Goal: Task Accomplishment & Management: Use online tool/utility

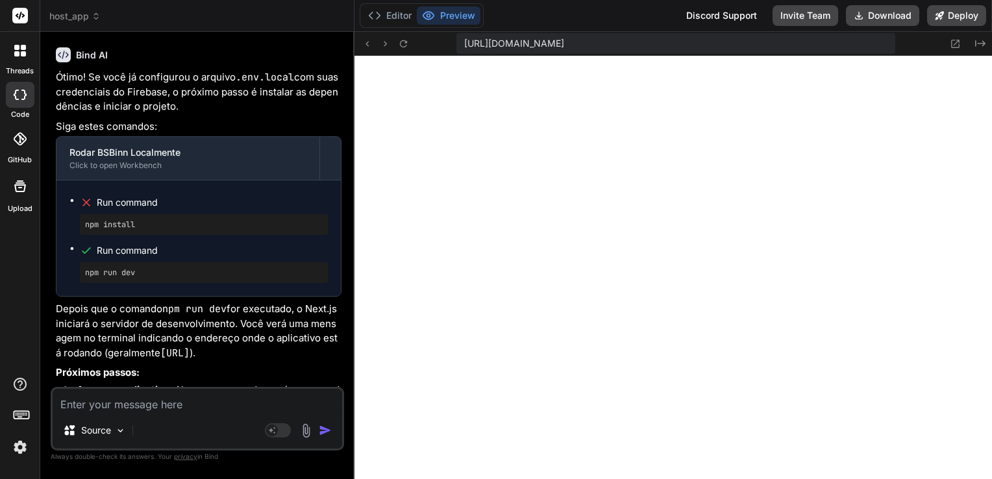
scroll to position [7984, 0]
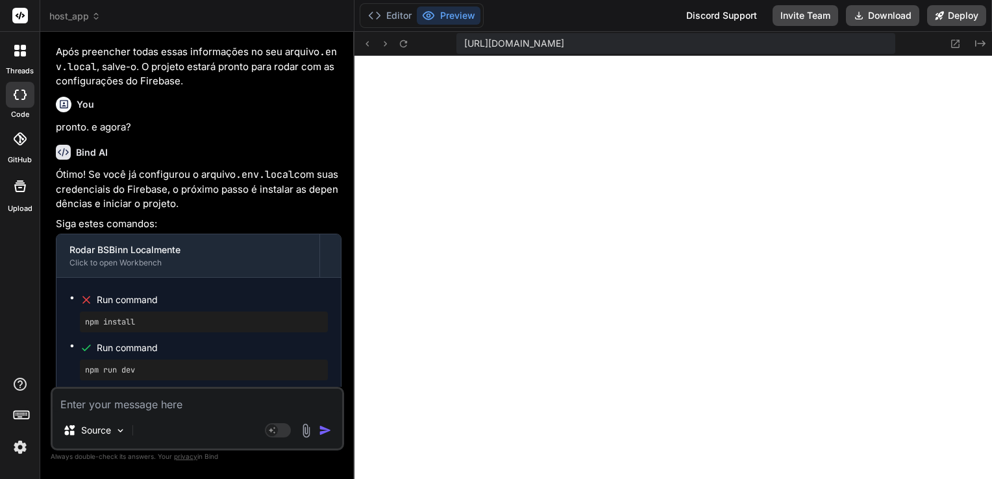
click at [94, 16] on icon at bounding box center [96, 16] width 9 height 9
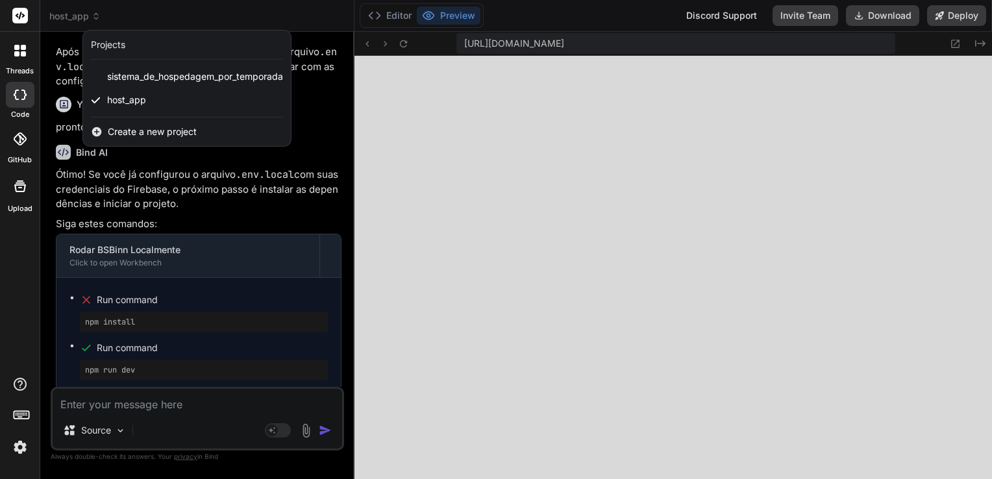
click at [397, 17] on div at bounding box center [496, 239] width 992 height 479
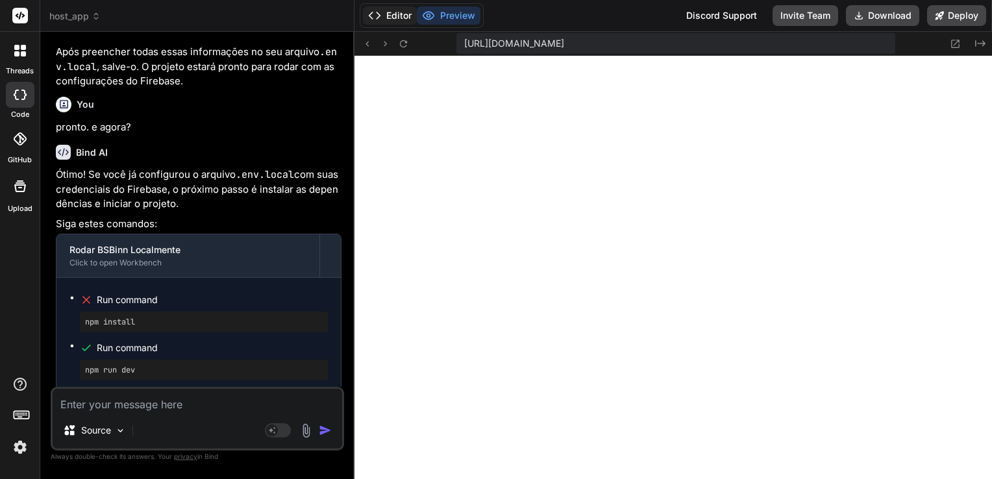
click at [397, 12] on button "Editor" at bounding box center [390, 15] width 54 height 18
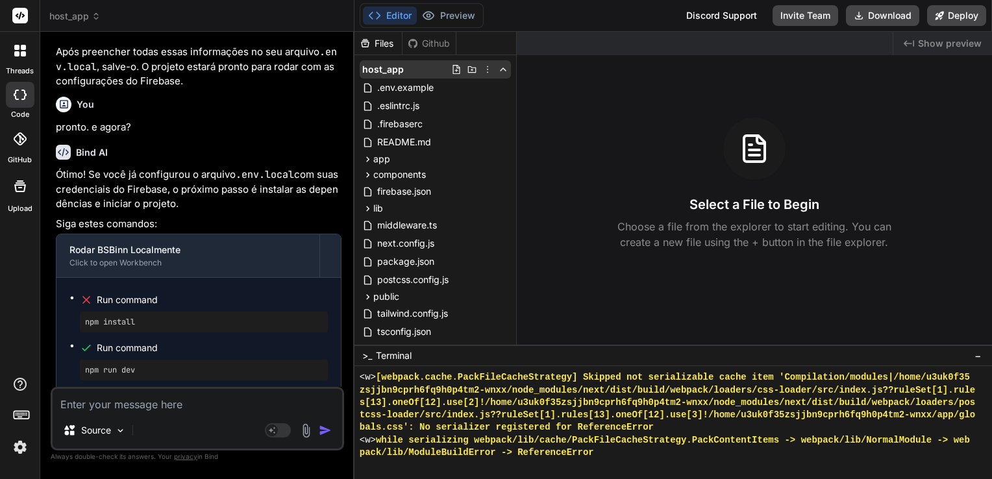
click at [486, 69] on icon at bounding box center [487, 69] width 10 height 10
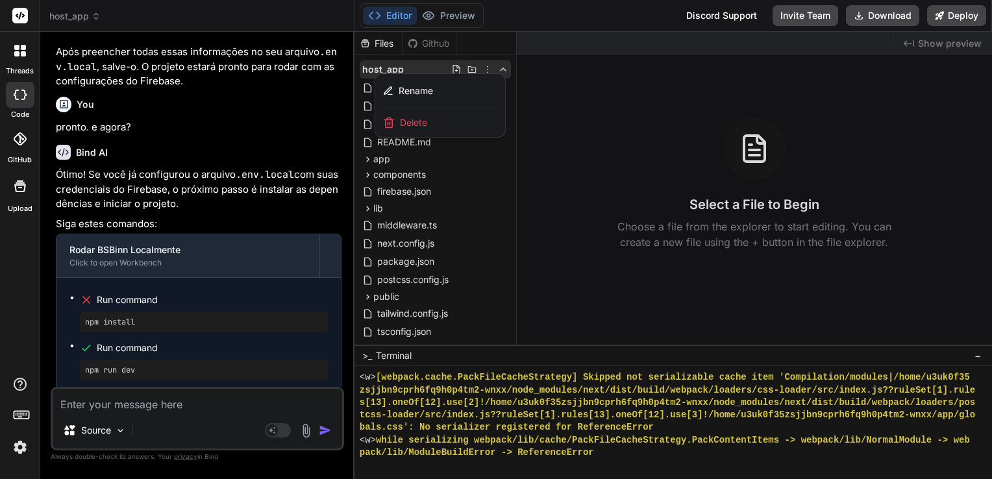
click at [439, 118] on div "Delete" at bounding box center [440, 122] width 130 height 29
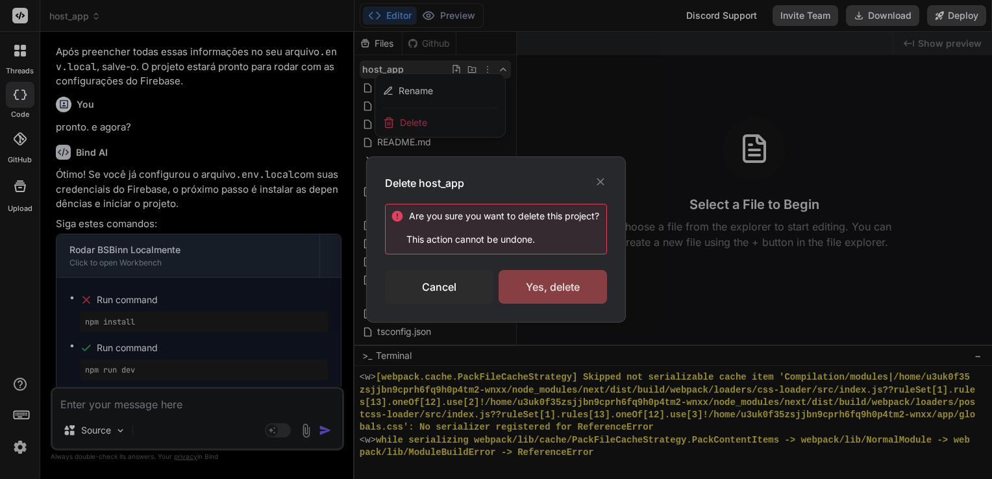
click at [538, 286] on div "Yes, delete" at bounding box center [553, 287] width 108 height 34
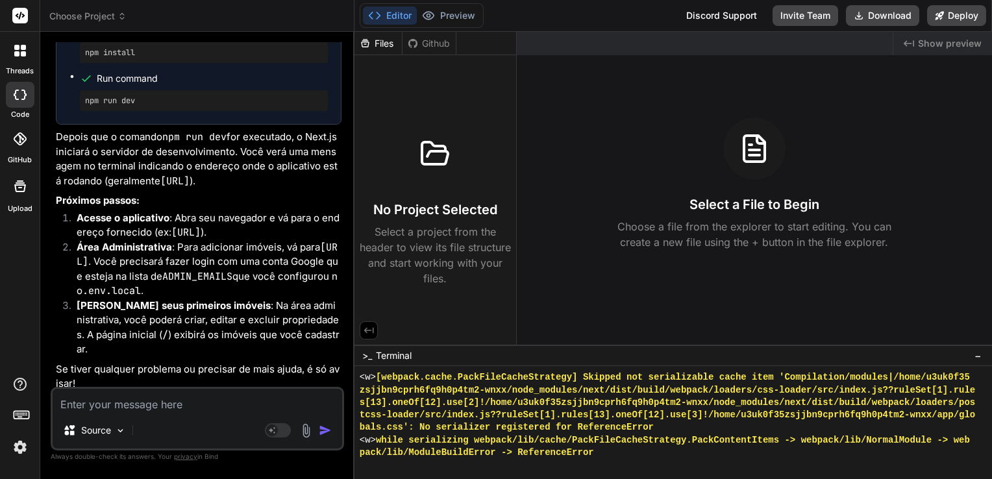
scroll to position [8308, 0]
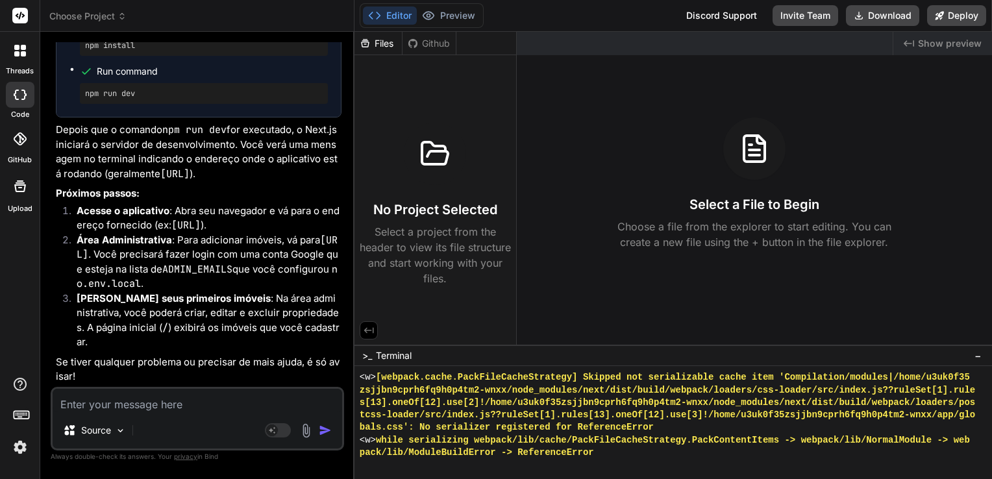
click at [92, 17] on span "Choose Project" at bounding box center [87, 16] width 77 height 13
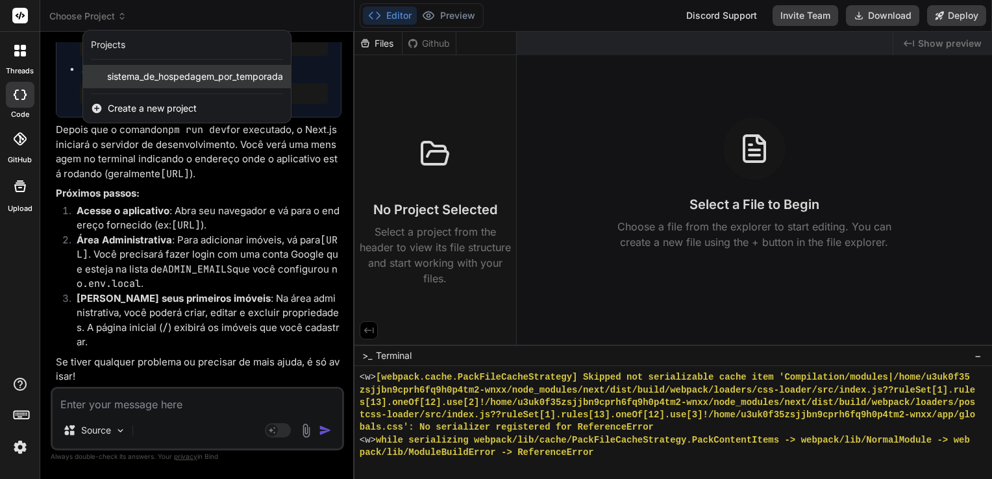
click at [139, 79] on span "sistema_de_hospedagem_por_temporada" at bounding box center [195, 76] width 176 height 13
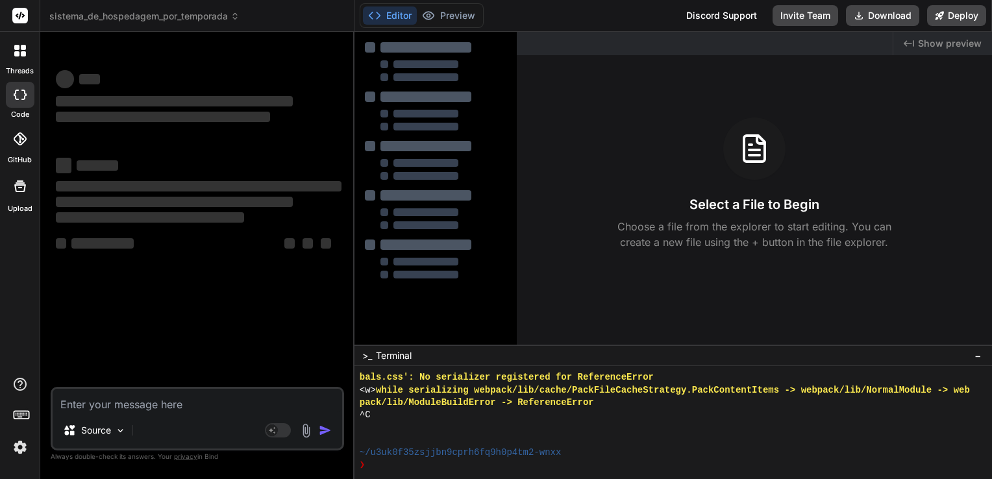
scroll to position [3278, 0]
type textarea "x"
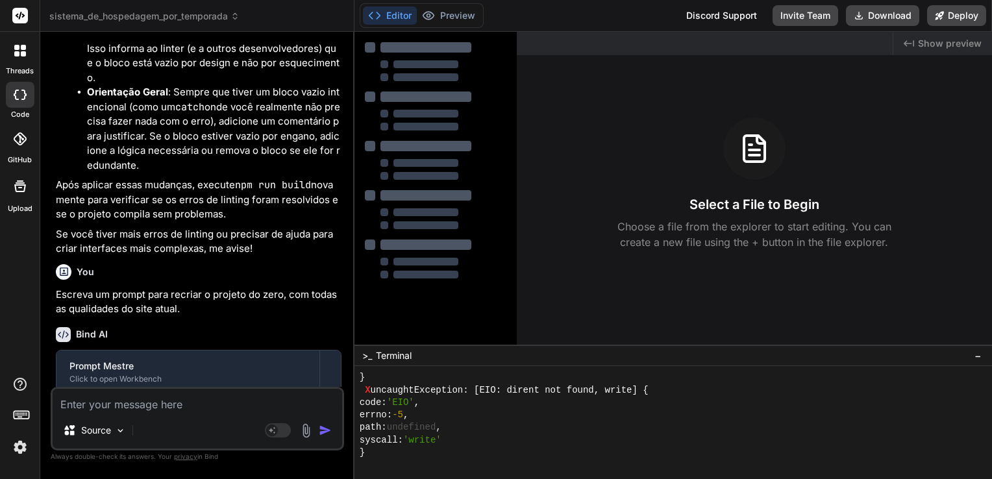
scroll to position [5497, 0]
click at [206, 403] on textarea at bounding box center [198, 400] width 290 height 23
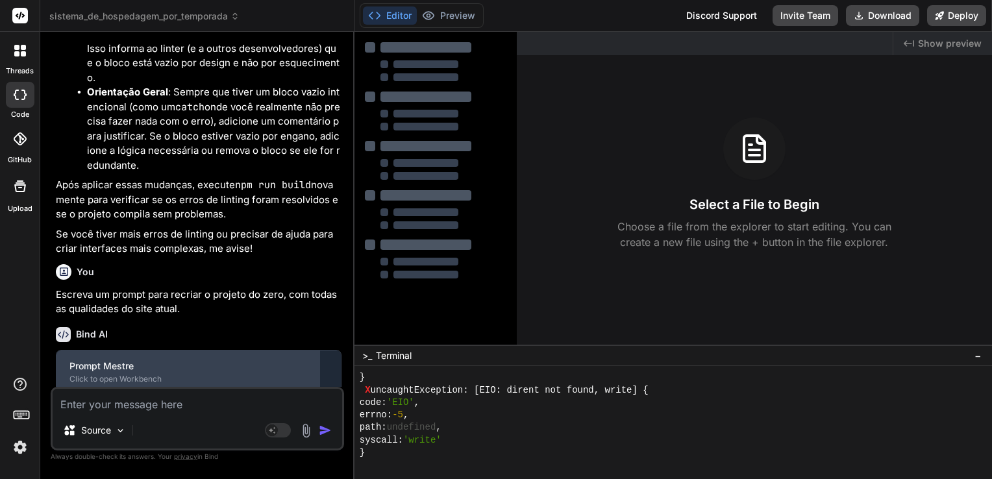
type textarea "Q"
type textarea "x"
type textarea "Qu"
type textarea "x"
type textarea "Qua"
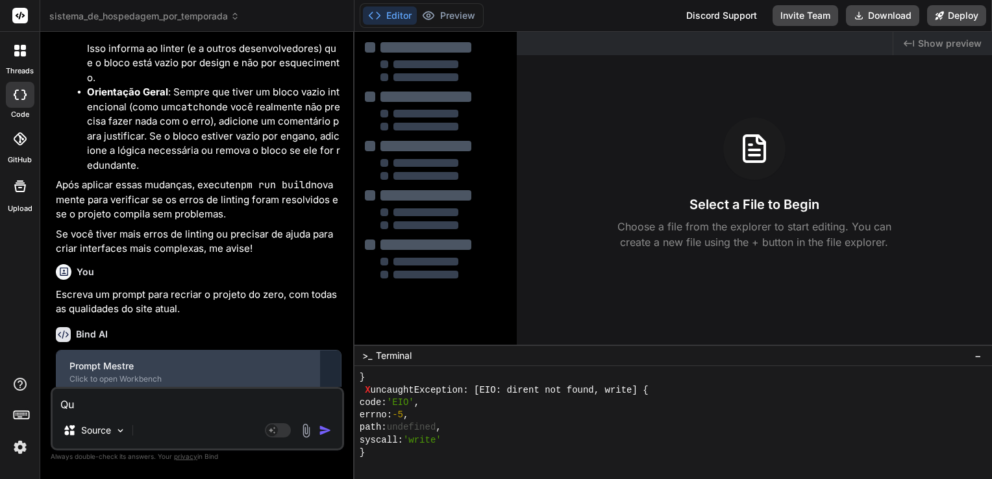
type textarea "x"
type textarea "Quai"
type textarea "x"
type textarea "Quais"
type textarea "x"
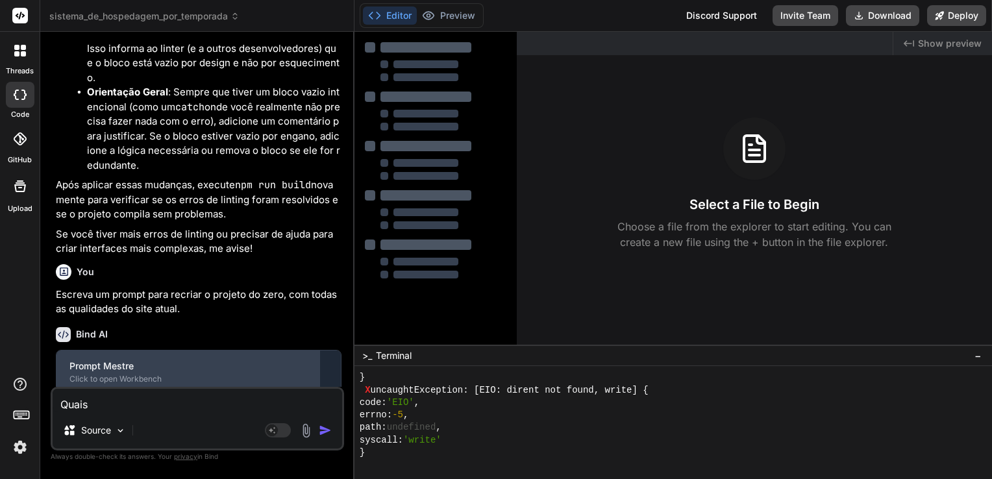
type textarea "Quais"
type textarea "x"
type textarea "Quais s"
type textarea "x"
type textarea "Quais sã"
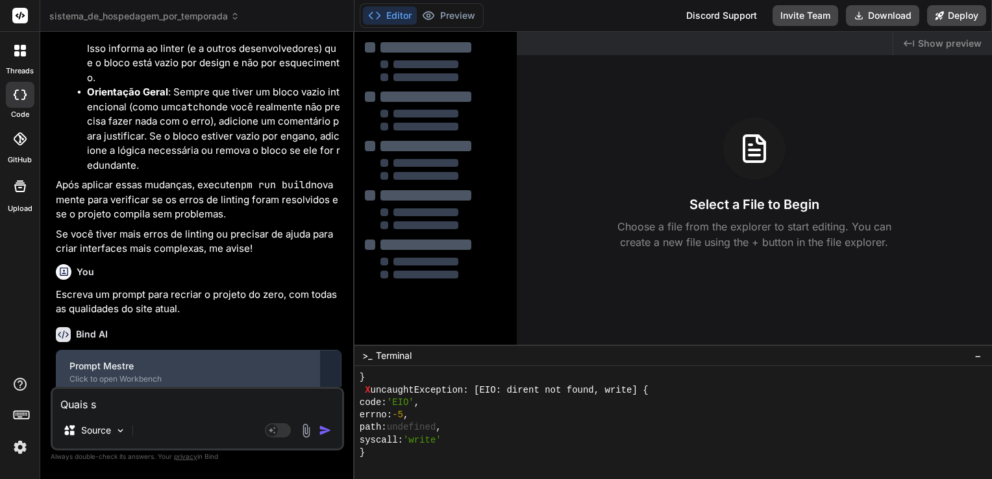
type textarea "x"
type textarea "Quais são"
type textarea "x"
type textarea "Quais são"
type textarea "x"
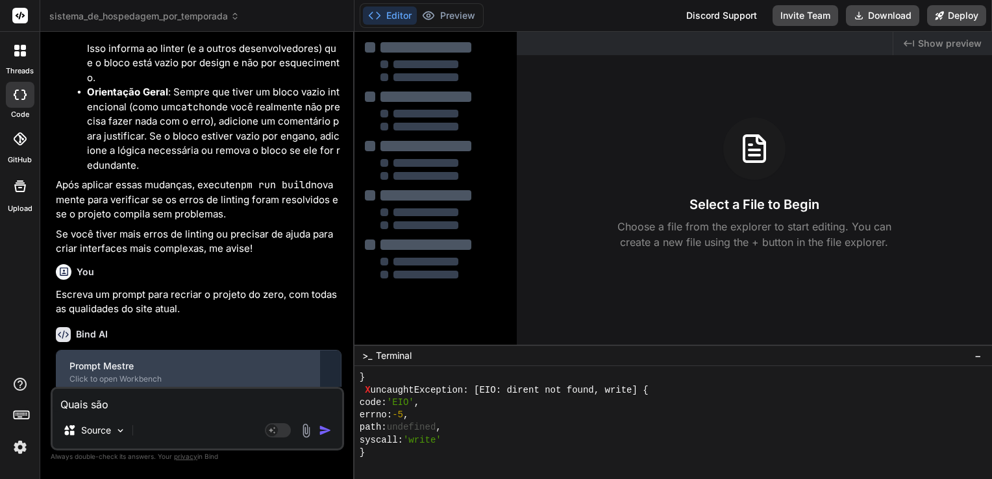
type textarea "Quais são a"
type textarea "x"
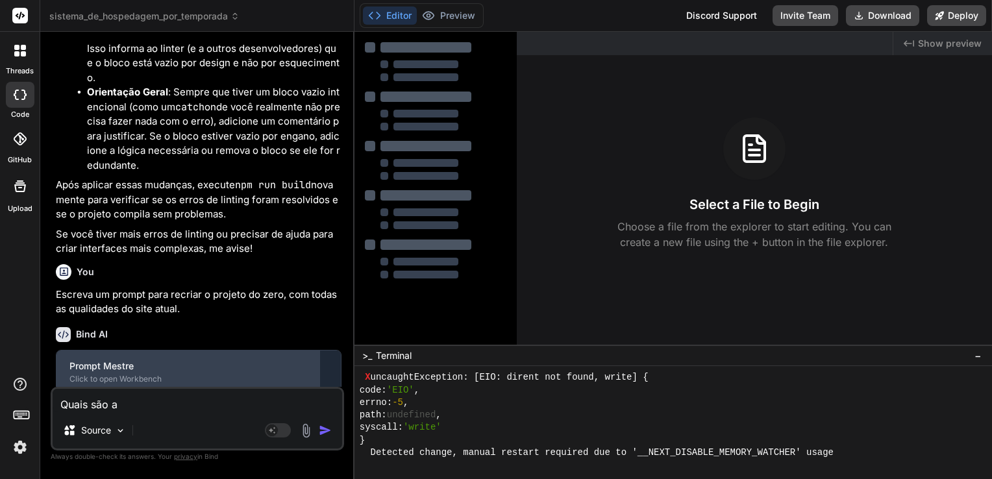
type textarea "Quais são as"
type textarea "x"
type textarea "Quais são as"
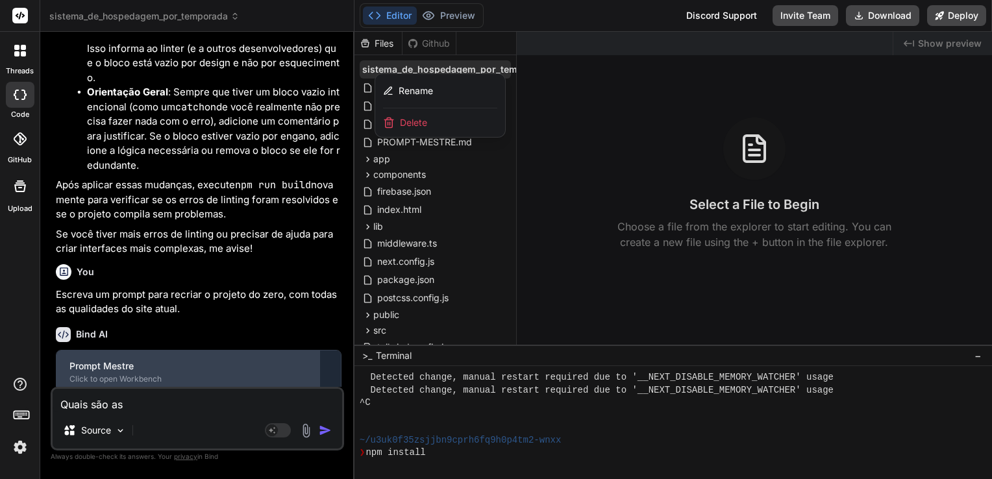
type textarea "x"
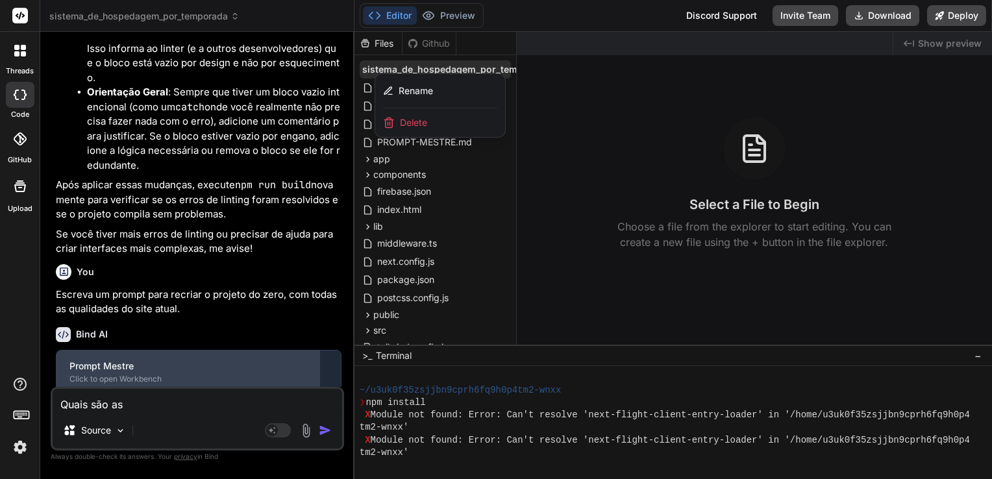
type textarea "Quais são as o"
type textarea "x"
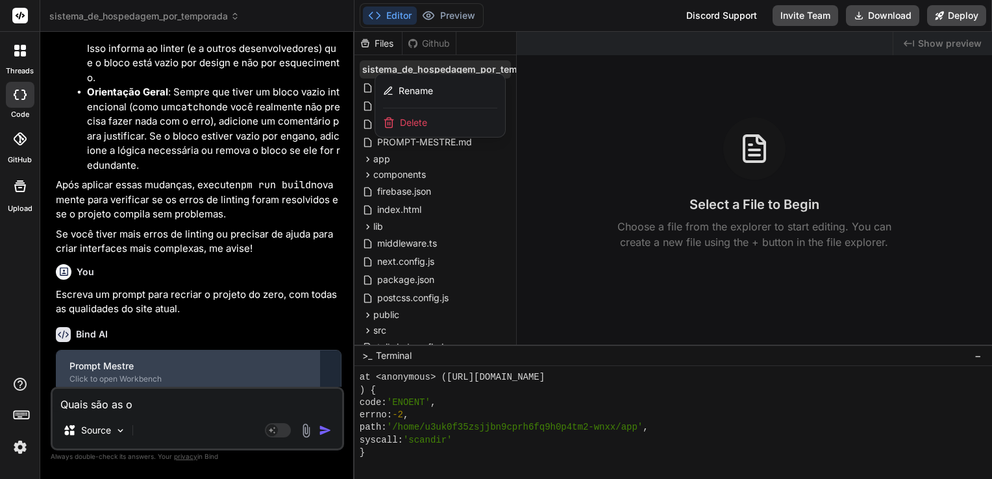
type textarea "Quais são as op"
type textarea "x"
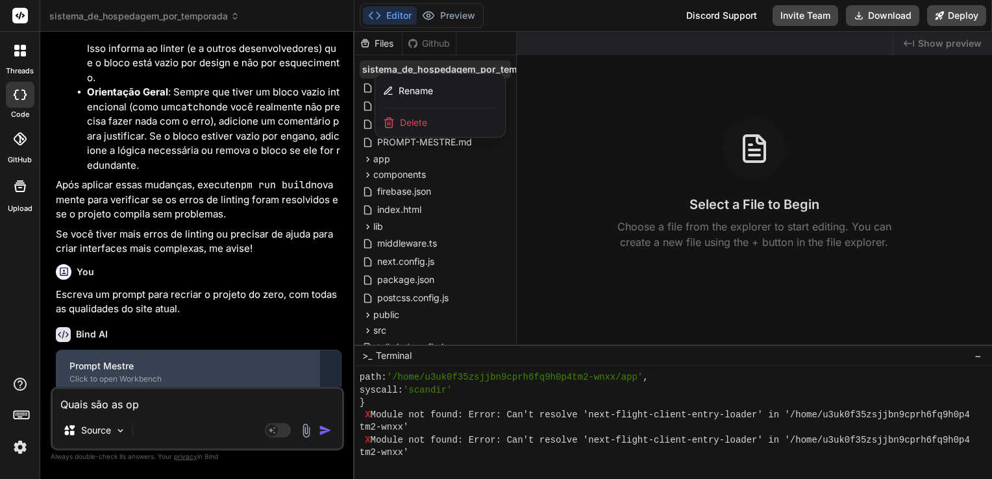
type textarea "Quais são as opç"
type textarea "x"
type textarea "Quais são as opçõ"
type textarea "x"
type textarea "Quais são as opçõe"
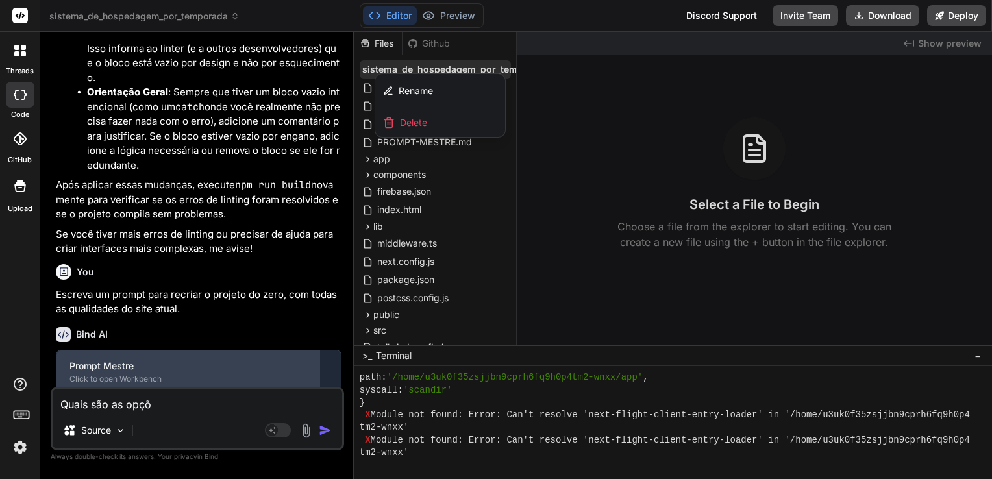
type textarea "x"
type textarea "Quais são as opções"
type textarea "x"
type textarea "Quais são as opções"
type textarea "x"
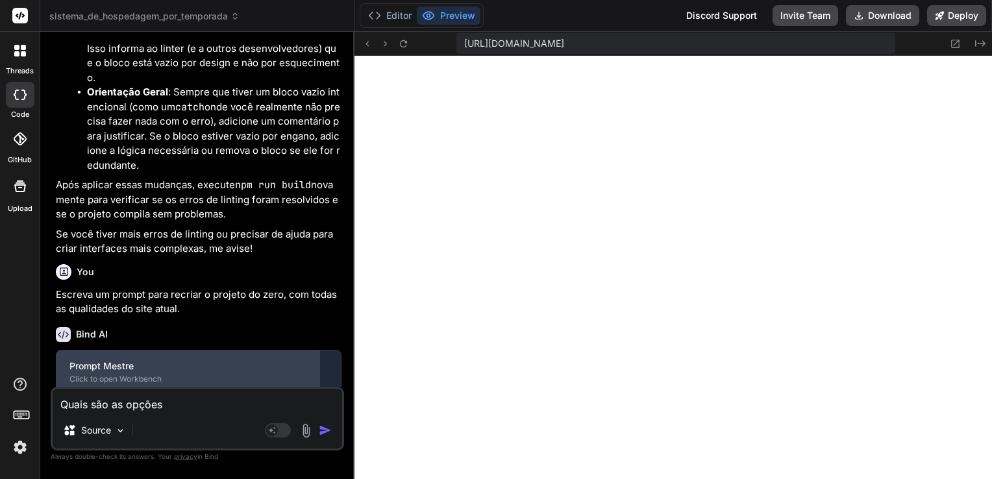
type textarea "Quais são as opções a"
type textarea "x"
type textarea "Quais são as opções al"
type textarea "x"
type textarea "Quais são as opções alé"
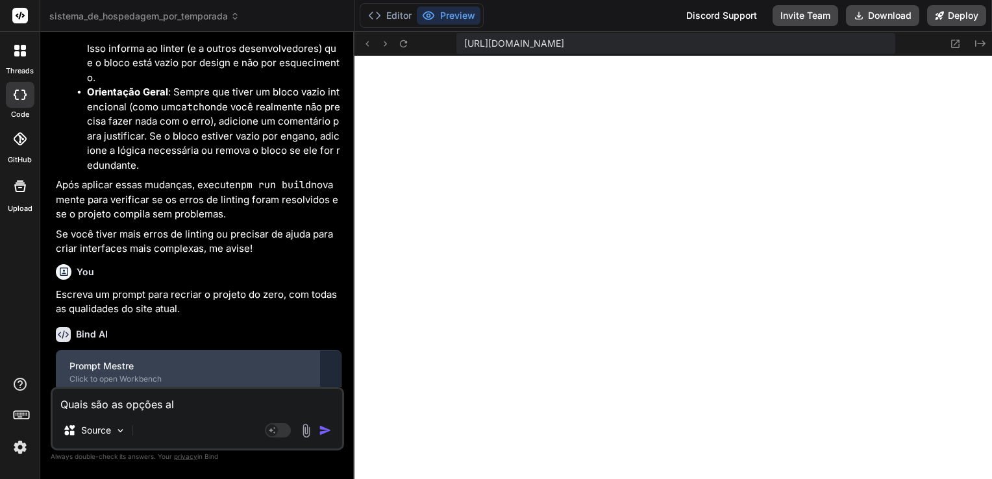
type textarea "x"
type textarea "Quais são as opções além"
type textarea "x"
type textarea "Quais são as opções além"
type textarea "x"
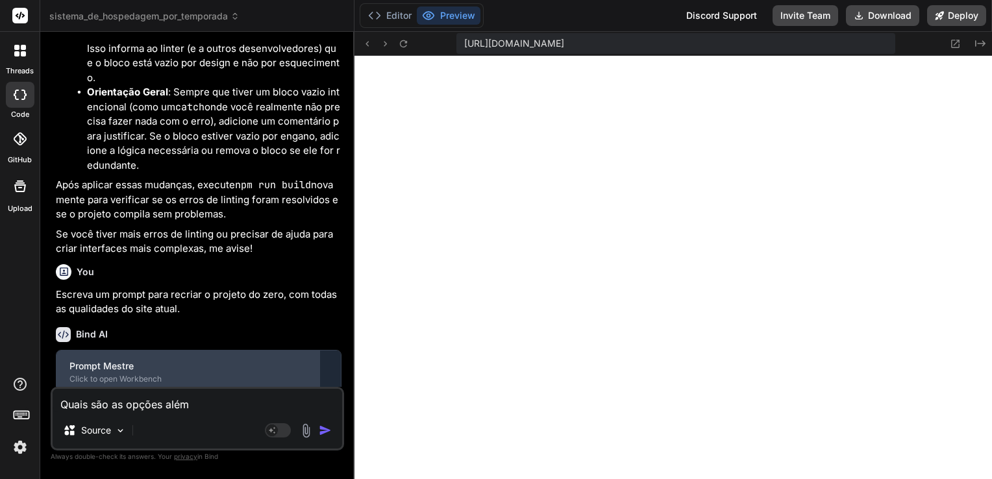
type textarea "Quais são as opções além d"
type textarea "x"
type textarea "Quais são as opções além de"
type textarea "x"
type textarea "Quais são as opções além de"
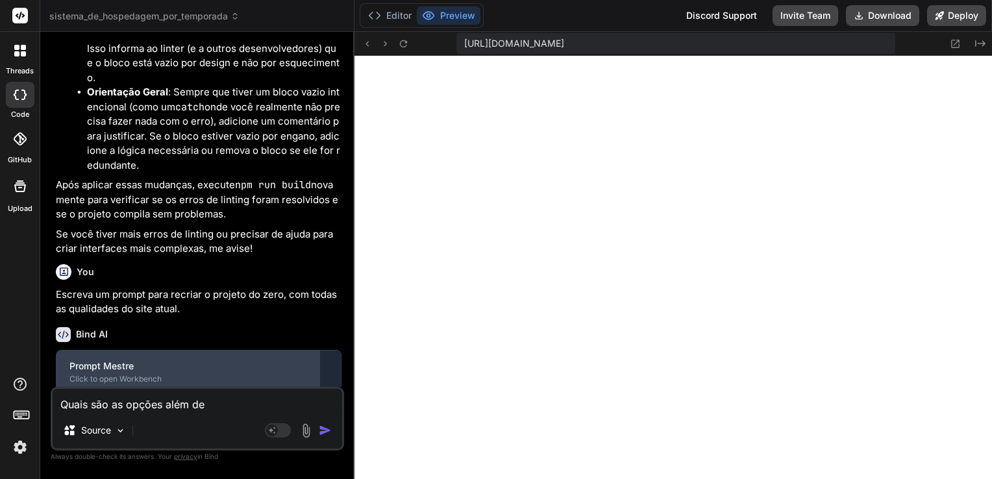
type textarea "x"
type textarea "Quais são as opções além de V"
type textarea "x"
type textarea "Quais são as opções além de Vi"
type textarea "x"
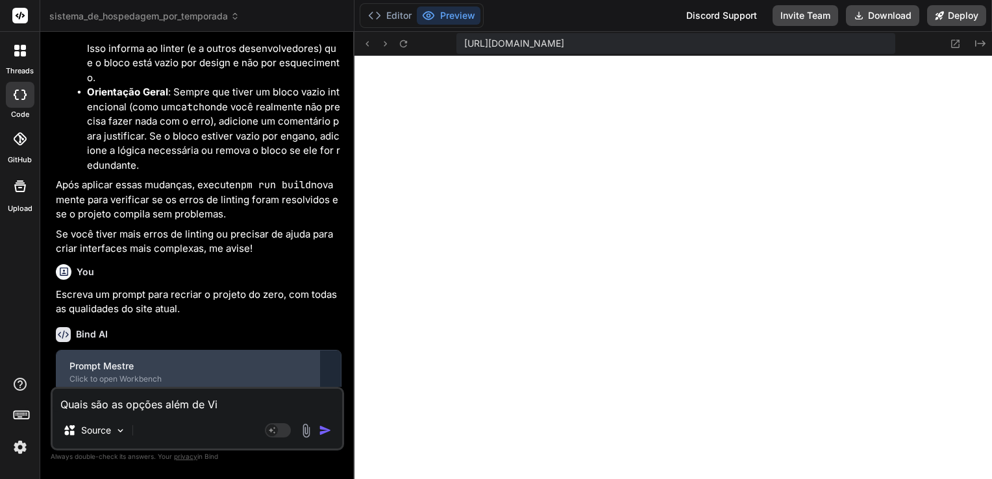
type textarea "Quais são as opções além de Vit"
type textarea "x"
type textarea "Quais são as opções além de Vite"
type textarea "x"
type textarea "Quais são as opções além de Vite"
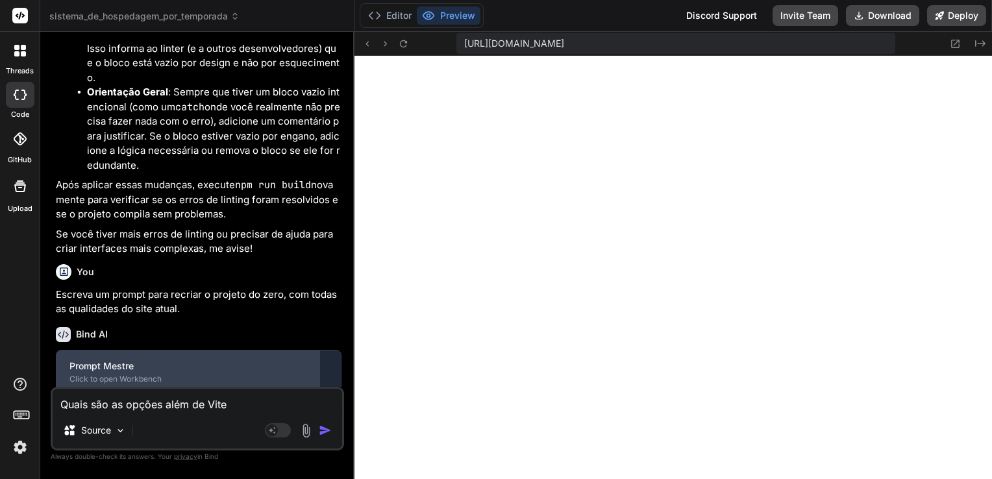
type textarea "x"
type textarea "Quais são as opções além de Vite e"
type textarea "x"
type textarea "Quais são as opções além de Vite e"
type textarea "x"
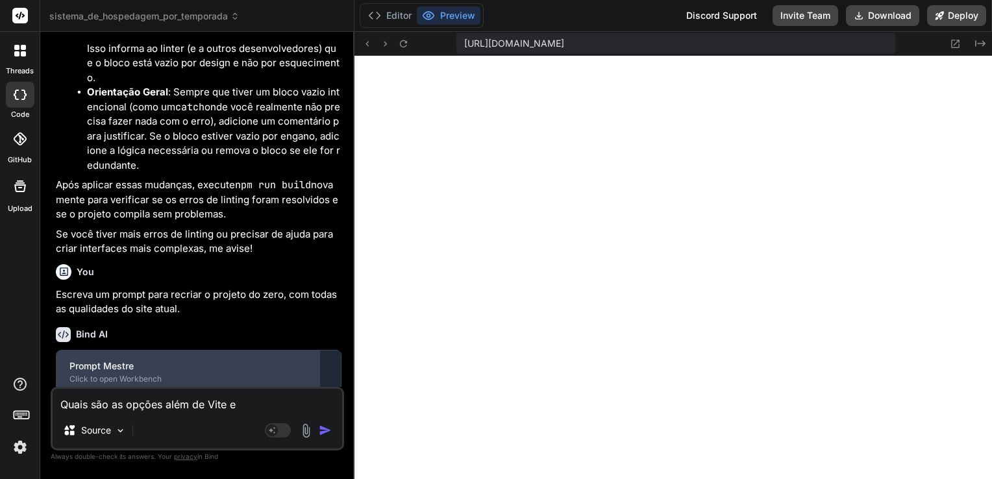
type textarea "Quais são as opções além de Vite e N"
type textarea "x"
type textarea "Quais são as opções além de Vite e No"
type textarea "x"
type textarea "Quais são as opções além de Vite e N"
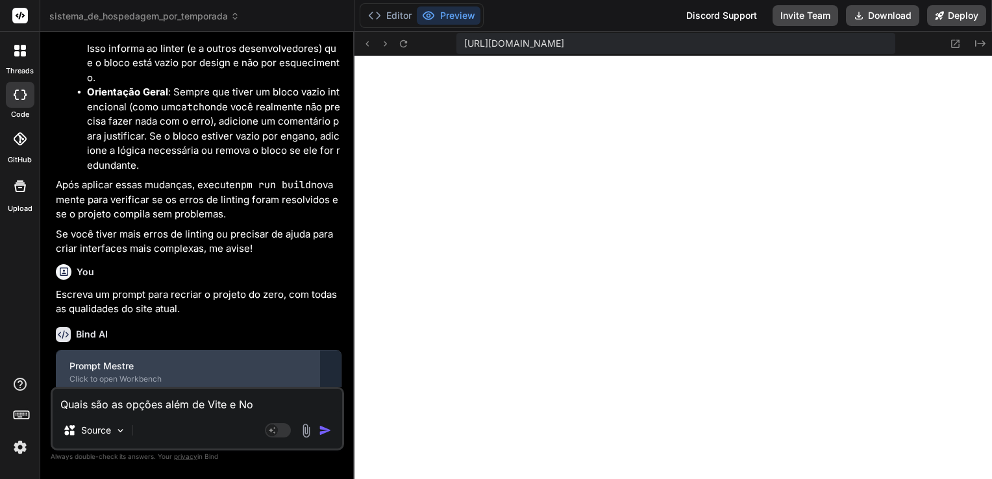
type textarea "x"
type textarea "Quais são as opções além de Vite e Ne"
type textarea "x"
type textarea "Quais são as opções além de Vite e Nex"
type textarea "x"
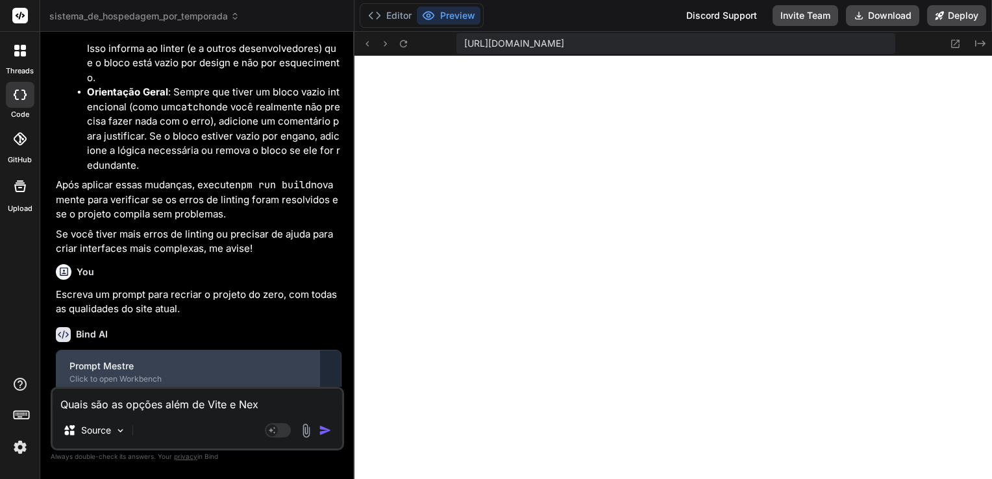
type textarea "Quais são as opções além de Vite e Next"
type textarea "x"
type textarea "Quais são as opções além de Vite e Next."
type textarea "x"
type textarea "Quais são as opções além de Vite e Next.j"
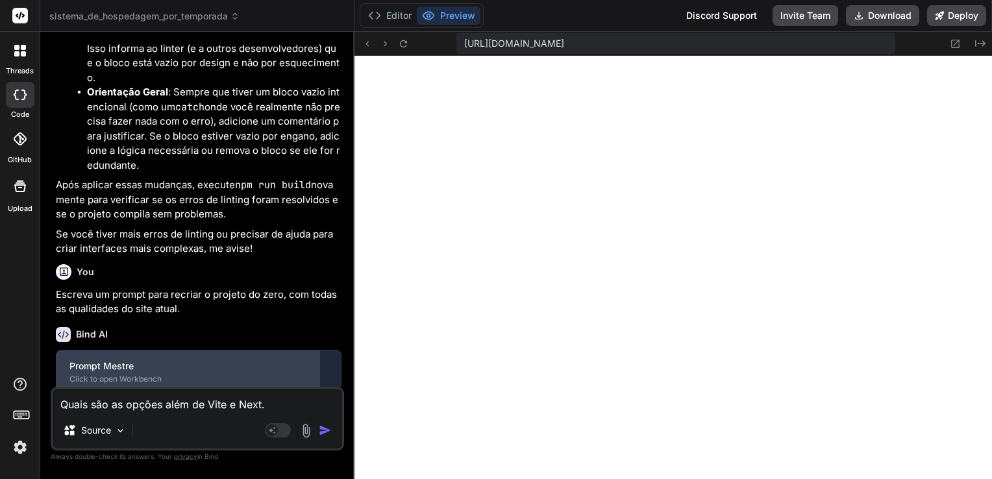
type textarea "x"
type textarea "Quais são as opções além de Vite e Next.js"
type textarea "x"
type textarea "Quais são as opções além de Vite e Next.js?"
type textarea "x"
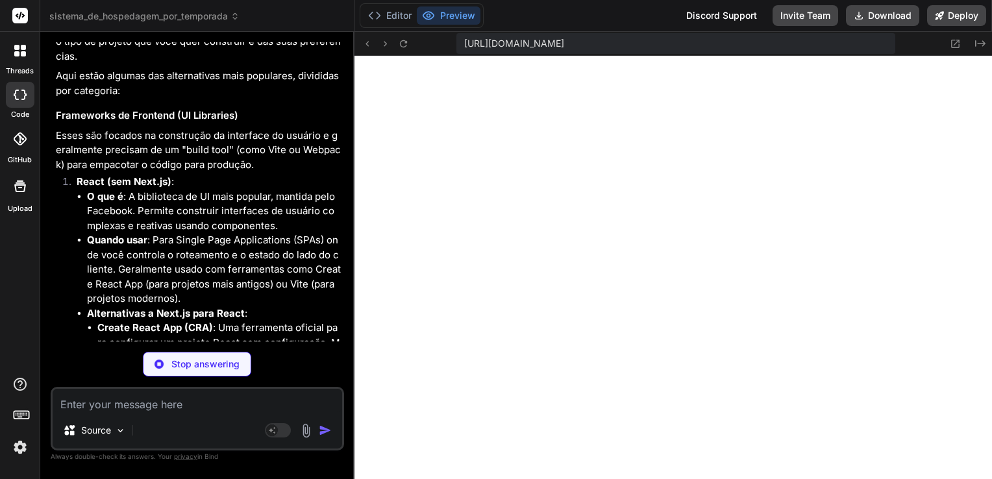
scroll to position [4355, 0]
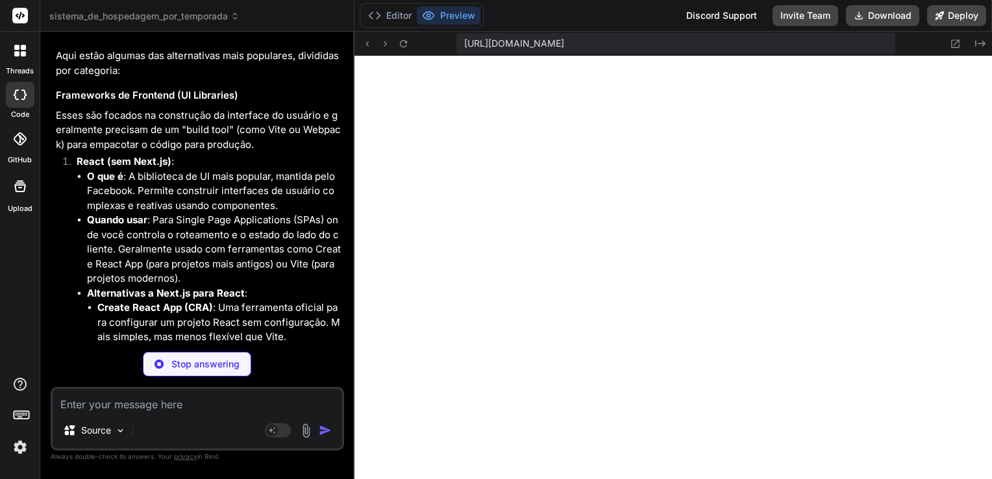
type textarea "x"
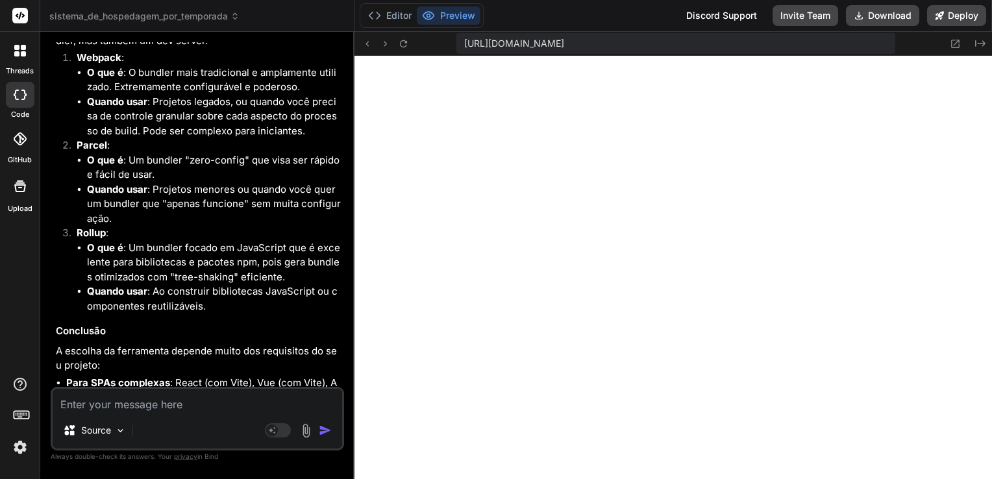
scroll to position [5984, 0]
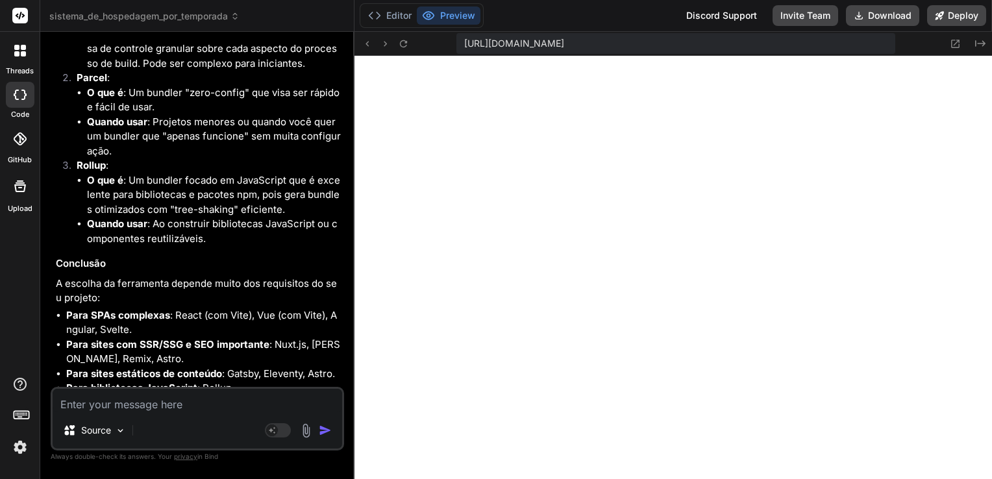
click at [123, 401] on textarea at bounding box center [198, 400] width 290 height 23
type textarea "Q"
type textarea "x"
type textarea "Qu"
type textarea "x"
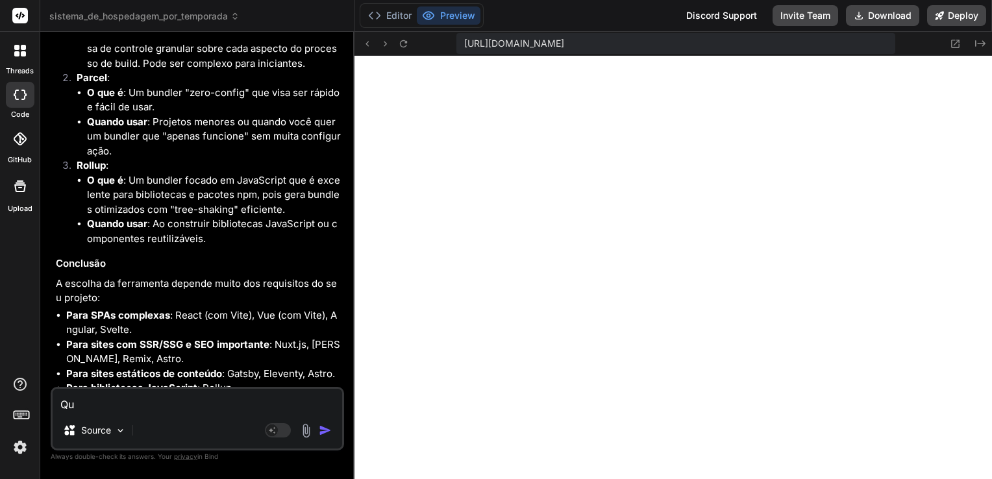
type textarea "Qua"
type textarea "x"
type textarea "Qual"
type textarea "x"
type textarea "Qual"
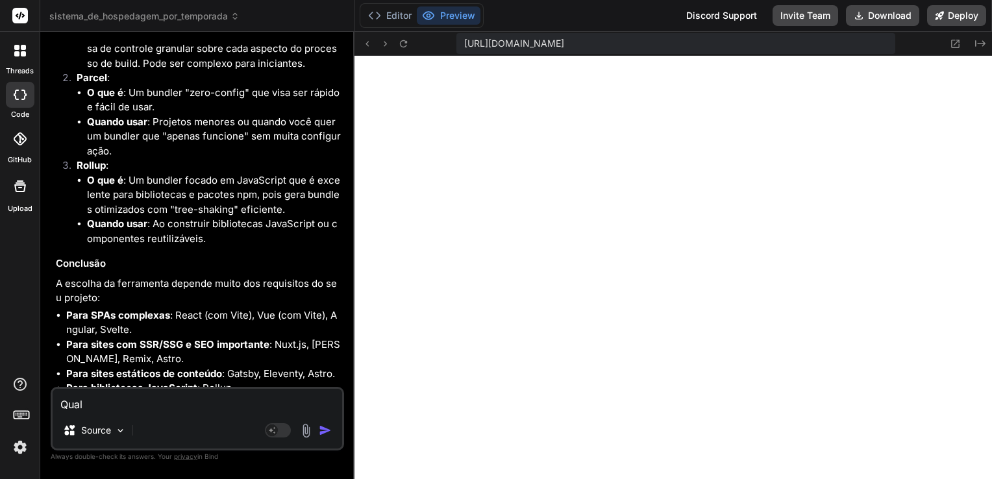
type textarea "x"
type textarea "Qual s"
type textarea "x"
type textarea "Qual se"
type textarea "x"
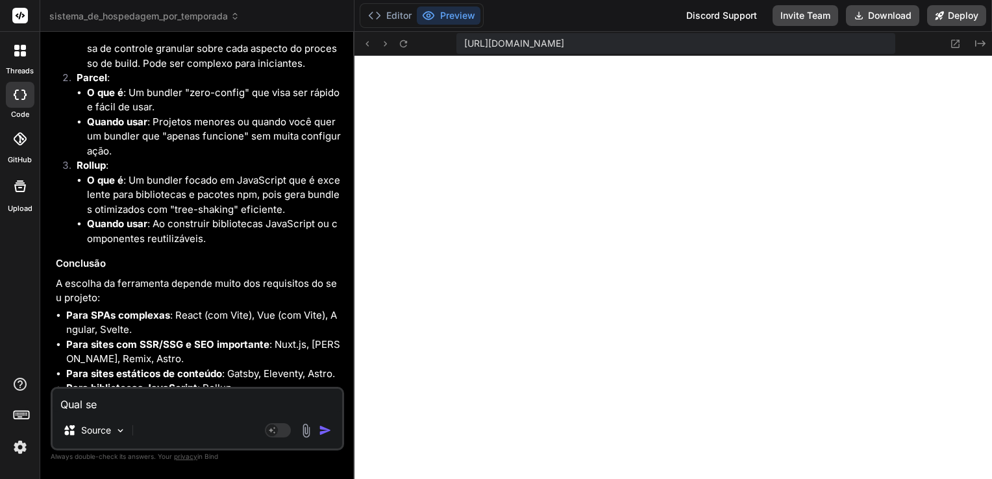
type textarea "Qual ser"
type textarea "x"
type textarea "Qual seri"
type textarea "x"
type textarea "Qual seria"
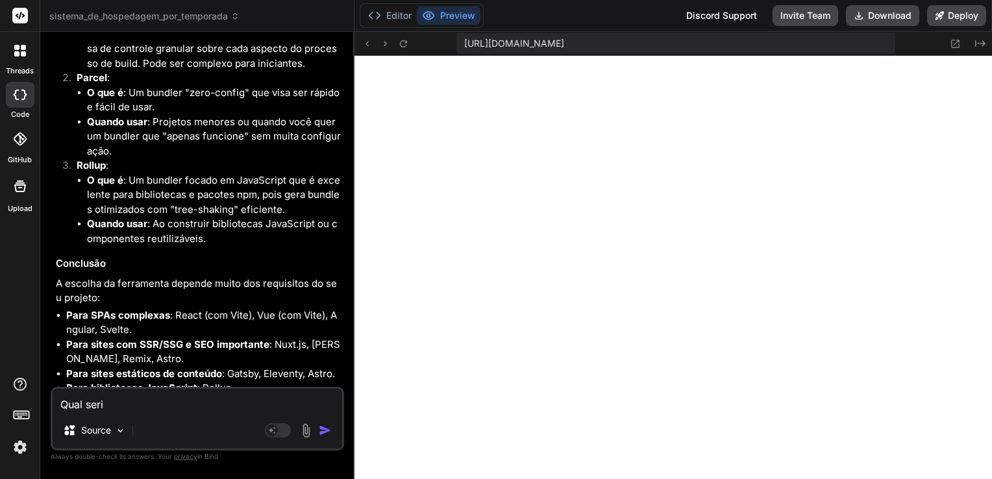
type textarea "x"
type textarea "Qual seria"
type textarea "x"
type textarea "Qual seria o"
type textarea "x"
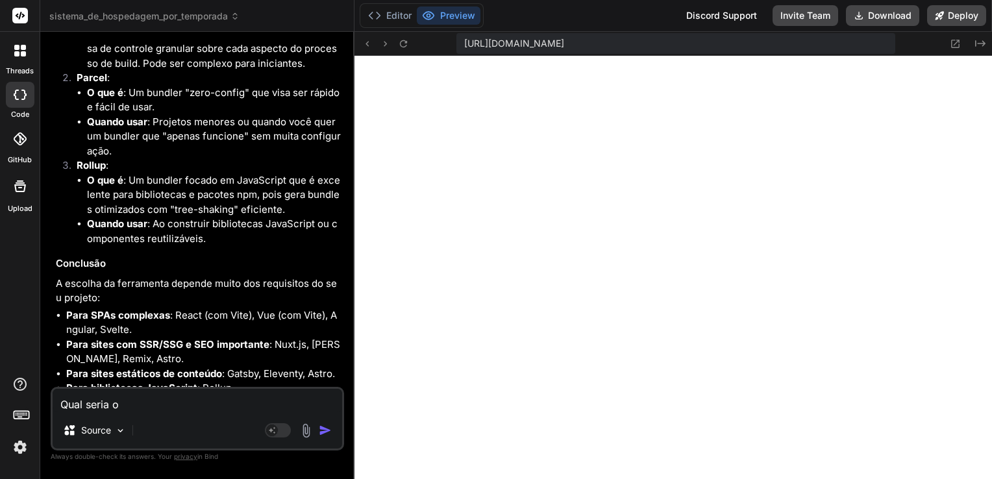
type textarea "Qual seria o"
type textarea "x"
type textarea "Qual seria o m"
type textarea "x"
type textarea "Qual seria o ma"
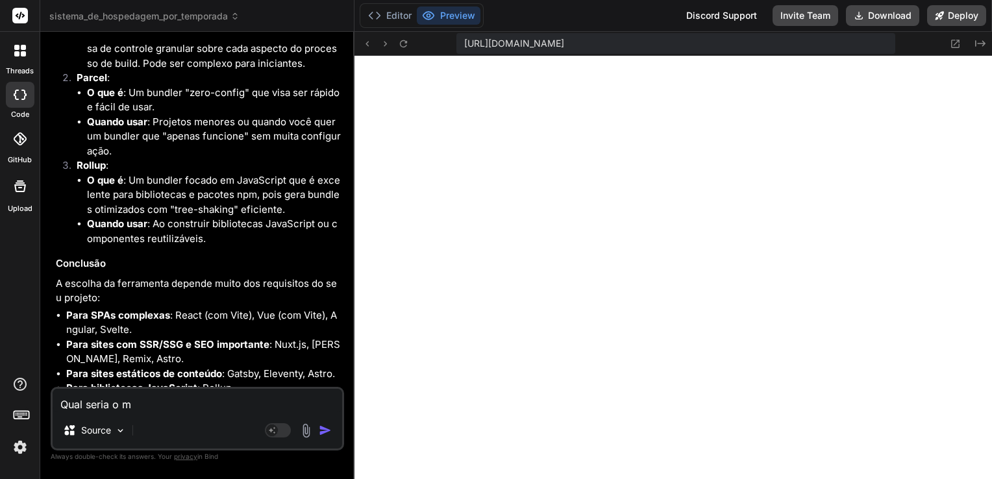
type textarea "x"
type textarea "Qual seria o mai"
type textarea "x"
type textarea "Qual seria o mais"
type textarea "x"
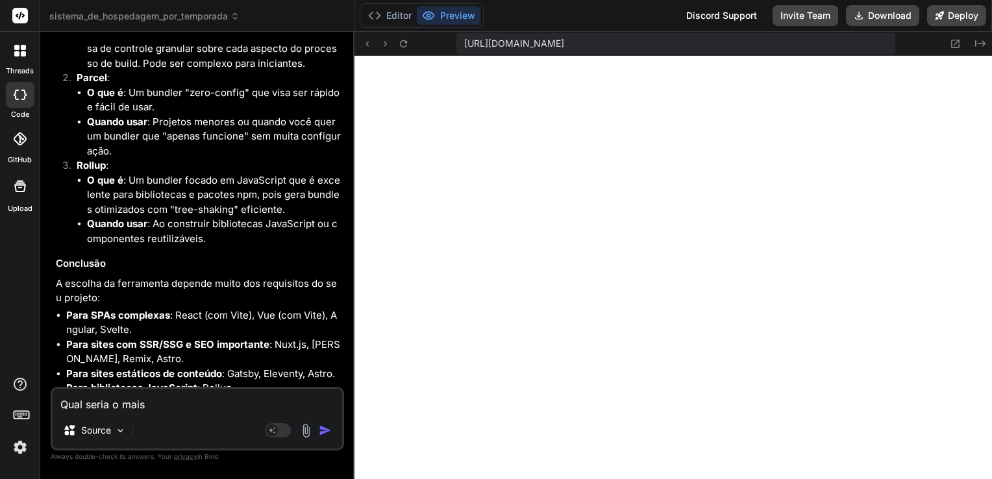
type textarea "Qual seria o mais"
type textarea "x"
type textarea "Qual seria o mais a"
type textarea "x"
type textarea "Qual seria o mais ad"
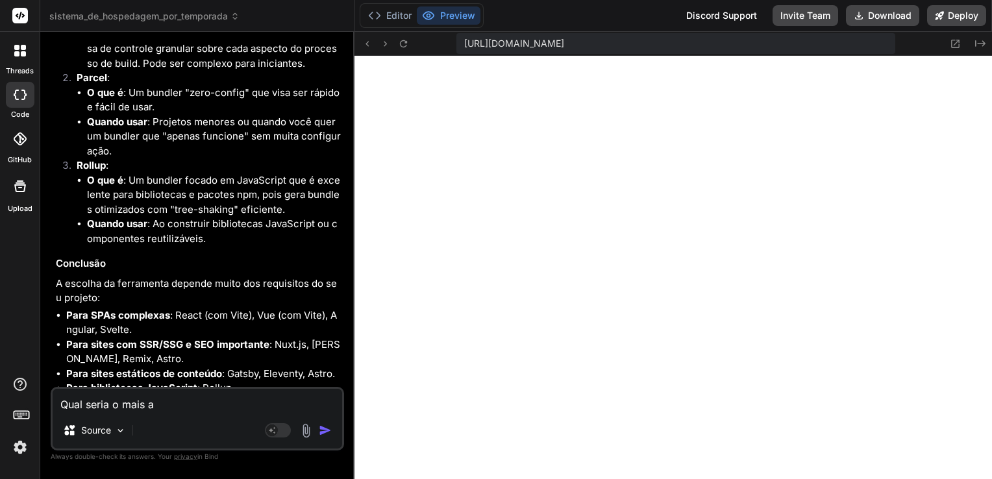
type textarea "x"
type textarea "Qual seria o mais ade"
type textarea "x"
type textarea "Qual seria o mais adeq"
type textarea "x"
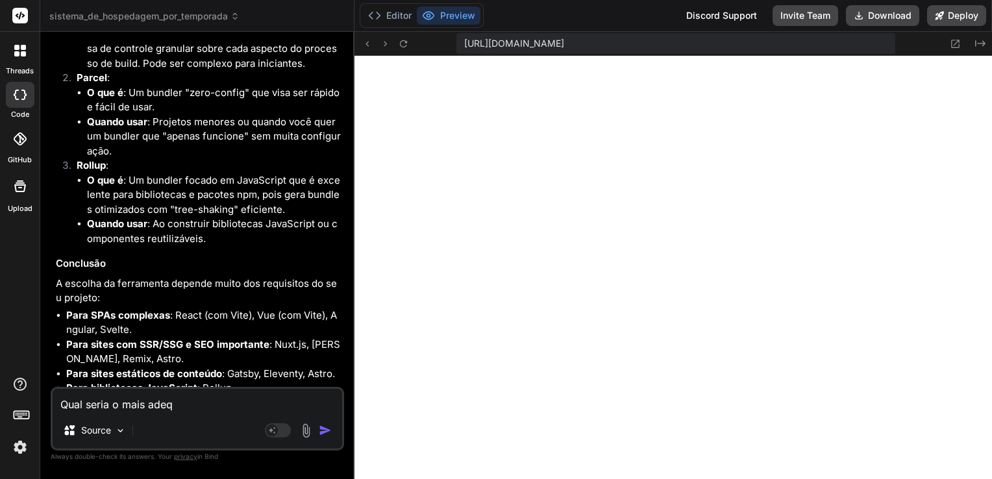
type textarea "Qual seria o mais adequ"
type textarea "x"
type textarea "Qual seria o mais adequa"
type textarea "x"
type textarea "Qual seria o mais adequad"
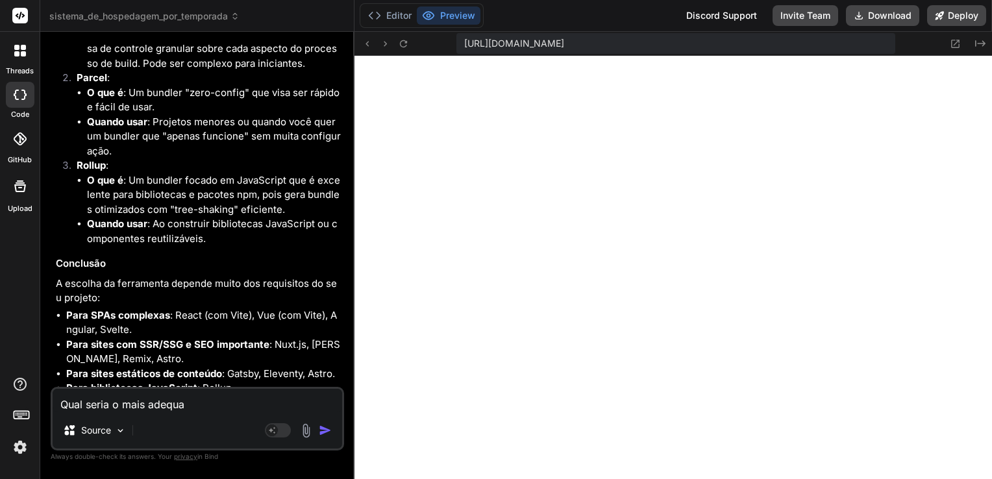
type textarea "x"
type textarea "Qual seria o mais adequado"
type textarea "x"
type textarea "Qual seria o mais adequado"
type textarea "x"
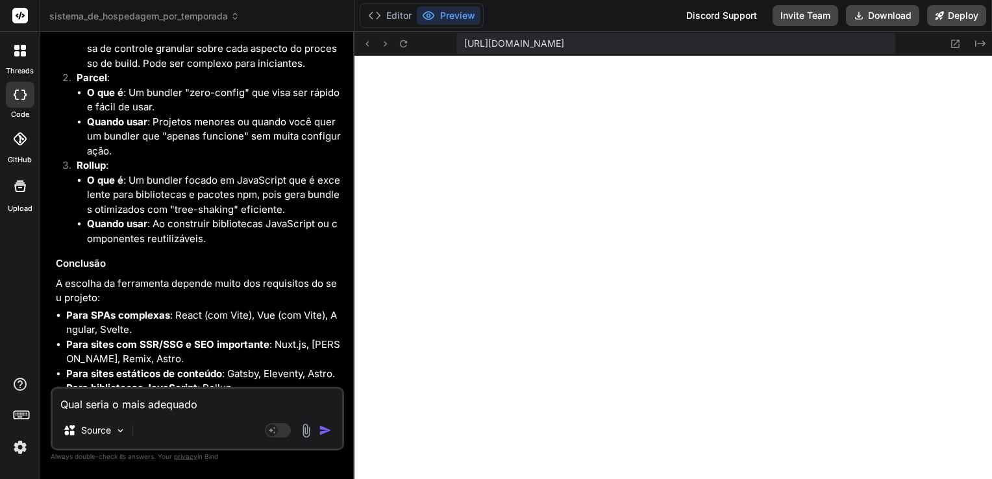
type textarea "Qual seria o mais adequado p"
type textarea "x"
type textarea "Qual seria o mais adequado pa"
type textarea "x"
type textarea "Qual seria o mais adequado par"
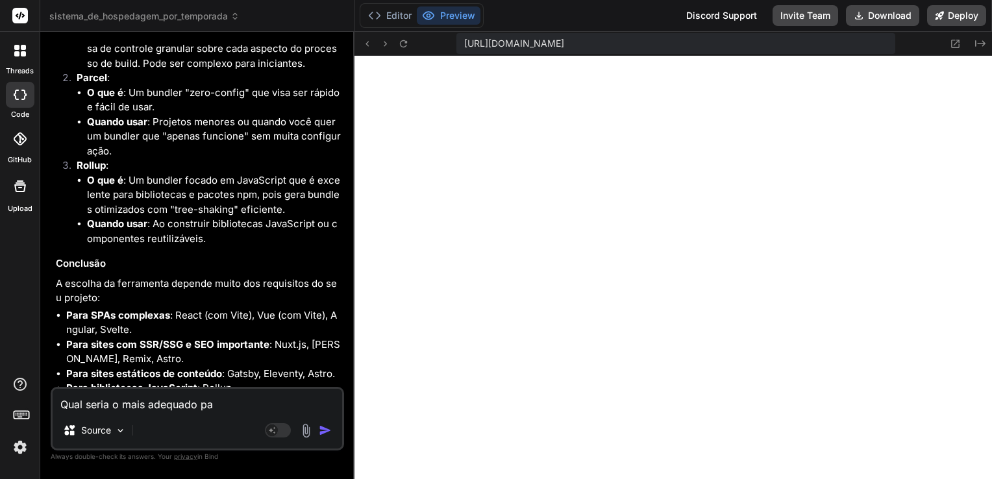
type textarea "x"
type textarea "Qual seria o mais adequado para"
type textarea "x"
type textarea "Qual seria o mais adequado para"
type textarea "x"
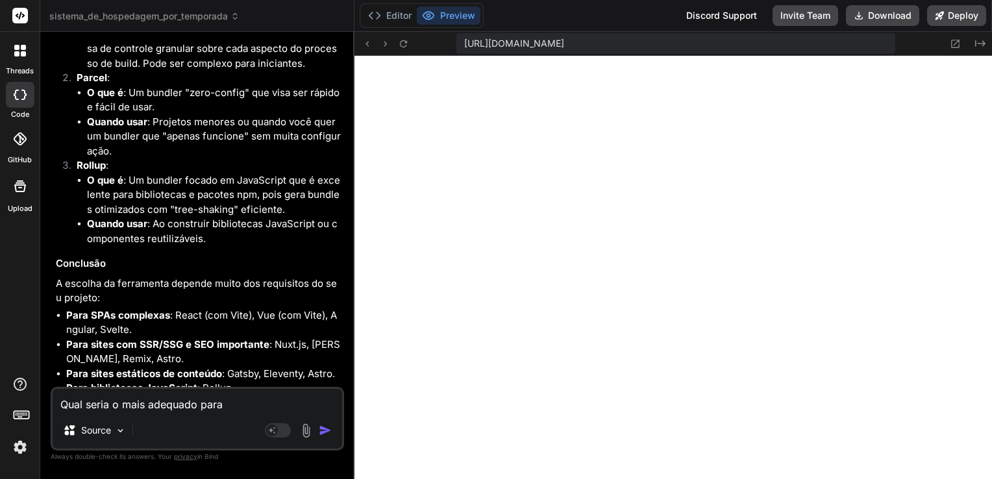
type textarea "Qual seria o mais adequado para e"
type textarea "x"
type textarea "Qual seria o mais adequado para es"
type textarea "x"
type textarea "Qual seria o mais adequado para est"
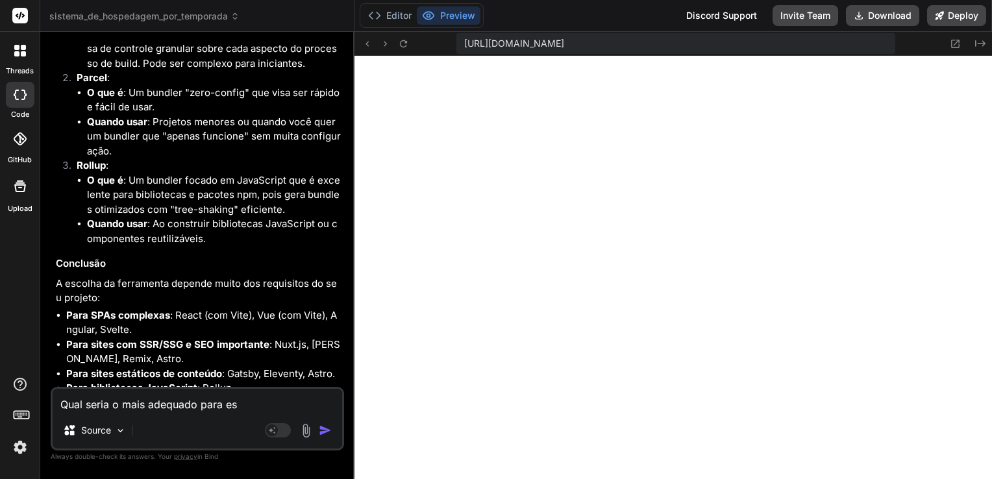
type textarea "x"
type textarea "Qual seria o mais adequado para este"
type textarea "x"
type textarea "Qual seria o mais adequado para este"
type textarea "x"
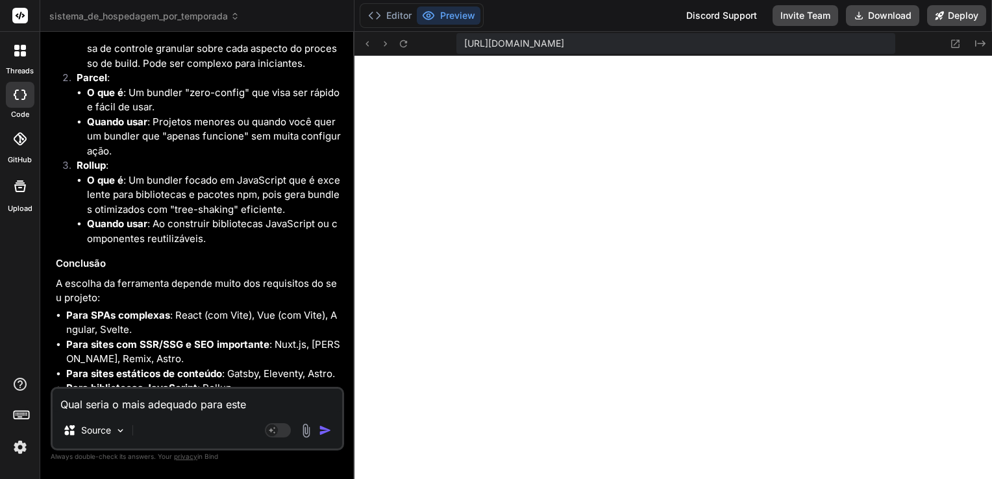
type textarea "Qual seria o mais adequado para este p"
type textarea "x"
type textarea "Qual seria o mais adequado para este pr"
type textarea "x"
type textarea "Qual seria o mais adequado para este pro"
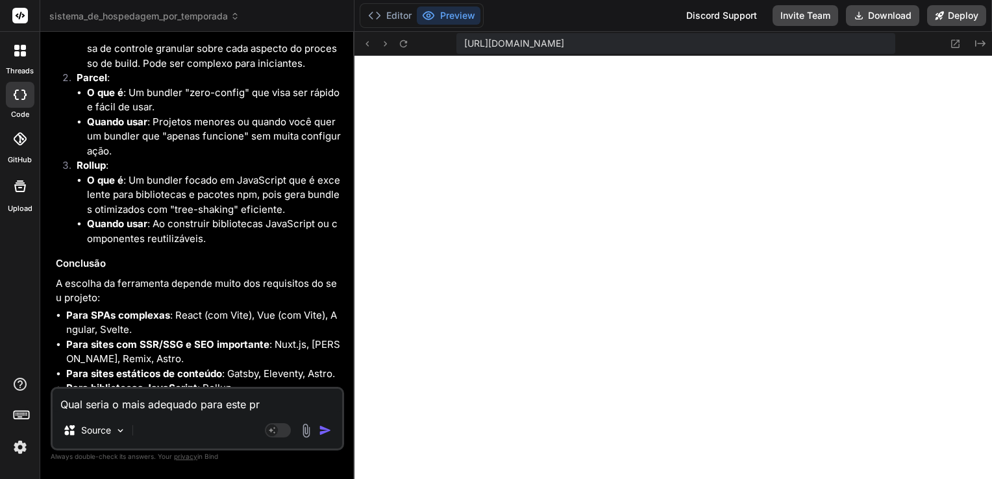
type textarea "x"
type textarea "Qual seria o mais adequado para este proj"
type textarea "x"
type textarea "Qual seria o mais adequado para este proje"
type textarea "x"
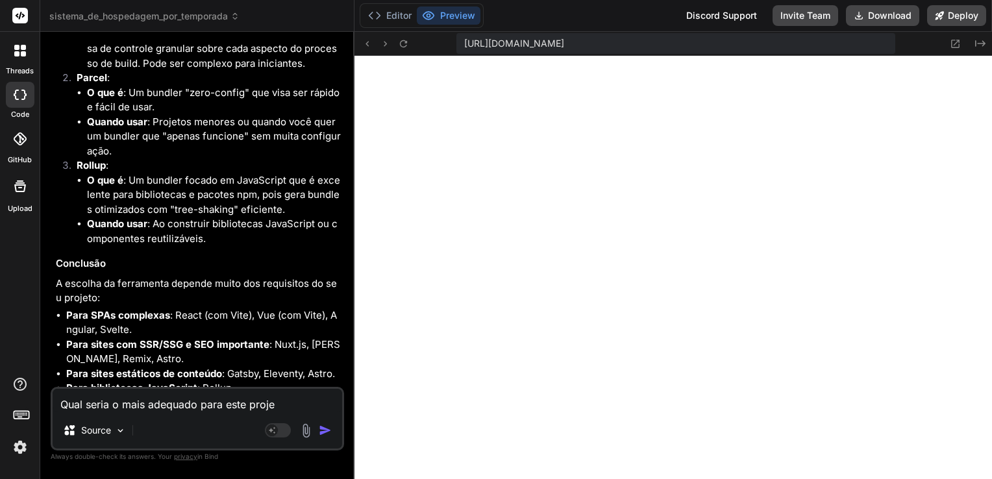
type textarea "Qual seria o mais adequado para este projet"
type textarea "x"
type textarea "Qual seria o mais adequado para este projeto"
type textarea "x"
type textarea "Qual seria o mais adequado para este projeto?"
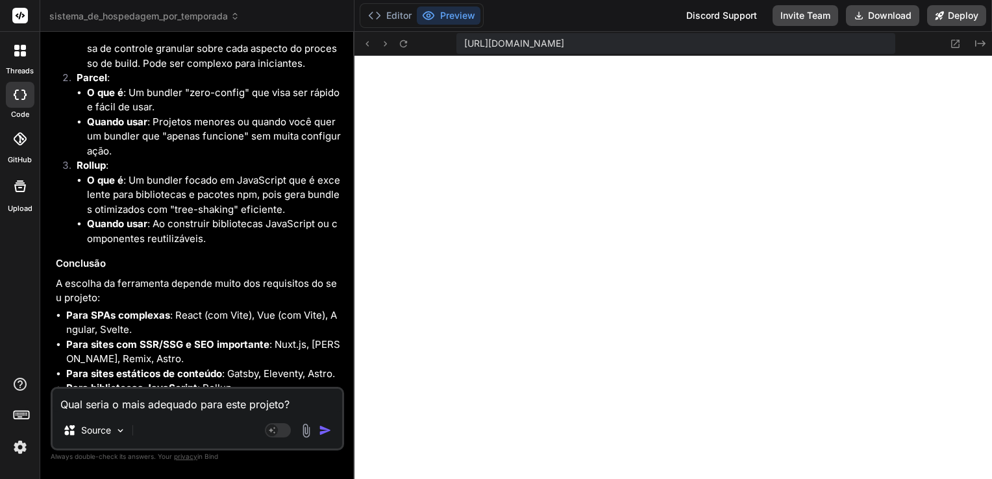
type textarea "x"
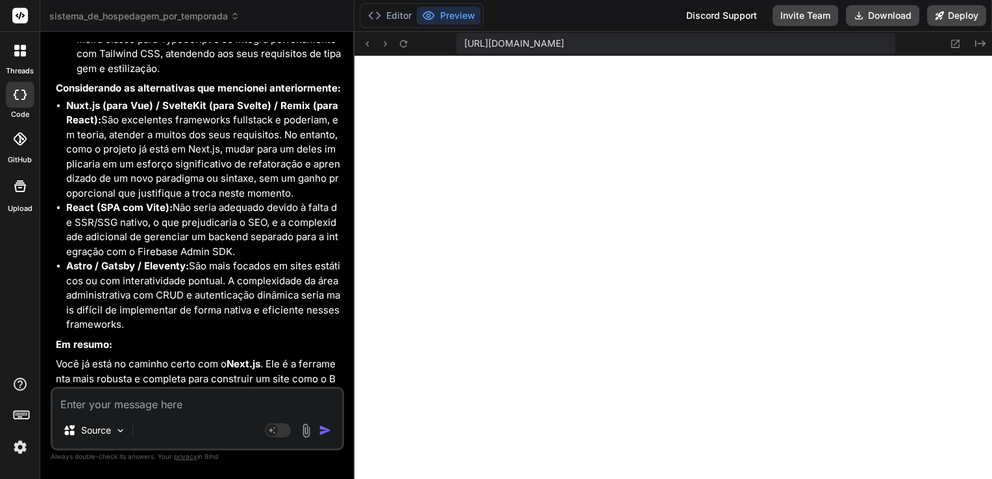
scroll to position [5958, 0]
click at [402, 17] on button "Editor" at bounding box center [390, 15] width 54 height 18
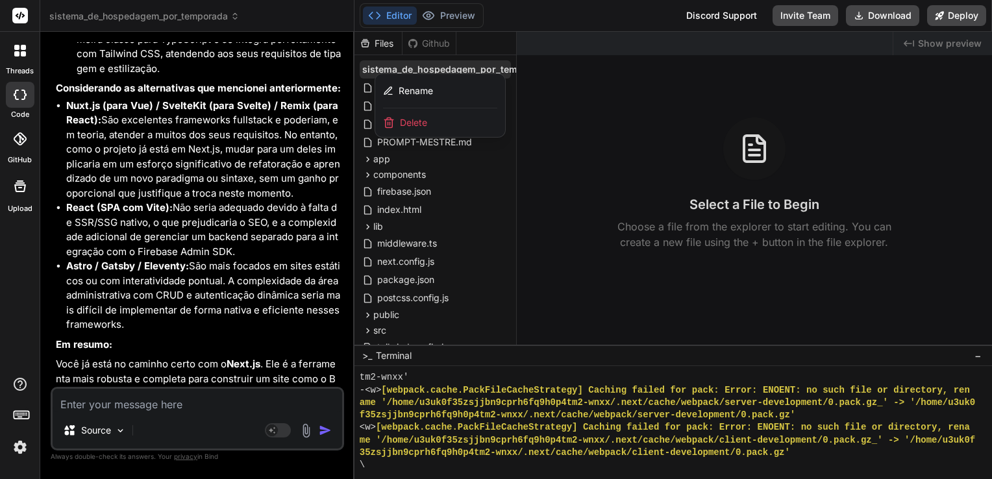
drag, startPoint x: 513, startPoint y: 168, endPoint x: 511, endPoint y: 184, distance: 15.7
click at [511, 184] on div at bounding box center [674, 255] width 638 height 447
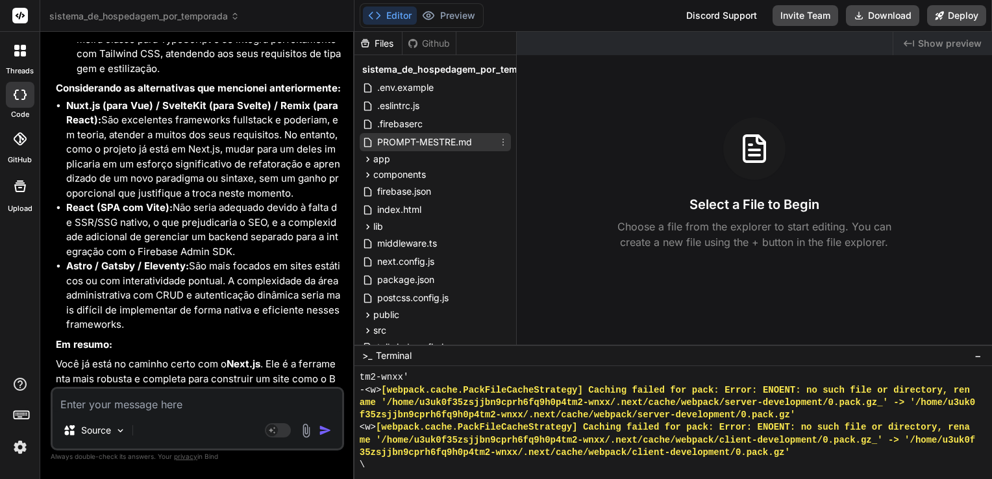
click at [429, 139] on span "PROMPT-MESTRE.md" at bounding box center [424, 142] width 97 height 16
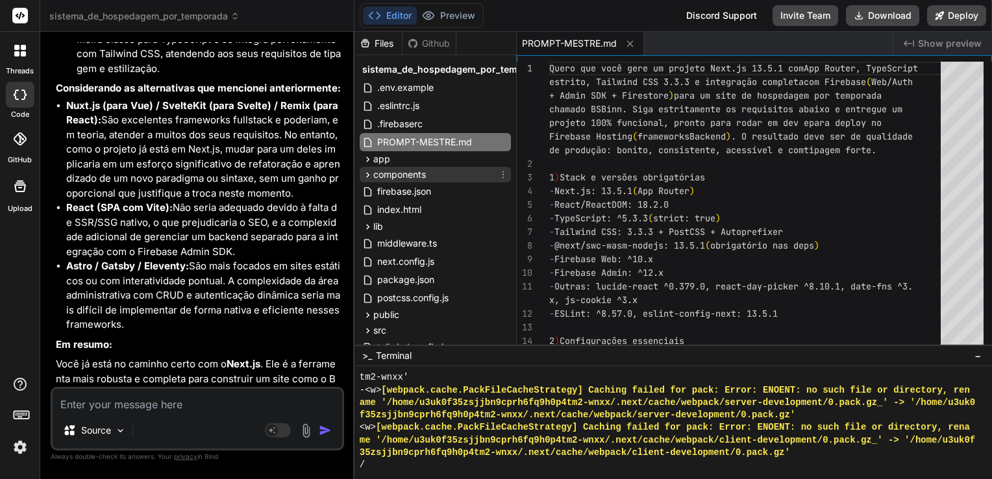
type textarea "x"
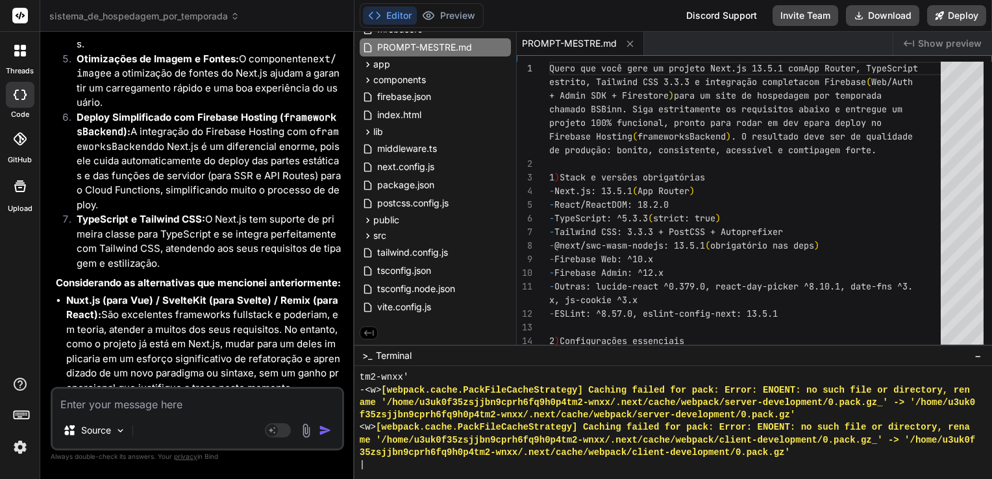
scroll to position [7280, 0]
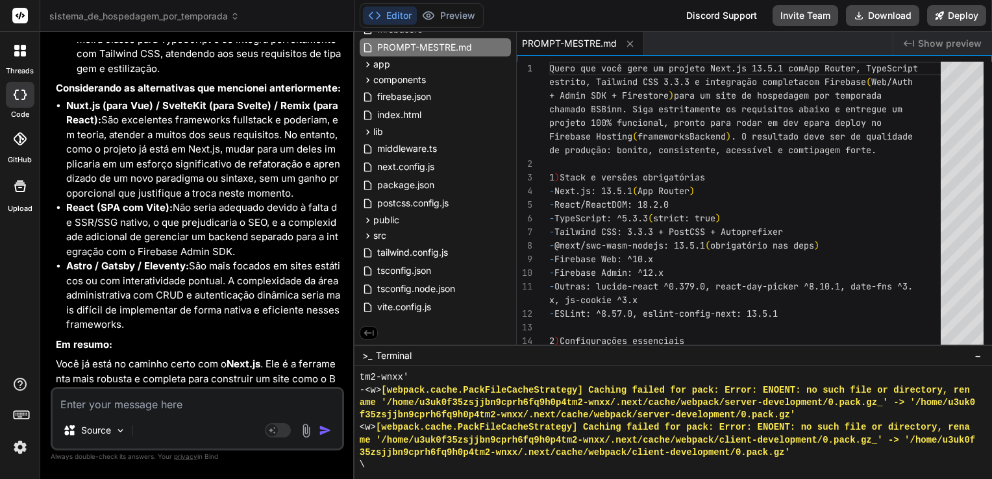
click at [164, 403] on textarea at bounding box center [198, 400] width 290 height 23
type textarea "R"
type textarea "x"
type textarea "Re"
type textarea "x"
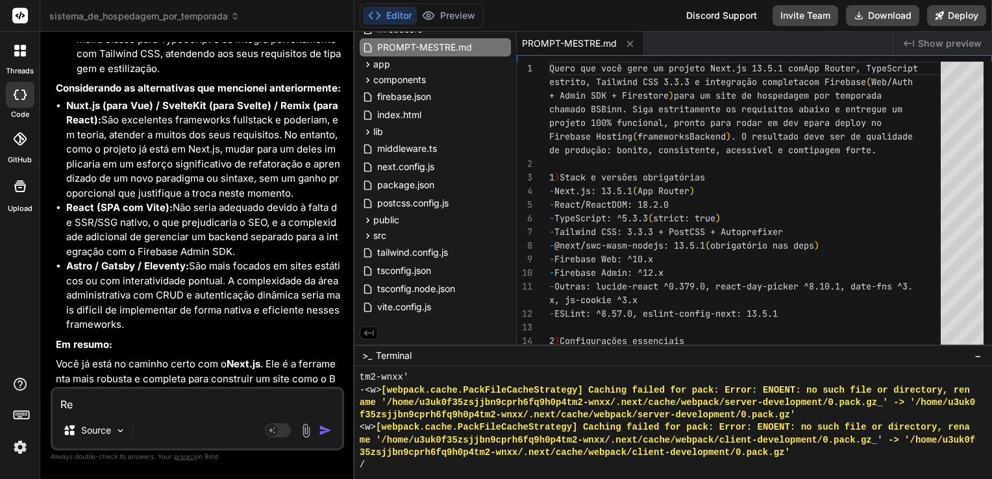
type textarea "Rem"
type textarea "x"
type textarea "Remo"
type textarea "x"
type textarea "Remov"
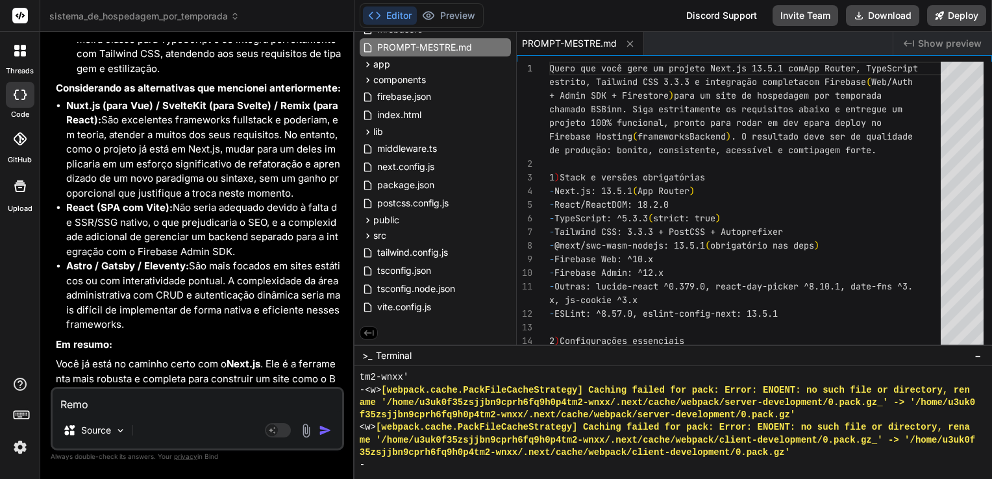
type textarea "x"
type textarea "Remova"
type textarea "x"
type textarea "Remova"
type textarea "x"
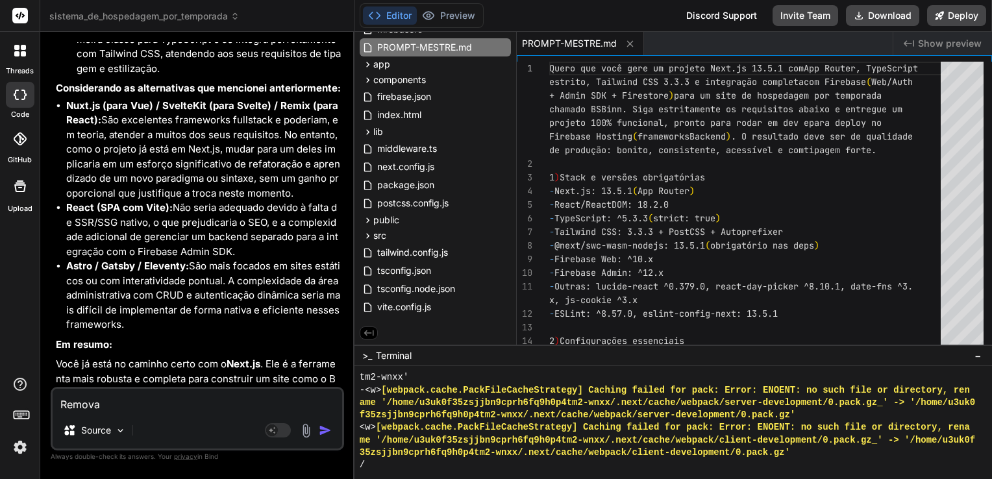
type textarea "Remova o"
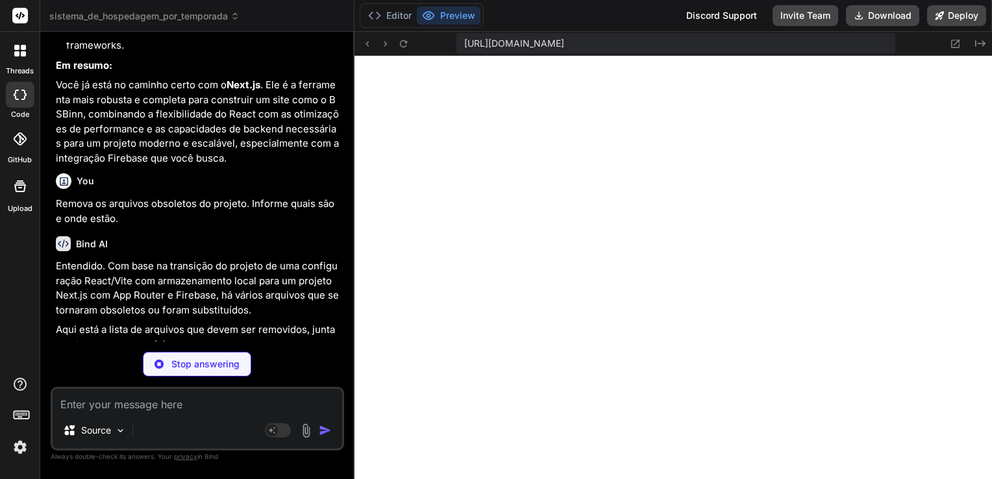
scroll to position [5971, 0]
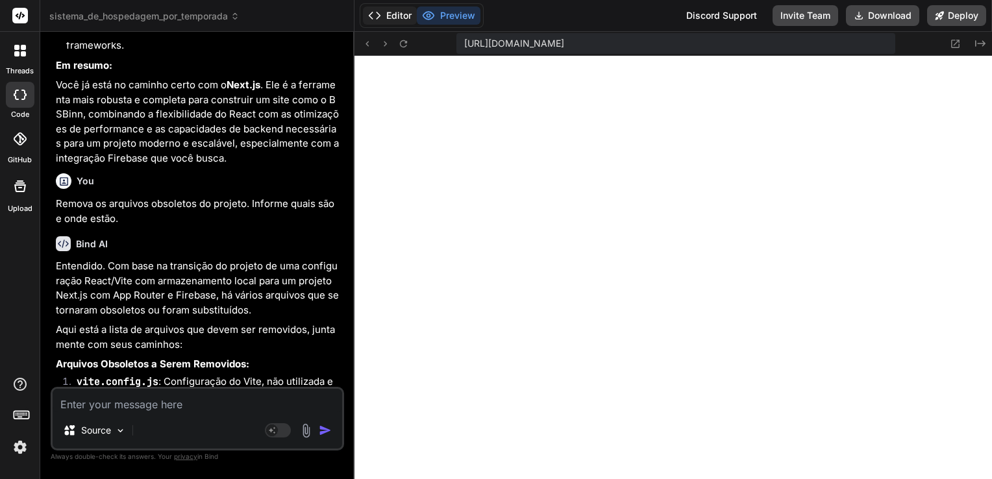
click at [399, 13] on button "Editor" at bounding box center [390, 15] width 54 height 18
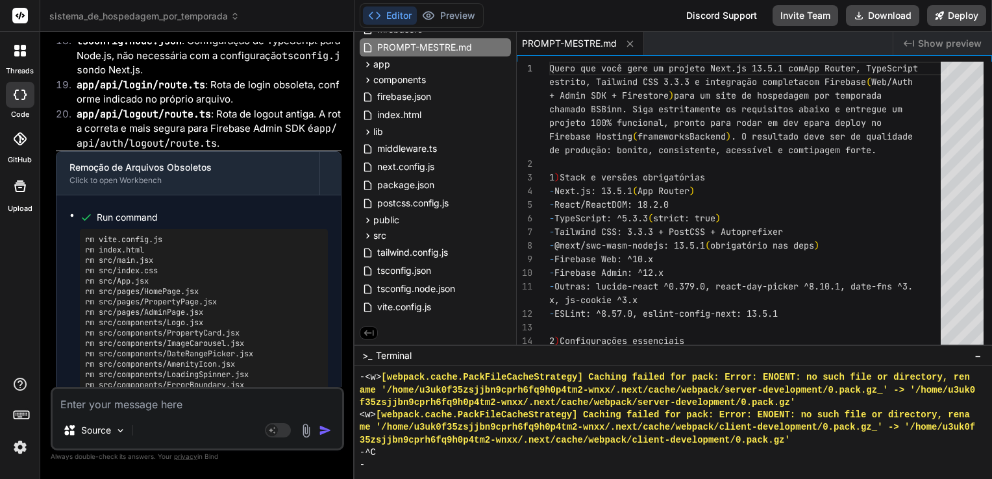
scroll to position [8622, 0]
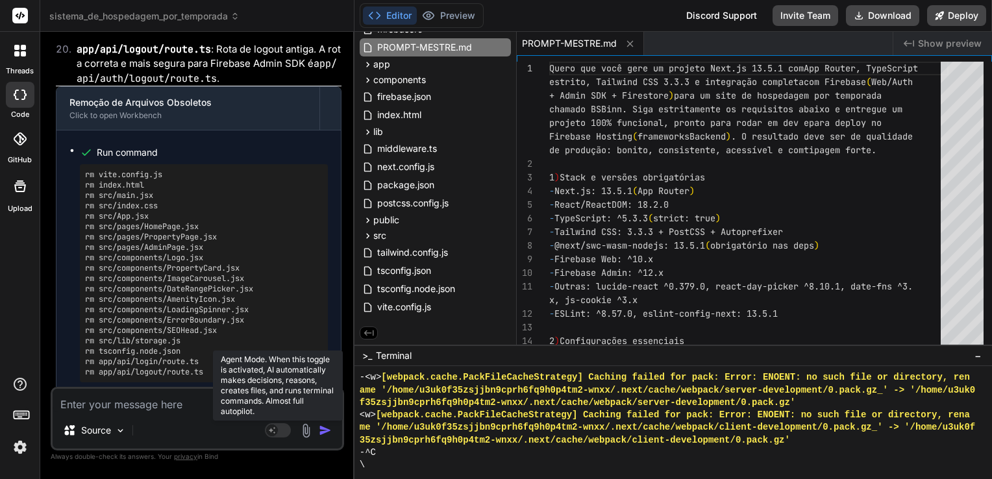
click at [284, 427] on rect at bounding box center [278, 430] width 26 height 14
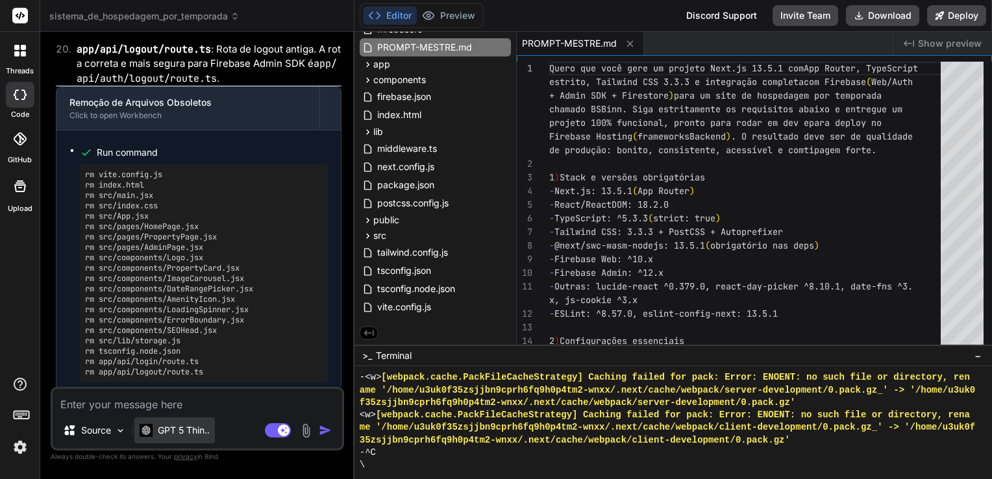
click at [197, 429] on p "GPT 5 Thin.." at bounding box center [184, 430] width 52 height 13
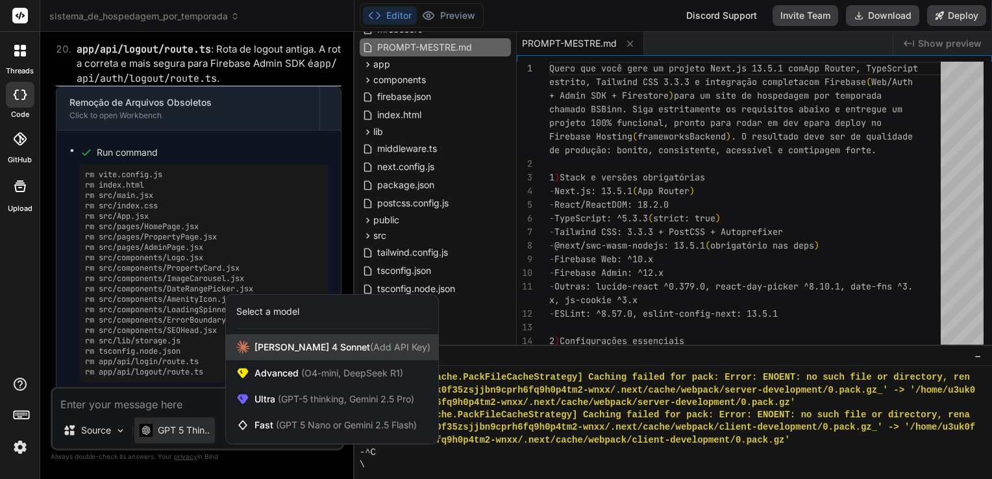
click at [269, 353] on span "Claude 4 Sonnet (Add API Key)" at bounding box center [343, 347] width 176 height 13
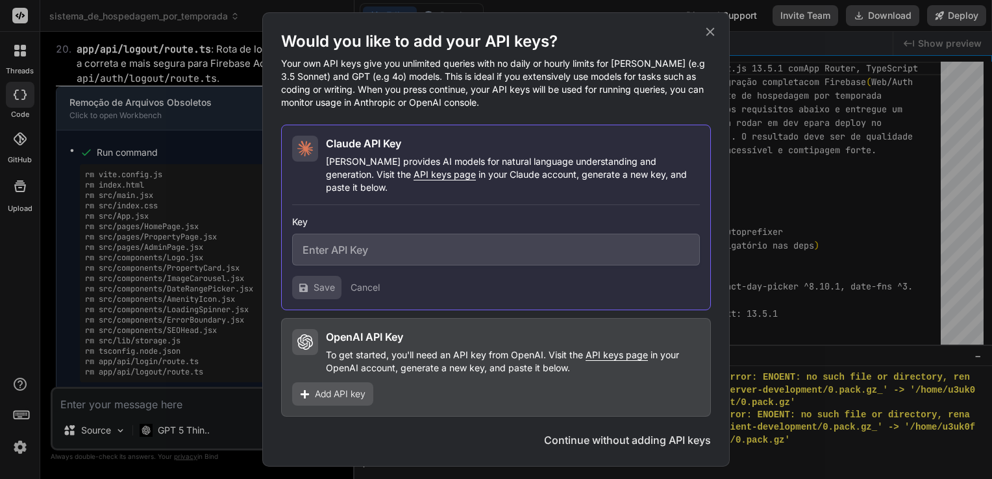
click at [709, 39] on icon at bounding box center [710, 32] width 14 height 14
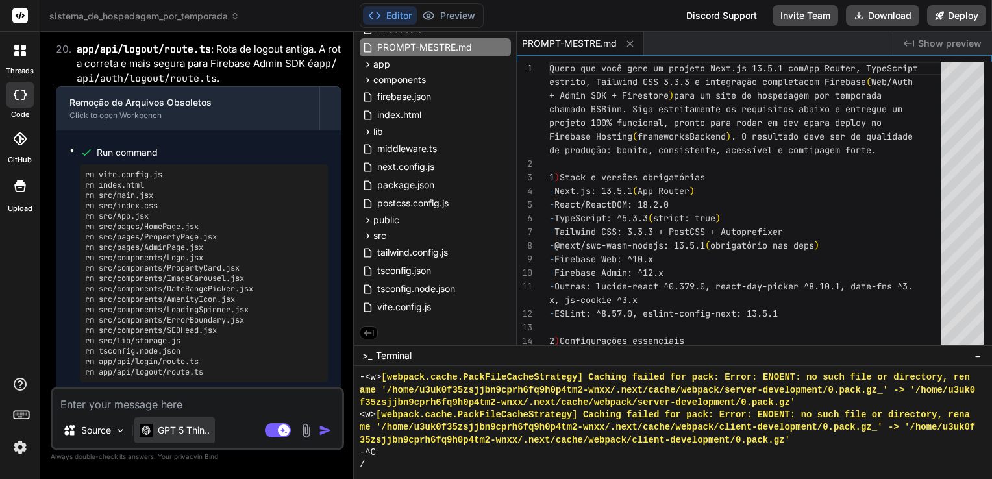
click at [171, 427] on p "GPT 5 Thin.." at bounding box center [184, 430] width 52 height 13
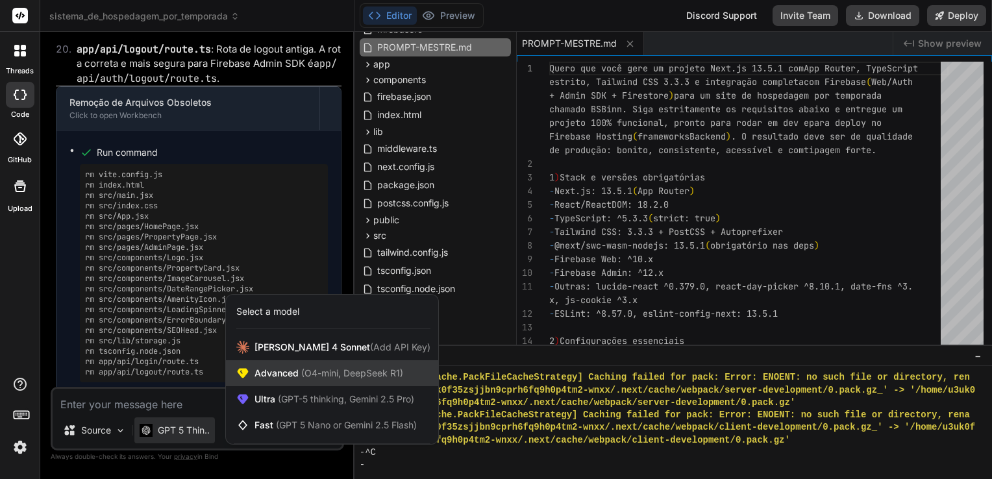
click at [299, 375] on span "(O4-mini, DeepSeek R1)" at bounding box center [351, 372] width 105 height 11
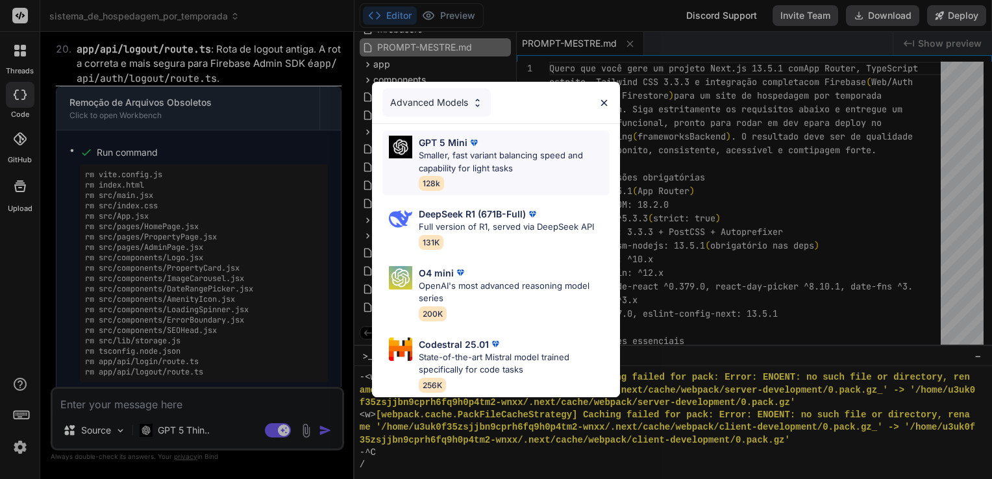
click at [475, 152] on p "Smaller, fast variant balancing speed and capability for light tasks" at bounding box center [514, 161] width 191 height 25
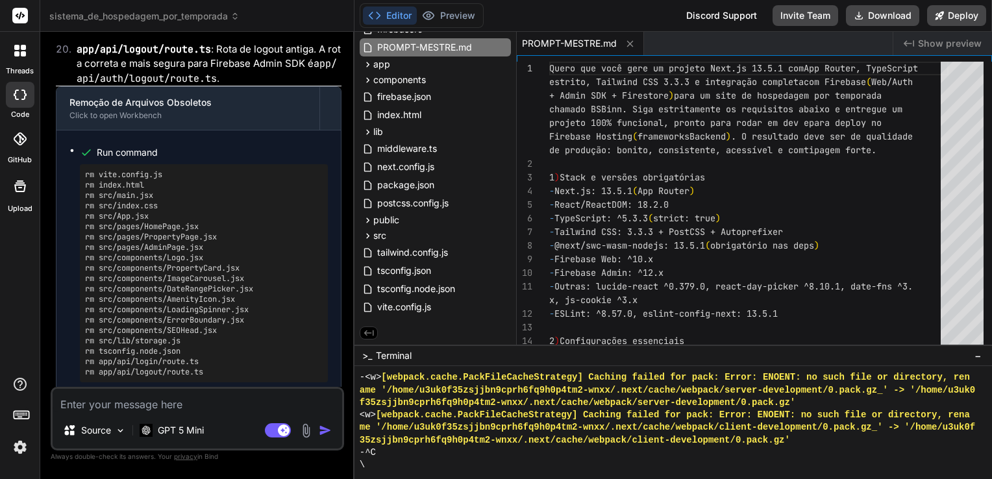
click at [210, 400] on textarea at bounding box center [198, 400] width 290 height 23
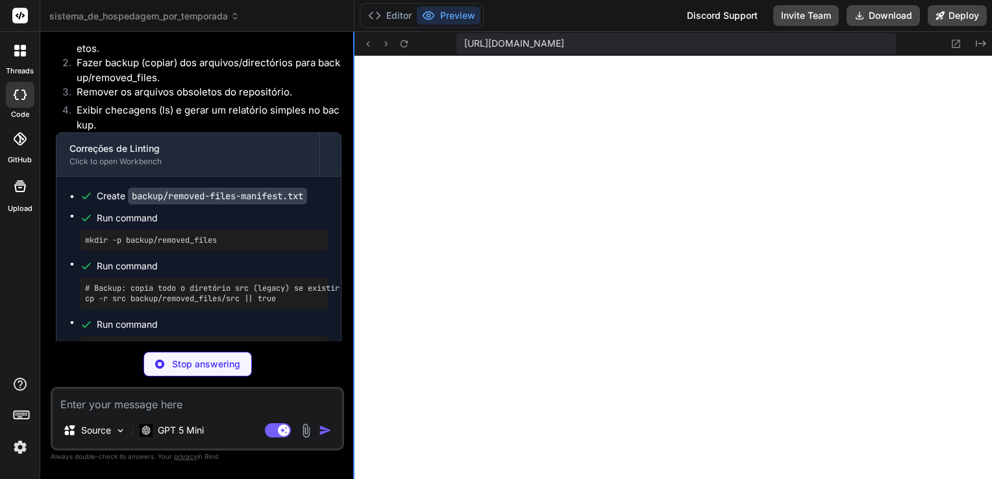
scroll to position [6083, 0]
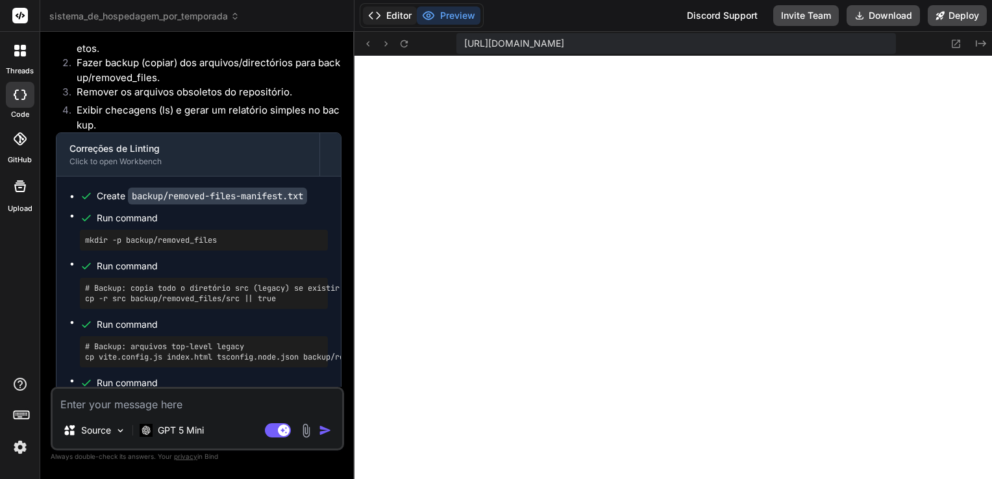
click at [403, 17] on button "Editor" at bounding box center [390, 15] width 54 height 18
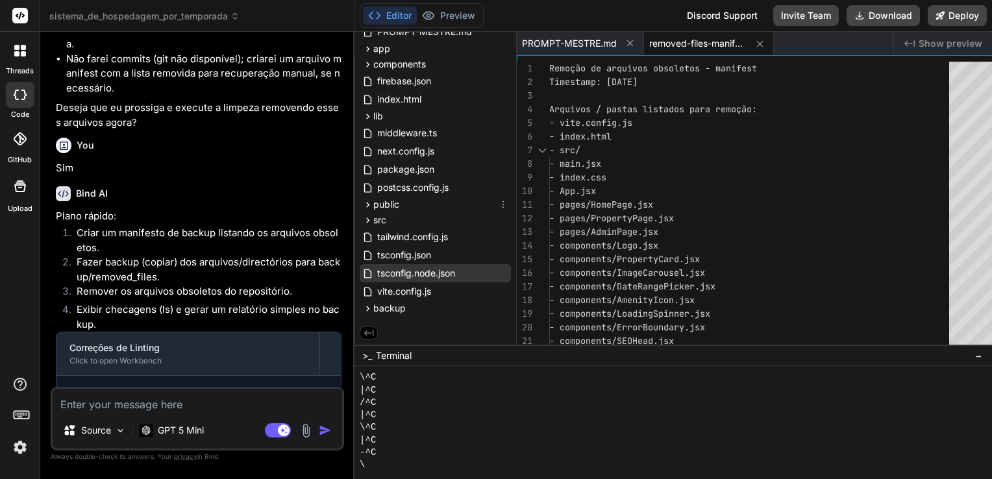
scroll to position [112, 0]
click at [369, 307] on icon at bounding box center [367, 308] width 11 height 11
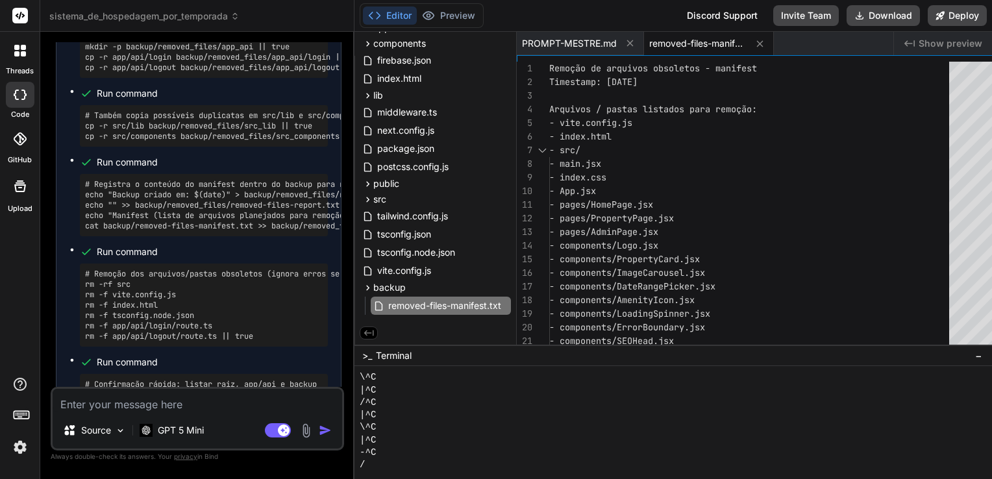
scroll to position [10331, 0]
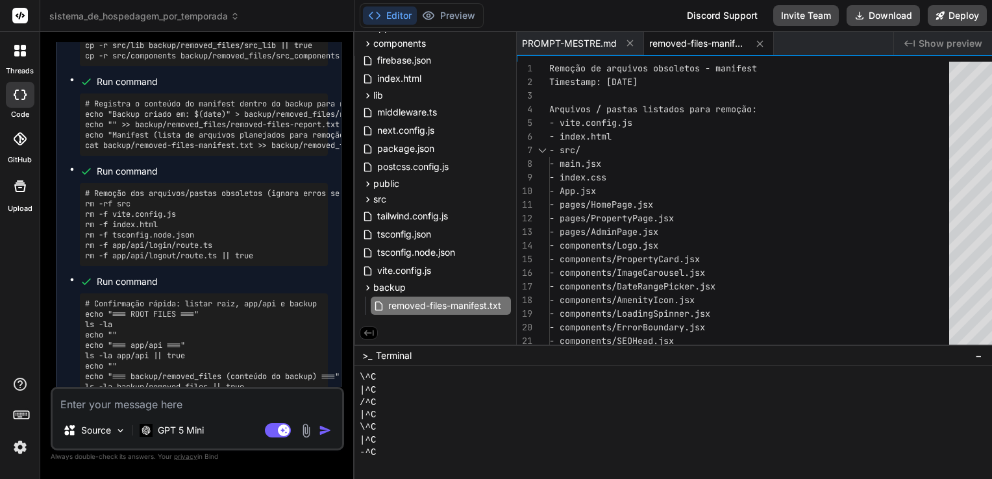
drag, startPoint x: 880, startPoint y: 352, endPoint x: 657, endPoint y: 354, distance: 223.4
click at [657, 354] on div ">_ Terminal −" at bounding box center [674, 355] width 638 height 21
drag, startPoint x: 486, startPoint y: 349, endPoint x: 475, endPoint y: 362, distance: 17.0
click at [475, 362] on div ">_ Terminal −" at bounding box center [674, 355] width 638 height 21
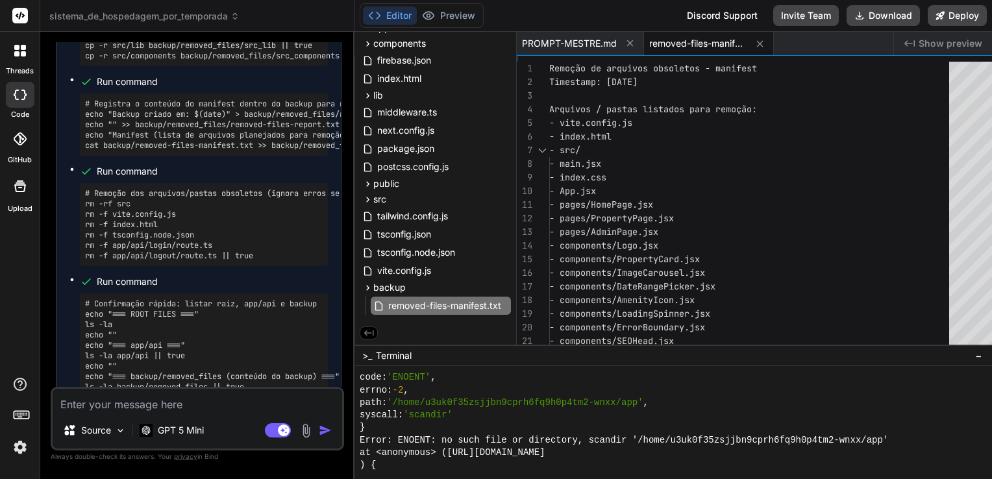
scroll to position [6083, 0]
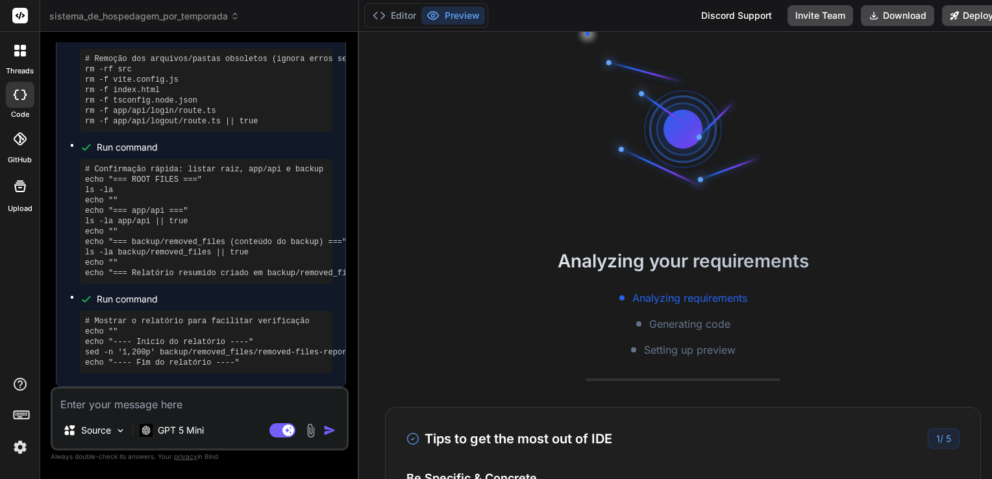
scroll to position [6285, 0]
click at [399, 19] on button "Editor" at bounding box center [394, 15] width 54 height 18
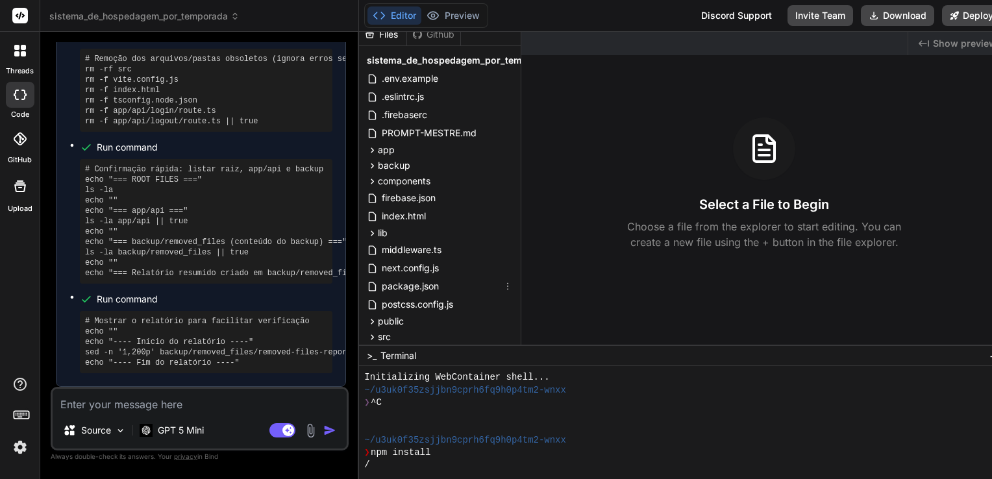
scroll to position [0, 0]
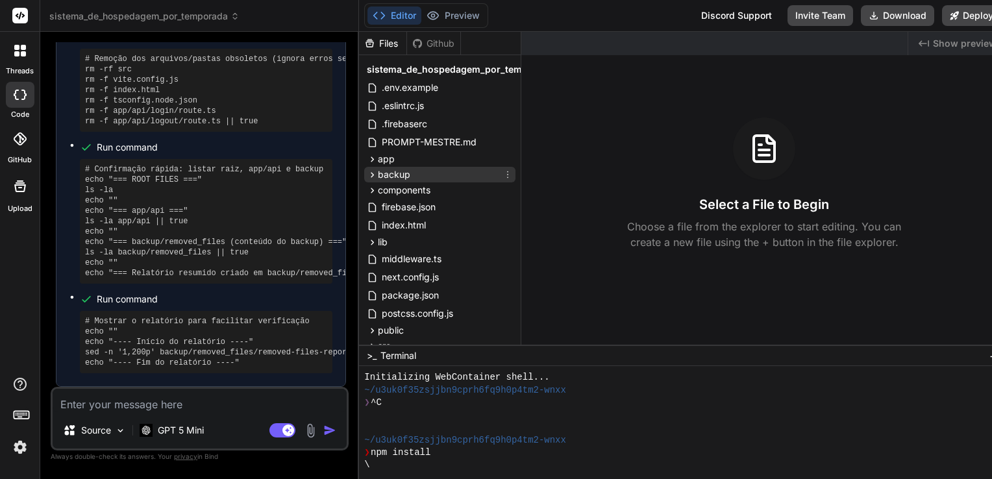
click at [395, 176] on span "backup" at bounding box center [394, 174] width 32 height 13
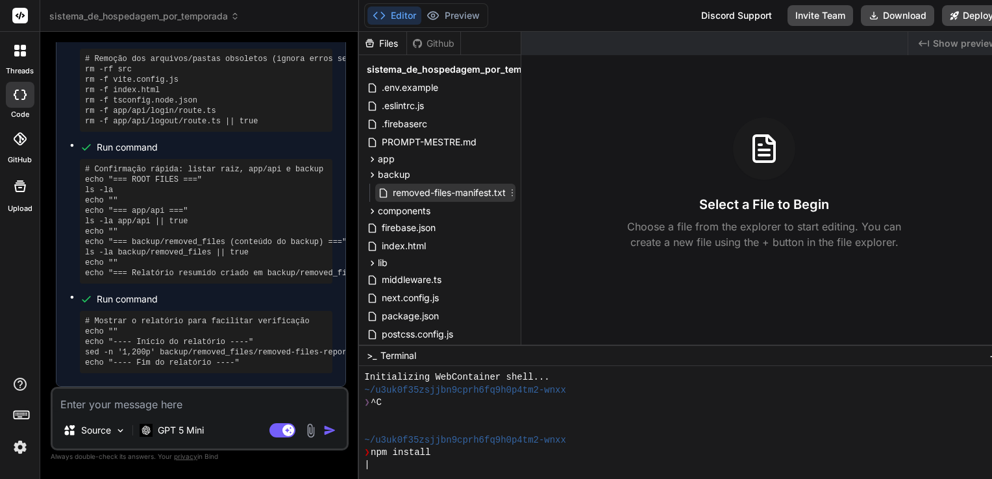
click at [405, 196] on span "removed-files-manifest.txt" at bounding box center [450, 193] width 116 height 16
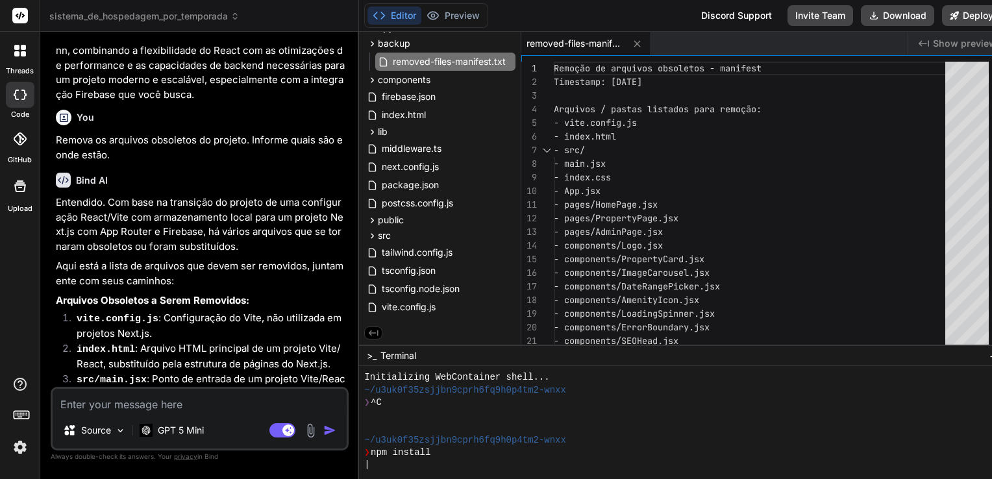
scroll to position [3428, 0]
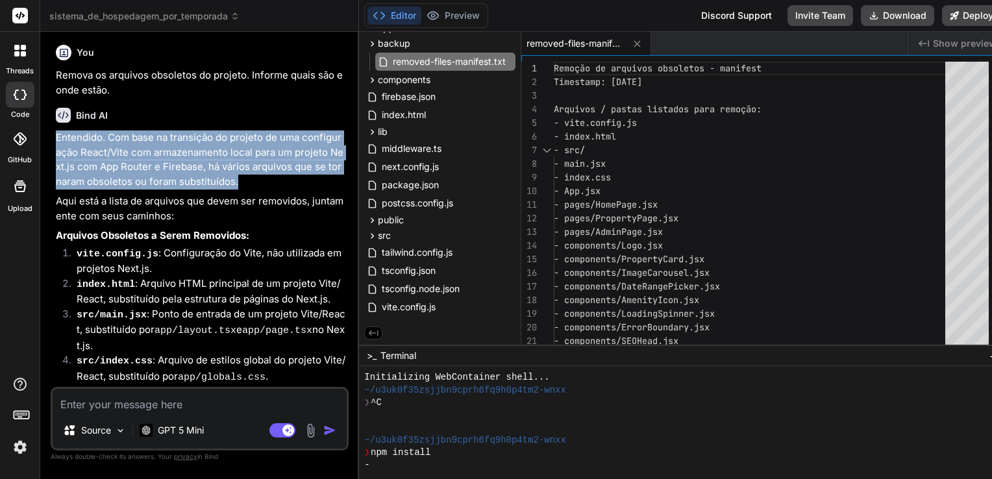
drag, startPoint x: 260, startPoint y: 218, endPoint x: 55, endPoint y: 179, distance: 208.8
click at [55, 179] on div "You Escreva um prompt para recriar o projeto do zero, com todas as qualidades d…" at bounding box center [200, 214] width 295 height 345
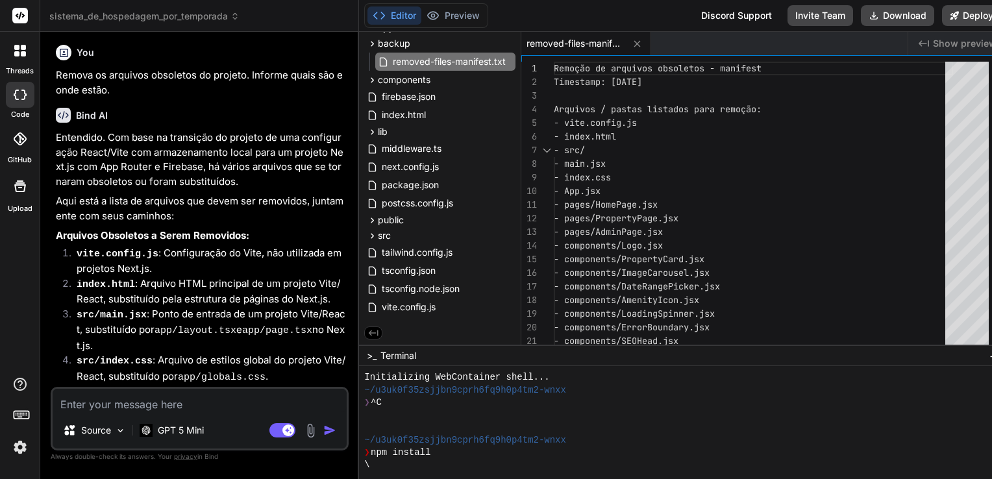
drag, startPoint x: 55, startPoint y: 179, endPoint x: 174, endPoint y: 124, distance: 131.6
click at [211, 97] on p "Remova os arquivos obsoletos do projeto. Informe quais são e onde estão." at bounding box center [201, 82] width 290 height 29
click at [53, 113] on div "You Escreva um prompt para recriar o projeto do zero, com todas as qualidades d…" at bounding box center [200, 214] width 295 height 345
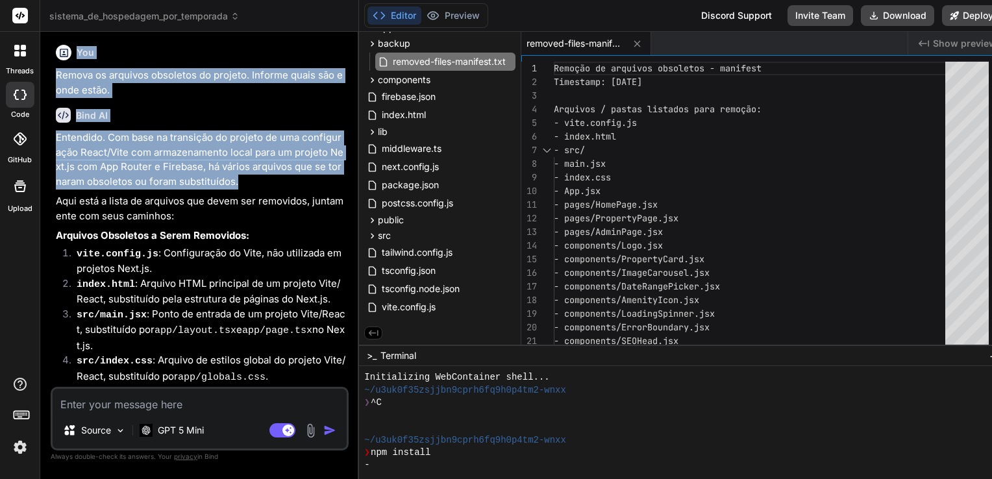
copy div "You Remova os arquivos obsoletos do projeto. Informe quais são e onde estão. Bi…"
drag, startPoint x: 56, startPoint y: 86, endPoint x: 259, endPoint y: 221, distance: 243.1
click at [259, 221] on div "You Escreva um prompt para recriar o projeto do zero, com todas as qualidades d…" at bounding box center [200, 214] width 295 height 345
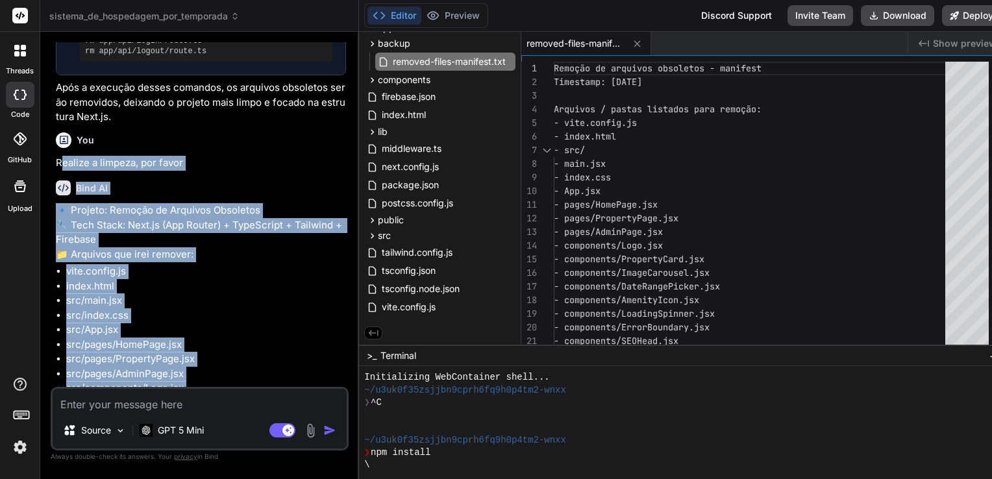
scroll to position [4727, 0]
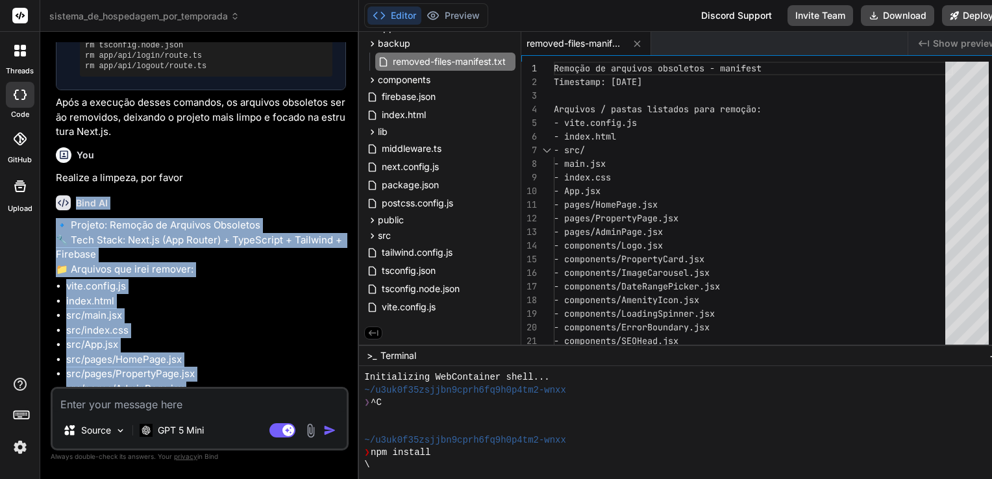
drag, startPoint x: 168, startPoint y: 286, endPoint x: 55, endPoint y: 180, distance: 154.8
click at [55, 180] on div "You Escreva um prompt para recriar o projeto do zero, com todas as qualidades d…" at bounding box center [200, 214] width 295 height 345
copy div "Bind AI 🔹 Projeto: Remoção de Arquivos Obsoletos 🔧 Tech Stack: Next.js (App Rou…"
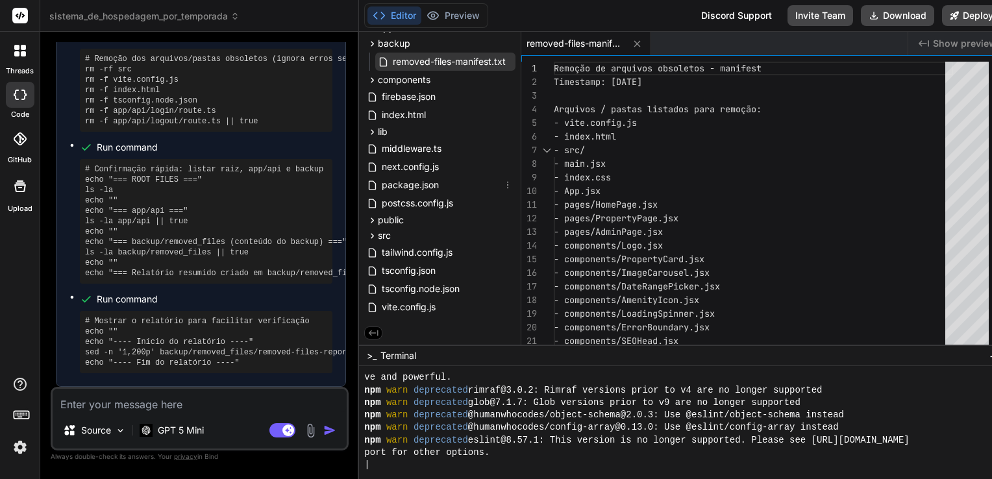
scroll to position [187, 0]
type textarea "x"
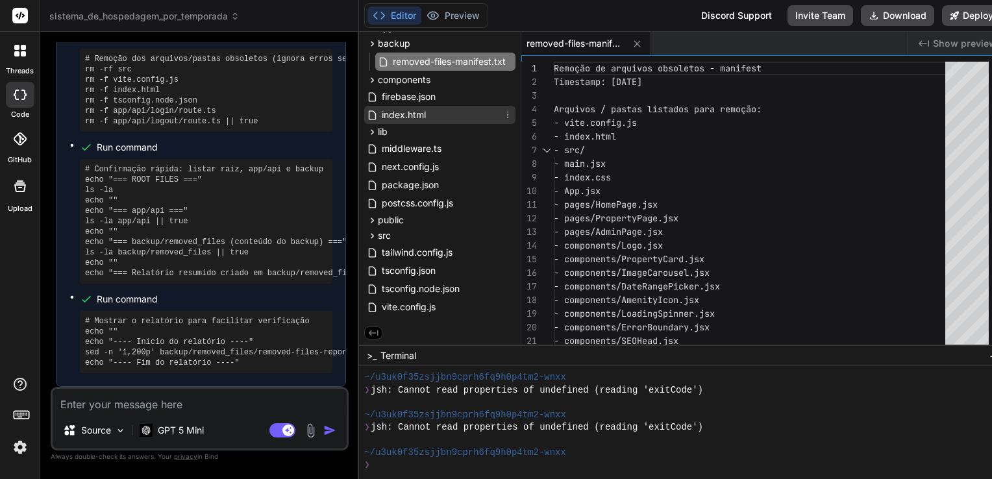
scroll to position [0, 0]
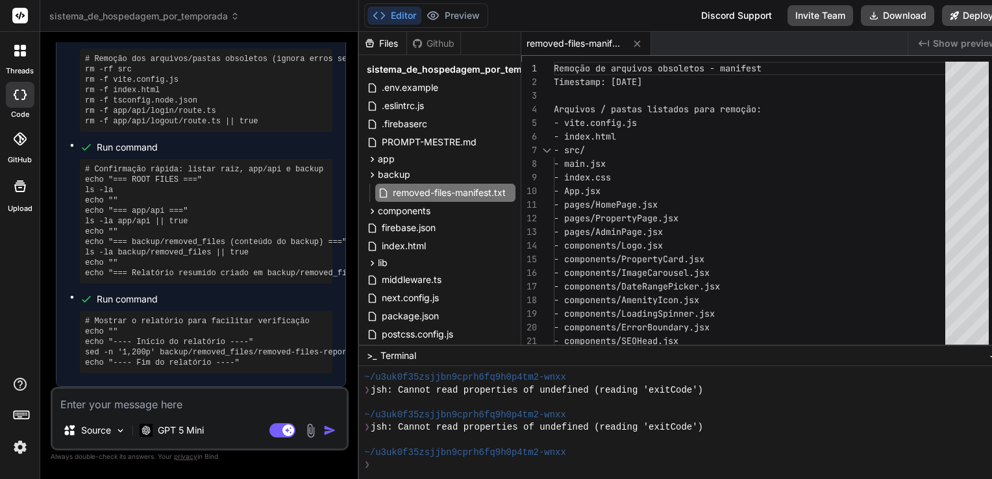
click at [188, 408] on textarea at bounding box center [200, 400] width 294 height 23
type textarea "R"
type textarea "x"
type textarea "Re"
type textarea "x"
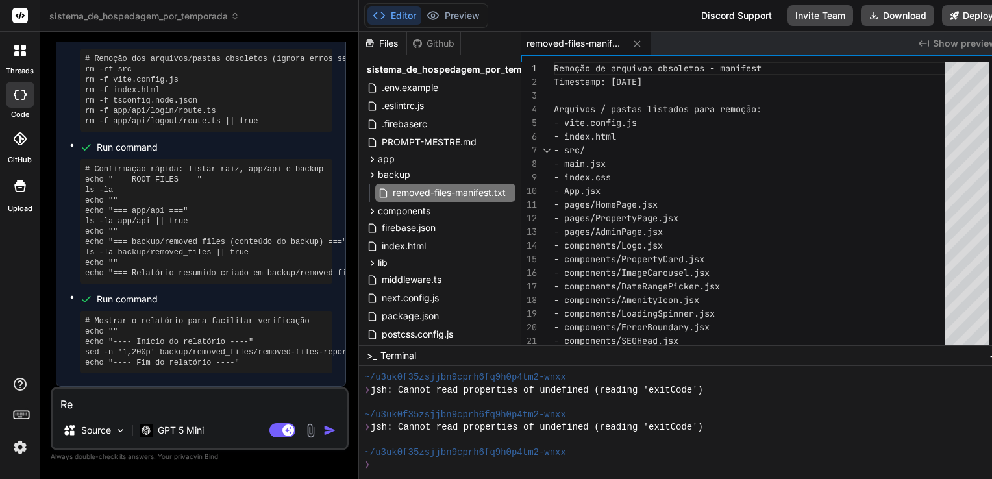
type textarea "Rem"
type textarea "x"
type textarea "Remo"
type textarea "x"
type textarea "Remov"
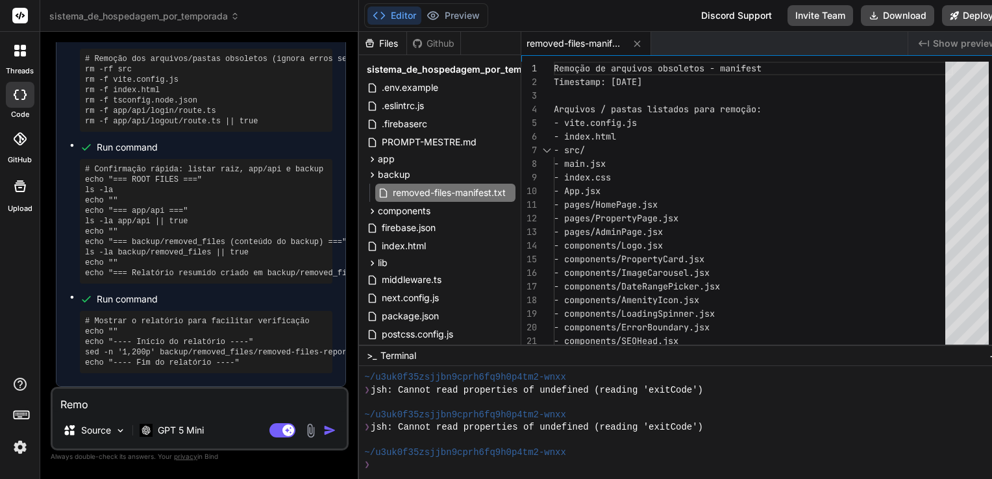
type textarea "x"
type textarea "Remova"
type textarea "x"
type textarea "Remova"
type textarea "x"
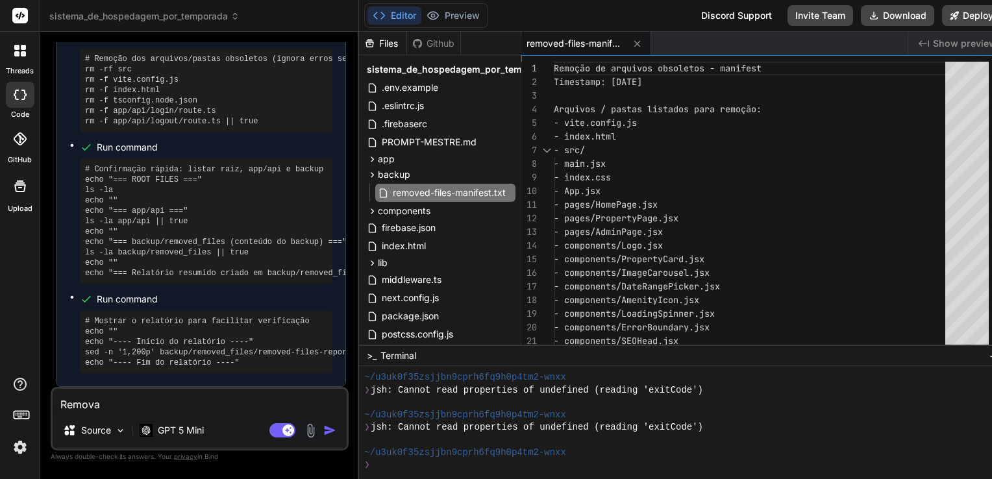
type textarea "Remova o"
type textarea "x"
type textarea "Remova os"
type textarea "x"
type textarea "Remova os"
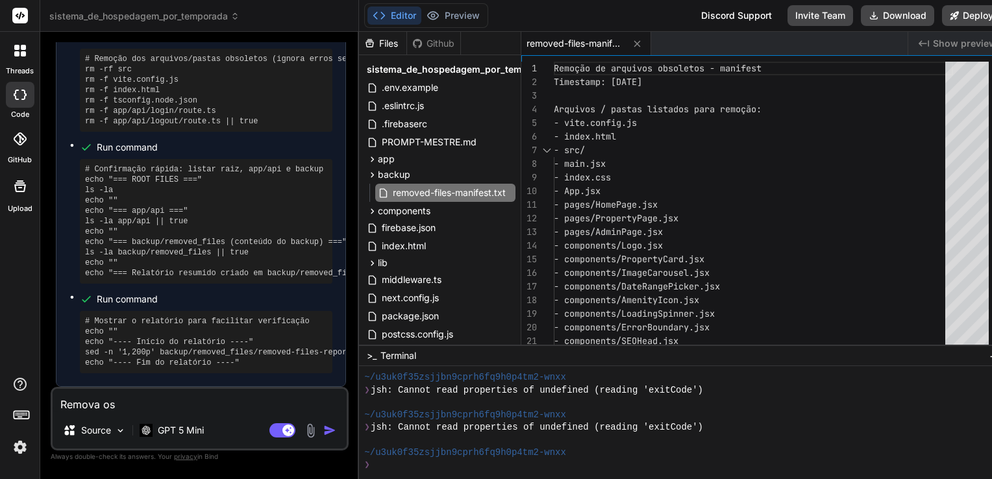
type textarea "x"
type textarea "Remova os"
type textarea "x"
type textarea "Remova o"
type textarea "x"
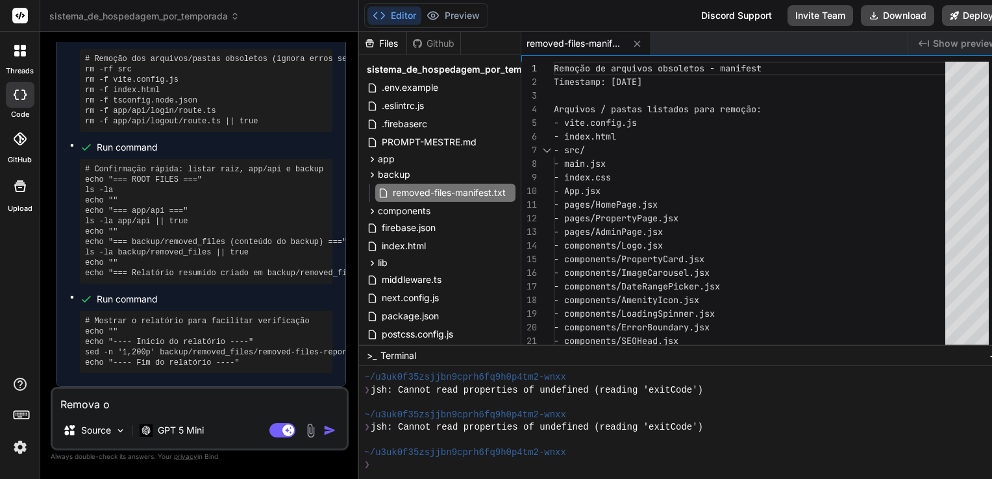
type textarea "Remova"
type textarea "x"
type textarea "Remova a"
type textarea "x"
type textarea "Remova as"
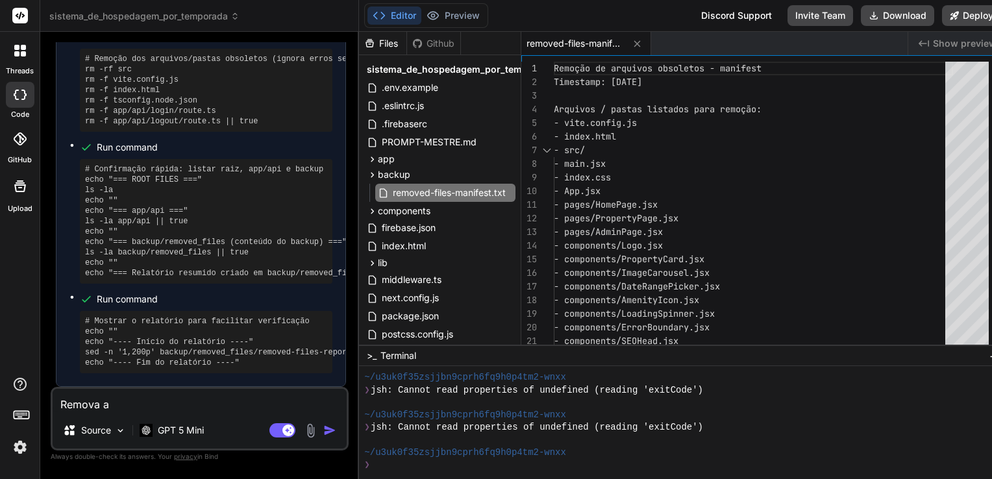
type textarea "x"
type textarea "Remova as"
type textarea "x"
type textarea "Remova as a"
type textarea "x"
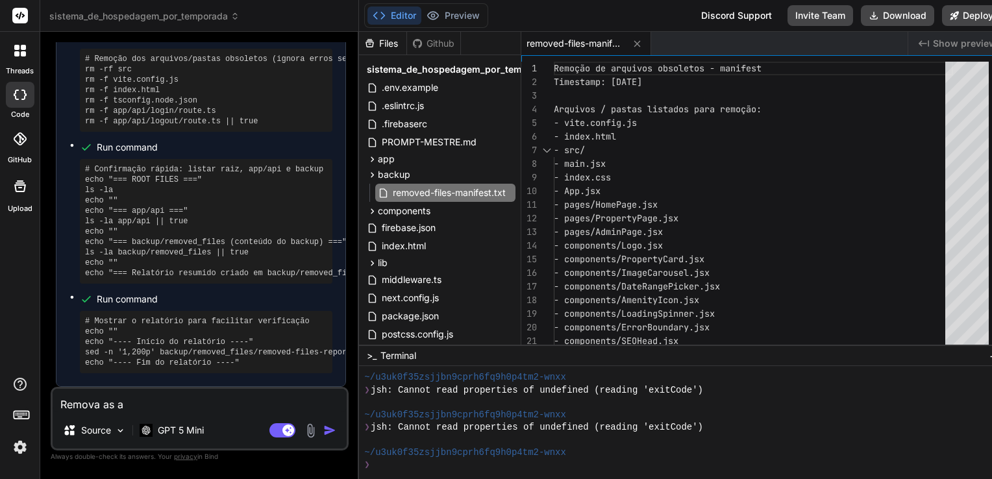
type textarea "Remova as ad"
type textarea "x"
type textarea "Remova as ada"
type textarea "x"
type textarea "Remova as adap"
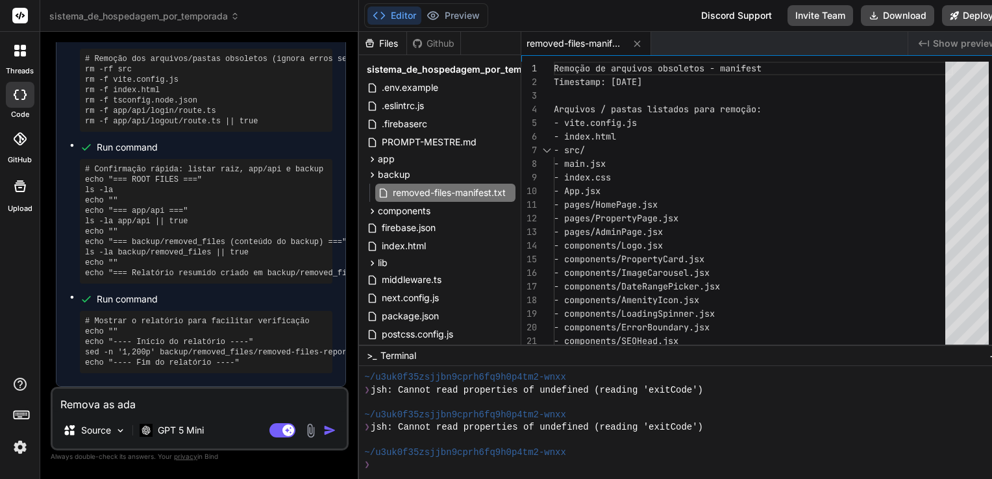
type textarea "x"
type textarea "Remova as adapa"
type textarea "x"
type textarea "Remova as adap"
type textarea "x"
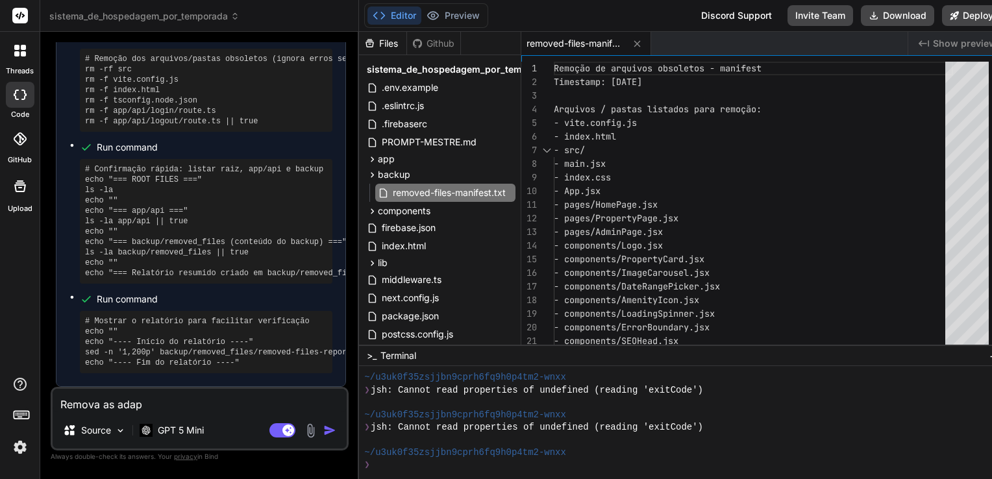
type textarea "Remova as adapt"
type textarea "x"
type textarea "Remova as adapta"
type textarea "x"
type textarea "Remova as adaptaç"
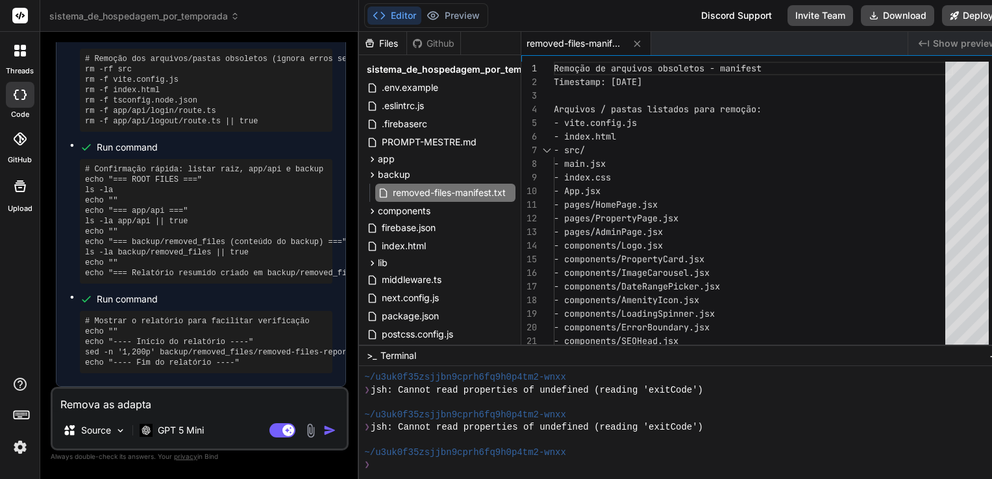
type textarea "x"
type textarea "Remova as adaptaçõ"
type textarea "x"
type textarea "Remova as adaptaçõe"
type textarea "x"
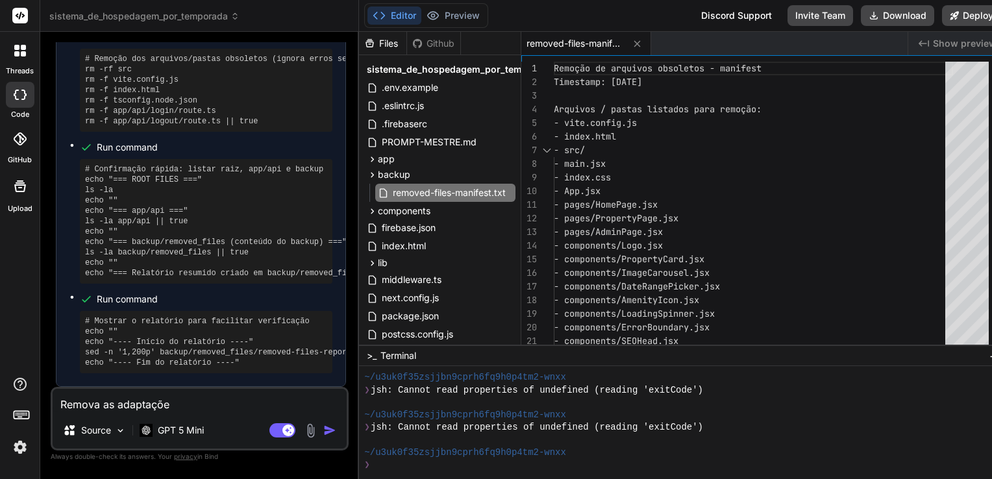
type textarea "Remova as adaptações"
type textarea "x"
type textarea "Remova as adaptações"
type textarea "x"
type textarea "Remova as adaptações p"
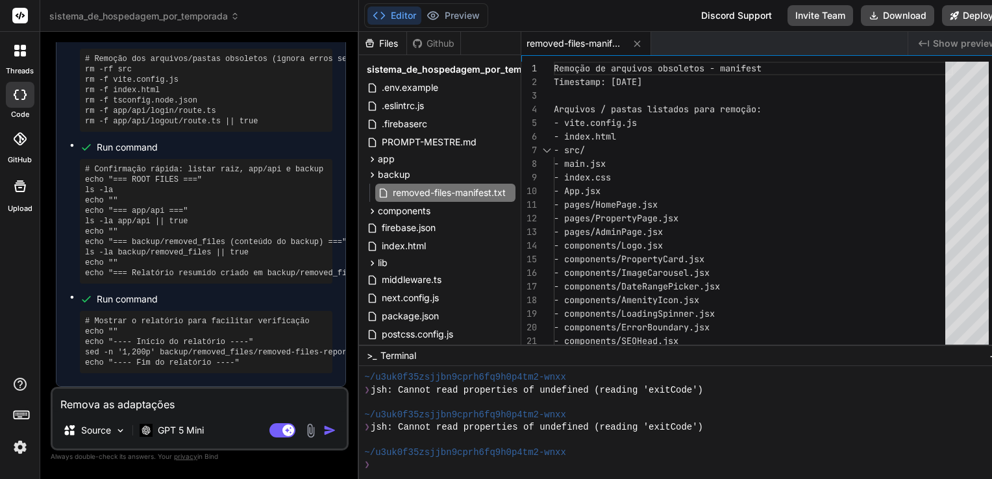
type textarea "x"
type textarea "Remova as adaptações pa"
type textarea "x"
type textarea "Remova as adaptações par"
type textarea "x"
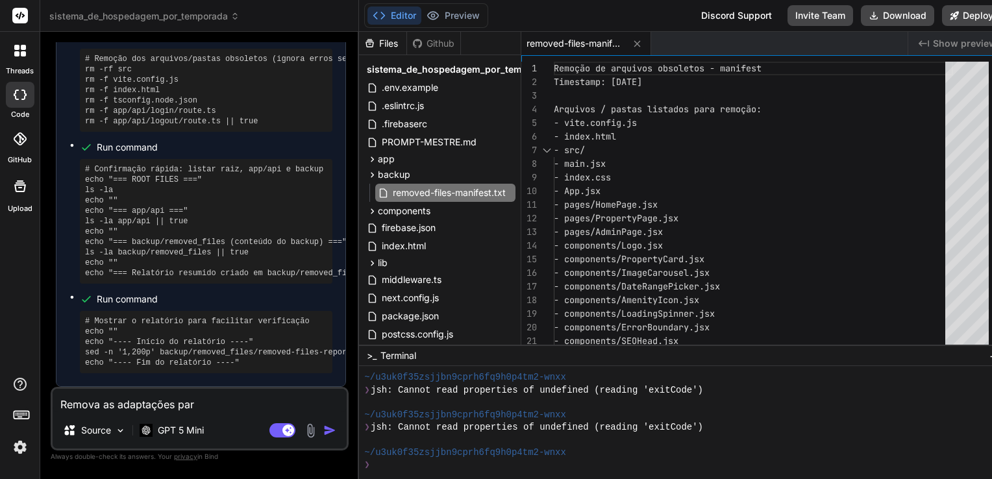
type textarea "Remova as adaptações para"
type textarea "x"
type textarea "Remova as adaptações para"
type textarea "x"
type textarea "Remova as adaptações para f"
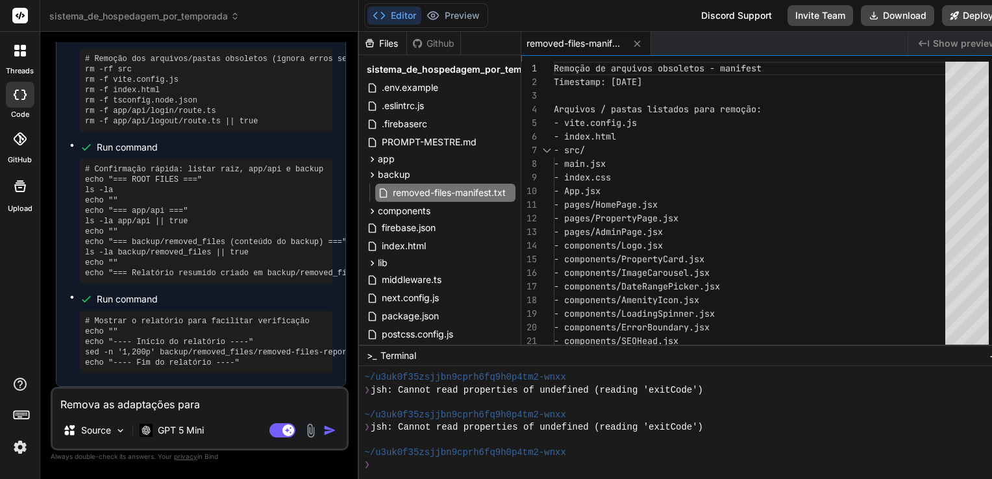
type textarea "x"
type textarea "Remova as adaptações para fi"
type textarea "x"
type textarea "Remova as adaptações para fir"
type textarea "x"
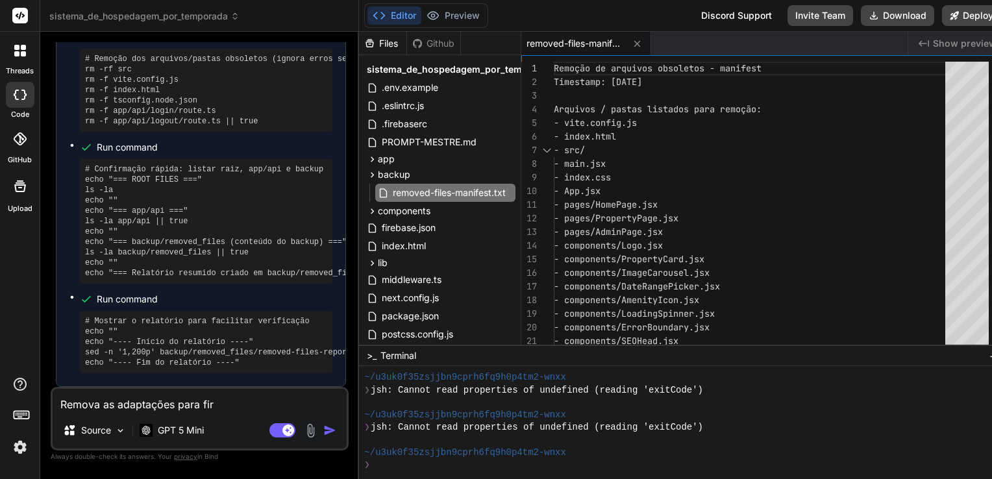
type textarea "Remova as adaptações para fire"
type textarea "x"
type textarea "Remova as adaptações para fireb"
type textarea "x"
type textarea "Remova as adaptações para fireba"
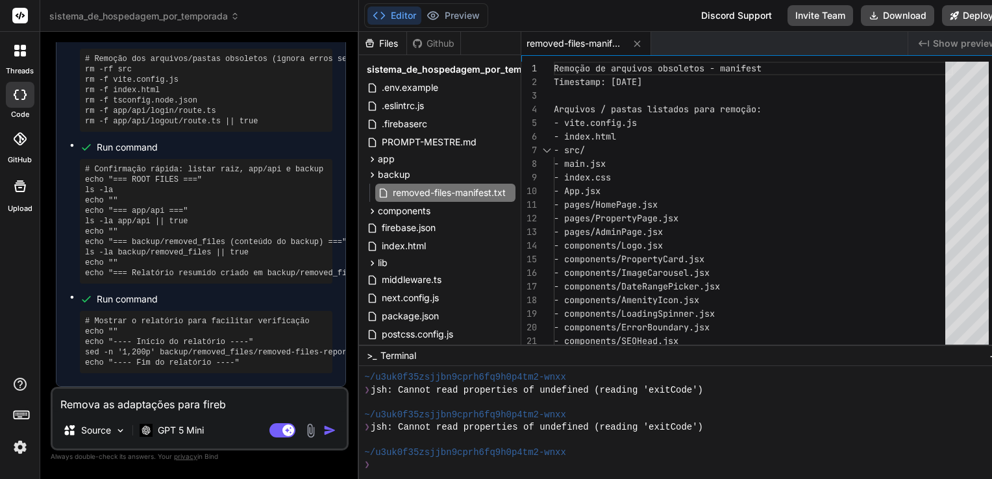
type textarea "x"
type textarea "Remova as adaptações para firebas"
type textarea "x"
type textarea "Remova as adaptações para firebase"
type textarea "x"
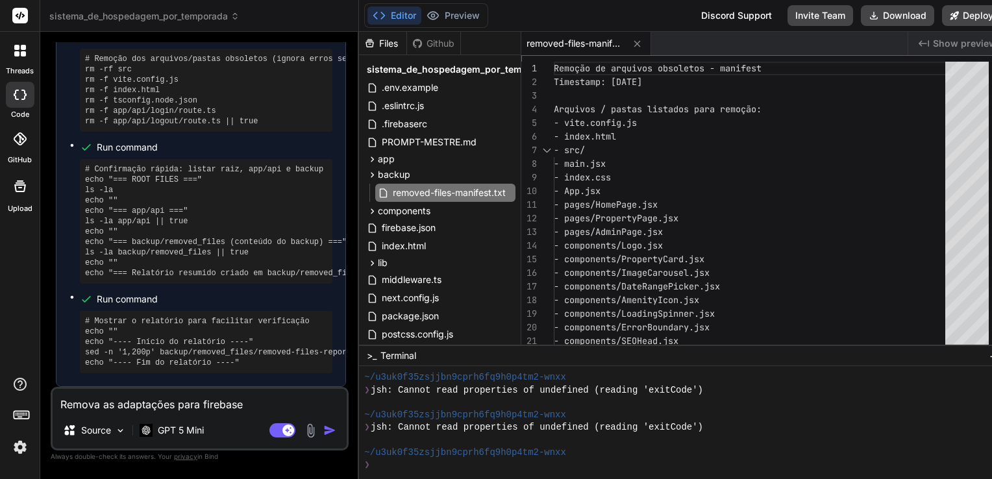
type textarea "Remova as adaptações para firebase."
type textarea "x"
type textarea "Remova as adaptações para firebase."
type textarea "x"
type textarea "Remova as adaptações para firebase. S"
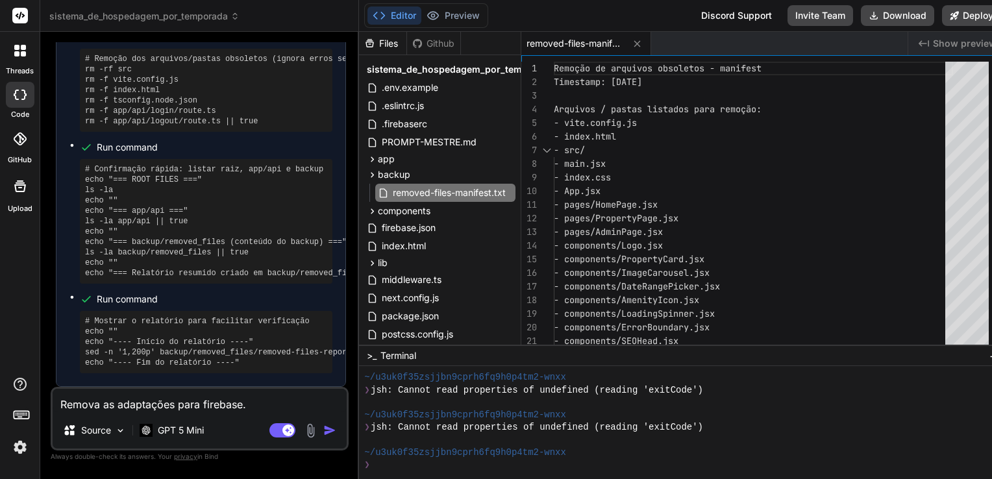
type textarea "x"
type textarea "Remova as adaptações para firebase. Si"
type textarea "x"
type textarea "Remova as adaptações para firebase. Sim"
type textarea "x"
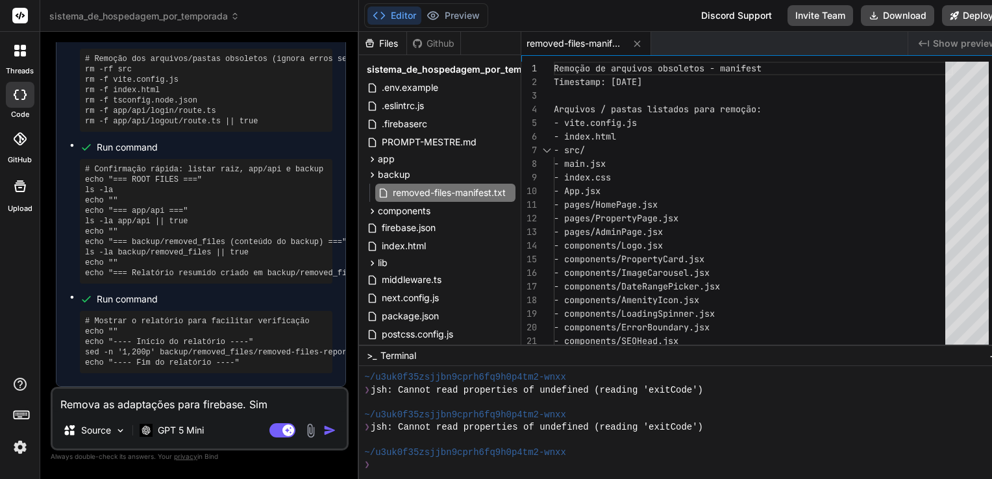
type textarea "Remova as adaptações para firebase. Simp"
type textarea "x"
type textarea "Remova as adaptações para firebase. Simpl"
type textarea "x"
type textarea "Remova as adaptações para firebase. Simpli"
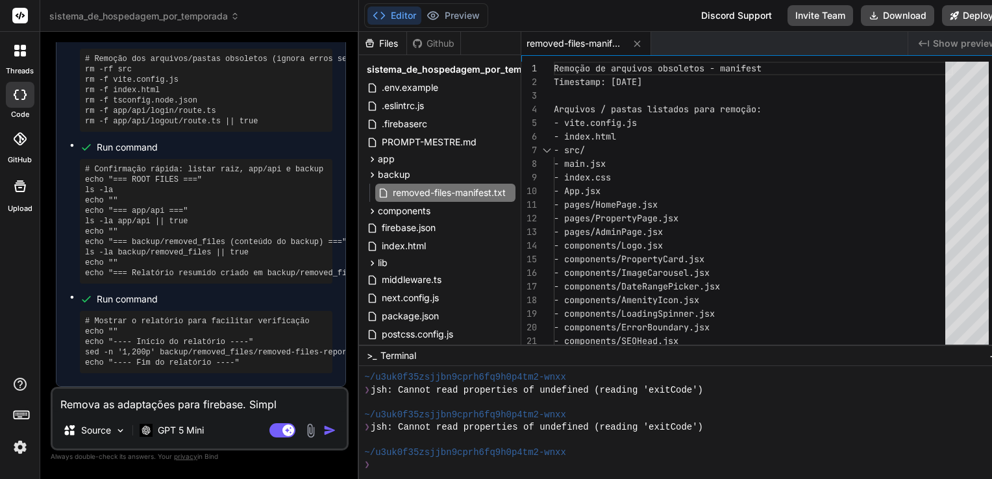
type textarea "x"
type textarea "Remova as adaptações para firebase. Simplif"
type textarea "x"
type textarea "Remova as adaptações para firebase. Simplifi"
type textarea "x"
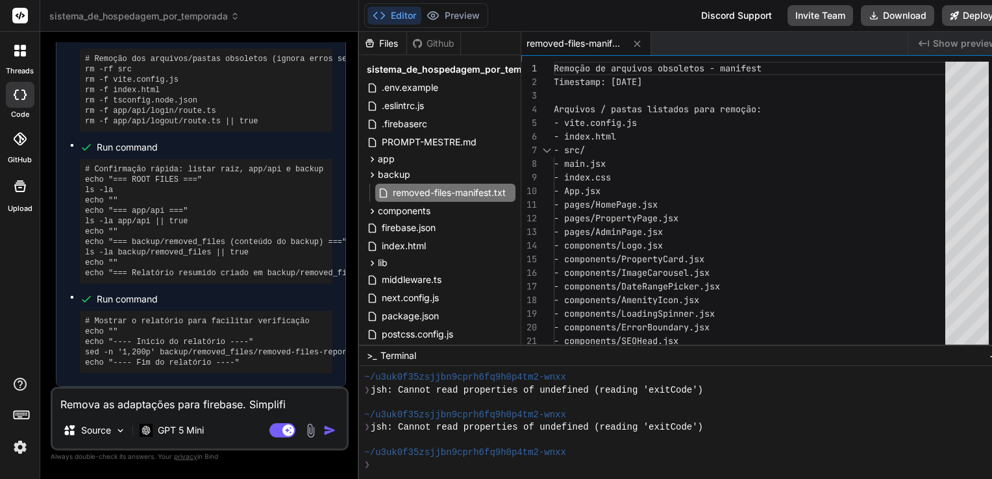
type textarea "Remova as adaptações para firebase. Simplifiq"
type textarea "x"
type textarea "Remova as adaptações para firebase. Simplifiqu"
type textarea "x"
type textarea "Remova as adaptações para firebase. Simplifique"
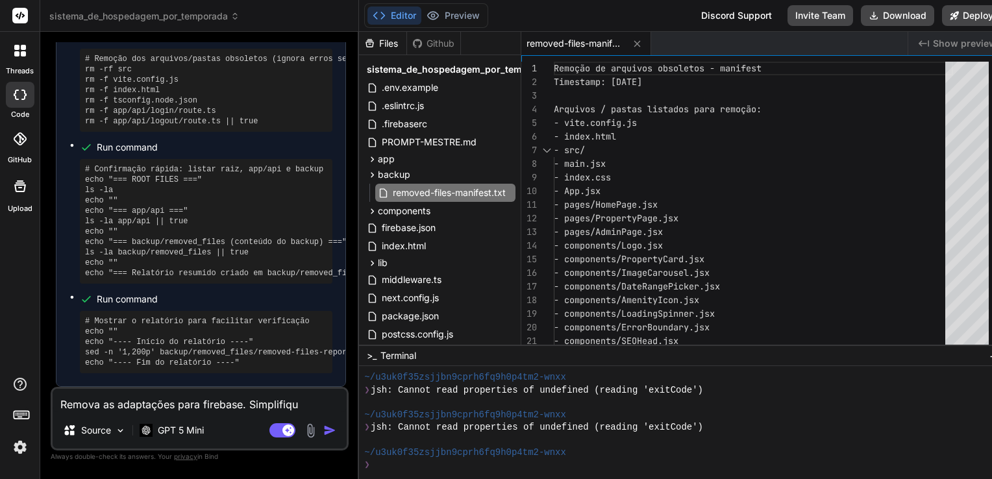
type textarea "x"
type textarea "Remova as adaptações para firebase. Simplifique"
type textarea "x"
type textarea "Remova as adaptações para firebase. Simplifique o"
type textarea "x"
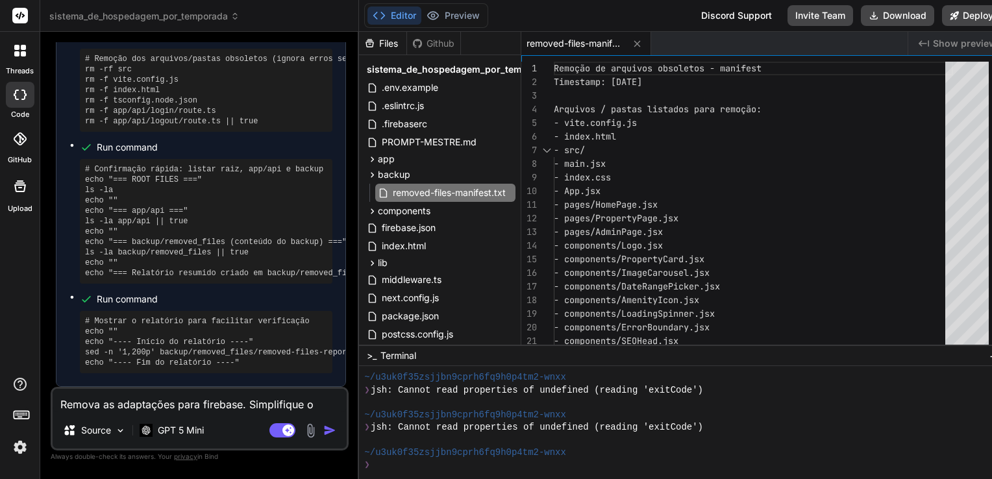
type textarea "Remova as adaptações para firebase. Simplifique o"
type textarea "x"
type textarea "Remova as adaptações para firebase. Simplifique o l"
type textarea "x"
type textarea "Remova as adaptações para firebase. Simplifique o lo"
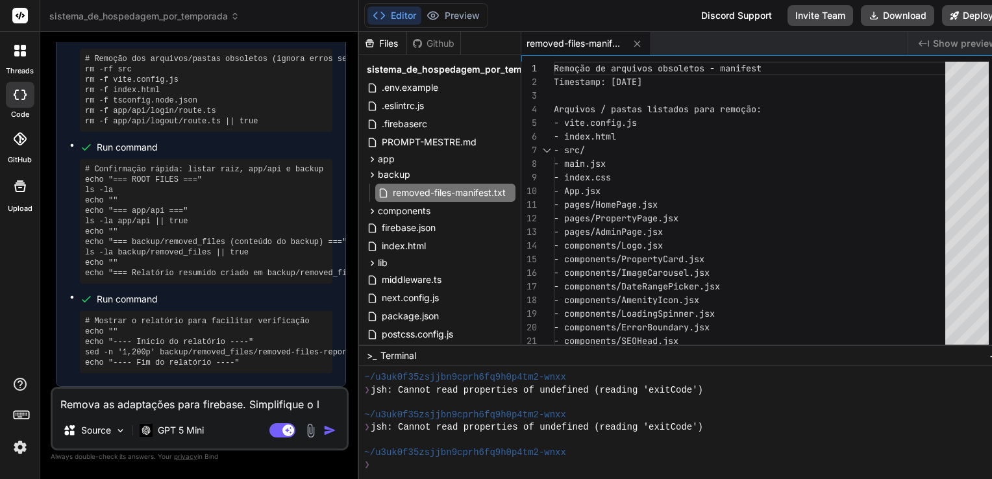
type textarea "x"
type textarea "Remova as adaptações para firebase. Simplifique o log"
type textarea "x"
type textarea "Remova as adaptações para firebase. Simplifique o logi"
type textarea "x"
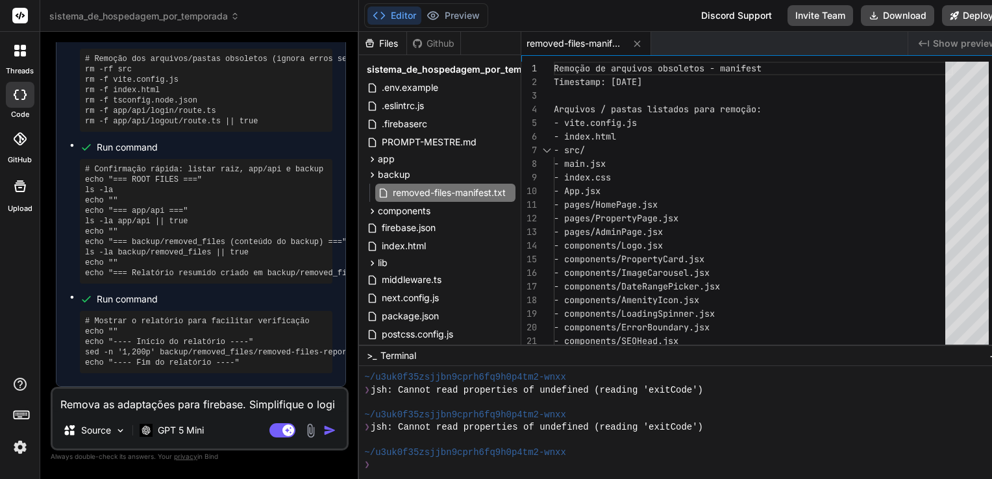
type textarea "Remova as adaptações para firebase. Simplifique o login"
type textarea "x"
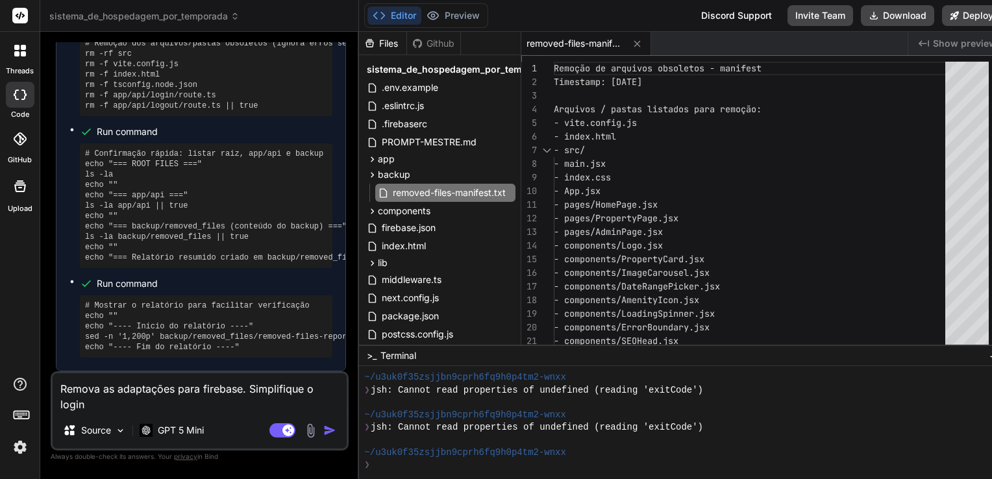
type textarea "Remova as adaptações para firebase. Simplifique o login"
type textarea "x"
type textarea "Remova as adaptações para firebase. Simplifique o login"
type textarea "x"
type textarea "Remova as adaptações para firebase. Simplifique o logi"
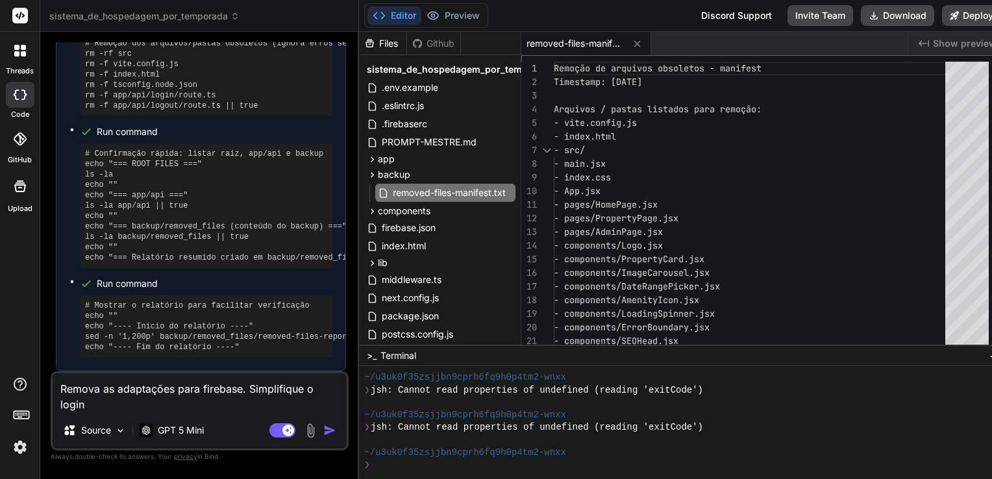
type textarea "x"
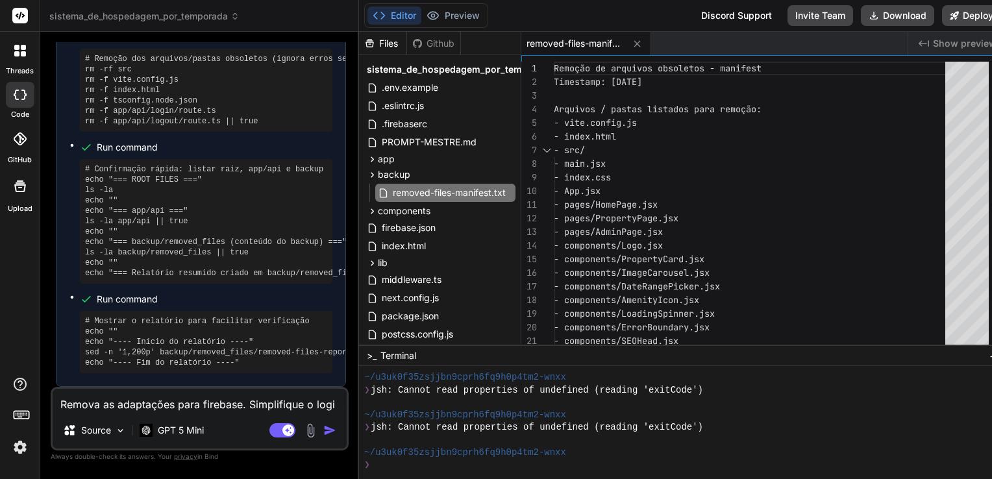
type textarea "Remova as adaptações para firebase. Simplifique o log"
type textarea "x"
type textarea "Remova as adaptações para firebase. Simplifique o lo"
type textarea "x"
type textarea "Remova as adaptações para firebase. Simplifique o l"
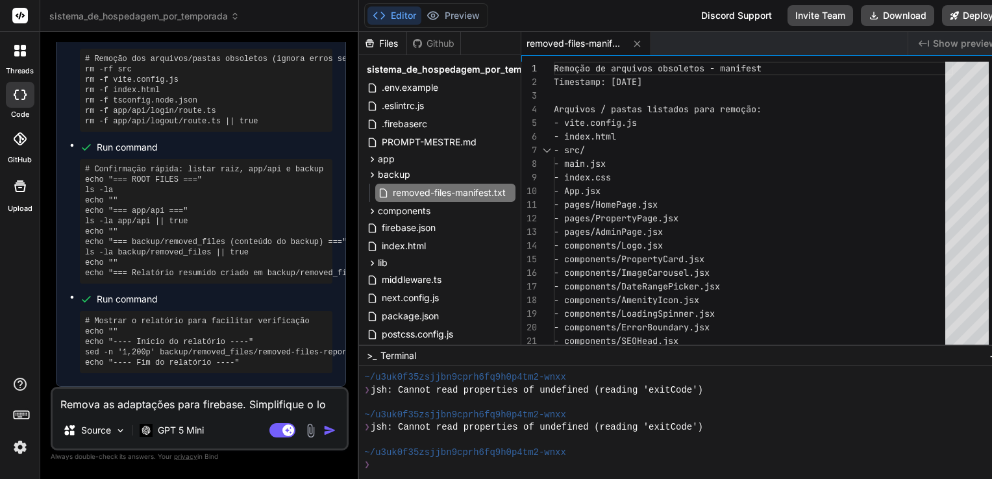
type textarea "x"
type textarea "Remova as adaptações para firebase. Simplifique o"
type textarea "x"
type textarea "Remova as adaptações para firebase. Simplifique o l"
type textarea "x"
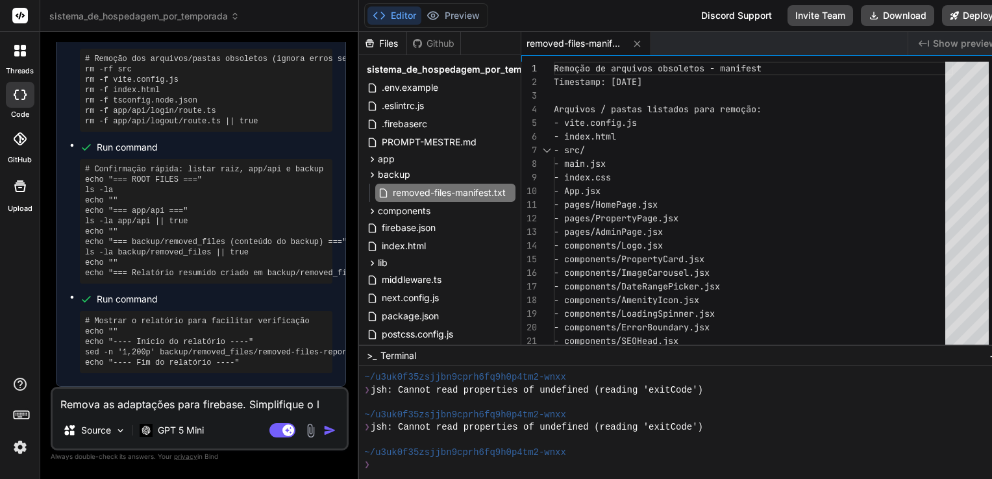
type textarea "Remova as adaptações para firebase. Simplifique o lo"
type textarea "x"
type textarea "Remova as adaptações para firebase. Simplifique o log"
type textarea "x"
type textarea "Remova as adaptações para firebase. Simplifique o logi"
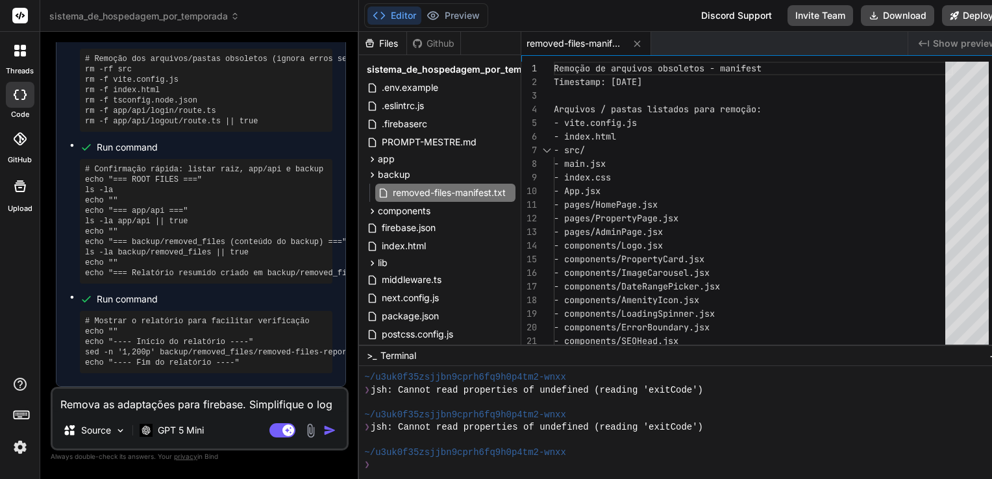
type textarea "x"
type textarea "Remova as adaptações para firebase. Simplifique o login"
type textarea "x"
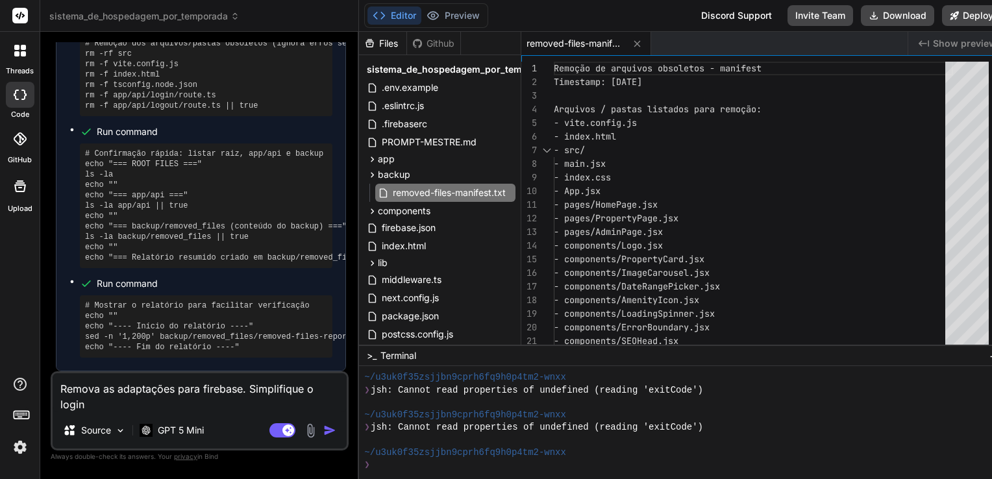
type textarea "Remova as adaptações para firebase. Simplifique o login"
type textarea "x"
type textarea "Remova as adaptações para firebase. Simplifique o login d"
type textarea "x"
type textarea "Remova as adaptações para firebase. Simplifique o login de"
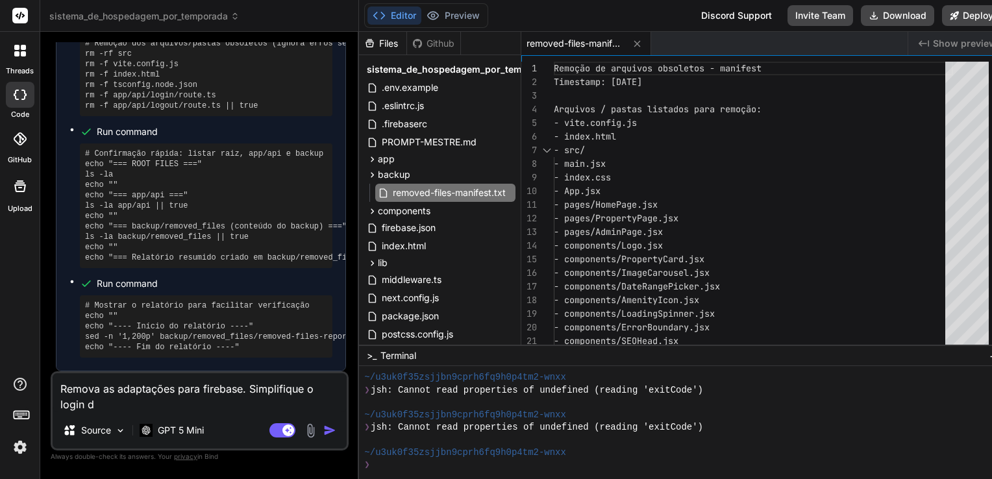
type textarea "x"
type textarea "Remova as adaptações para firebase. Simplifique o login de"
type textarea "x"
type textarea "Remova as adaptações para firebase. Simplifique o login de a"
type textarea "x"
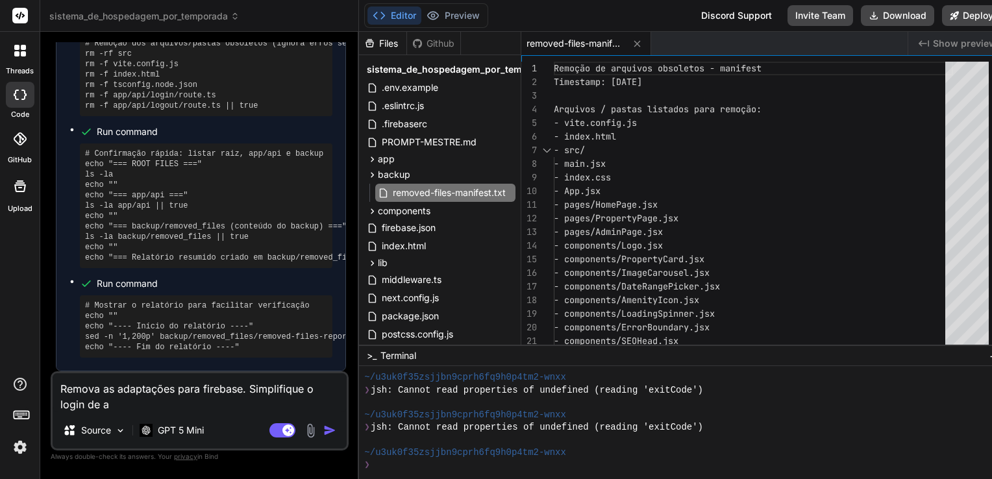
type textarea "Remova as adaptações para firebase. Simplifique o login de ad"
type textarea "x"
type textarea "Remova as adaptações para firebase. Simplifique o login de adm"
type textarea "x"
type textarea "Remova as adaptações para firebase. Simplifique o login de admi"
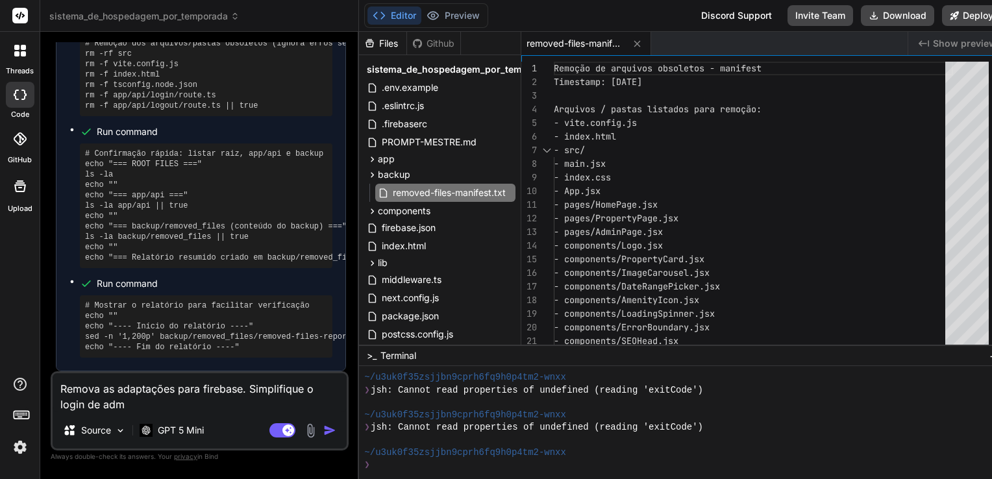
type textarea "x"
type textarea "Remova as adaptações para firebase. Simplifique o login de admin"
type textarea "x"
type textarea "Remova as adaptações para firebase. Simplifique o login de admin"
type textarea "x"
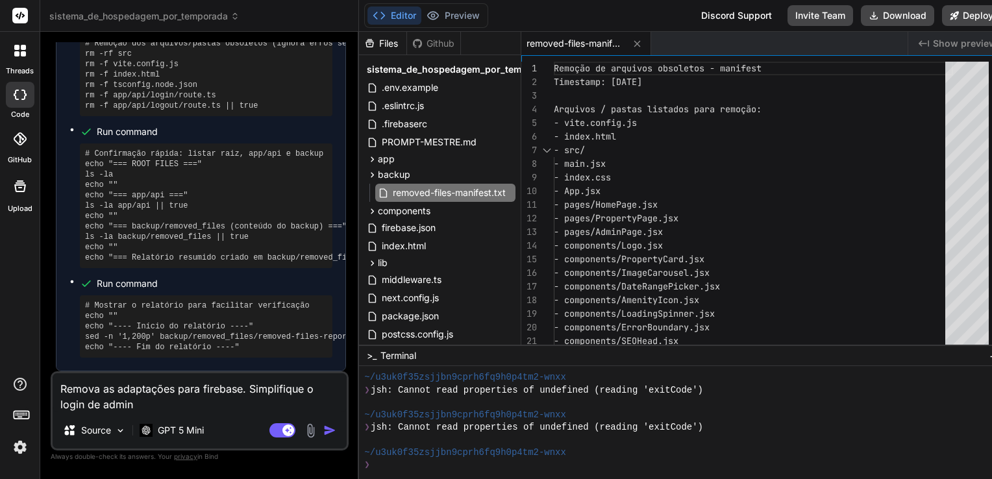
type textarea "Remova as adaptações para firebase. Simplifique o login de admin p"
type textarea "x"
type textarea "Remova as adaptações para firebase. Simplifique o login de admin pa"
type textarea "x"
type textarea "Remova as adaptações para firebase. Simplifique o login de admin par"
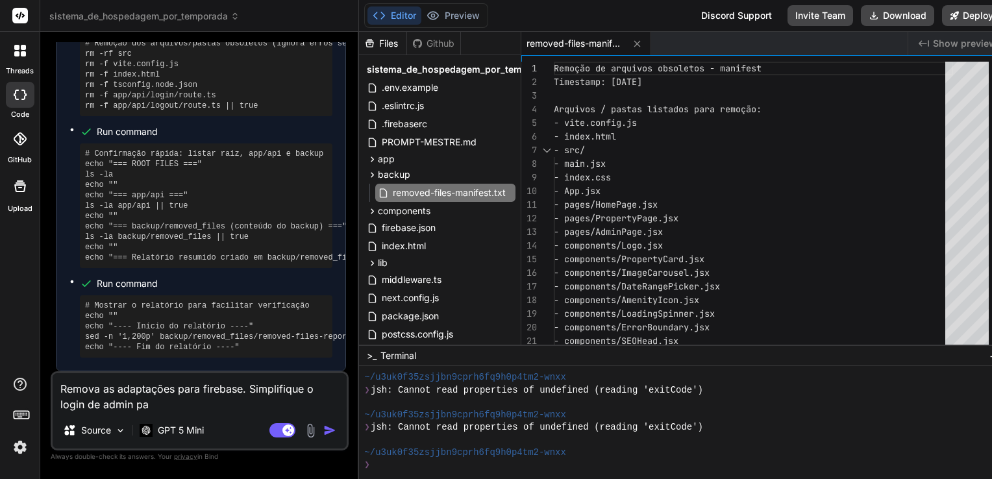
type textarea "x"
type textarea "Remova as adaptações para firebase. Simplifique o login de admin para"
type textarea "x"
type textarea "Remova as adaptações para firebase. Simplifique o login de admin para"
type textarea "x"
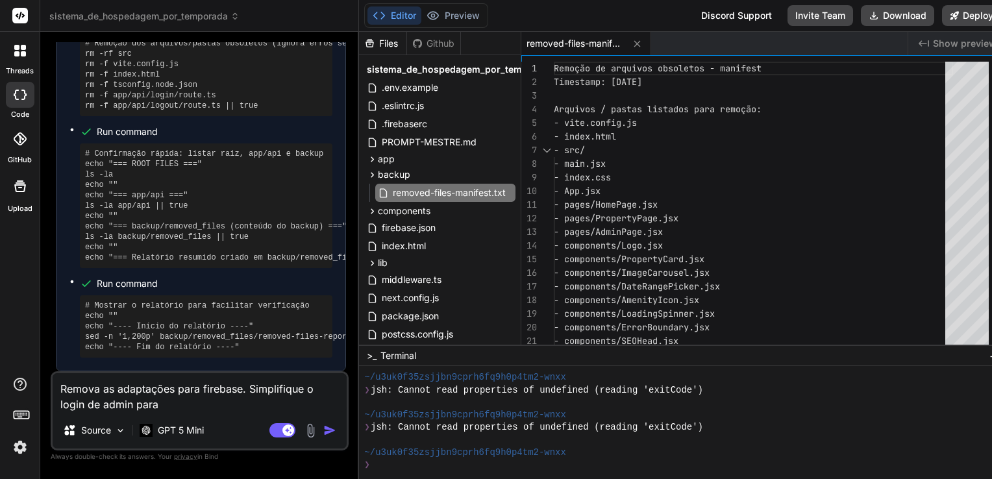
type textarea "Remova as adaptações para firebase. Simplifique o login de admin para s"
type textarea "x"
type textarea "Remova as adaptações para firebase. Simplifique o login de admin para se"
type textarea "x"
type textarea "Remova as adaptações para firebase. Simplifique o login de admin para sen"
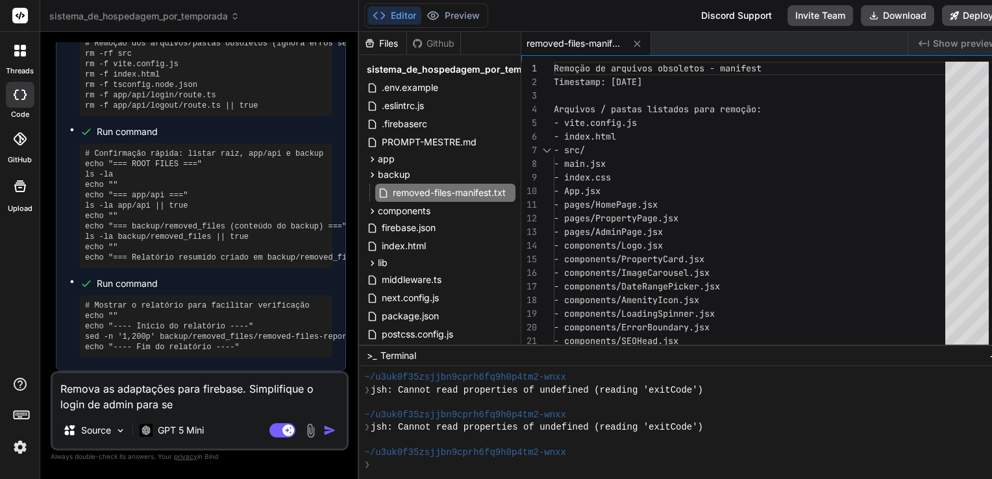
type textarea "x"
type textarea "Remova as adaptações para firebase. Simplifique o login de admin para senh"
type textarea "x"
type textarea "Remova as adaptações para firebase. Simplifique o login de admin para senha"
type textarea "x"
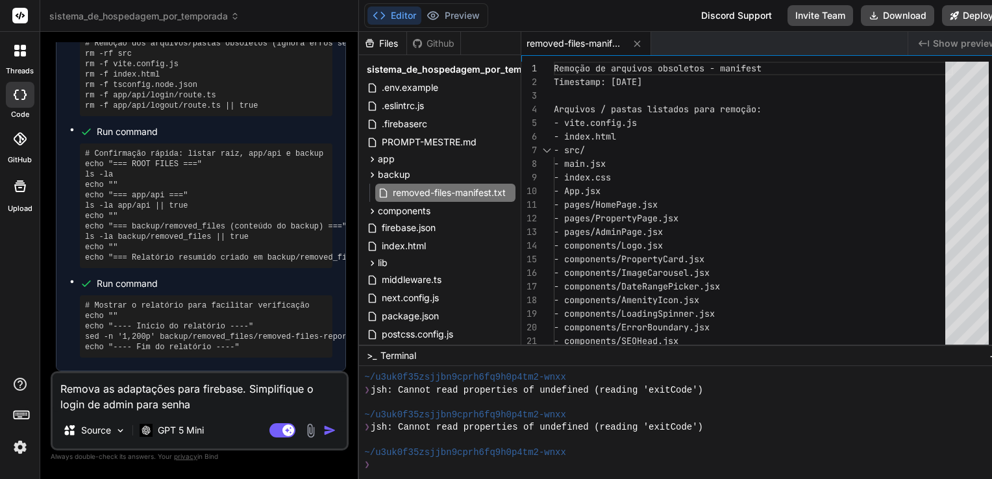
type textarea "Remova as adaptações para firebase. Simplifique o login de admin para senha"
type textarea "x"
type textarea "Remova as adaptações para firebase. Simplifique o login de admin para senha p"
type textarea "x"
type textarea "Remova as adaptações para firebase. Simplifique o login de admin para senha pú"
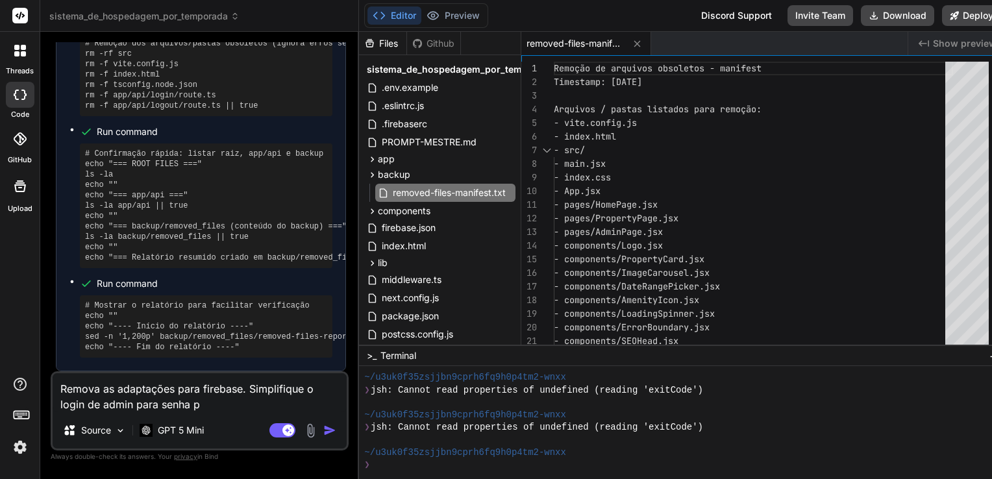
type textarea "x"
type textarea "Remova as adaptações para firebase. Simplifique o login de admin para senha púb"
type textarea "x"
type textarea "Remova as adaptações para firebase. Simplifique o login de admin para senha públ"
drag, startPoint x: 243, startPoint y: 405, endPoint x: 160, endPoint y: 404, distance: 83.1
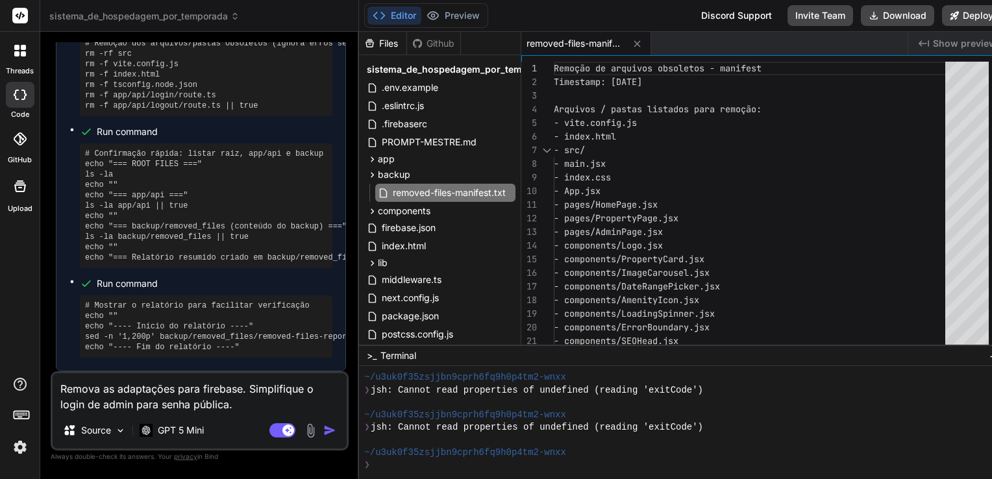
click at [160, 404] on textarea "Remova as adaptações para firebase. Simplifique o login de admin para senha púb…" at bounding box center [200, 392] width 294 height 39
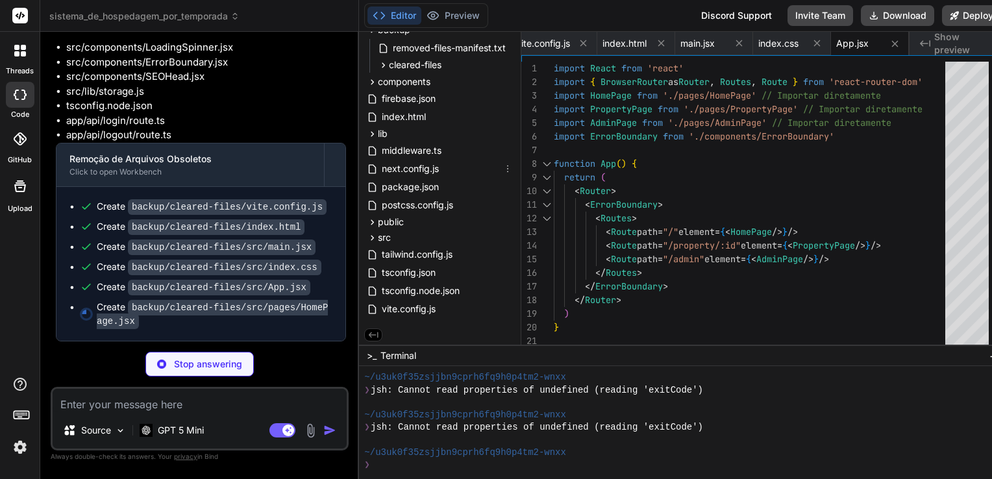
scroll to position [149, 0]
click at [397, 300] on span "vite.config.js" at bounding box center [408, 307] width 56 height 16
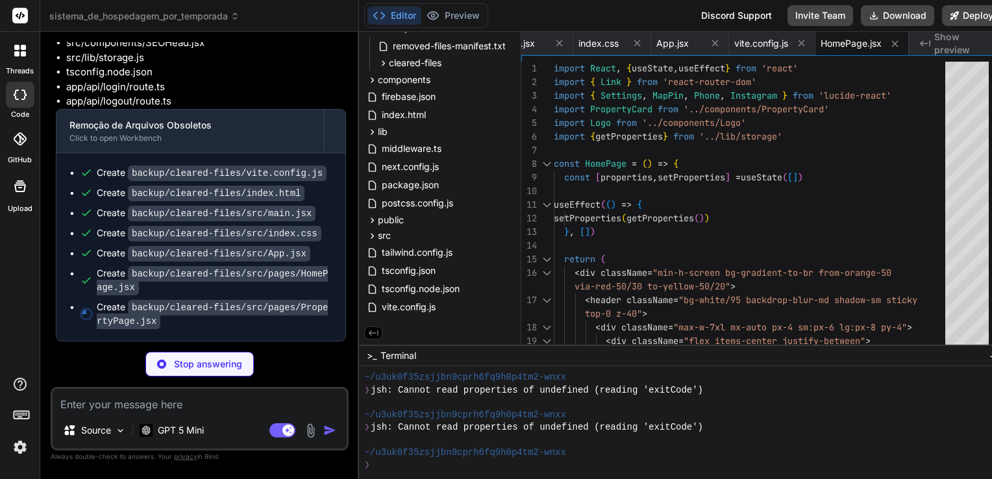
scroll to position [8975, 0]
click at [387, 299] on span "vite.config.js" at bounding box center [408, 307] width 56 height 16
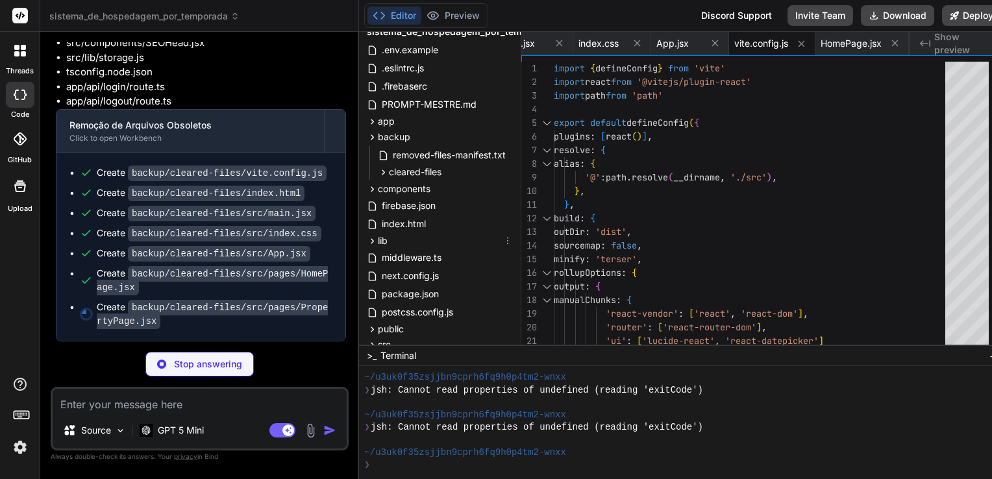
scroll to position [149, 0]
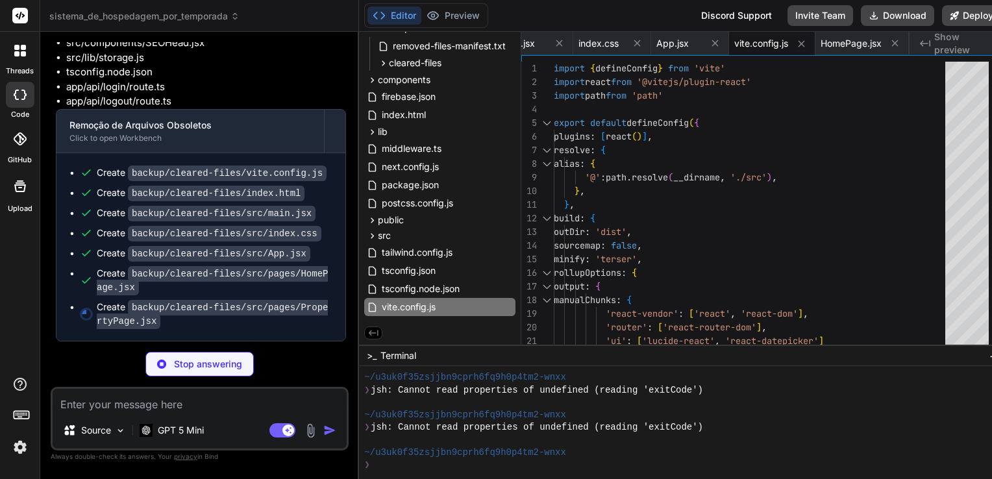
click at [197, 360] on p "Stop answering" at bounding box center [208, 364] width 68 height 13
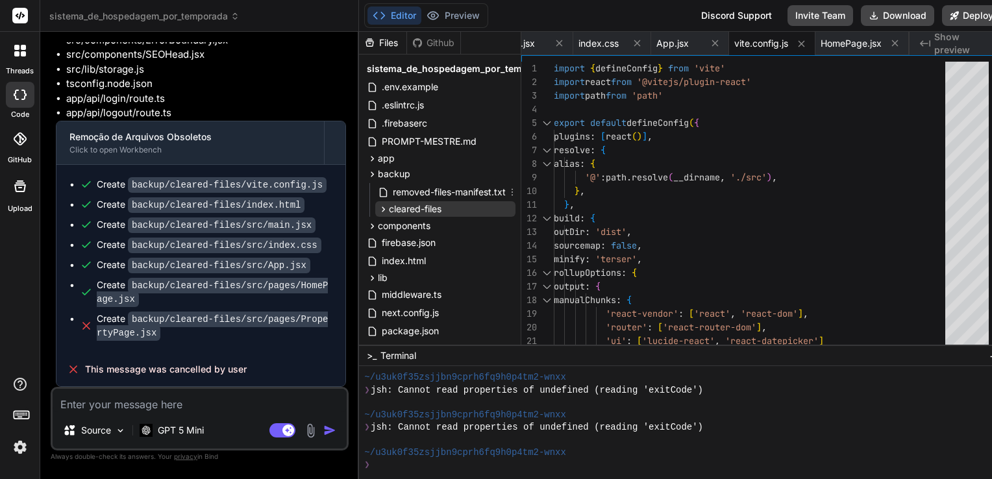
scroll to position [0, 0]
click at [410, 211] on span "cleared-files" at bounding box center [415, 209] width 53 height 13
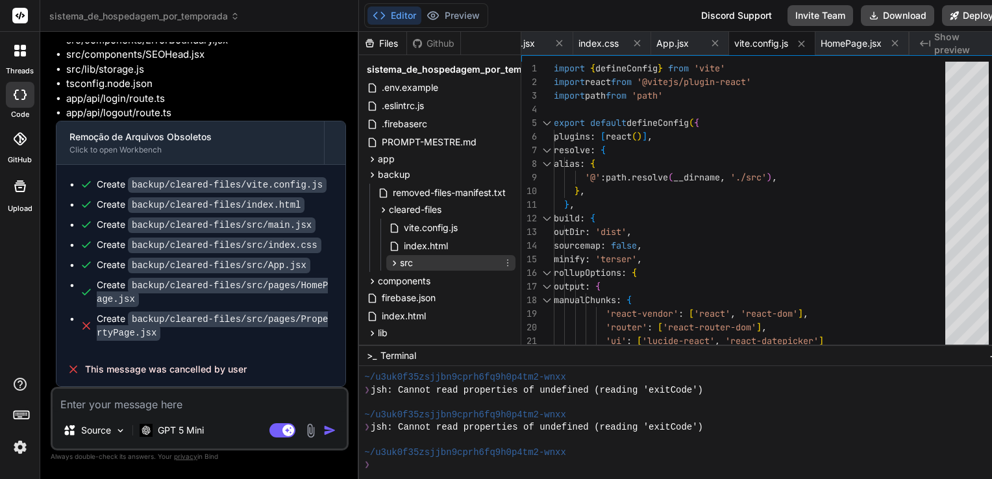
click at [403, 262] on span "src" at bounding box center [406, 262] width 13 height 13
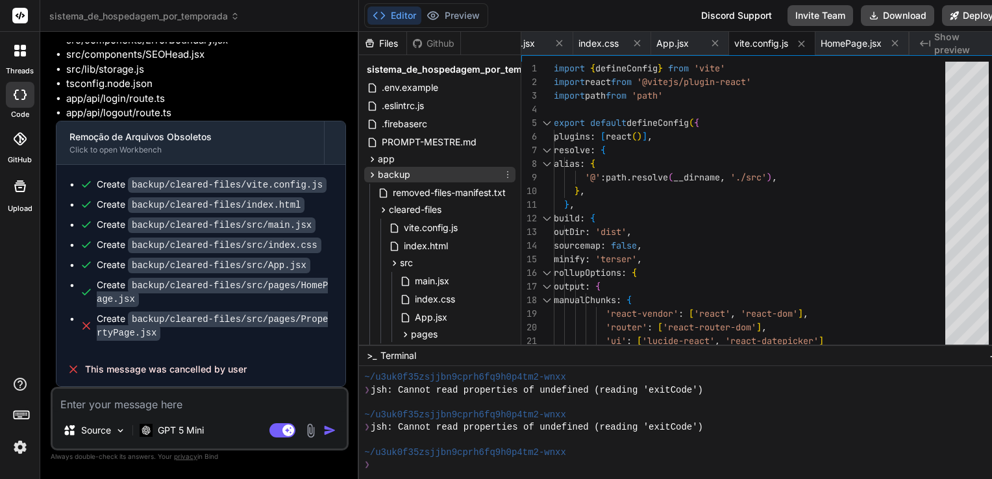
click at [503, 173] on icon at bounding box center [508, 174] width 10 height 10
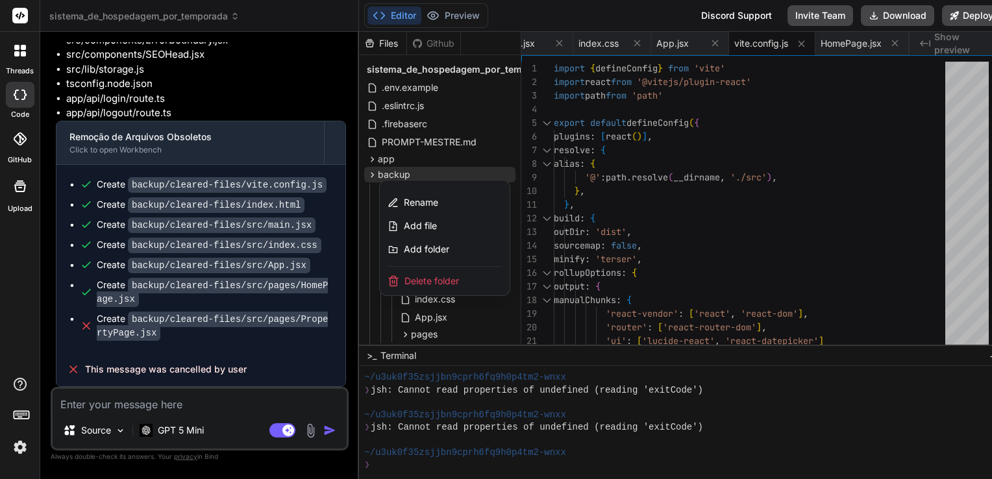
click at [414, 281] on span "Delete folder" at bounding box center [432, 281] width 55 height 13
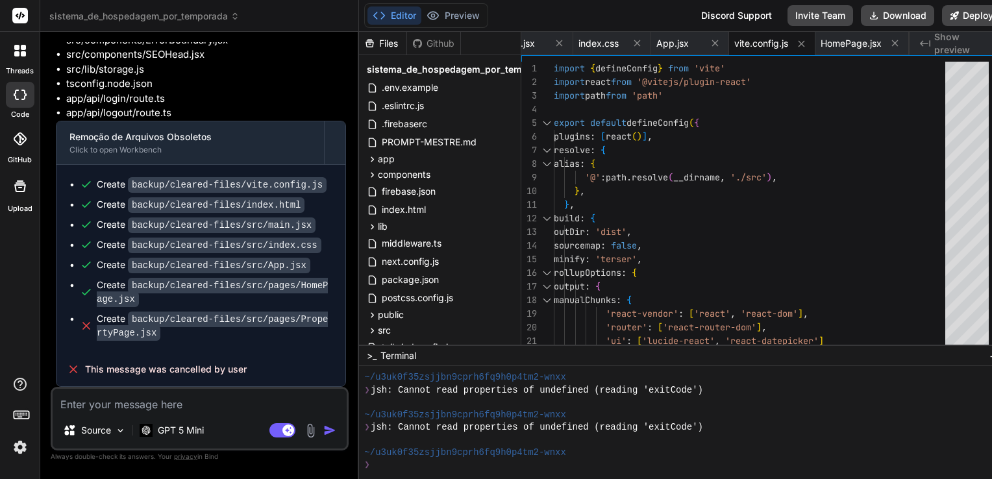
click at [156, 403] on textarea at bounding box center [200, 400] width 294 height 23
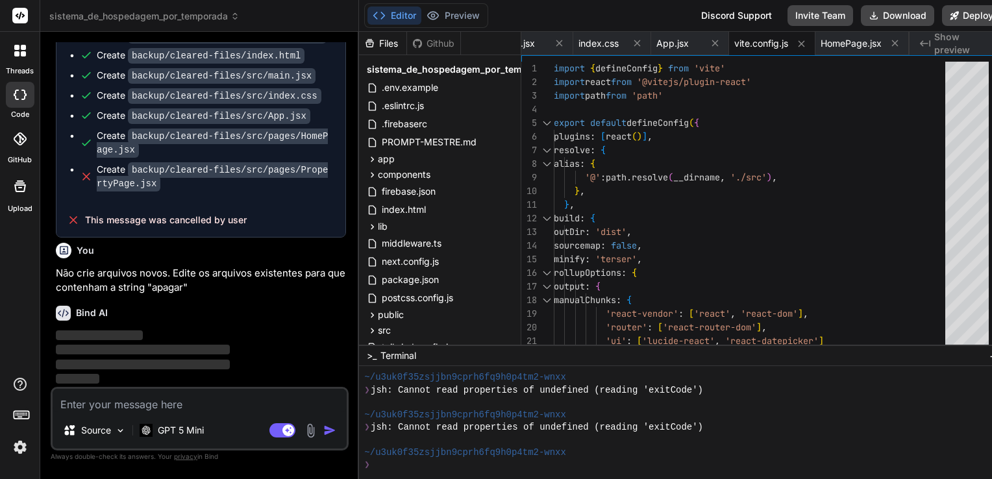
scroll to position [9113, 0]
click at [18, 443] on img at bounding box center [20, 447] width 22 height 22
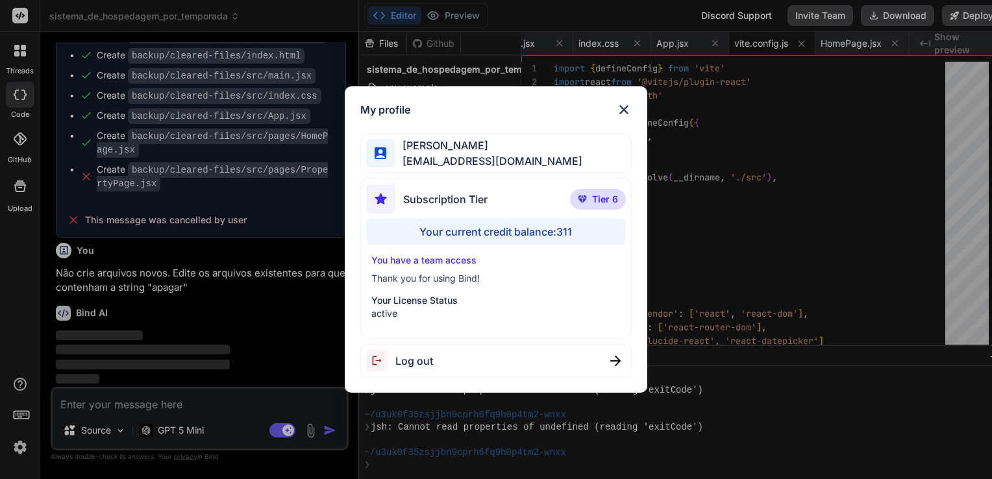
click at [620, 109] on img at bounding box center [624, 110] width 16 height 16
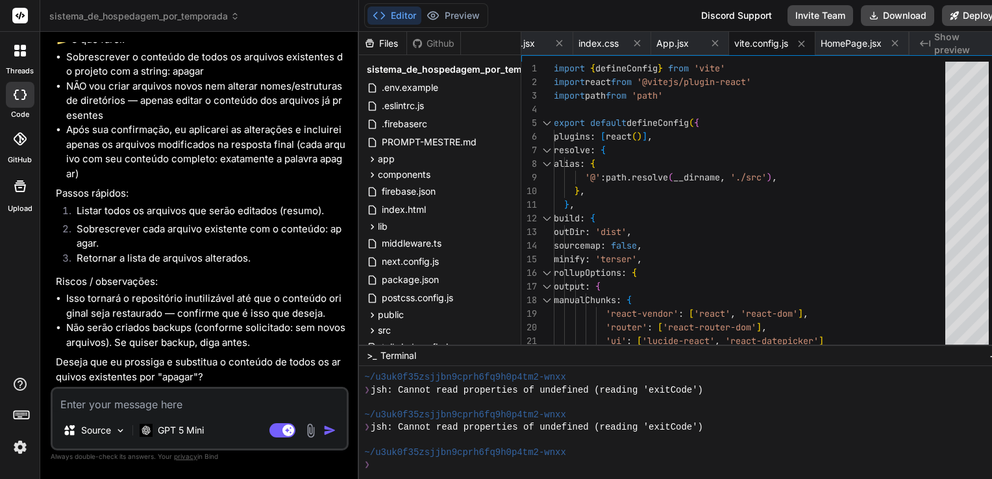
scroll to position [9482, 0]
click at [199, 399] on textarea at bounding box center [200, 400] width 294 height 23
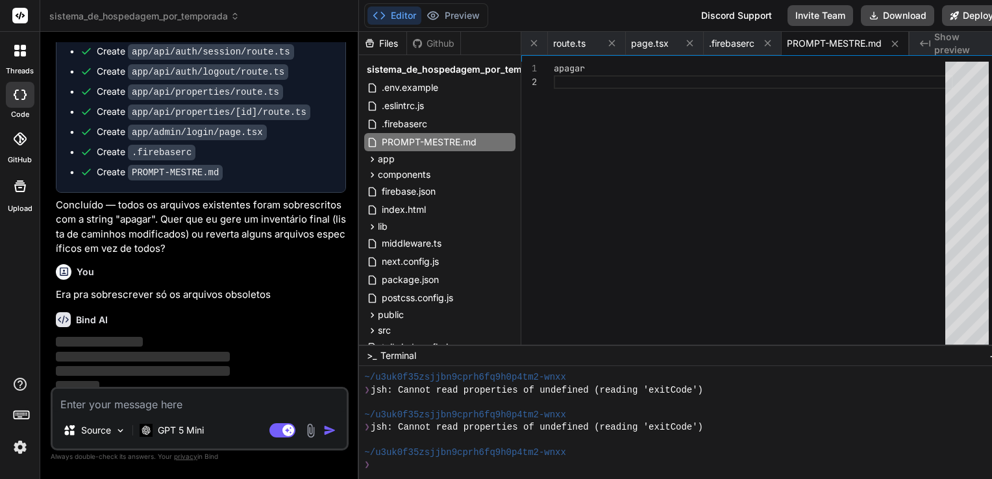
scroll to position [11218, 0]
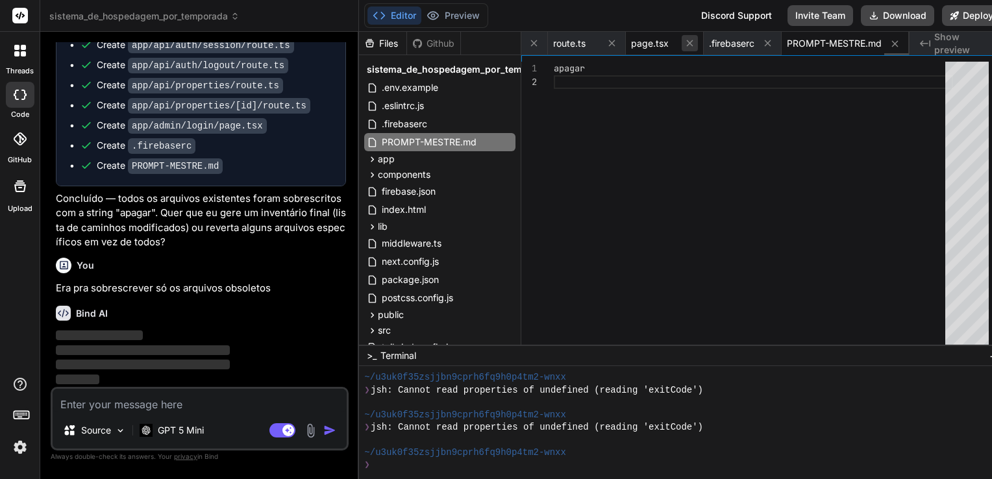
click at [684, 45] on icon at bounding box center [689, 43] width 11 height 11
click at [682, 45] on button at bounding box center [690, 43] width 16 height 16
click at [684, 45] on icon at bounding box center [689, 43] width 11 height 11
click at [687, 45] on icon at bounding box center [690, 43] width 6 height 6
click at [684, 45] on icon at bounding box center [689, 43] width 11 height 11
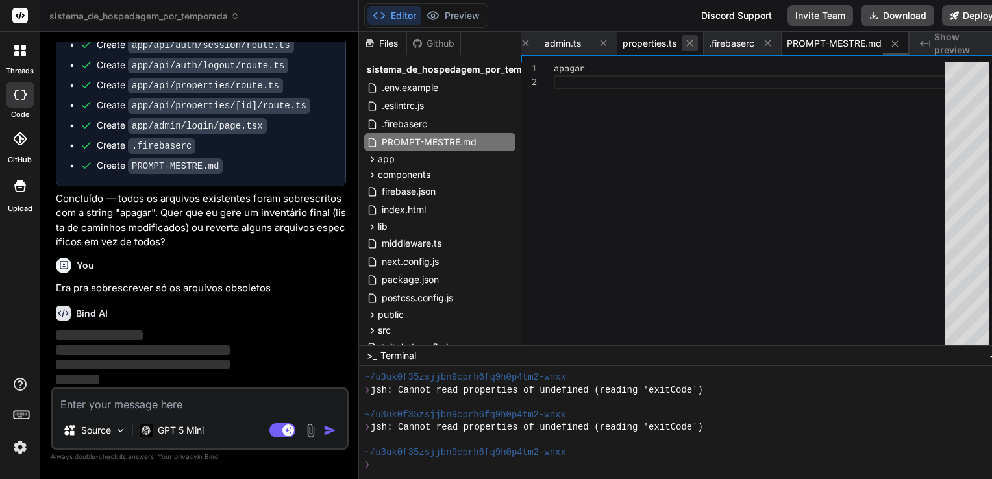
click at [684, 45] on icon at bounding box center [689, 43] width 11 height 11
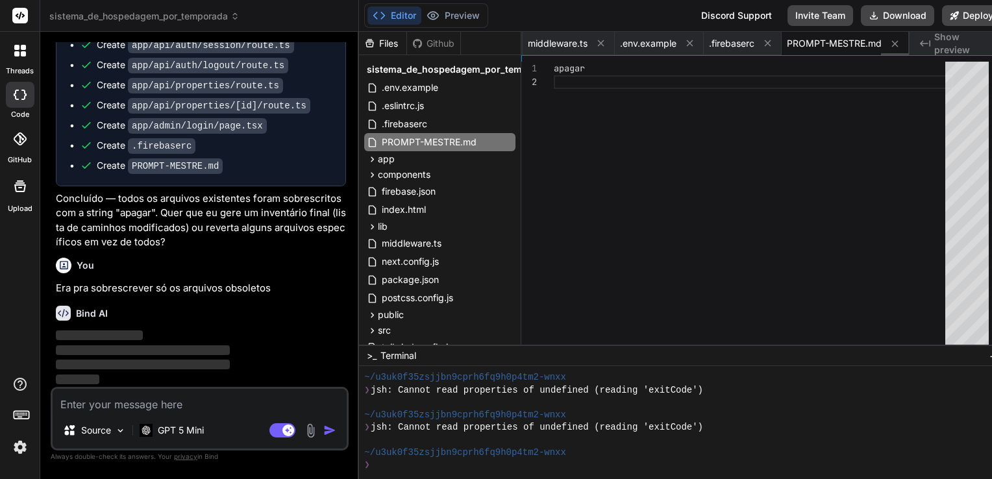
click at [684, 45] on icon at bounding box center [689, 43] width 11 height 11
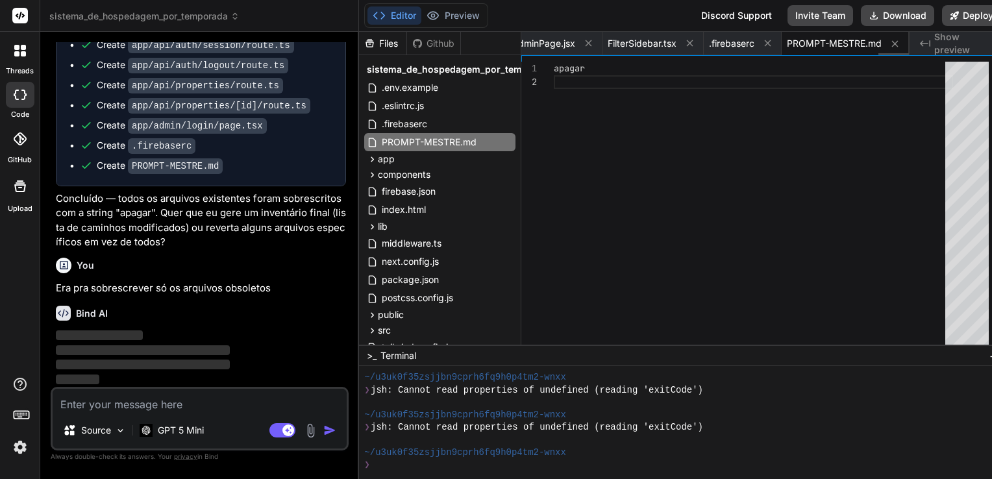
click at [684, 45] on icon at bounding box center [689, 43] width 11 height 11
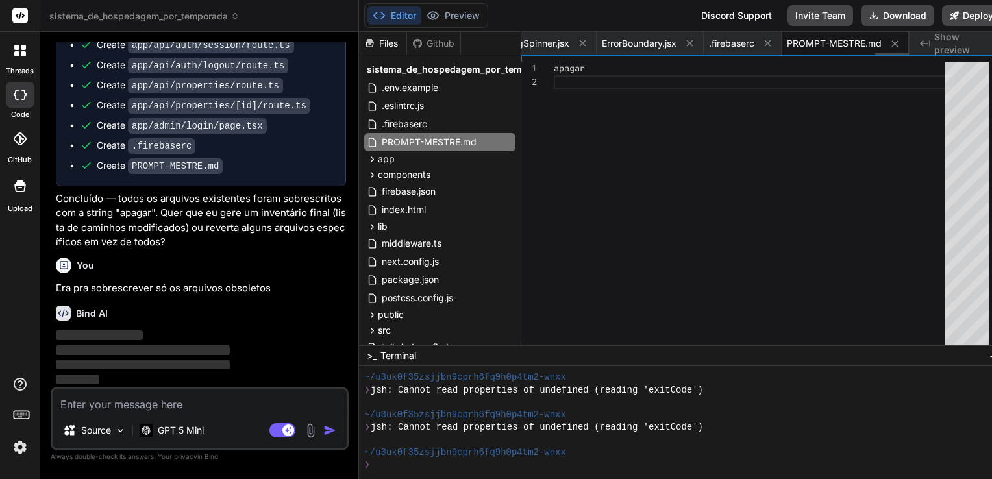
click at [684, 45] on icon at bounding box center [689, 43] width 11 height 11
click at [671, 45] on icon at bounding box center [665, 43] width 11 height 11
click at [684, 45] on icon at bounding box center [689, 43] width 11 height 11
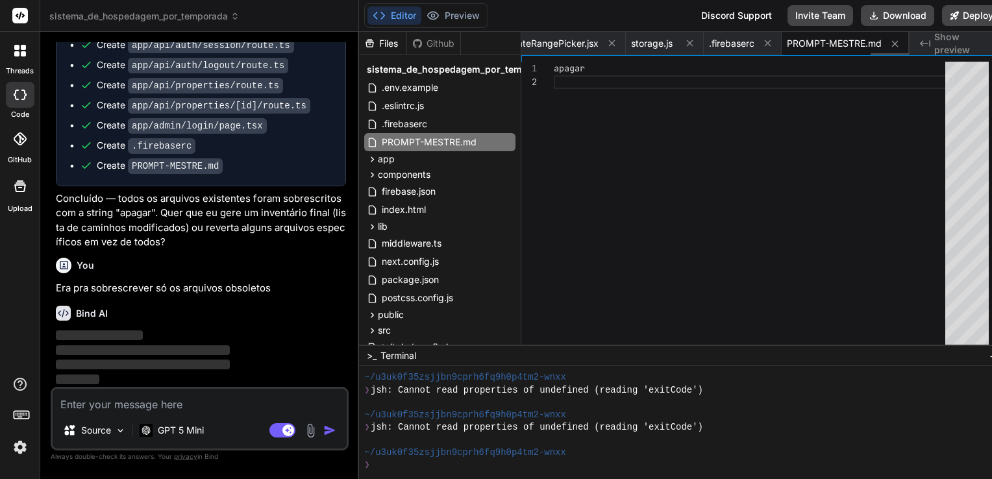
click at [684, 45] on icon at bounding box center [689, 43] width 11 height 11
click at [673, 45] on icon at bounding box center [667, 43] width 11 height 11
click at [684, 45] on icon at bounding box center [689, 43] width 11 height 11
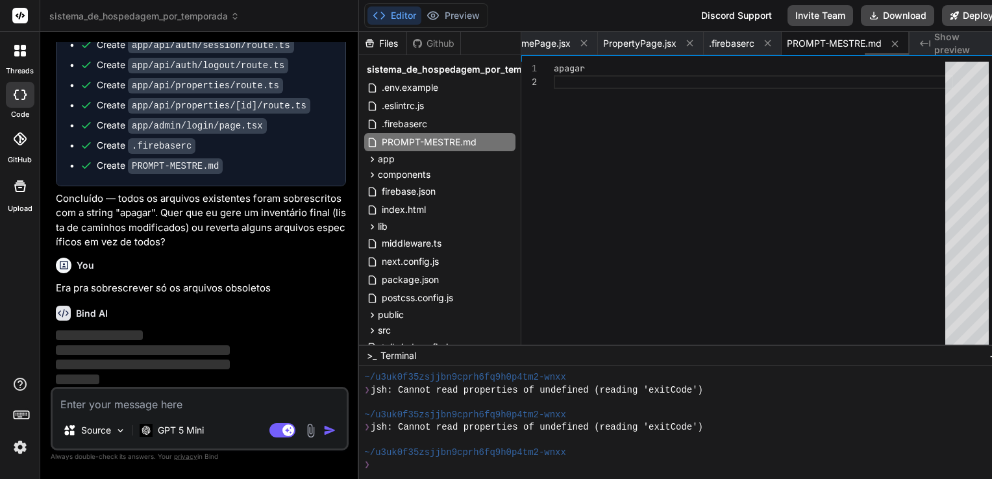
click at [684, 45] on icon at bounding box center [689, 43] width 11 height 11
click at [675, 45] on icon at bounding box center [669, 43] width 11 height 11
click at [684, 45] on icon at bounding box center [689, 43] width 11 height 11
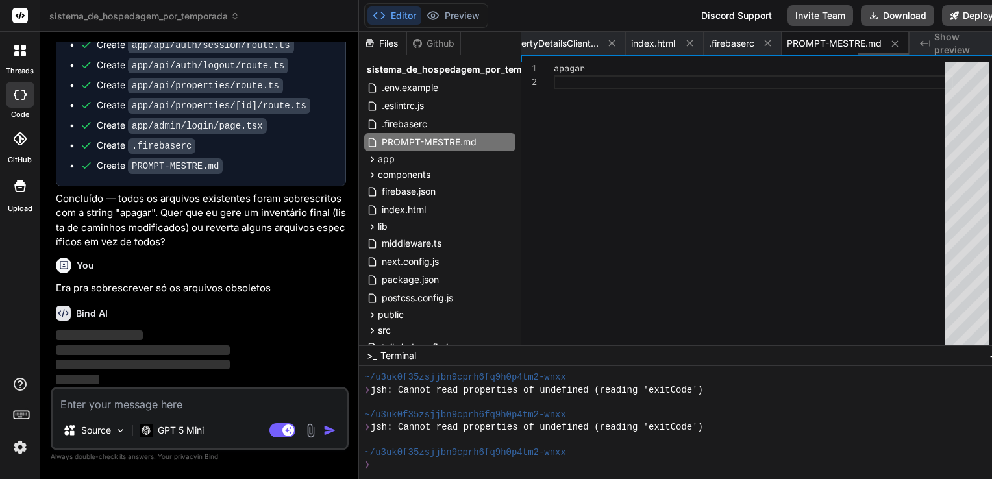
click at [684, 45] on icon at bounding box center [689, 43] width 11 height 11
click at [675, 45] on icon at bounding box center [669, 43] width 11 height 11
click at [684, 45] on icon at bounding box center [689, 43] width 11 height 11
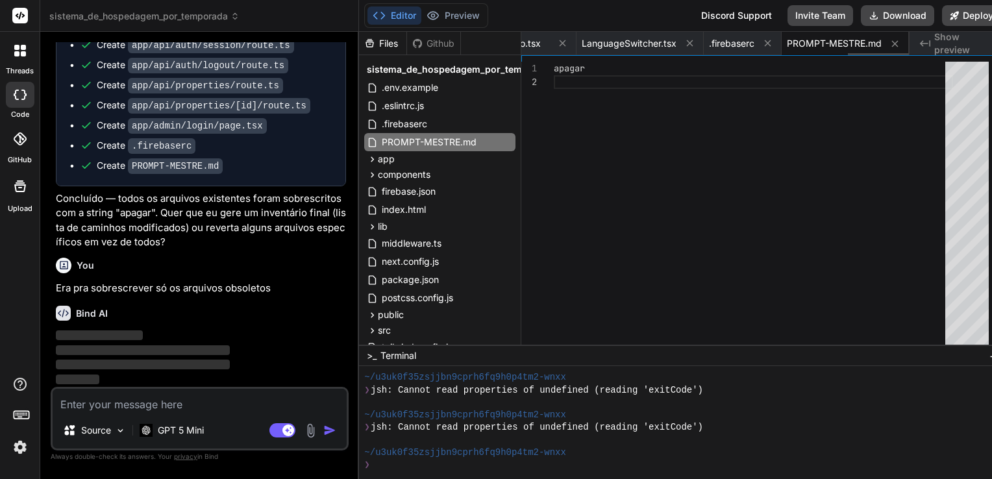
click at [684, 45] on icon at bounding box center [689, 43] width 11 height 11
click at [675, 45] on icon at bounding box center [671, 43] width 11 height 11
click at [684, 45] on icon at bounding box center [689, 43] width 11 height 11
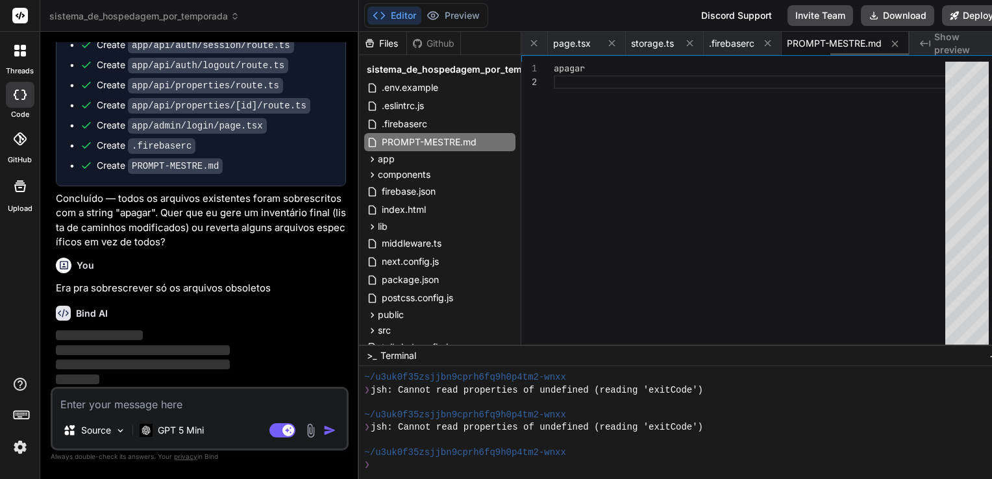
click at [684, 45] on icon at bounding box center [689, 43] width 11 height 11
click at [675, 45] on icon at bounding box center [671, 43] width 11 height 11
click at [684, 45] on icon at bounding box center [689, 43] width 11 height 11
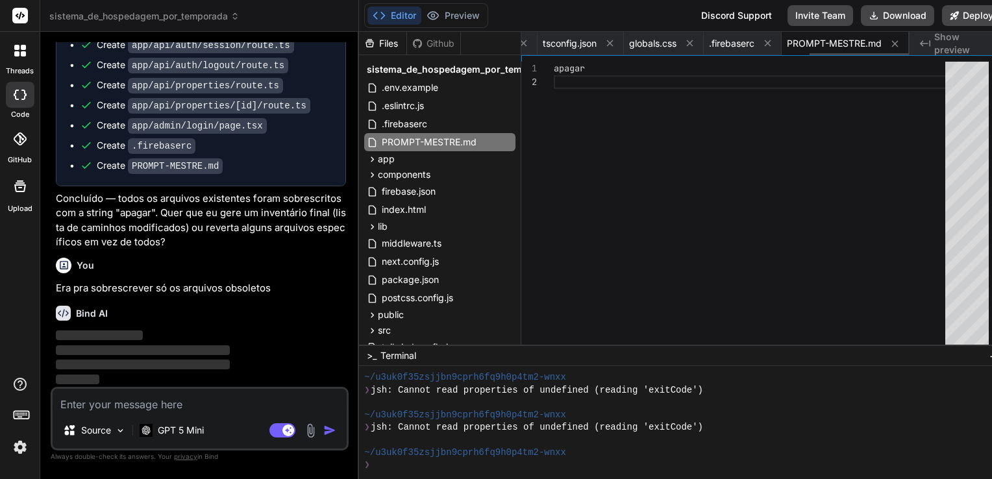
click at [684, 45] on icon at bounding box center [689, 43] width 11 height 11
click at [675, 45] on icon at bounding box center [672, 43] width 11 height 11
click at [684, 45] on icon at bounding box center [689, 43] width 11 height 11
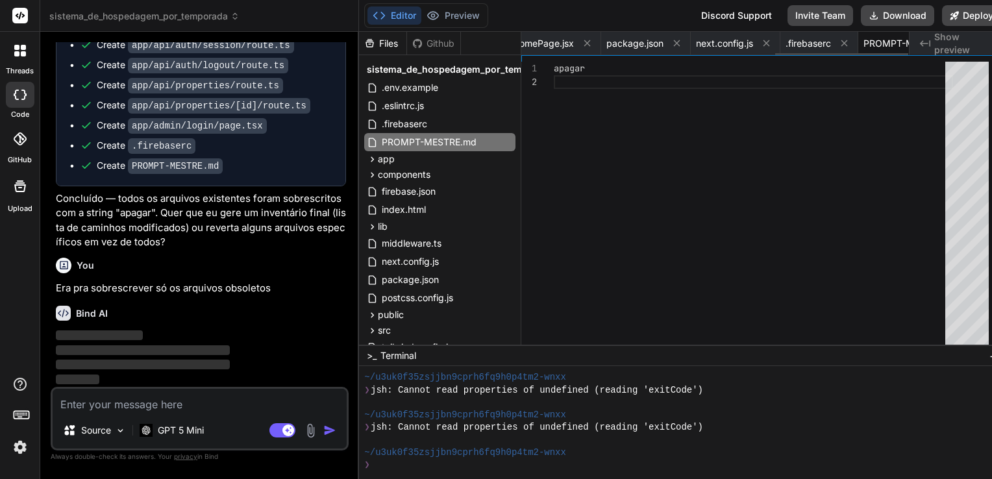
click at [675, 45] on icon at bounding box center [676, 43] width 11 height 11
click at [684, 45] on icon at bounding box center [689, 43] width 11 height 11
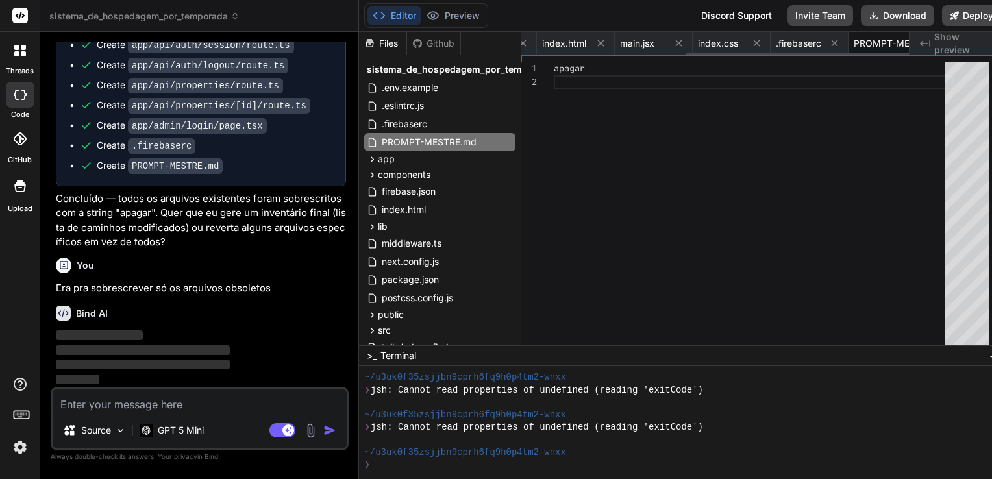
click at [675, 45] on icon at bounding box center [678, 43] width 11 height 11
click at [684, 45] on icon at bounding box center [689, 43] width 11 height 11
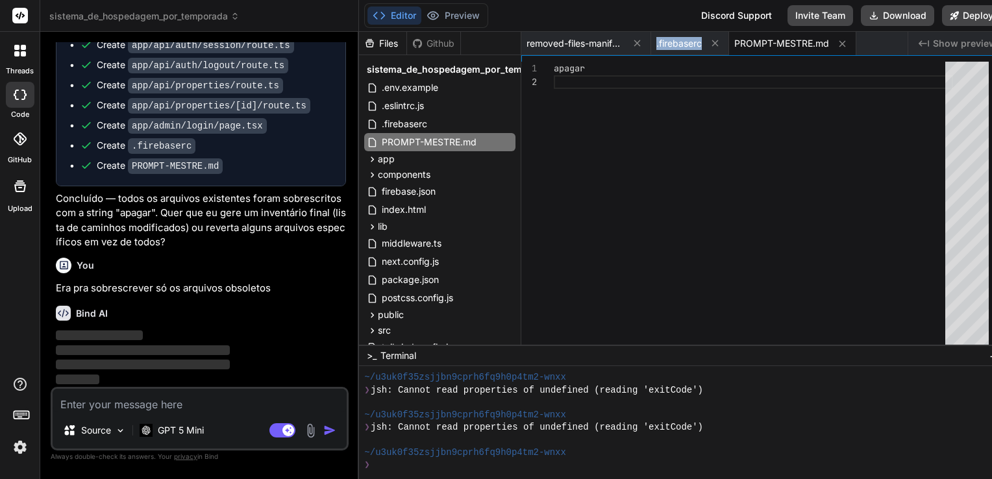
click at [675, 45] on span ".firebaserc" at bounding box center [678, 43] width 45 height 13
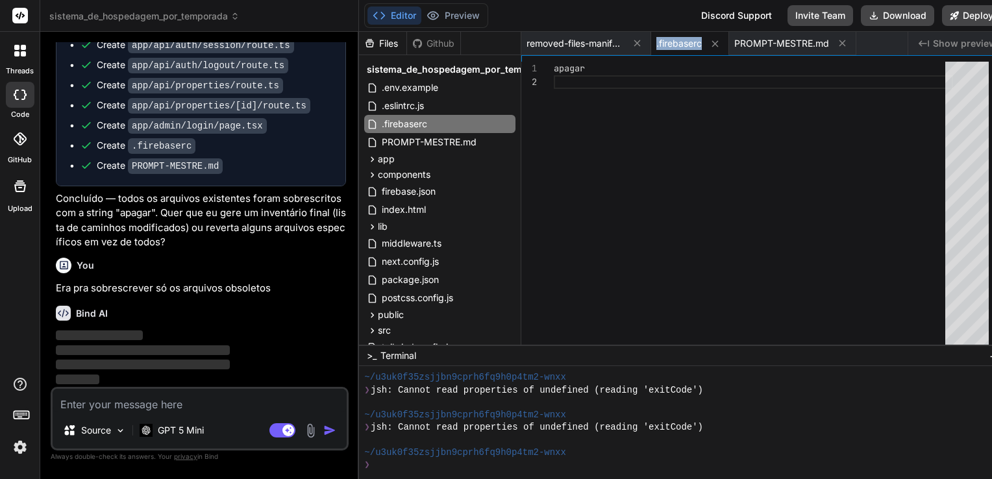
click at [675, 45] on span ".firebaserc" at bounding box center [678, 43] width 45 height 13
click at [634, 40] on icon at bounding box center [637, 43] width 11 height 11
click at [580, 40] on icon at bounding box center [585, 43] width 11 height 11
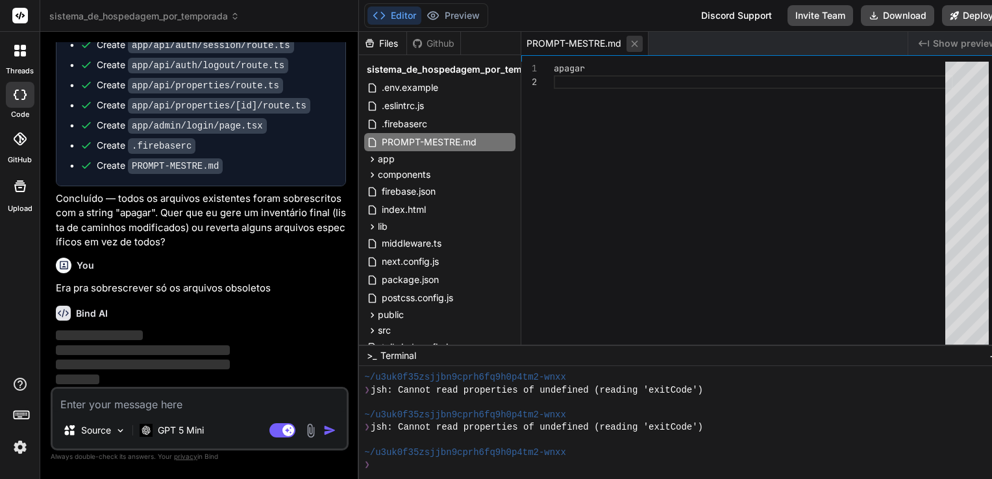
click at [629, 40] on icon at bounding box center [634, 43] width 11 height 11
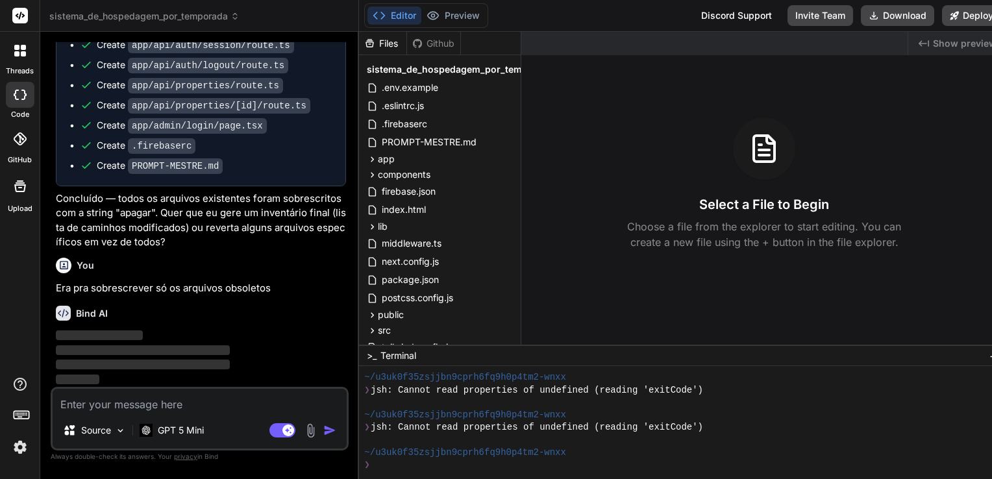
click at [234, 230] on p "Concluído — todos os arquivos existentes foram sobrescritos com a string "apaga…" at bounding box center [201, 221] width 290 height 58
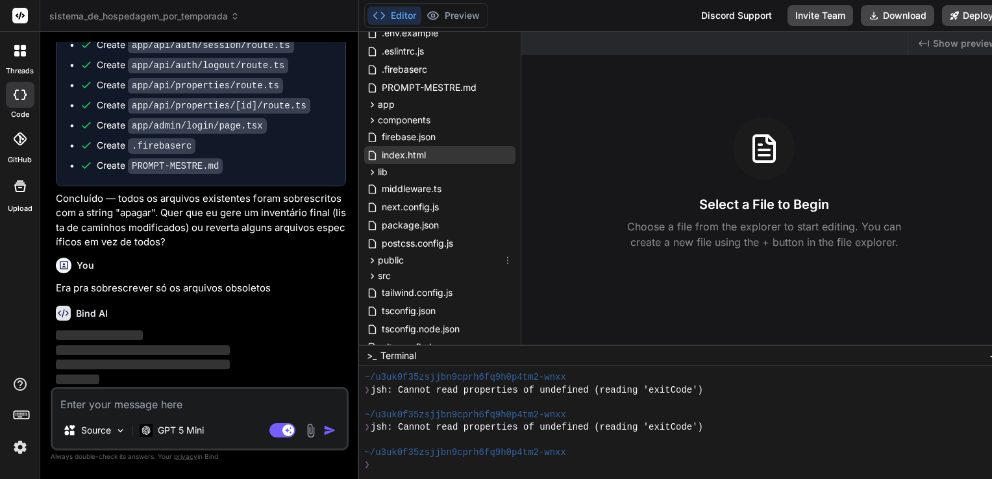
scroll to position [97, 0]
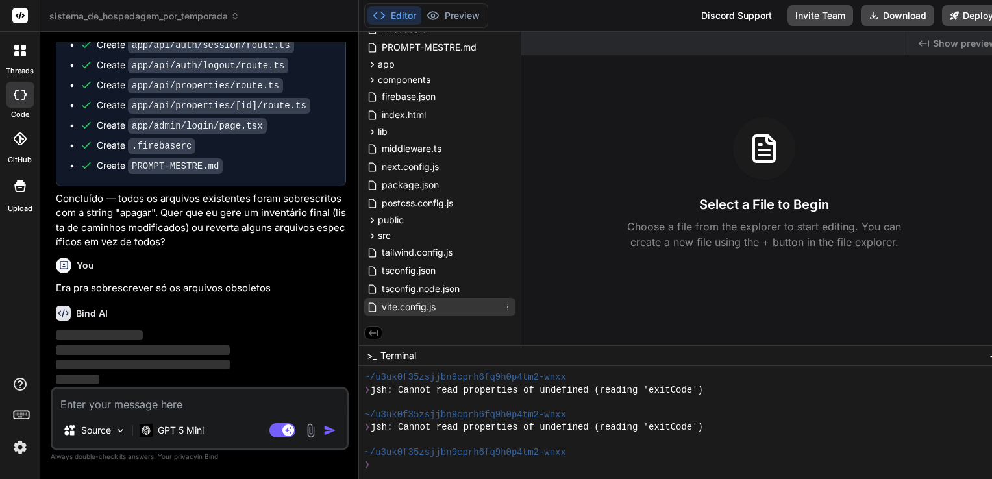
click at [404, 304] on span "vite.config.js" at bounding box center [408, 307] width 56 height 16
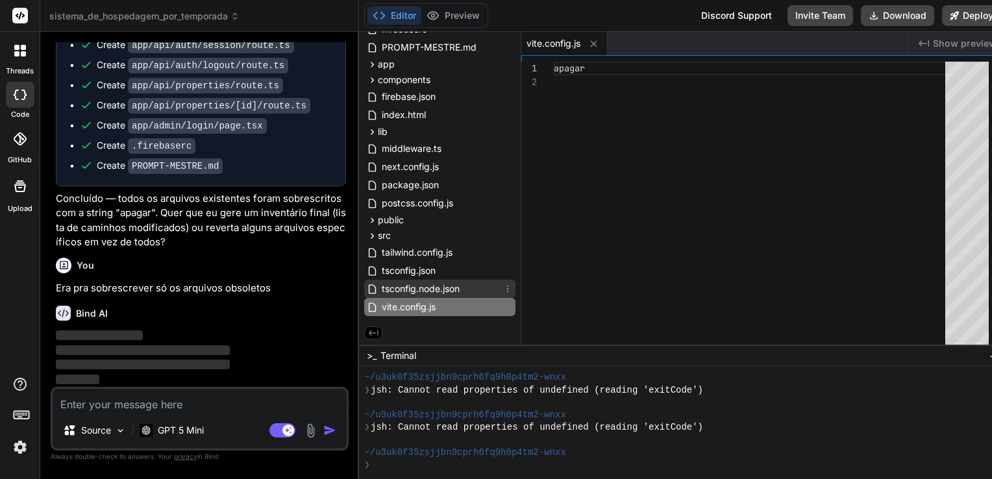
click at [418, 286] on span "tsconfig.node.json" at bounding box center [420, 289] width 81 height 16
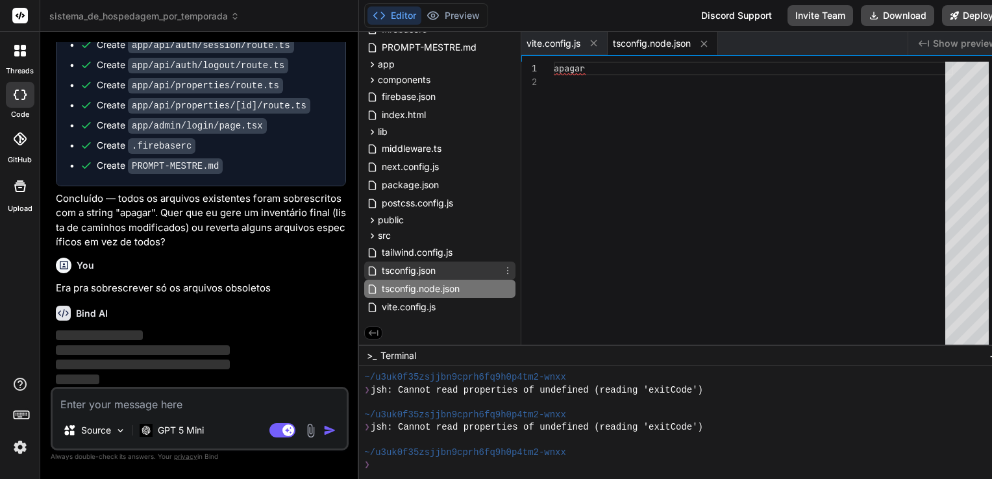
click at [422, 267] on span "tsconfig.json" at bounding box center [408, 271] width 56 height 16
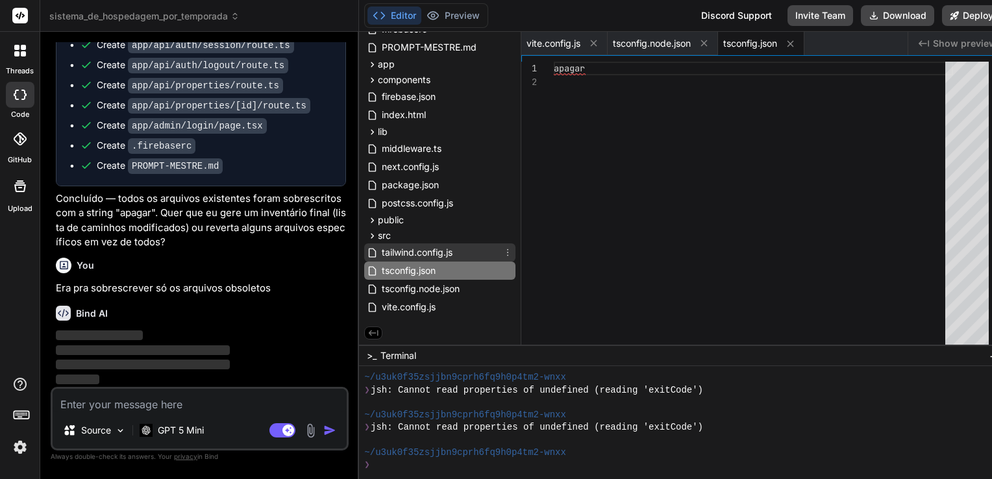
click at [425, 251] on span "tailwind.config.js" at bounding box center [416, 253] width 73 height 16
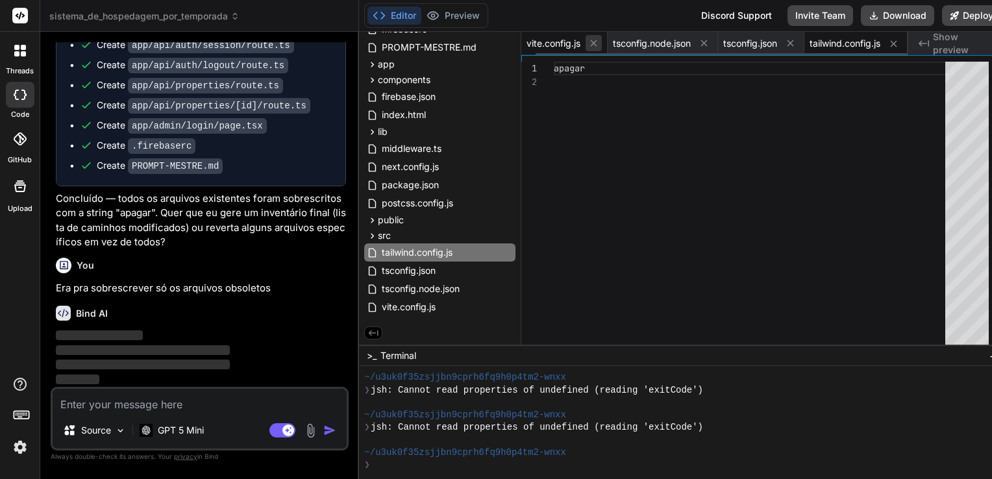
click at [588, 48] on icon at bounding box center [593, 43] width 11 height 11
click at [612, 44] on icon at bounding box center [617, 43] width 11 height 11
click at [589, 44] on icon at bounding box center [593, 43] width 11 height 11
click at [610, 43] on icon at bounding box center [610, 43] width 11 height 11
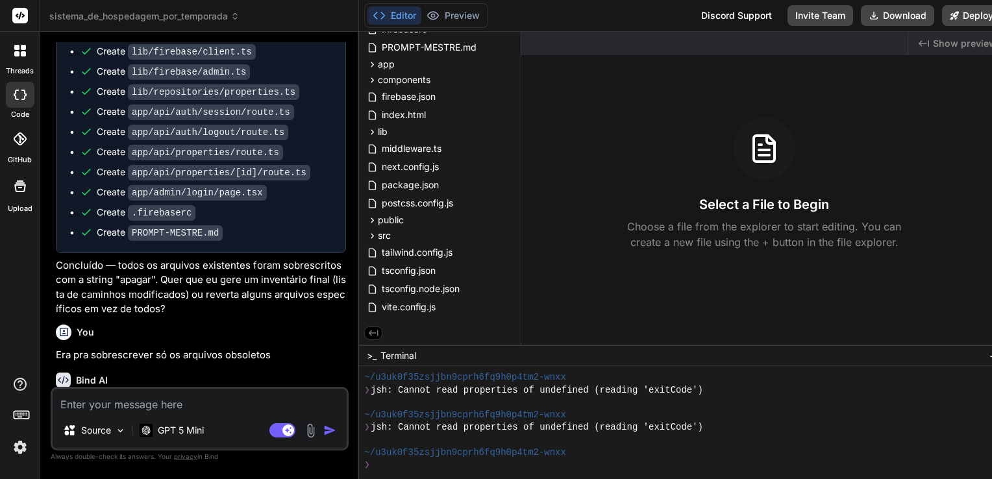
scroll to position [11218, 0]
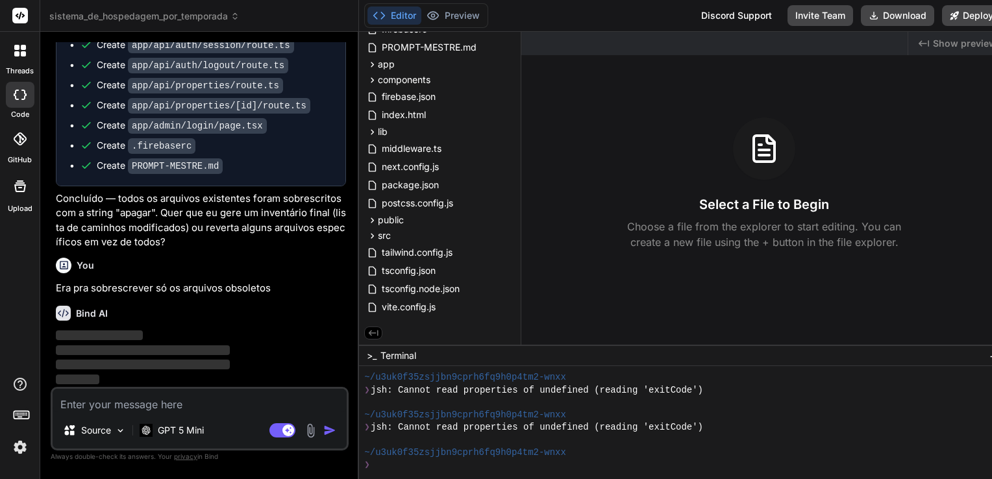
click at [222, 225] on p "Concluído — todos os arquivos existentes foram sobrescritos com a string "apaga…" at bounding box center [201, 221] width 290 height 58
click at [19, 438] on img at bounding box center [20, 447] width 22 height 22
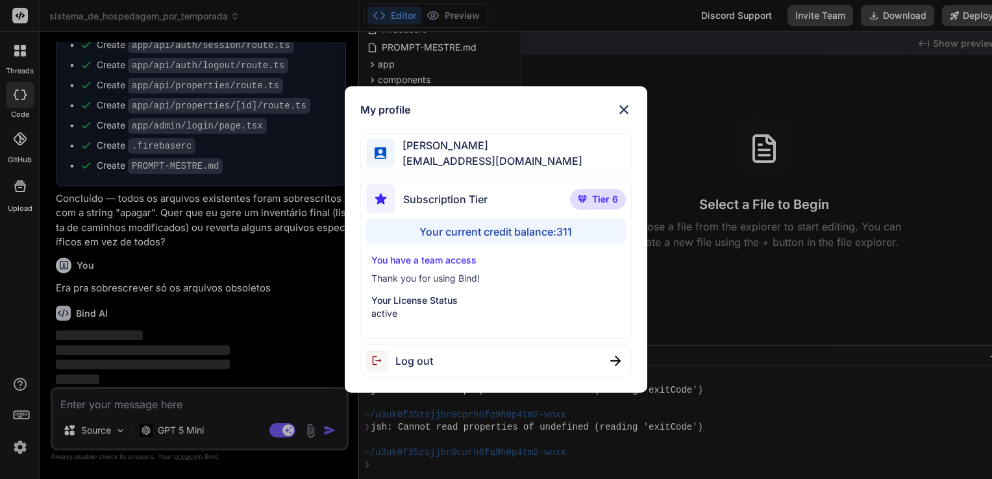
click at [212, 235] on div "My profile Angelo Chen aealoterias@gmail.com Subscription Tier Tier 6 Your curr…" at bounding box center [496, 239] width 992 height 479
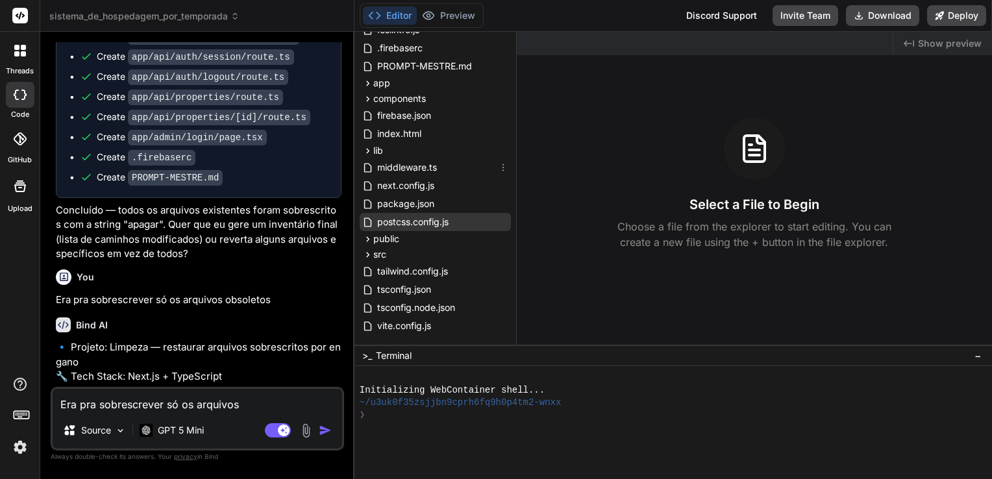
scroll to position [97, 0]
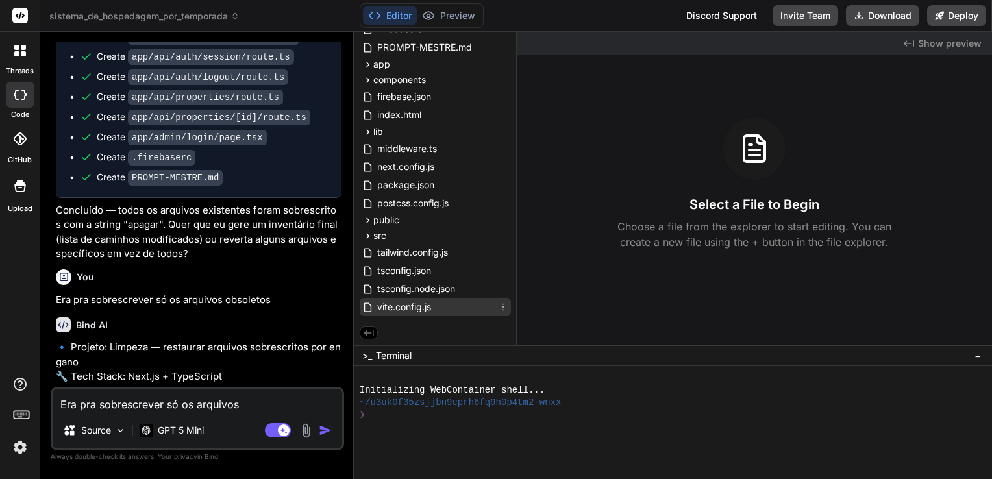
click at [406, 310] on span "vite.config.js" at bounding box center [404, 307] width 56 height 16
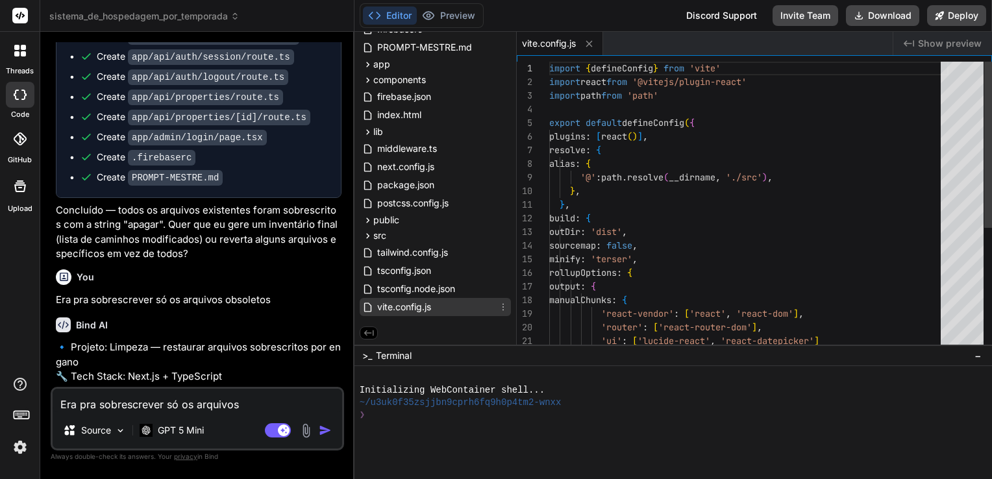
type textarea "x"
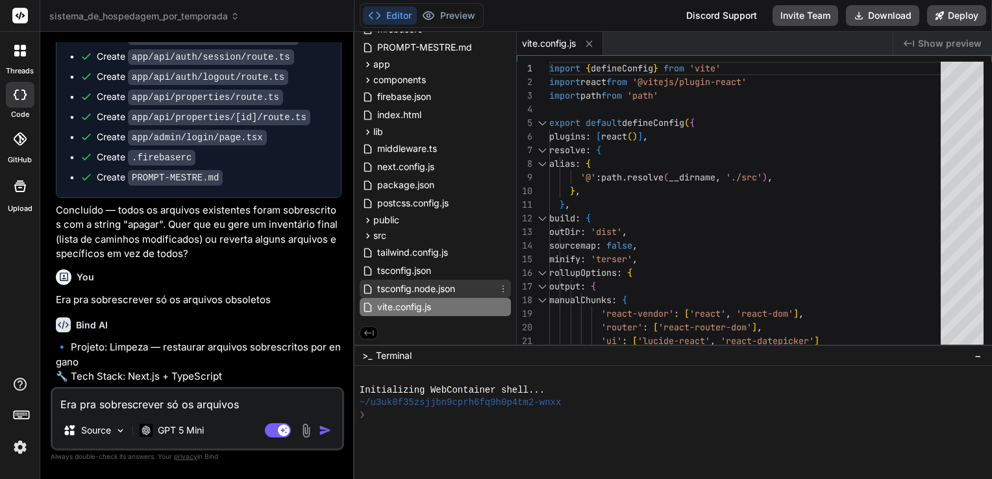
click at [419, 292] on span "tsconfig.node.json" at bounding box center [416, 289] width 81 height 16
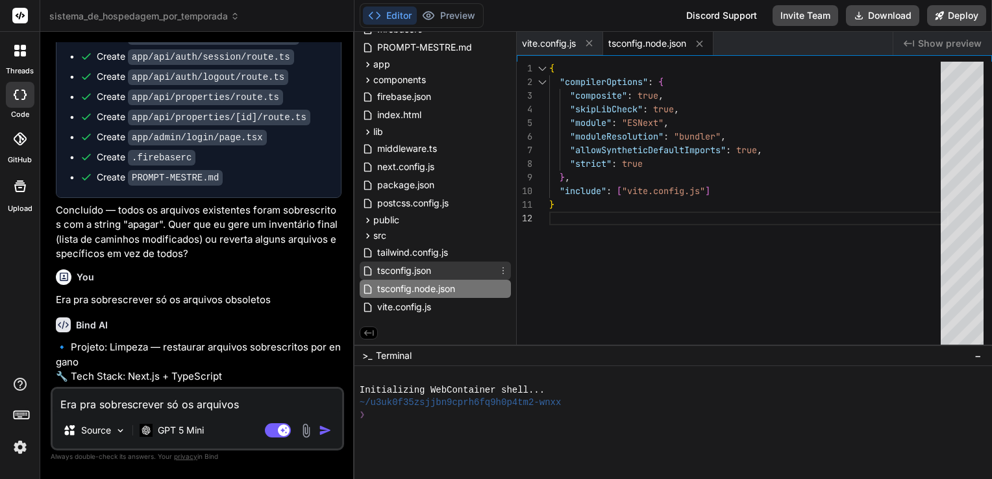
click at [429, 267] on span "tsconfig.json" at bounding box center [404, 271] width 56 height 16
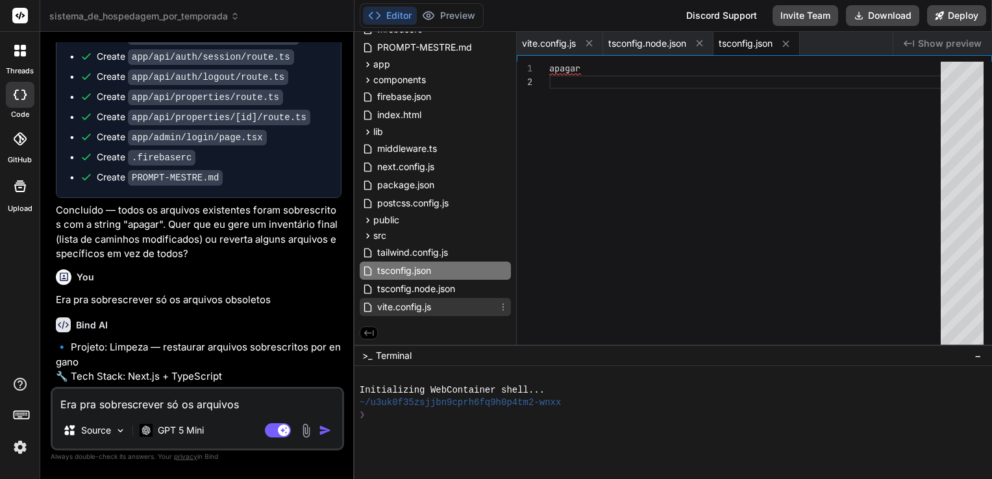
click at [401, 299] on span "vite.config.js" at bounding box center [404, 307] width 56 height 16
type textarea "}, server: { port: 3000, open: true } })"
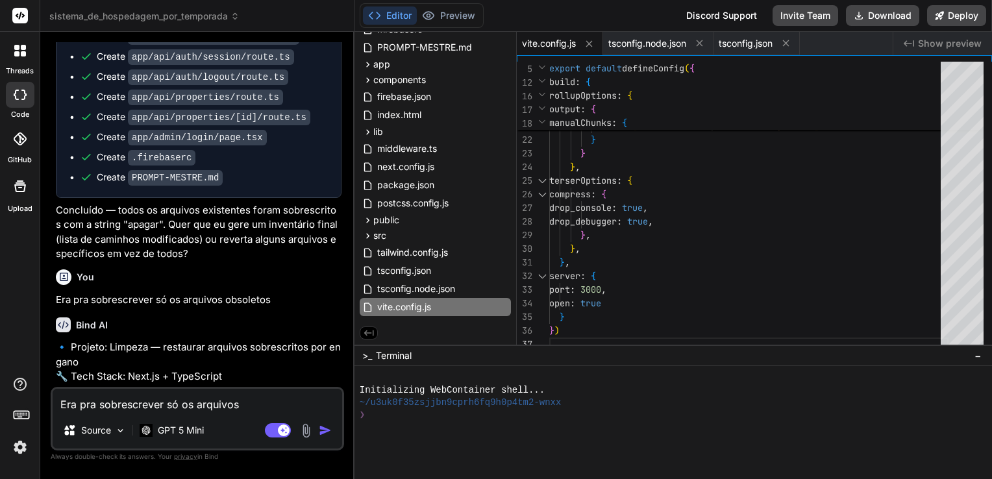
drag, startPoint x: 240, startPoint y: 402, endPoint x: 8, endPoint y: 403, distance: 232.4
click at [8, 403] on div "threads code GitHub Upload sistema_de_hospedagem_por_temporada Created with Pix…" at bounding box center [496, 239] width 992 height 479
type textarea "R"
type textarea "x"
type textarea "Re"
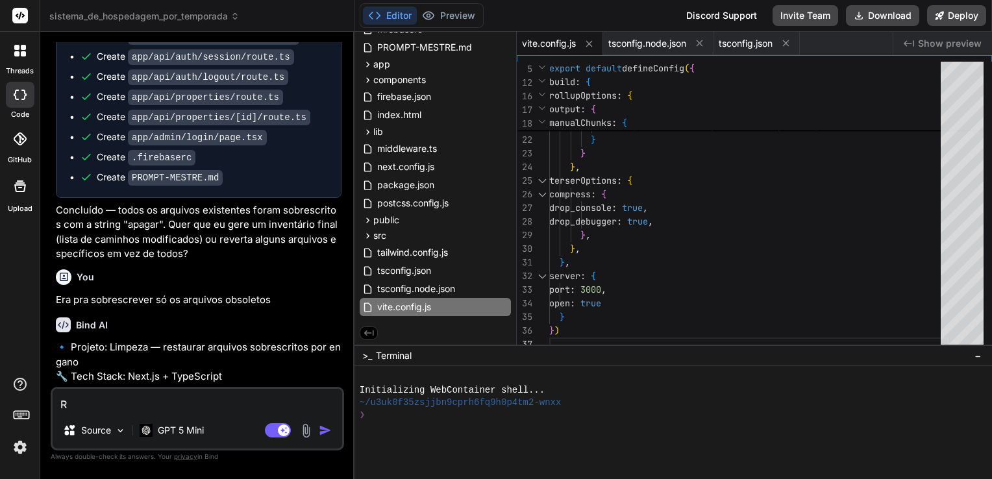
type textarea "x"
type textarea "Res"
type textarea "x"
type textarea "Rest"
type textarea "x"
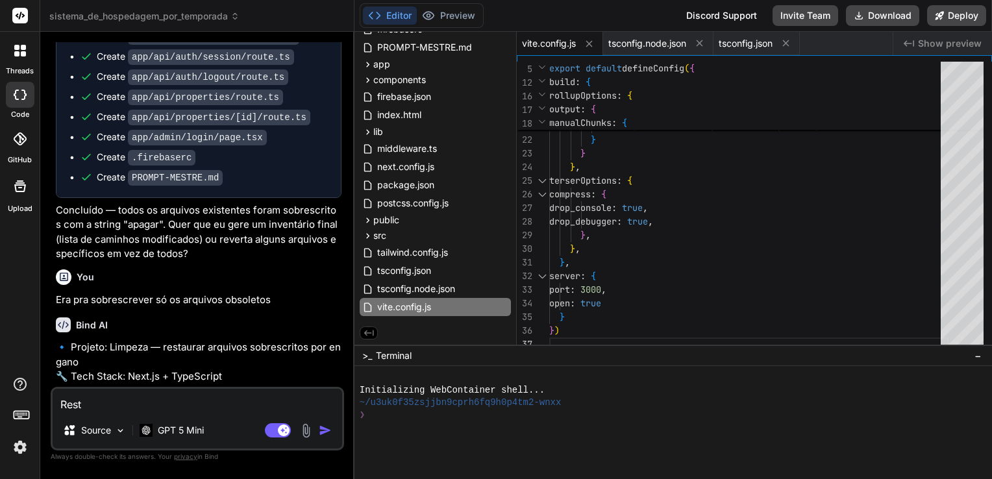
type textarea "Resta"
type textarea "x"
type textarea "Restau"
type textarea "x"
type textarea "Restaur"
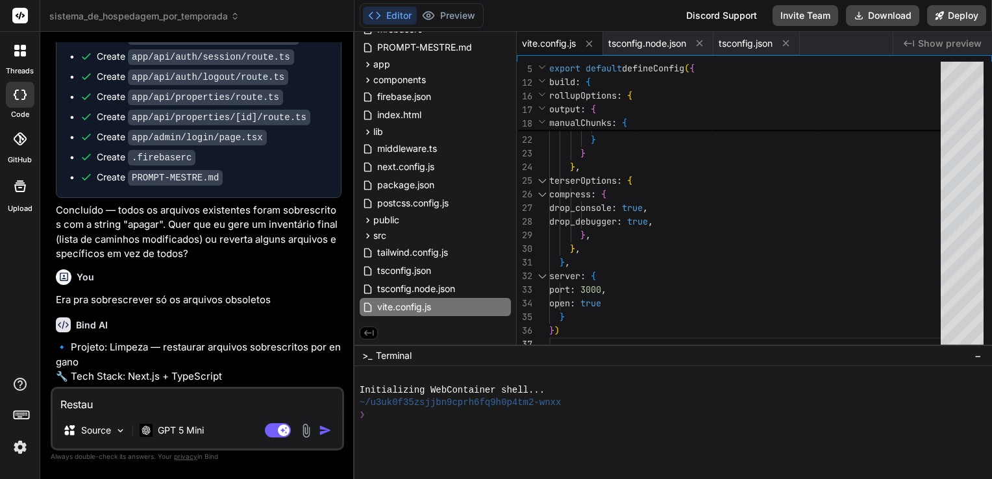
type textarea "x"
type textarea "Restauro"
type textarea "x"
type textarea "Restaurou"
type textarea "x"
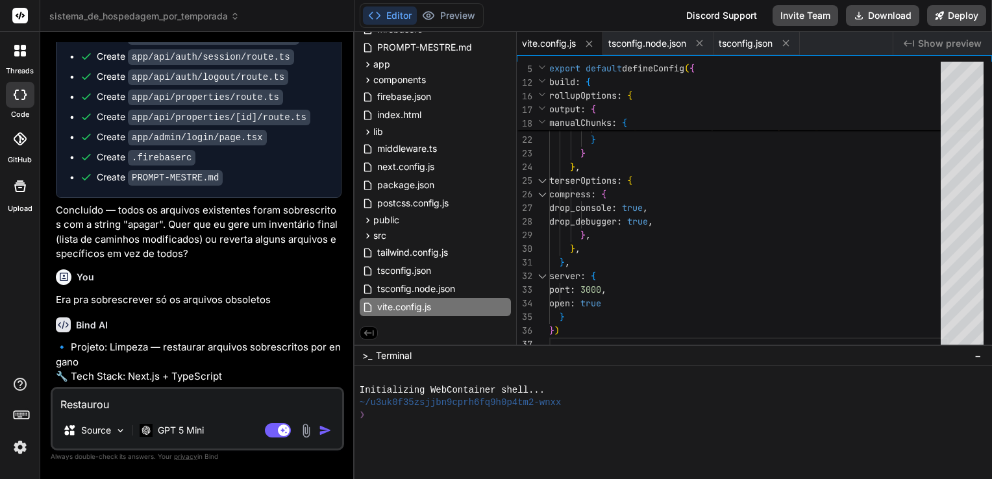
type textarea "Restaurou"
type textarea "x"
type textarea "R"
type textarea "x"
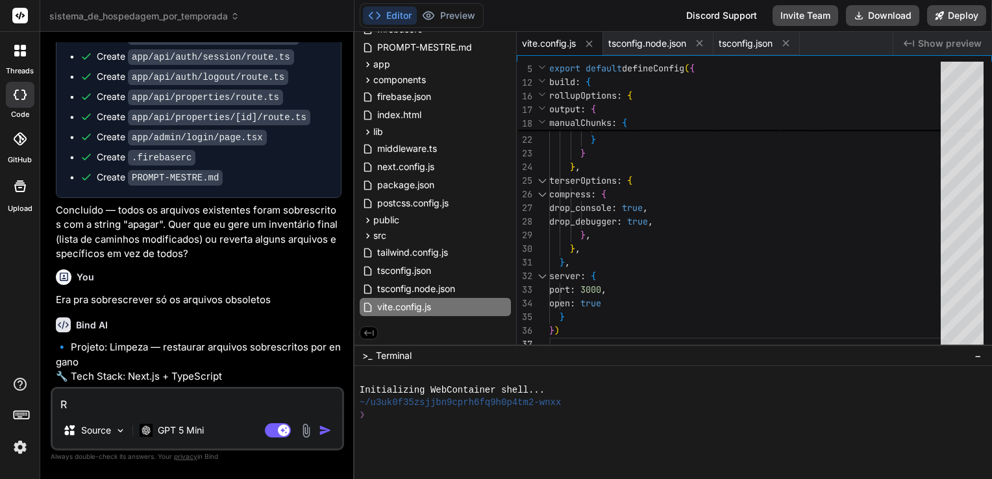
type textarea "Re"
type textarea "x"
type textarea "Rev"
type textarea "x"
type textarea "Revi"
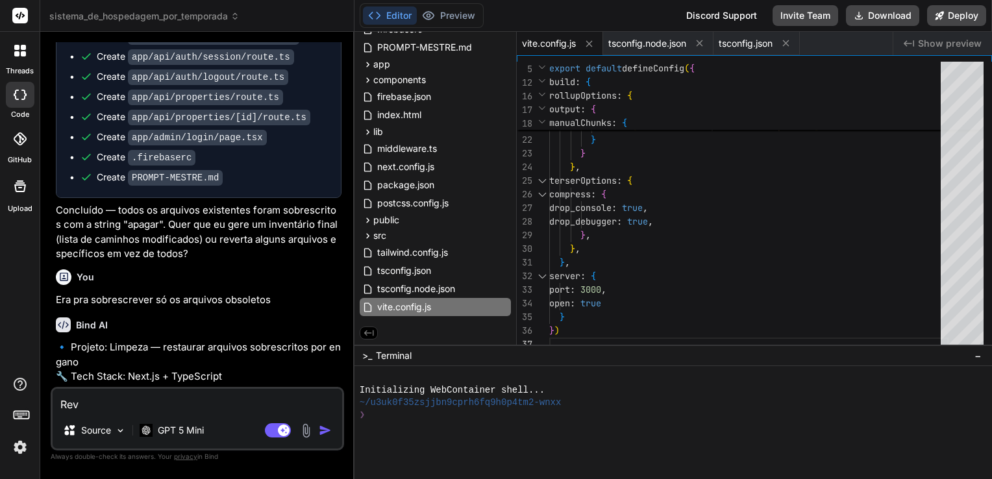
type textarea "x"
type textarea "Revis"
type textarea "x"
type textarea "Revise"
type textarea "x"
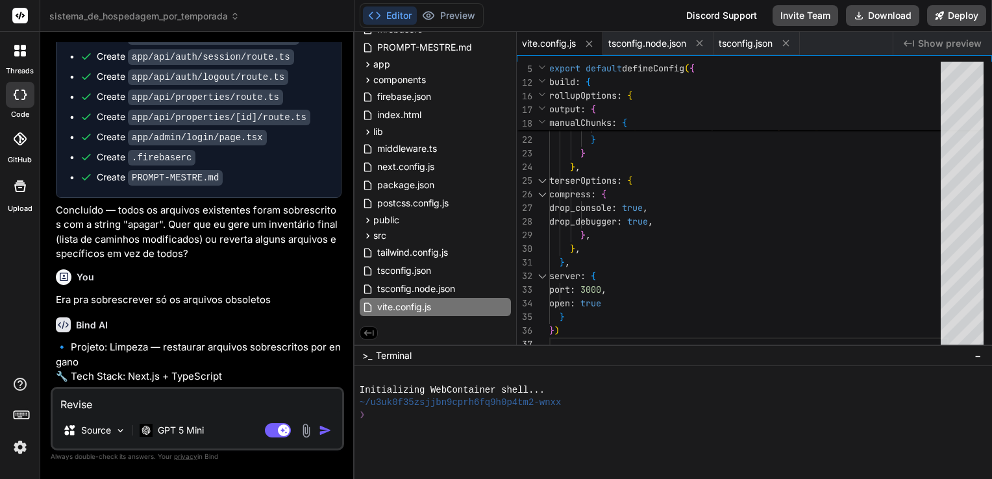
type textarea "Revise"
type textarea "x"
type textarea "Revise a"
type textarea "x"
type textarea "Revise a"
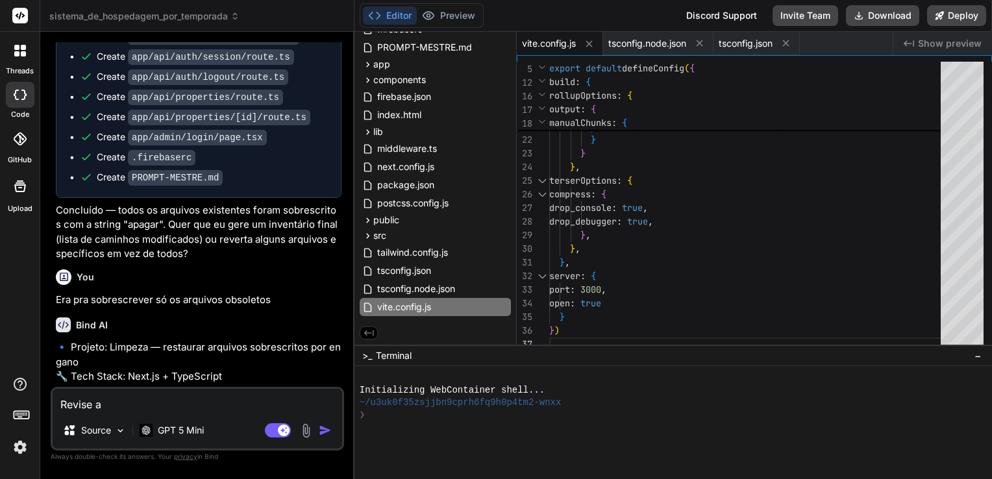
type textarea "x"
type textarea "Revise a u"
type textarea "x"
type textarea "Revise a ul"
type textarea "x"
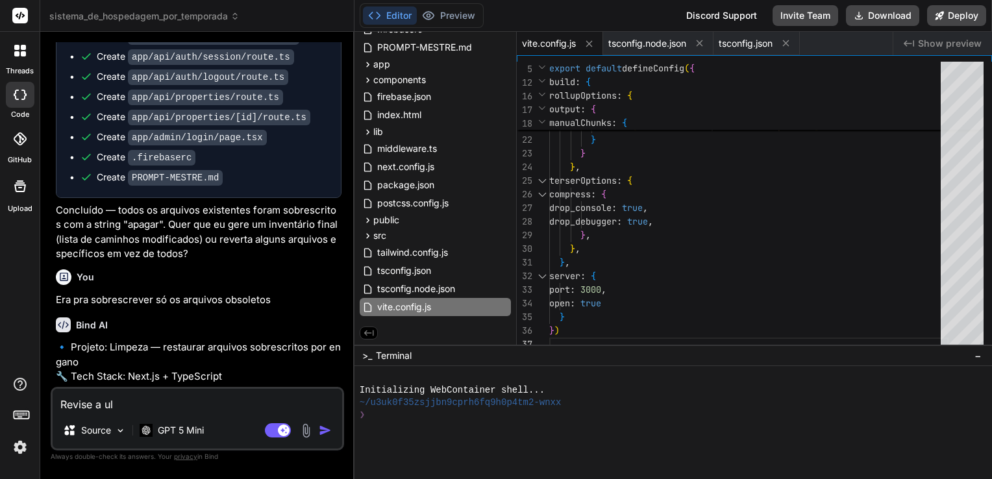
type textarea "Revise a ult"
type textarea "x"
type textarea "Revise a ulti"
type textarea "x"
type textarea "Revise a ultim"
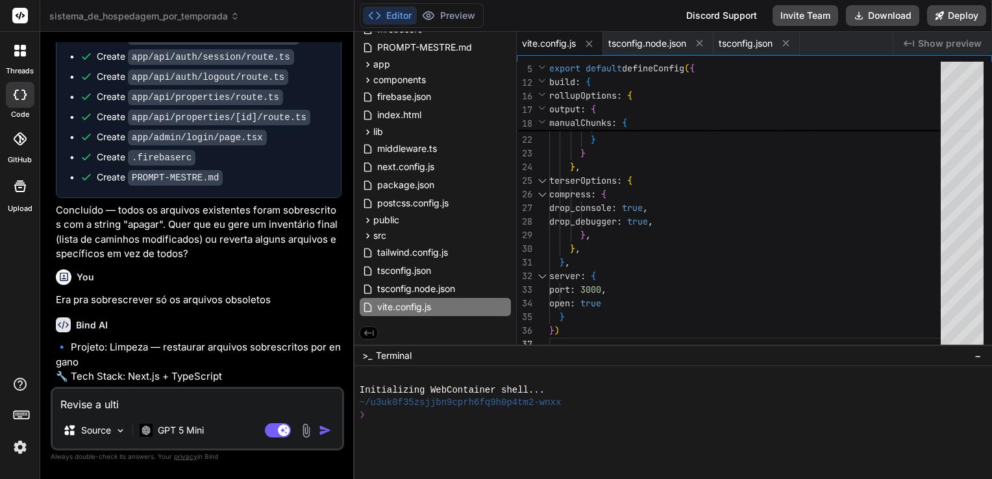
type textarea "x"
type textarea "Revise a ultima"
type textarea "x"
type textarea "Revise a ultima"
type textarea "x"
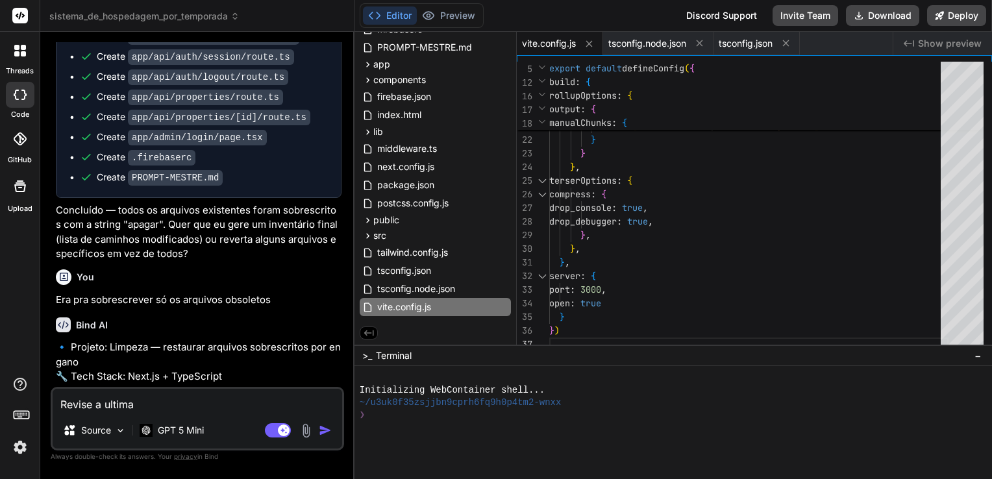
type textarea "Revise a ultima e"
type textarea "x"
type textarea "Revise a ultima ex"
type textarea "x"
type textarea "Revise a ultima e"
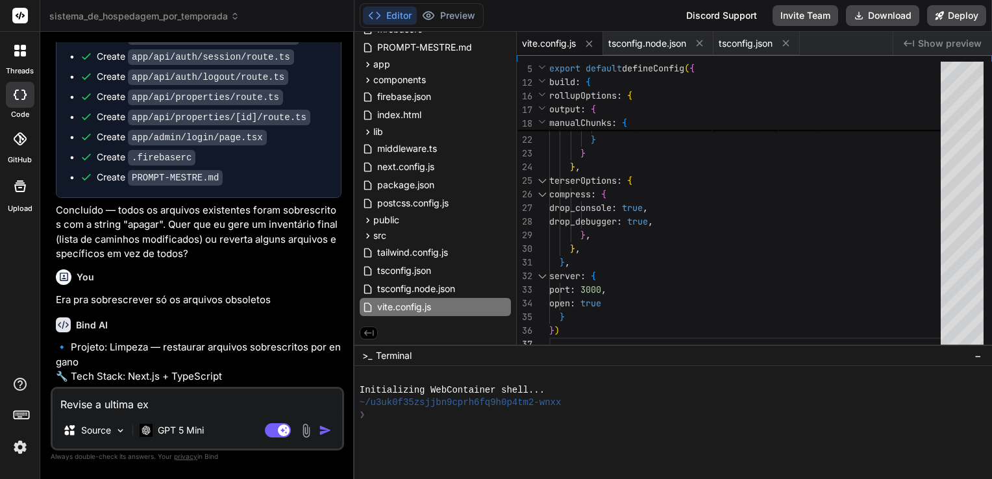
type textarea "x"
type textarea "Revise a ultima"
type textarea "x"
type textarea "Revise a ultima"
type textarea "x"
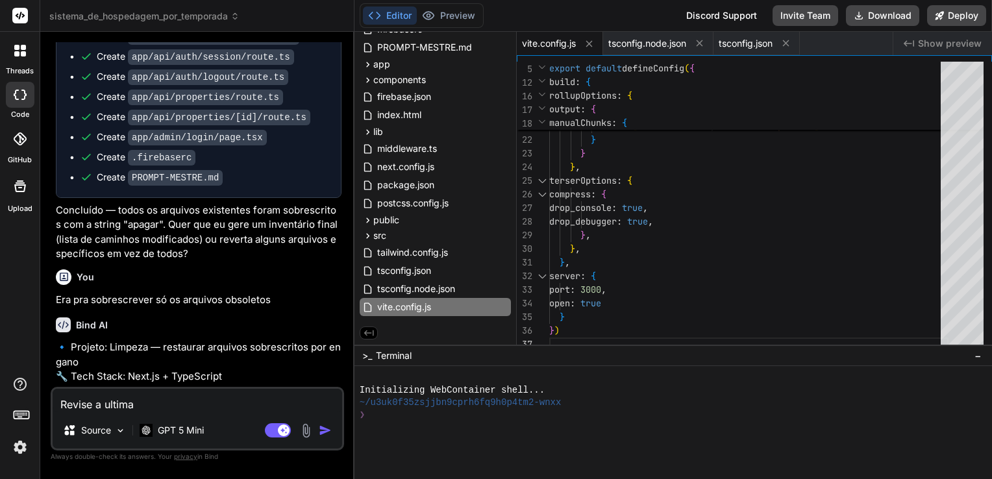
type textarea "Revise a ultim"
type textarea "x"
type textarea "Revise a ulti"
type textarea "x"
type textarea "Revise a ult"
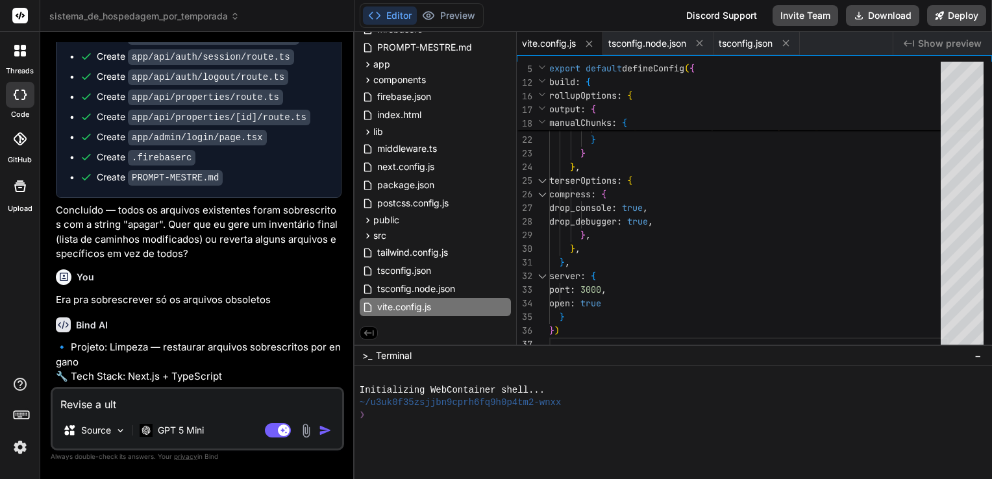
type textarea "x"
type textarea "Revise a ul"
type textarea "x"
type textarea "Revise a u"
type textarea "x"
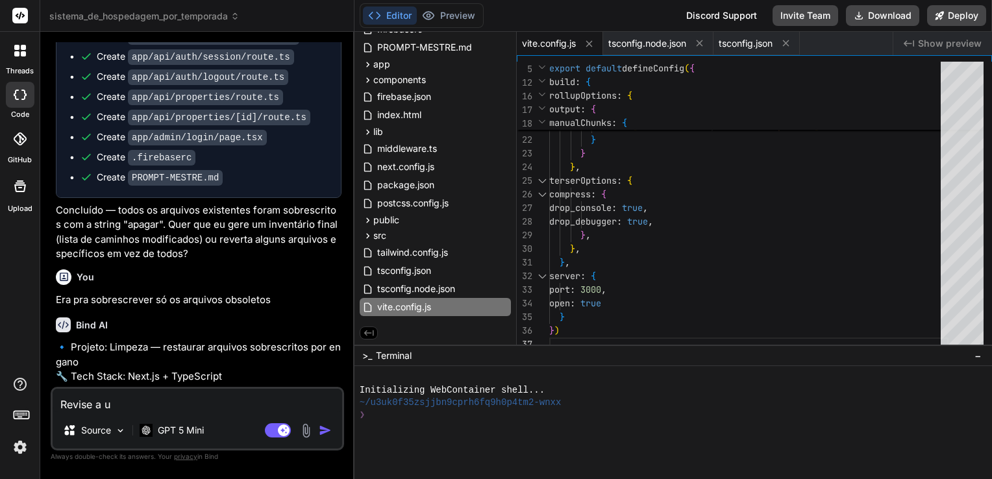
type textarea "Revise a"
type textarea "x"
type textarea "Revise a ú"
type textarea "x"
type textarea "Revise a úl"
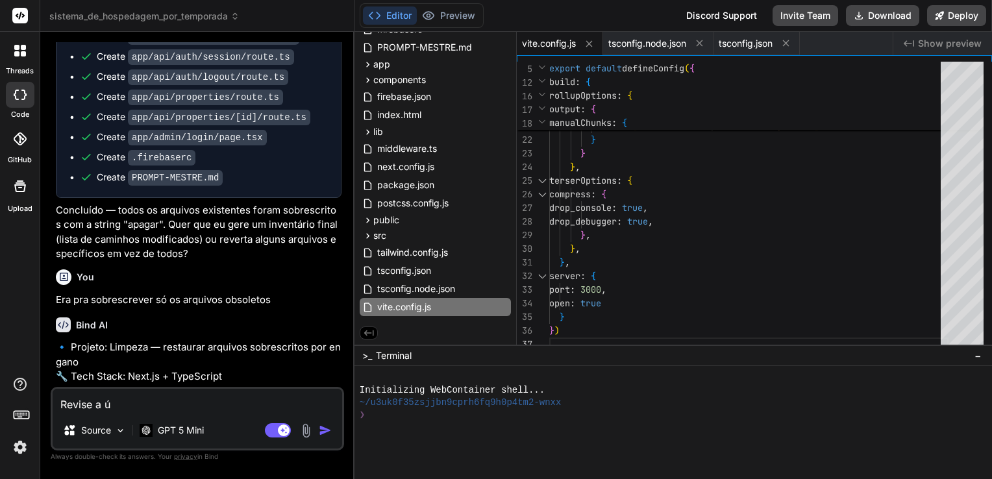
type textarea "x"
type textarea "Revise a últ"
type textarea "x"
type textarea "Revise a últi"
type textarea "x"
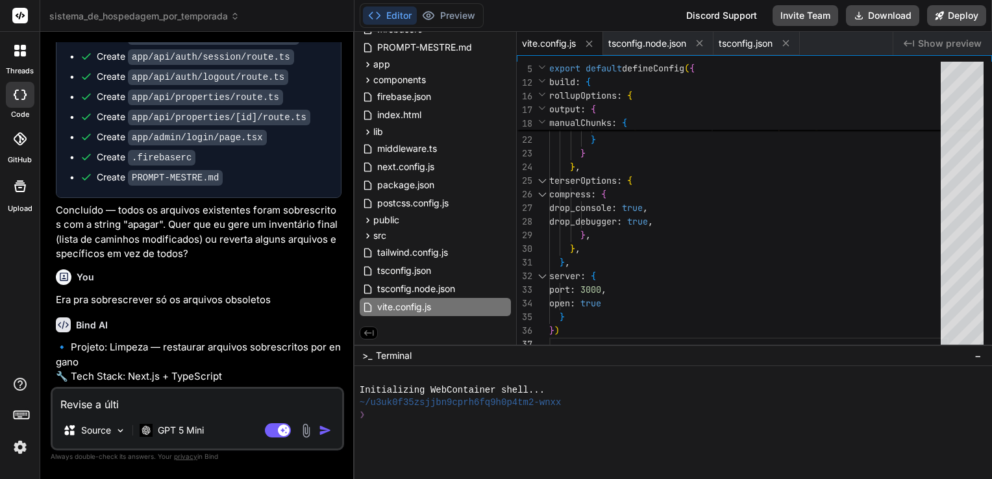
type textarea "Revise a últim"
type textarea "x"
type textarea "Revise a última"
type textarea "x"
type textarea "Revise a última"
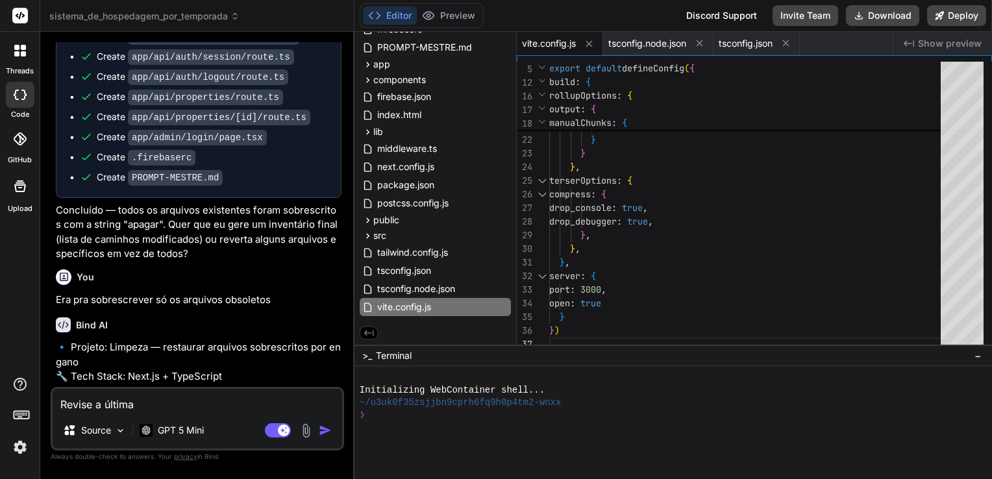
type textarea "x"
type textarea "Revise a última e"
type textarea "x"
type textarea "Revise a última ex"
type textarea "x"
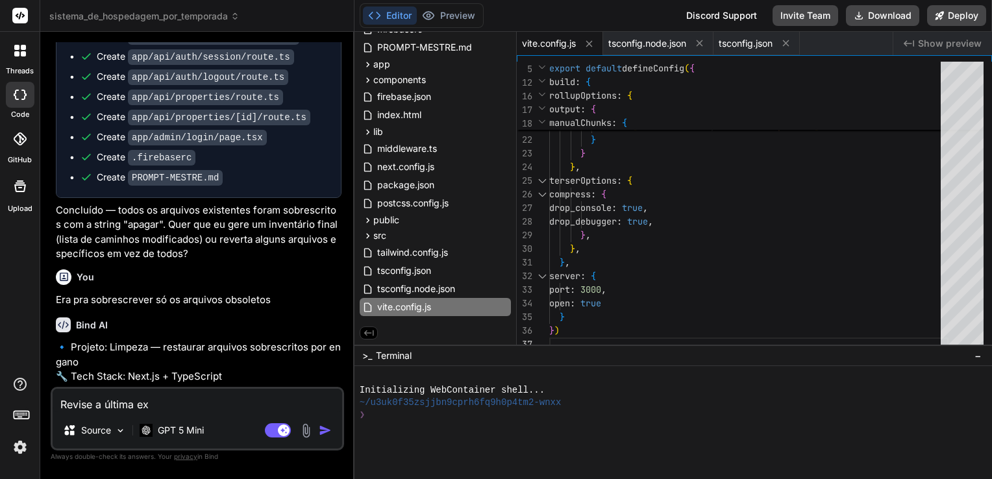
type textarea "Revise a última exe"
type textarea "x"
type textarea "Revise a última exec"
type textarea "x"
type textarea "Revise a última execu"
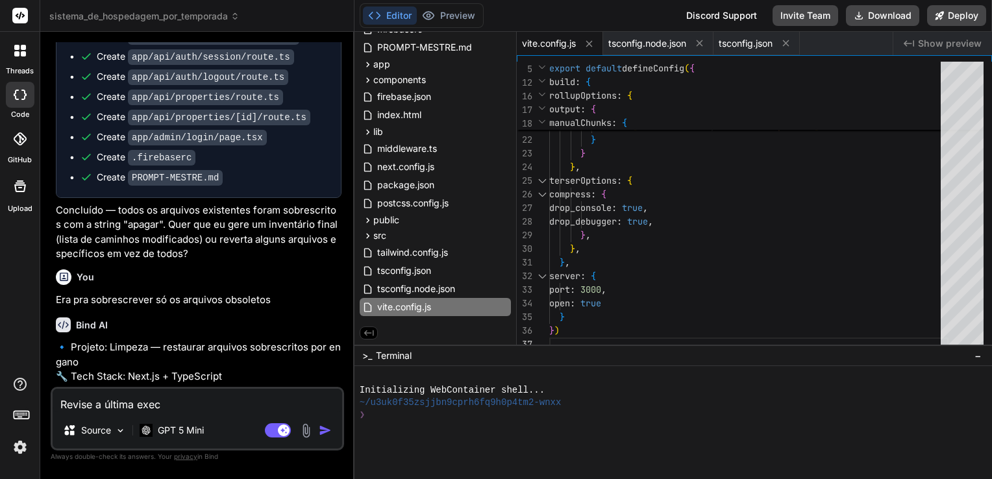
type textarea "x"
type textarea "Revise a última execuç"
type textarea "x"
type textarea "Revise a última execuçã"
type textarea "x"
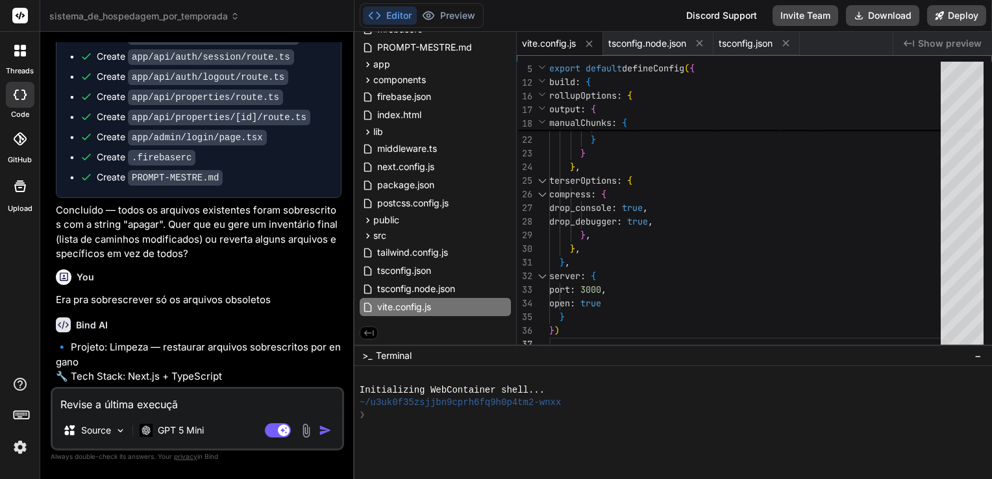
type textarea "Revise a última execução"
type textarea "x"
type textarea "Revise a última execução."
type textarea "x"
type textarea "Revise a última execução."
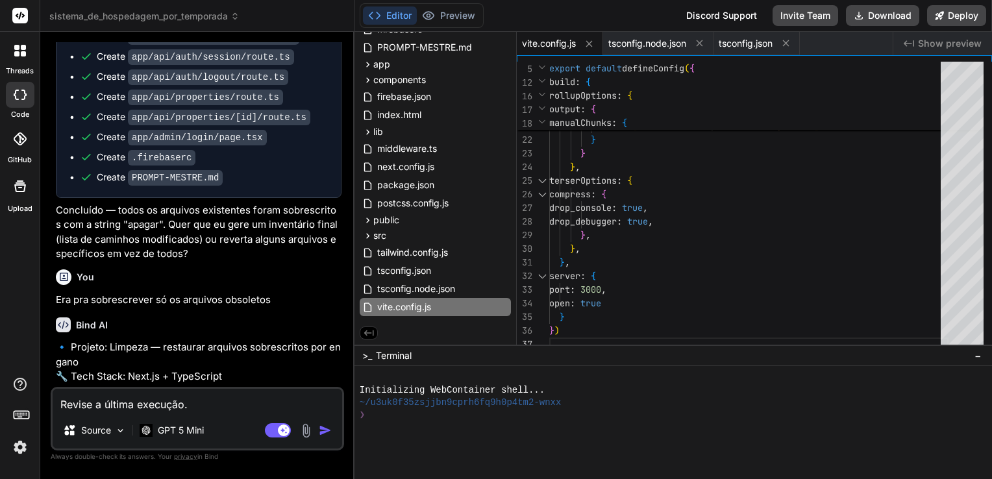
type textarea "x"
type textarea "Revise a última execução. E"
type textarea "x"
type textarea "Revise a última execução. Eu"
type textarea "x"
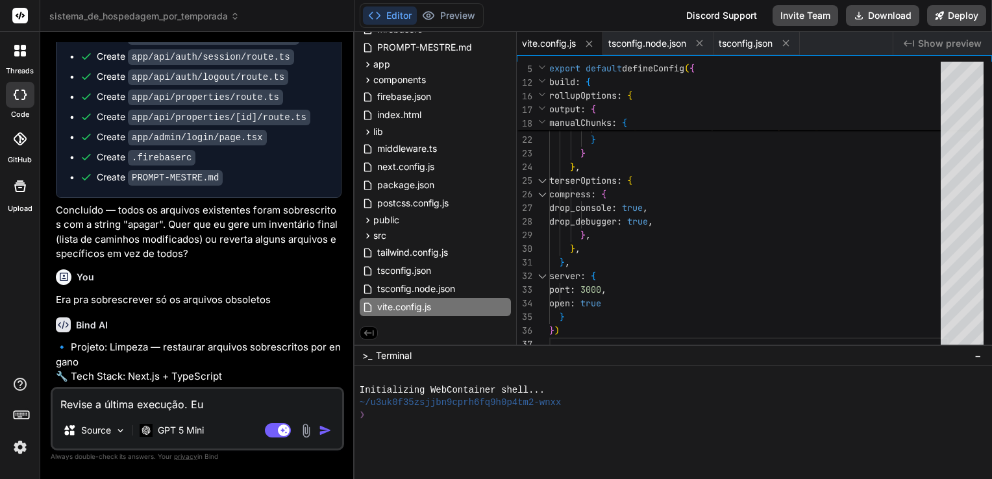
type textarea "Revise a última execução. Eu"
type textarea "x"
type textarea "Revise a última execução. Eu m"
type textarea "x"
type textarea "Revise a última execução. Eu me"
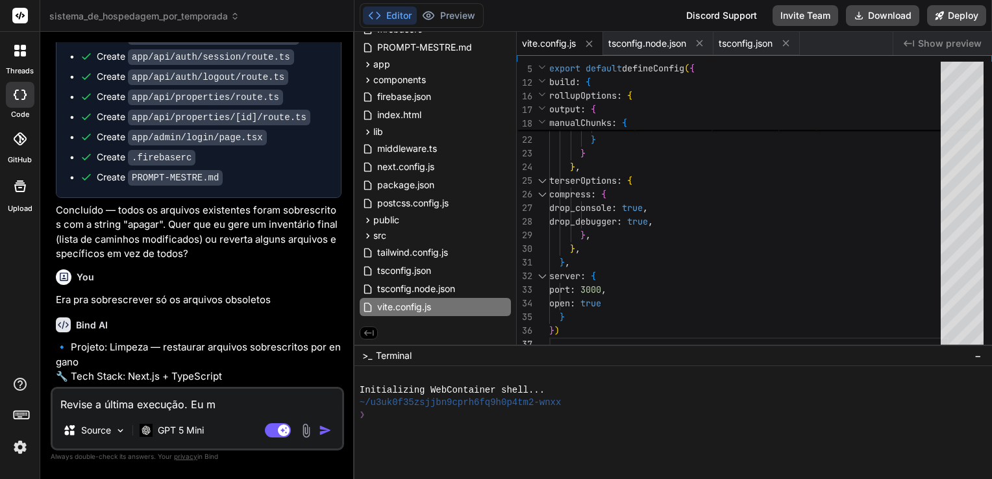
type textarea "x"
type textarea "Revise a última execução. Eu me"
type textarea "x"
type textarea "Revise a última execução. Eu me r"
type textarea "x"
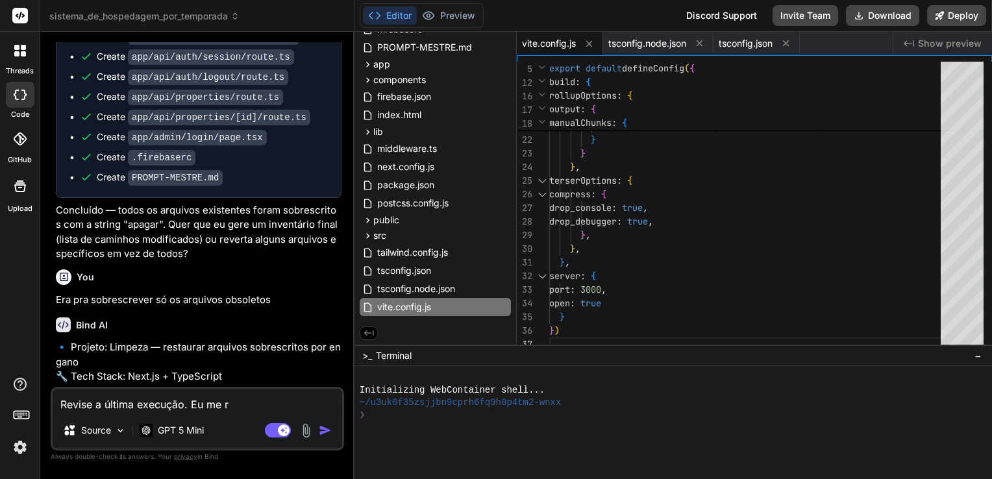
type textarea "Revise a última execução. Eu me re"
type textarea "x"
type textarea "Revise a última execução. Eu me ref"
type textarea "x"
type textarea "Revise a última execução. Eu me refi"
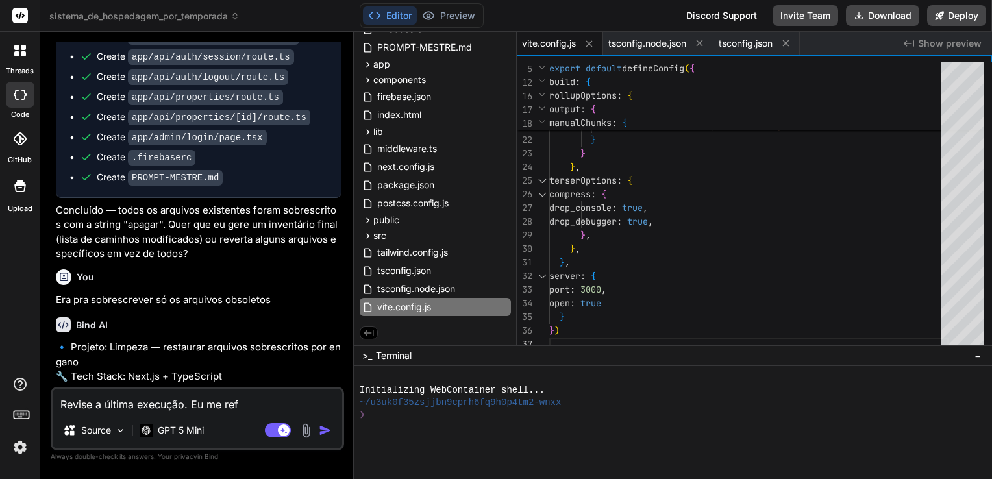
type textarea "x"
type textarea "Revise a última execução. Eu me refir"
type textarea "x"
type textarea "Revise a última execução. Eu me refiro"
type textarea "x"
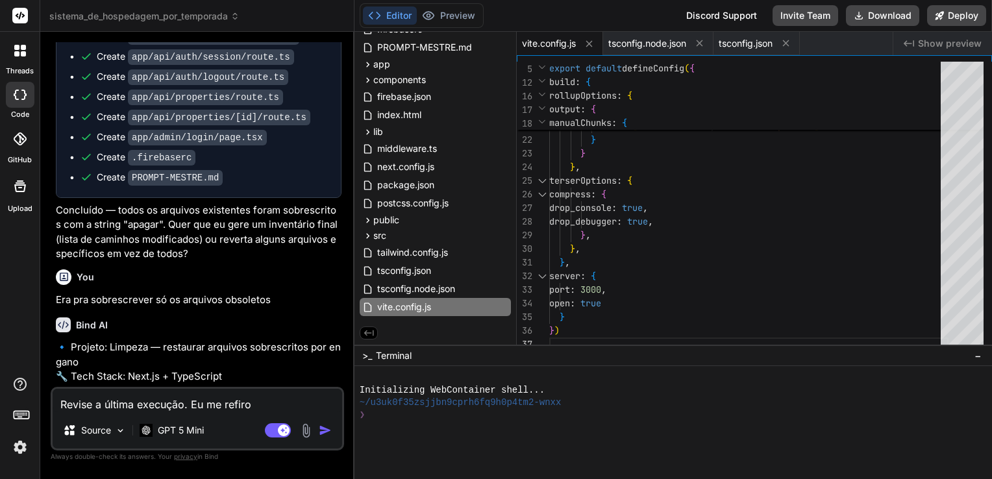
type textarea "Revise a última execução. Eu me refiro"
type textarea "x"
type textarea "Revise a última execução. Eu me refiro a"
type textarea "x"
type textarea "Revise a última execução. Eu me refiro a"
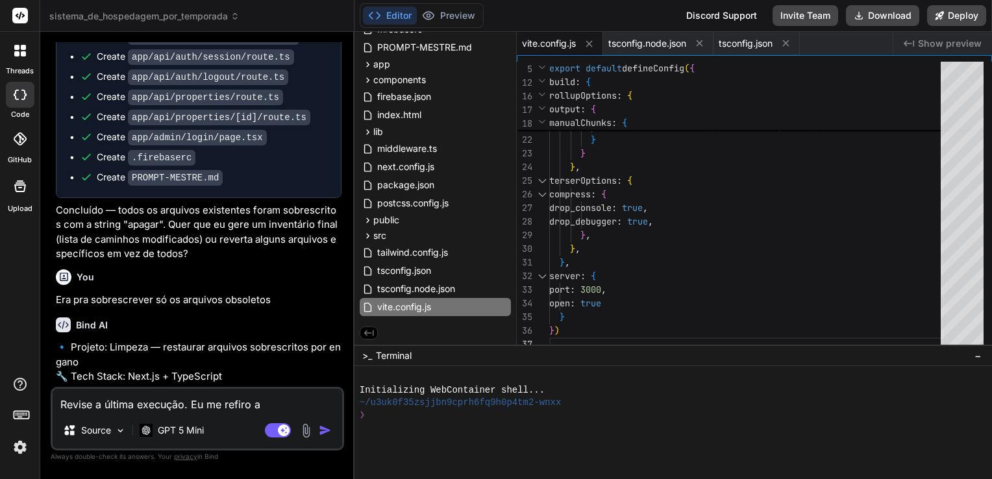
type textarea "x"
type textarea "Revise a última execução. Eu me refiro a a"
type textarea "x"
type textarea "Revise a última execução. Eu me refiro a ar"
type textarea "x"
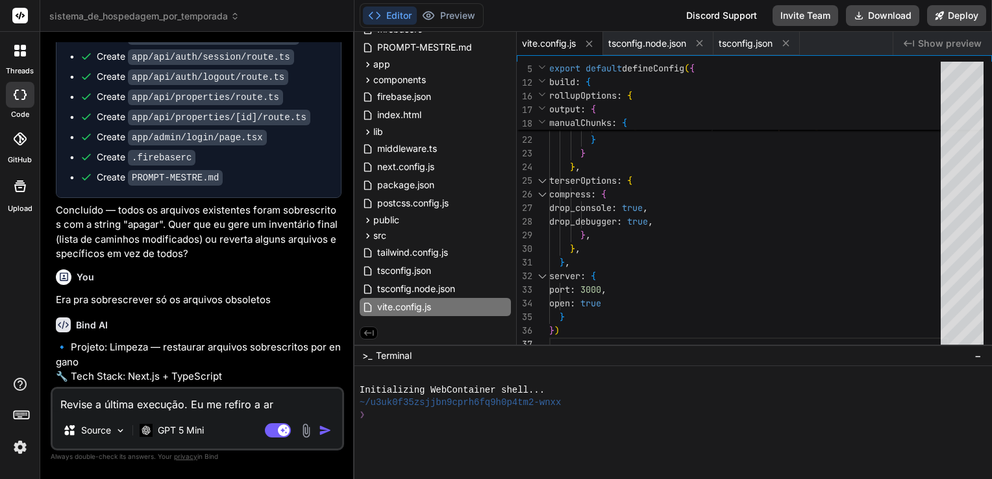
type textarea "Revise a última execução. Eu me refiro a arq"
type textarea "x"
type textarea "Revise a última execução. Eu me refiro a arqu"
type textarea "x"
type textarea "Revise a última execução. Eu me refiro a arqui"
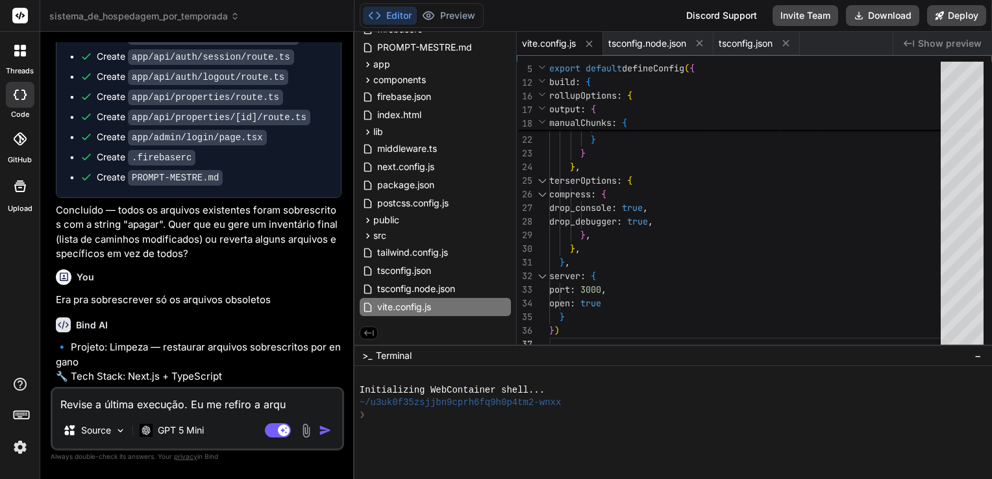
type textarea "x"
type textarea "Revise a última execução. Eu me refiro a arquiv"
type textarea "x"
type textarea "Revise a última execução. Eu me refiro a arquivo"
type textarea "x"
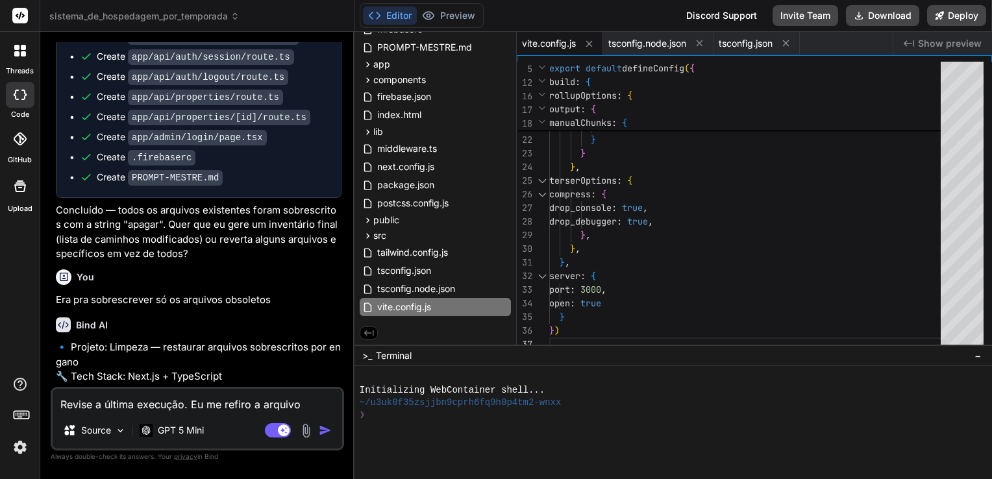
type textarea "Revise a última execução. Eu me refiro a arquivos"
type textarea "x"
type textarea "Revise a última execução. Eu me refiro a arquivos"
type textarea "x"
type textarea "Revise a última execução. Eu me refiro a arquivos o"
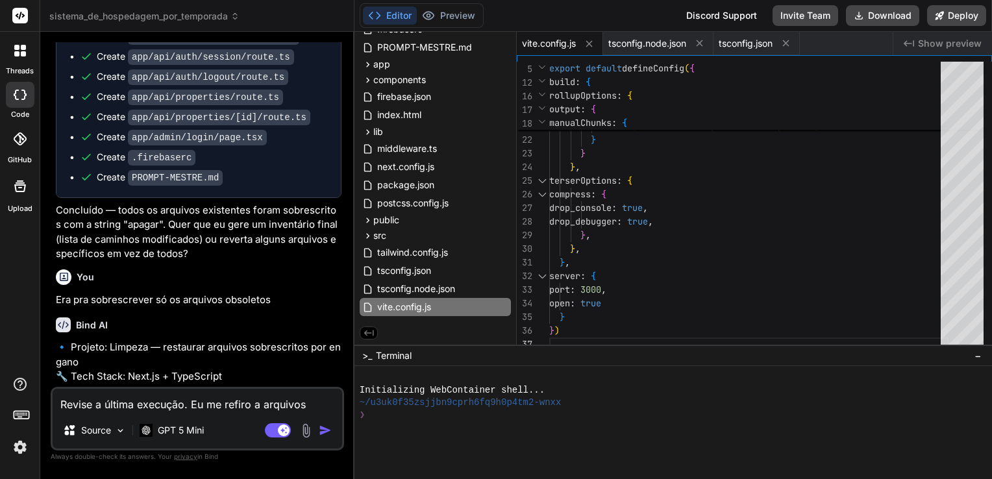
type textarea "x"
type textarea "Revise a última execução. Eu me refiro a arquivos ob"
type textarea "x"
type textarea "Revise a última execução. Eu me refiro a arquivos obs"
type textarea "x"
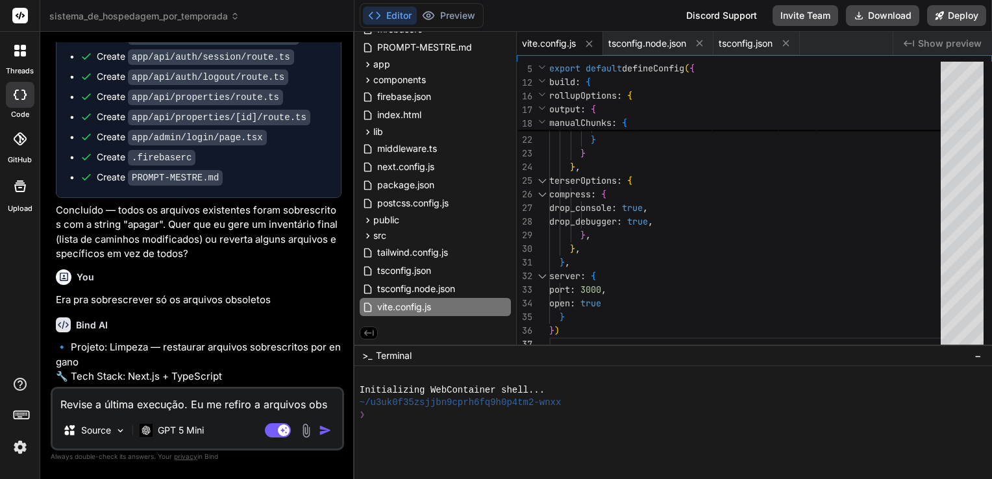
type textarea "Revise a última execução. Eu me refiro a arquivos obso"
type textarea "x"
type textarea "Revise a última execução. Eu me refiro a arquivos obsol"
type textarea "x"
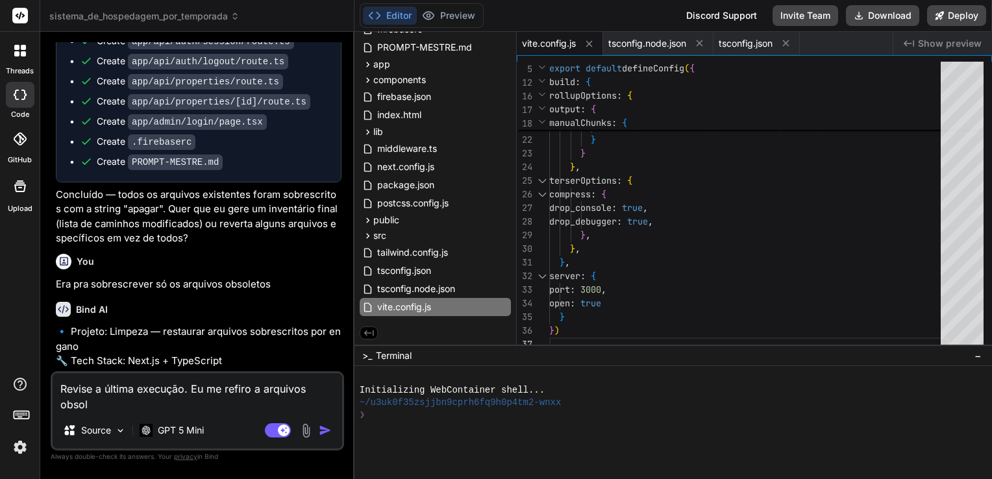
type textarea "Revise a última execução. Eu me refiro a arquivos obsole"
type textarea "x"
type textarea "Revise a última execução. Eu me refiro a arquivos obsolet"
type textarea "x"
type textarea "Revise a última execução. Eu me refiro a arquivos obsoleto"
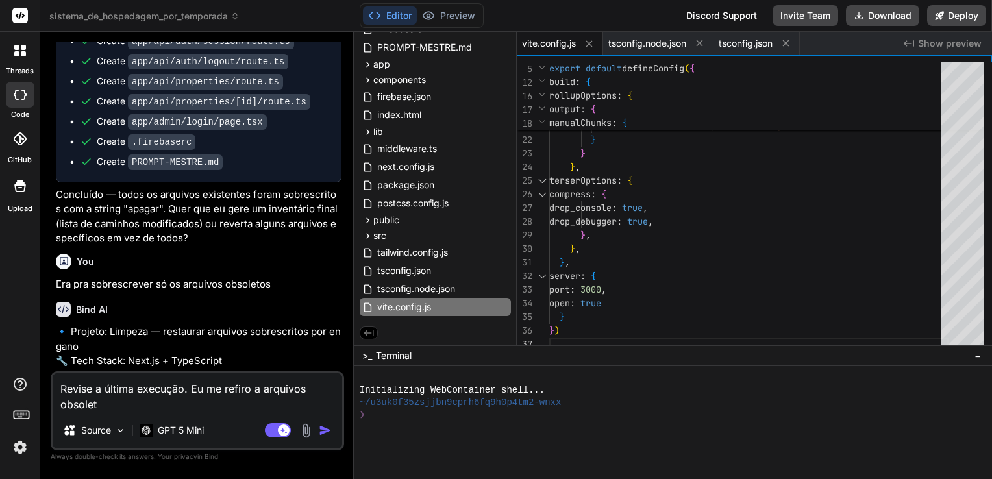
type textarea "x"
type textarea "Revise a última execução. Eu me refiro a arquivos obsoletos"
type textarea "x"
type textarea "Revise a última execução. Eu me refiro a arquivos obsoletos"
type textarea "x"
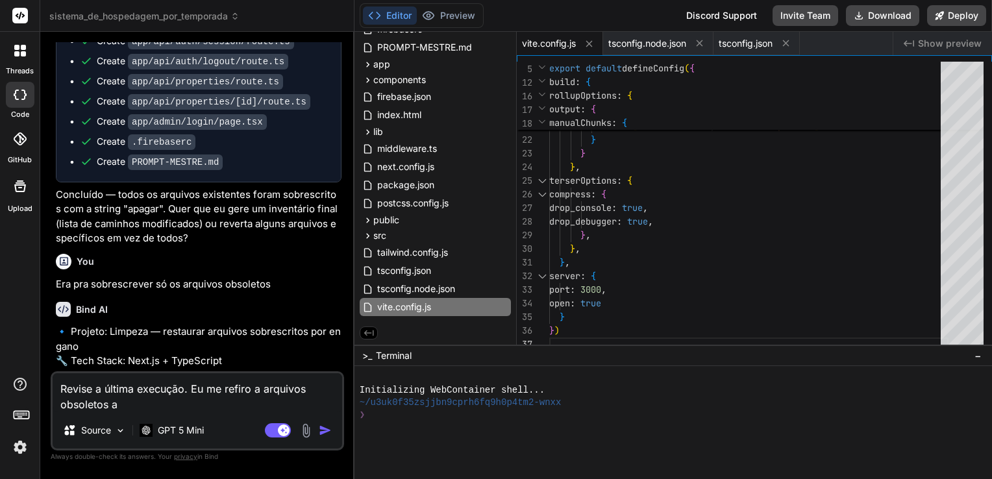
type textarea "Revise a última execução. Eu me refiro a arquivos obsoletos ap"
type textarea "x"
type textarea "Revise a última execução. Eu me refiro a arquivos obsoletos apr"
type textarea "x"
type textarea "Revise a última execução. Eu me refiro a arquivos obsoletos apra"
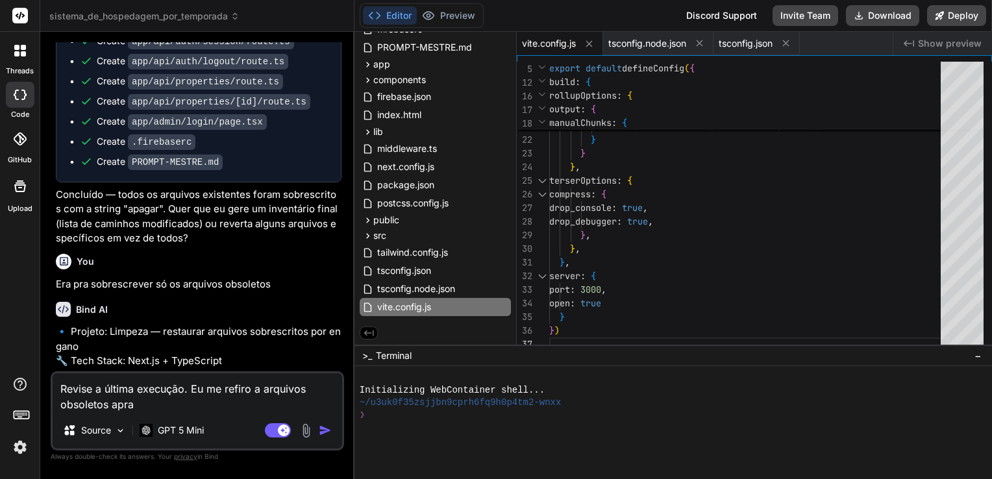
type textarea "x"
type textarea "Revise a última execução. Eu me refiro a arquivos obsoletos apr"
type textarea "x"
type textarea "Revise a última execução. Eu me refiro a arquivos obsoletos ap"
type textarea "x"
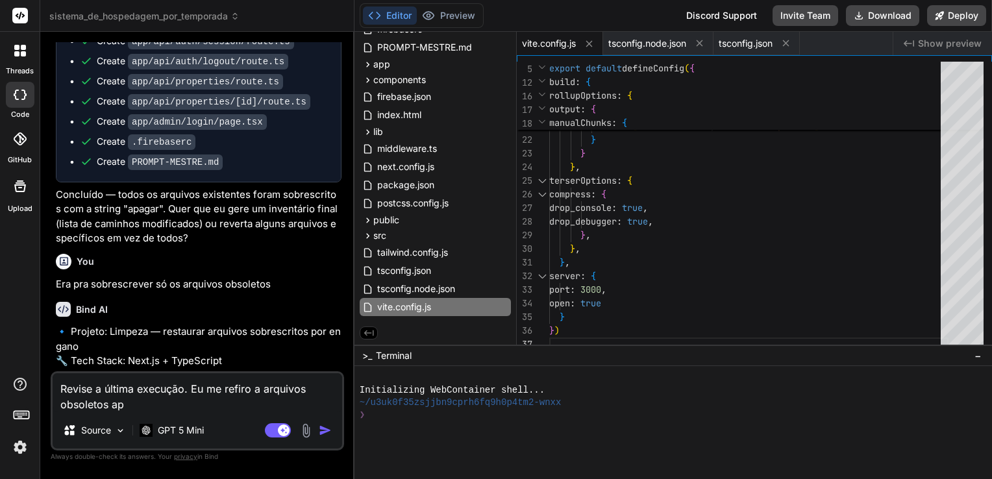
type textarea "Revise a última execução. Eu me refiro a arquivos obsoletos a"
type textarea "x"
type textarea "Revise a última execução. Eu me refiro a arquivos obsoletos"
type textarea "x"
type textarea "Revise a última execução. Eu me refiro a arquivos obsoletos p"
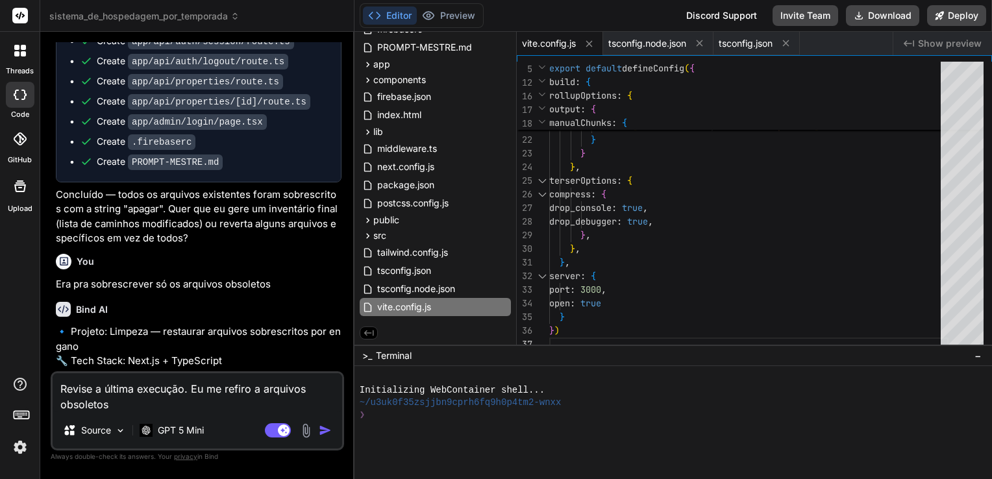
type textarea "x"
type textarea "Revise a última execução. Eu me refiro a arquivos obsoletos pa"
type textarea "x"
type textarea "Revise a última execução. Eu me refiro a arquivos obsoletos par"
type textarea "x"
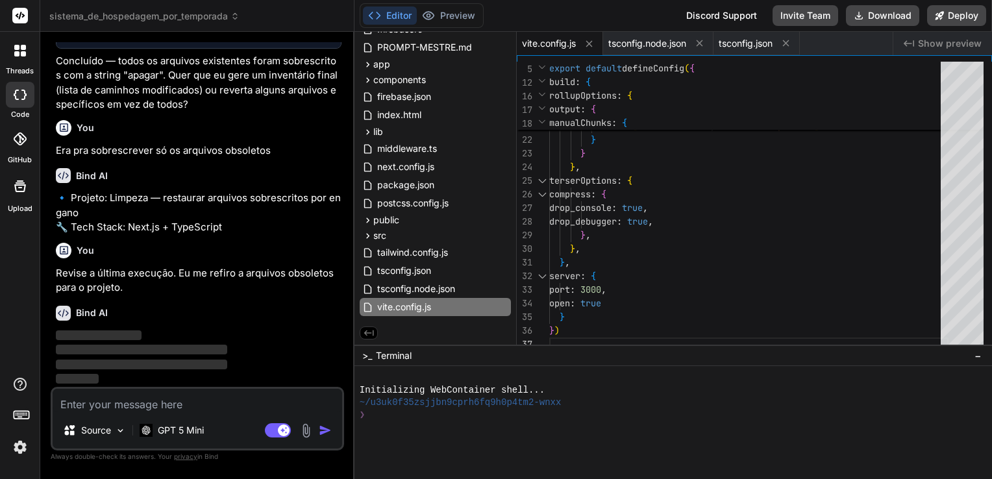
scroll to position [4218, 0]
click at [225, 255] on div "You" at bounding box center [199, 251] width 286 height 16
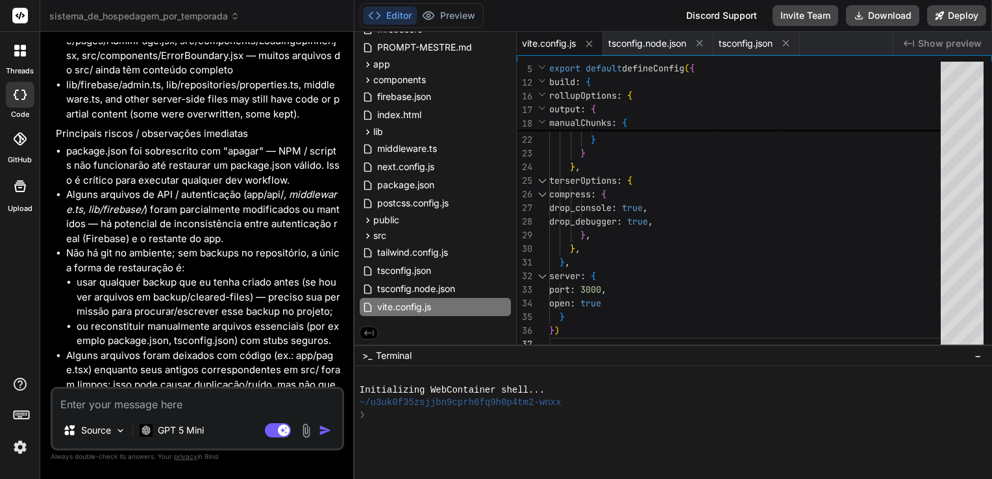
scroll to position [5643, 0]
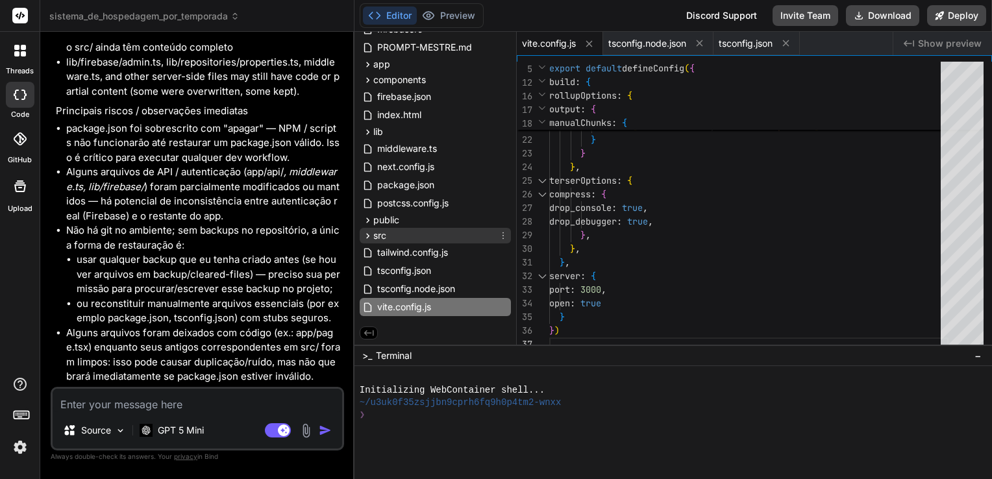
click at [395, 229] on div "src" at bounding box center [435, 236] width 151 height 16
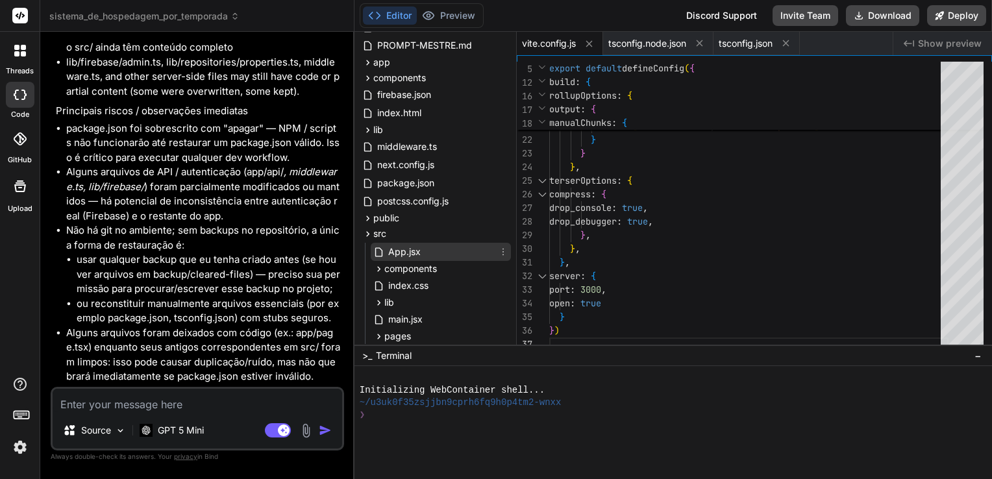
click at [393, 248] on span "App.jsx" at bounding box center [404, 252] width 35 height 16
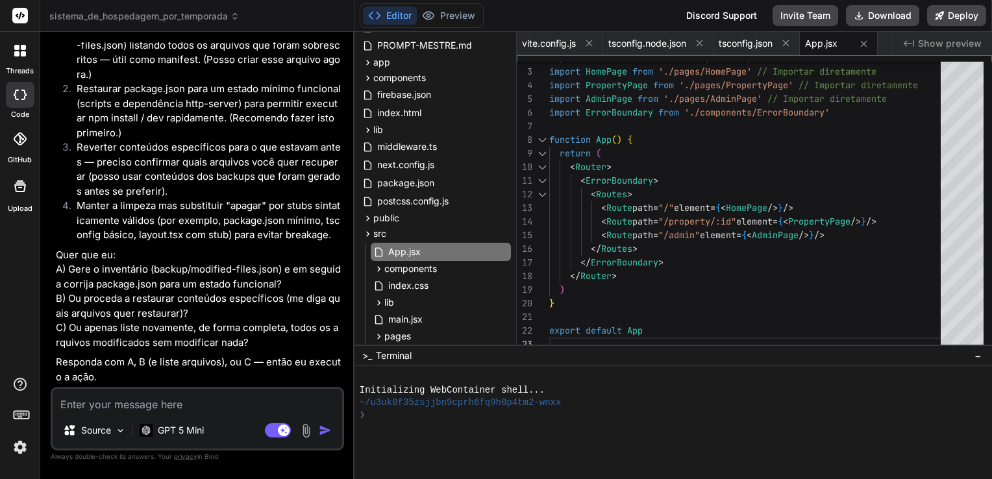
scroll to position [6162, 0]
click at [177, 401] on textarea at bounding box center [198, 400] width 290 height 23
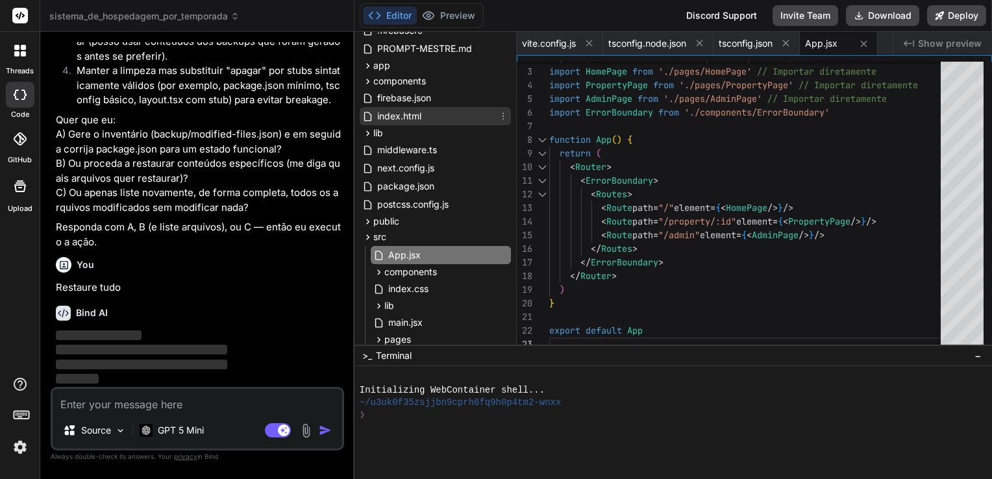
scroll to position [201, 0]
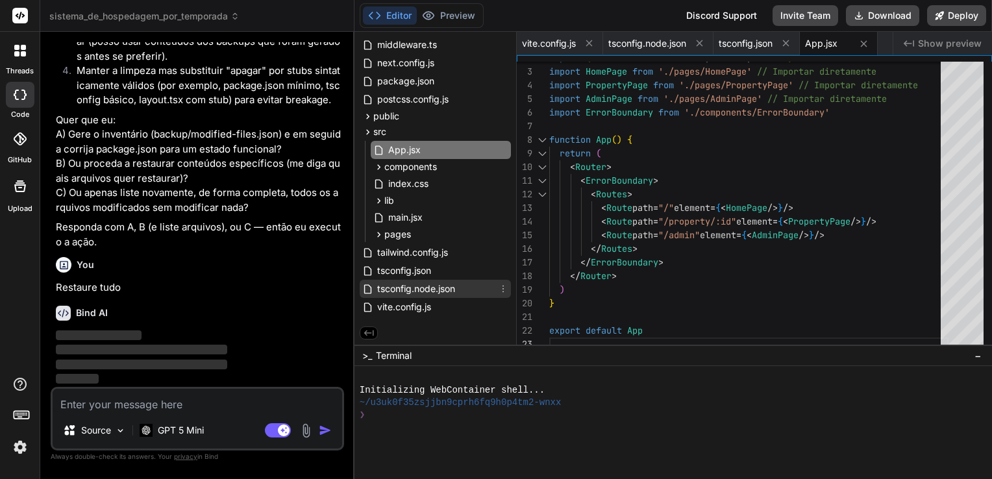
click at [403, 292] on span "tsconfig.node.json" at bounding box center [416, 289] width 81 height 16
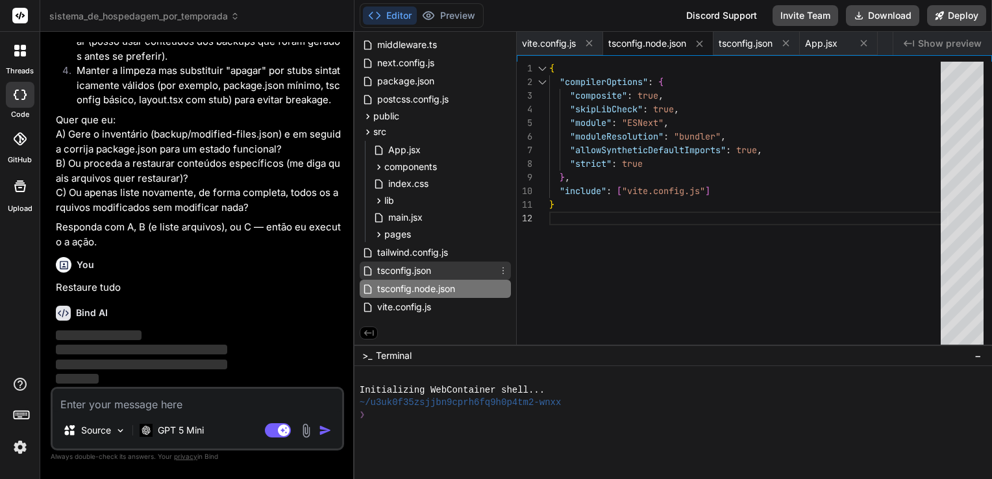
click at [408, 271] on span "tsconfig.json" at bounding box center [404, 271] width 56 height 16
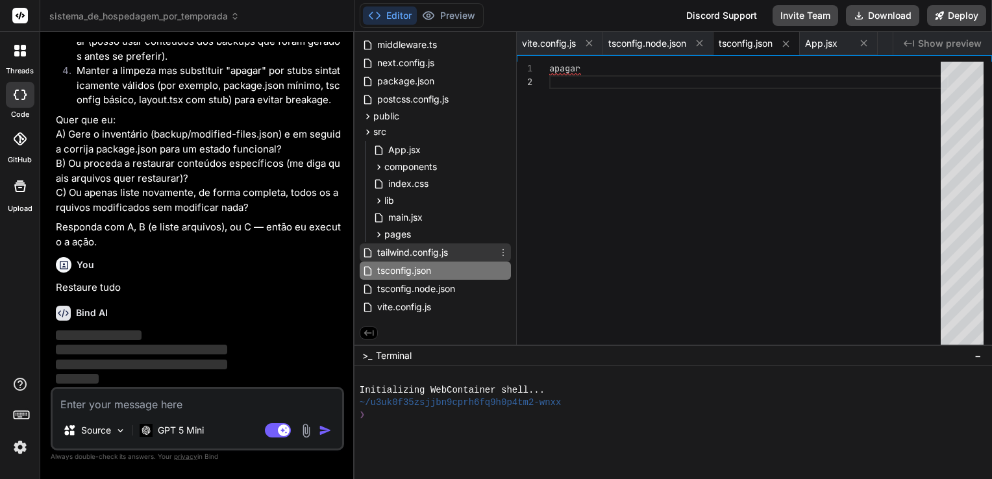
click at [416, 248] on span "tailwind.config.js" at bounding box center [412, 253] width 73 height 16
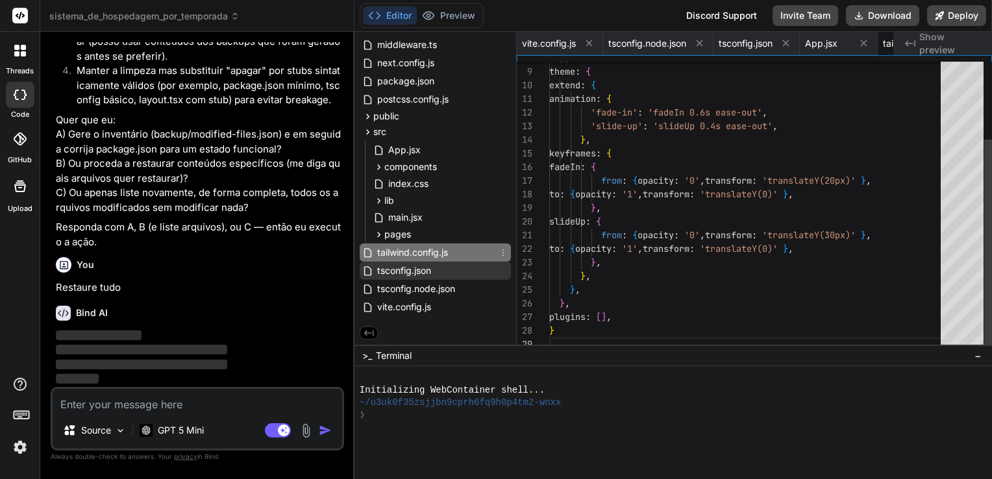
scroll to position [0, 92]
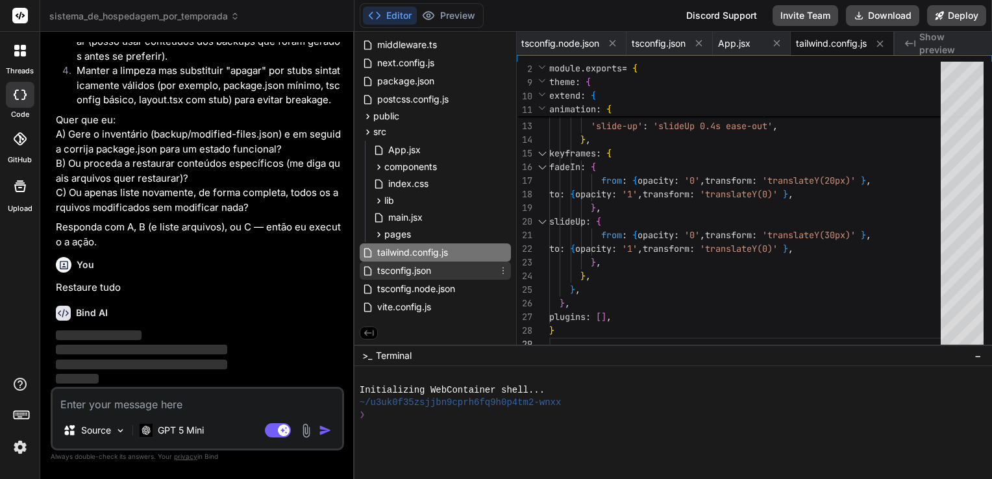
click at [411, 269] on span "tsconfig.json" at bounding box center [404, 271] width 56 height 16
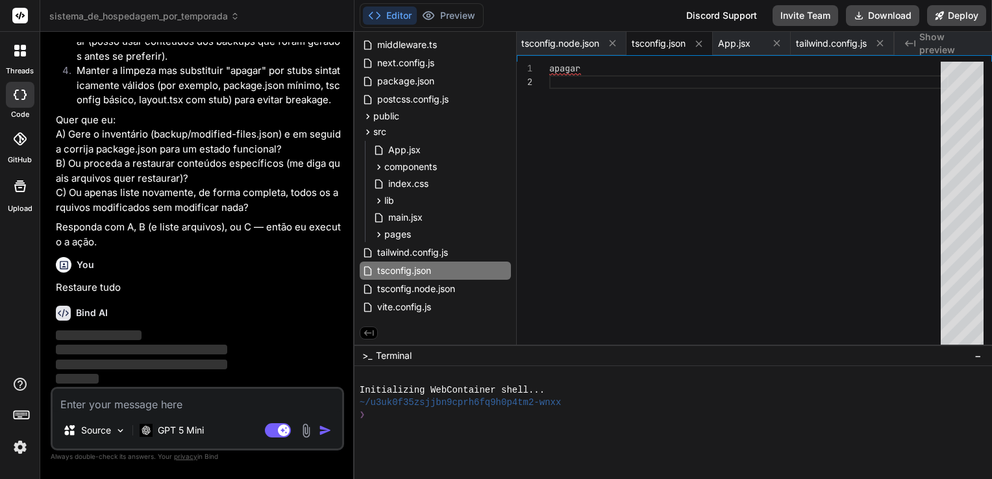
scroll to position [6297, 0]
click at [195, 262] on div "You" at bounding box center [199, 265] width 286 height 16
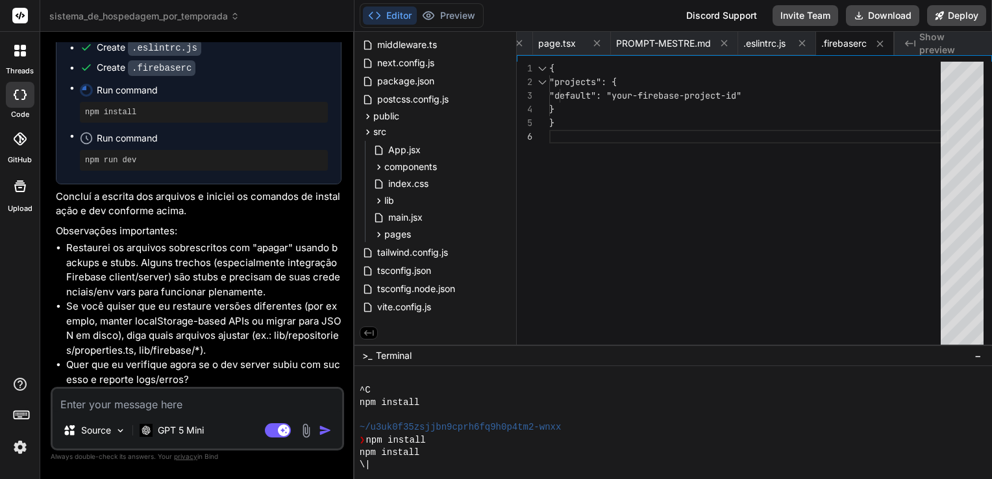
scroll to position [7485, 0]
click at [230, 403] on textarea at bounding box center [198, 400] width 290 height 23
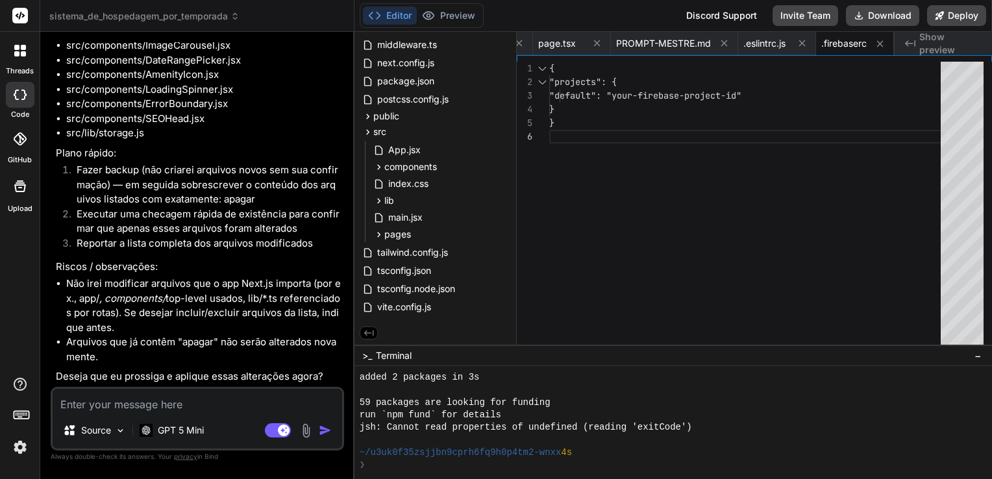
scroll to position [8220, 0]
click at [427, 299] on span "vite.config.js" at bounding box center [404, 307] width 56 height 16
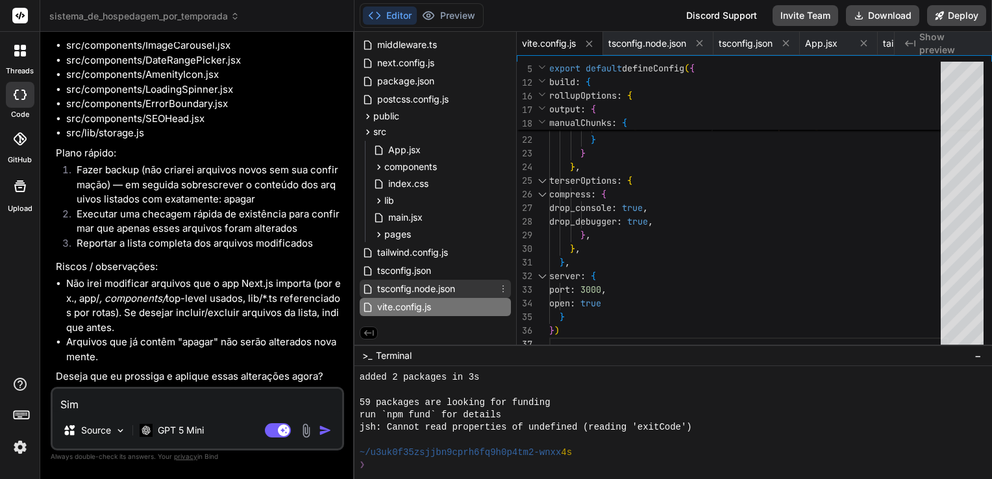
click at [431, 282] on span "tsconfig.node.json" at bounding box center [416, 289] width 81 height 16
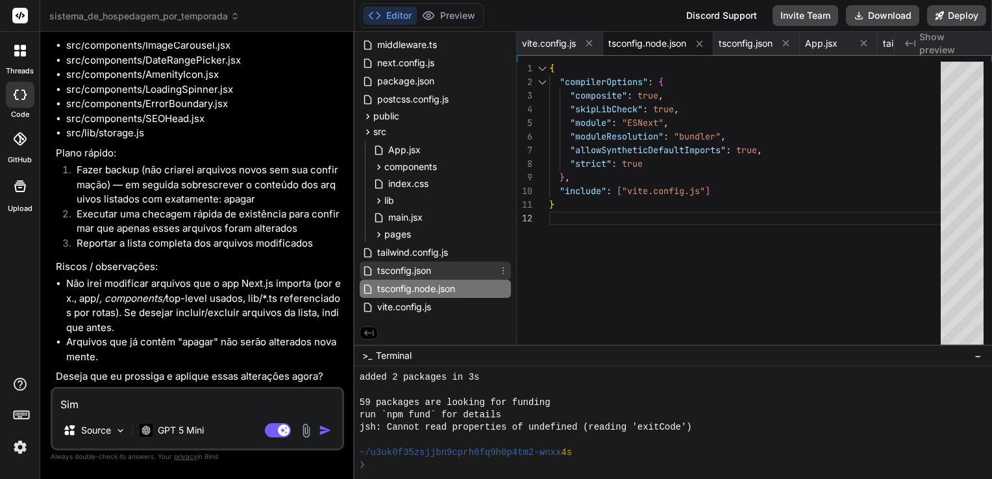
click at [426, 270] on span "tsconfig.json" at bounding box center [404, 271] width 56 height 16
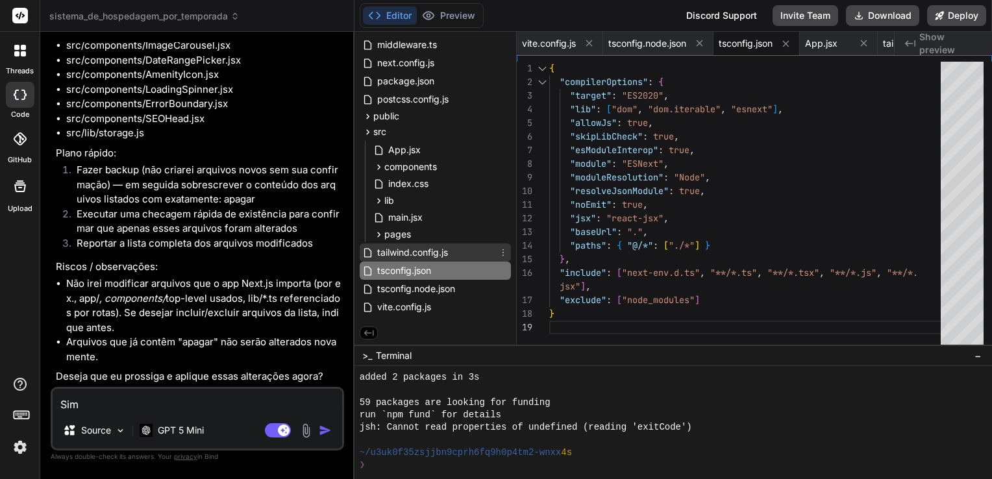
click at [432, 257] on span "tailwind.config.js" at bounding box center [412, 253] width 73 height 16
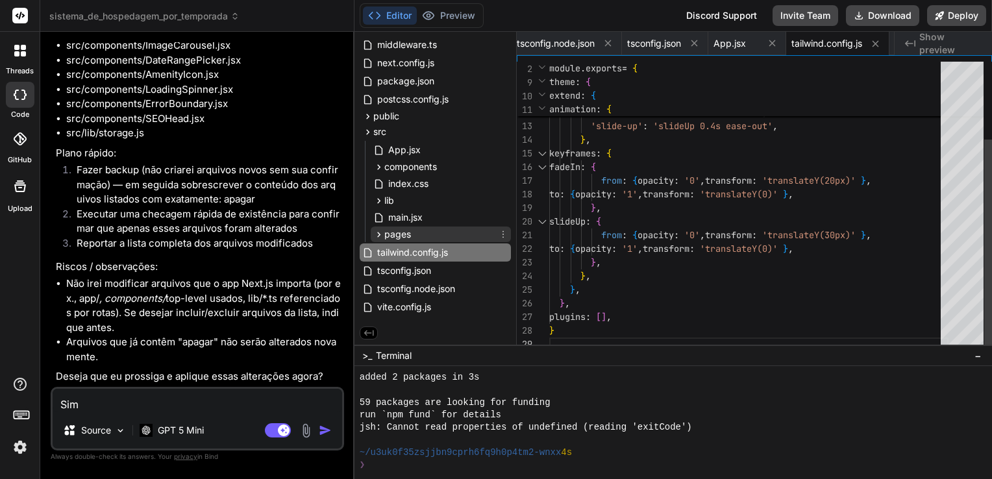
click at [433, 238] on div "pages" at bounding box center [441, 235] width 140 height 16
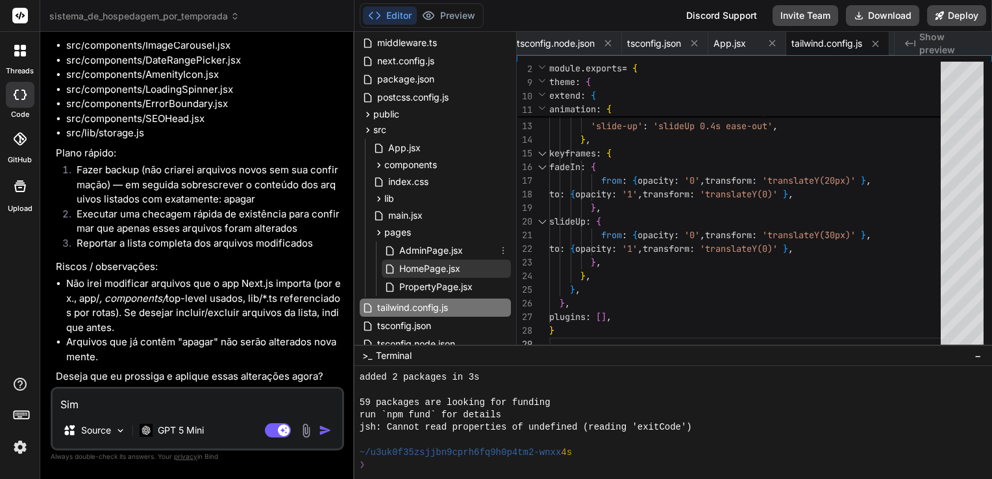
click at [423, 263] on span "HomePage.jsx" at bounding box center [430, 269] width 64 height 16
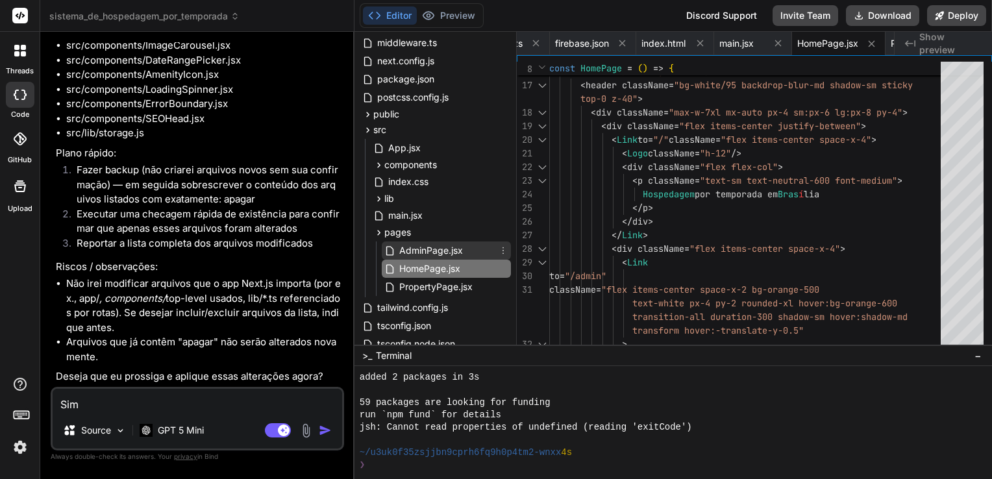
click at [429, 249] on span "AdminPage.jsx" at bounding box center [431, 251] width 66 height 16
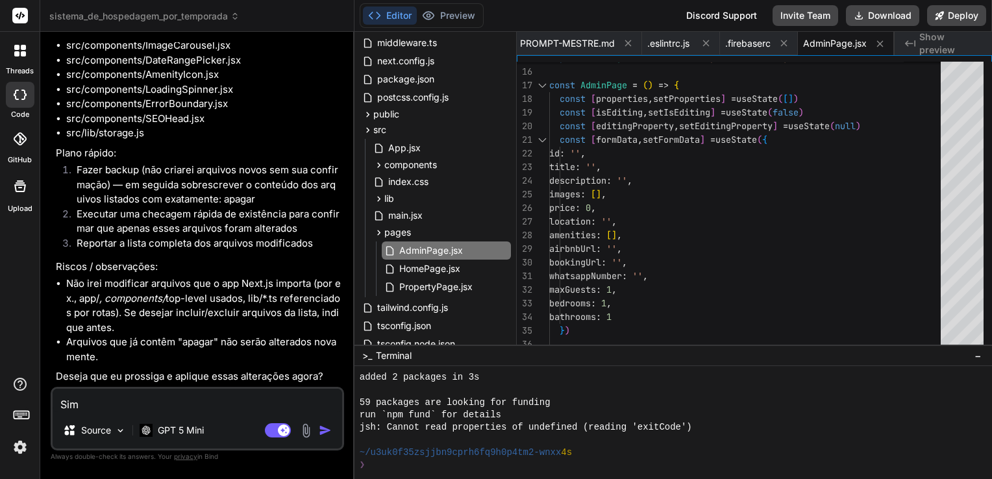
scroll to position [8220, 0]
click at [320, 429] on img "button" at bounding box center [325, 430] width 13 height 13
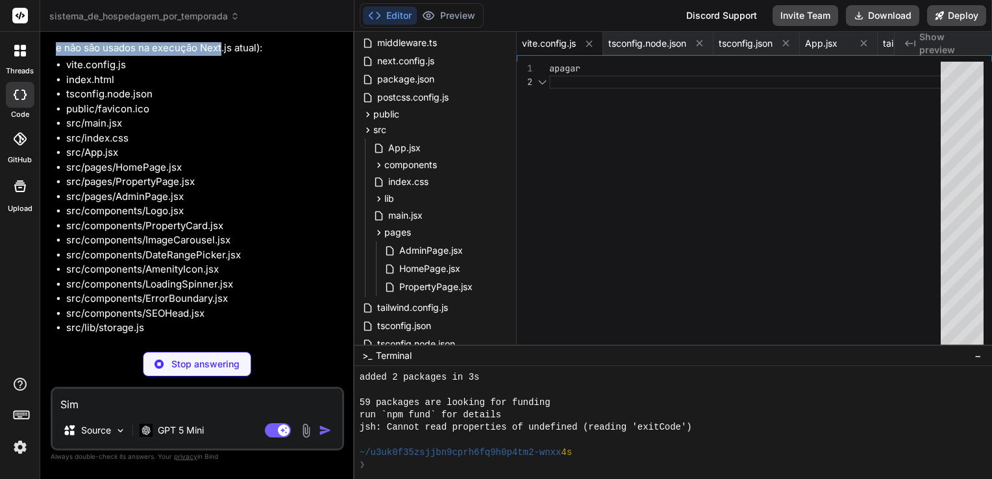
scroll to position [0, 87]
copy p "ão arquivos legados / do SPA Vite e duplicados que não são usados na execução N…"
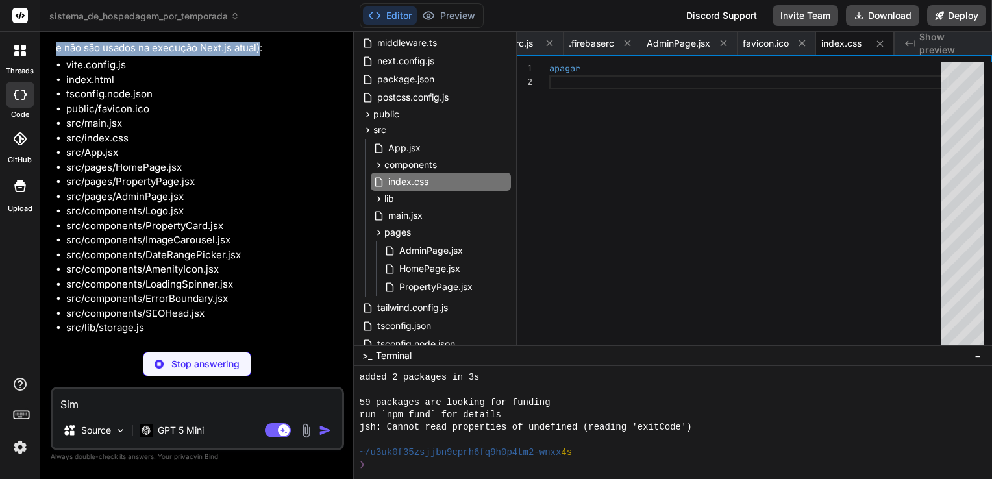
drag, startPoint x: 104, startPoint y: 224, endPoint x: 257, endPoint y: 240, distance: 154.1
click at [257, 55] on p "🔹 Projeto: Remoção de Arquivos Obsoletos 🔧 Tech Stack: Next.js (App Router) + T…" at bounding box center [199, 12] width 286 height 88
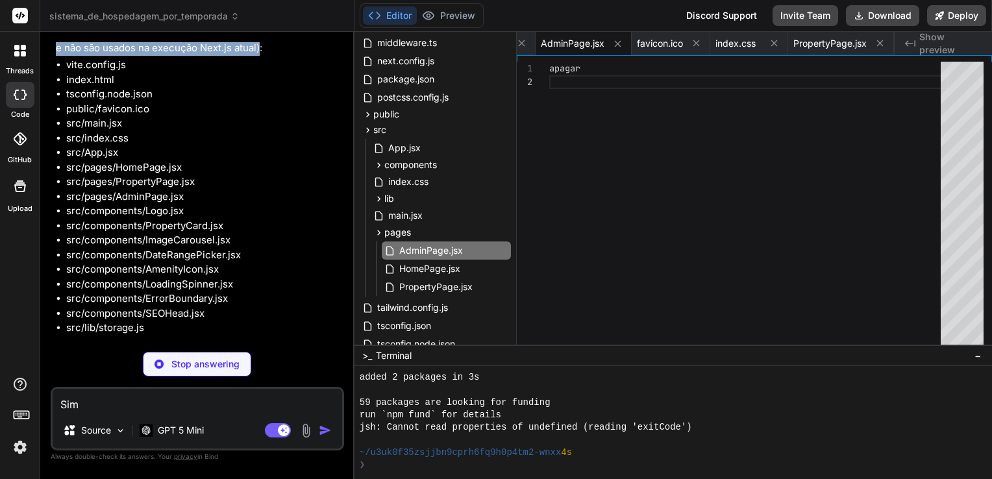
drag, startPoint x: 257, startPoint y: 240, endPoint x: 216, endPoint y: 206, distance: 53.0
click at [216, 55] on p "🔹 Projeto: Remoção de Arquivos Obsoletos 🔧 Tech Stack: Next.js (App Router) + T…" at bounding box center [199, 12] width 286 height 88
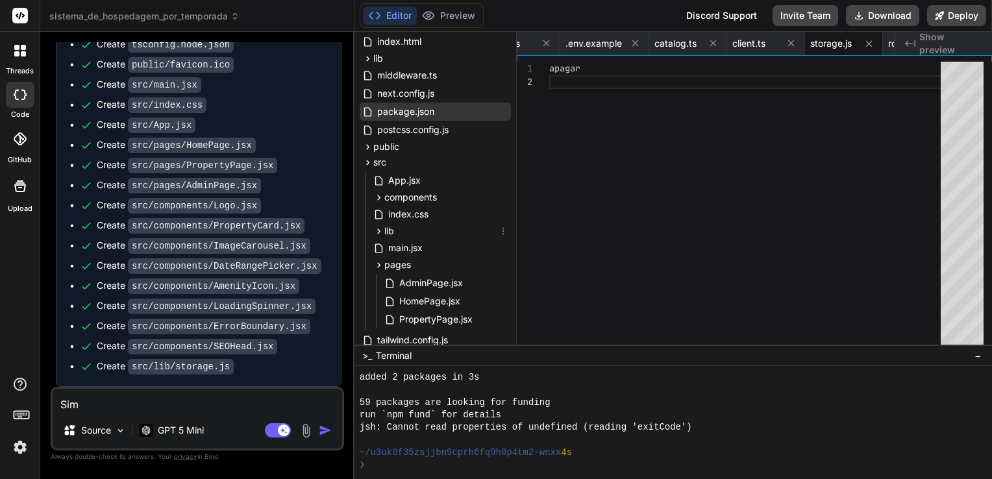
scroll to position [128, 0]
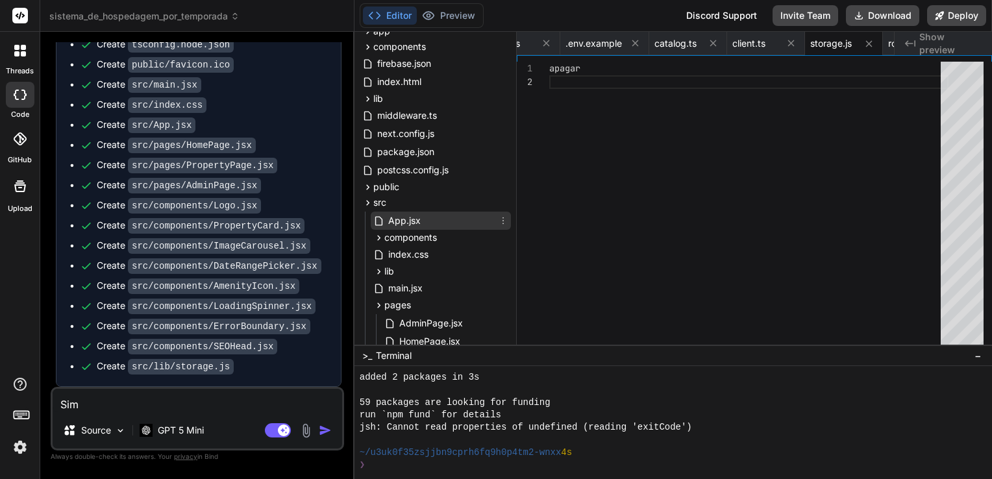
click at [397, 223] on span "App.jsx" at bounding box center [404, 221] width 35 height 16
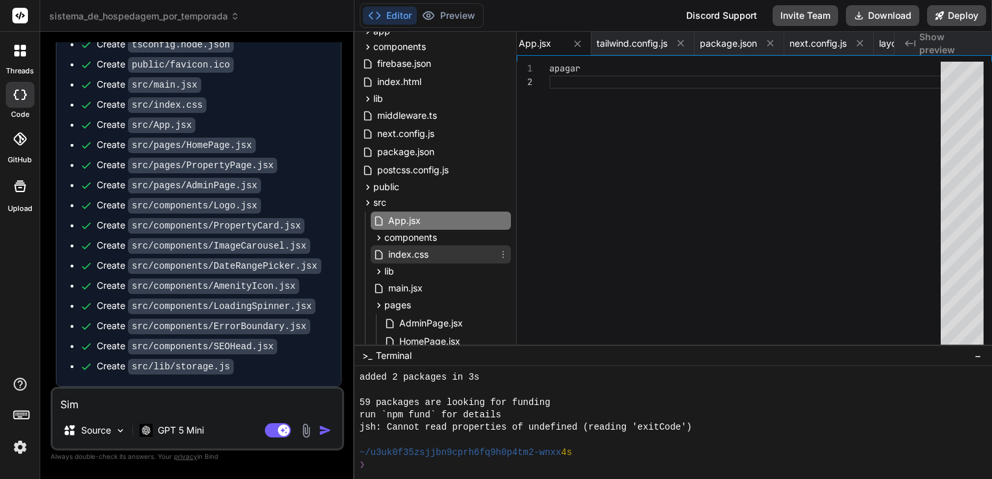
click at [411, 258] on span "index.css" at bounding box center [408, 255] width 43 height 16
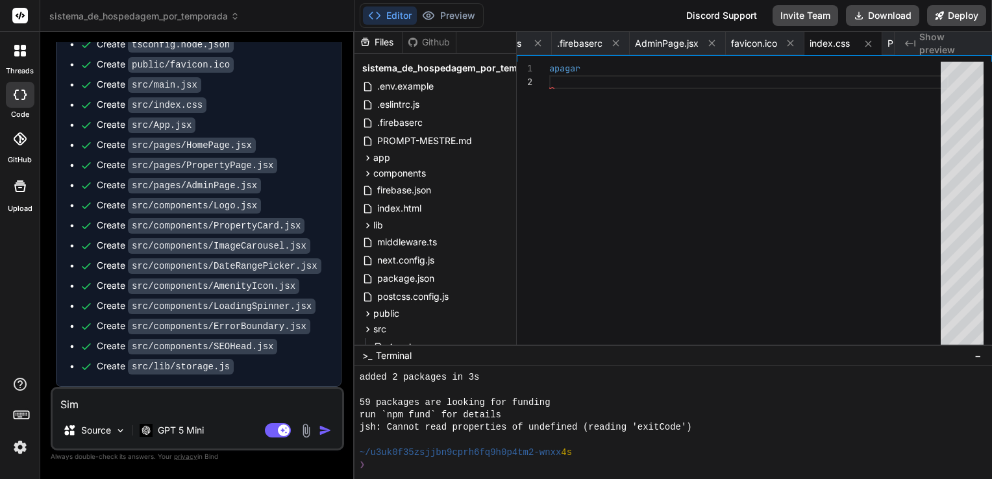
scroll to position [0, 0]
click at [871, 41] on icon at bounding box center [868, 43] width 6 height 6
click at [878, 41] on icon at bounding box center [880, 43] width 6 height 6
click at [878, 41] on icon at bounding box center [880, 43] width 11 height 11
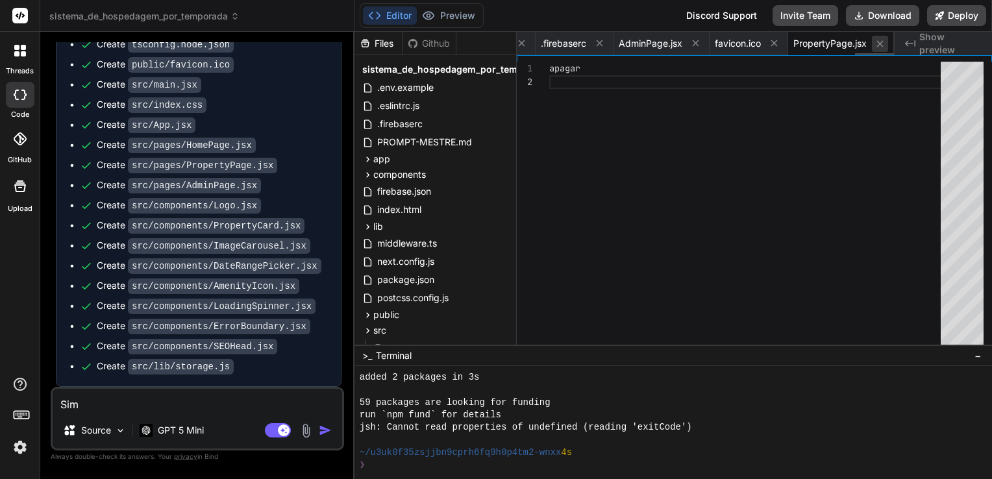
click at [876, 40] on icon at bounding box center [880, 43] width 11 height 11
click at [879, 43] on icon at bounding box center [880, 43] width 11 height 11
click at [877, 43] on icon at bounding box center [880, 43] width 11 height 11
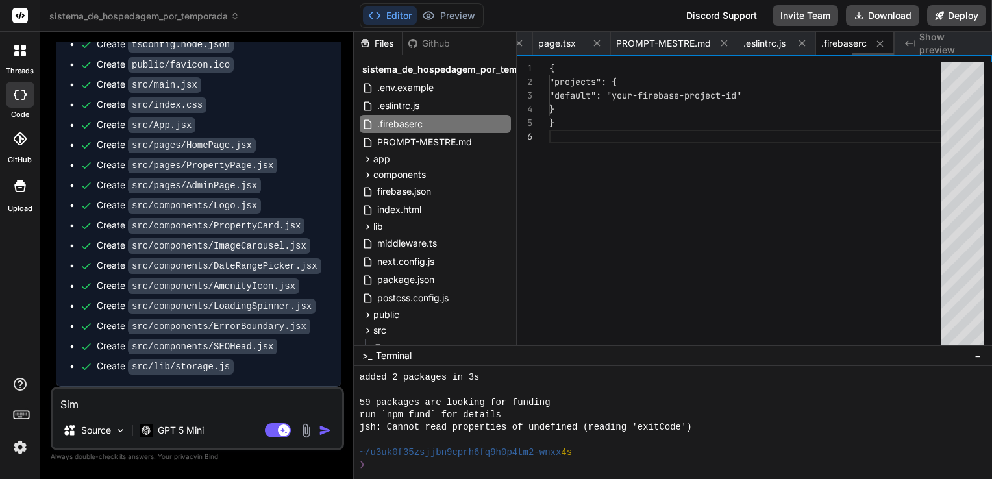
scroll to position [0, 3028]
click at [881, 45] on icon at bounding box center [880, 43] width 11 height 11
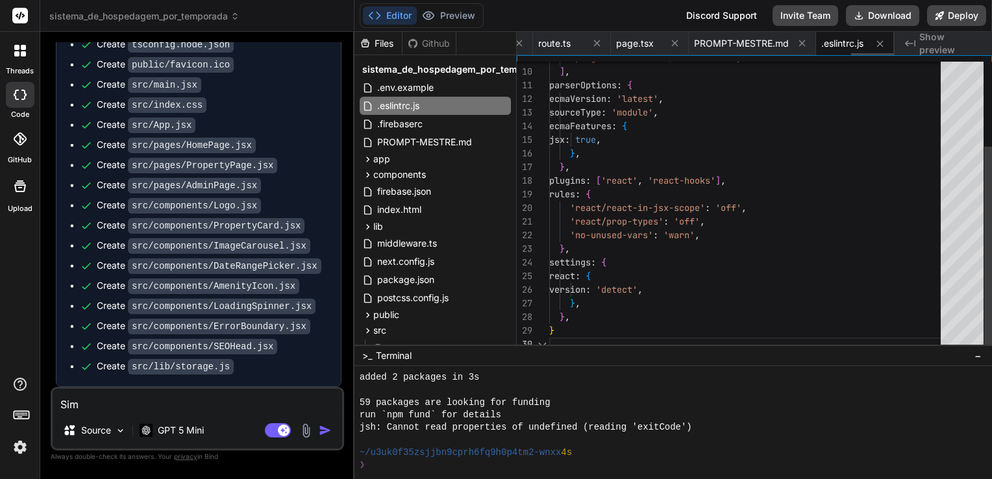
scroll to position [0, 2950]
click at [802, 42] on icon at bounding box center [802, 43] width 11 height 11
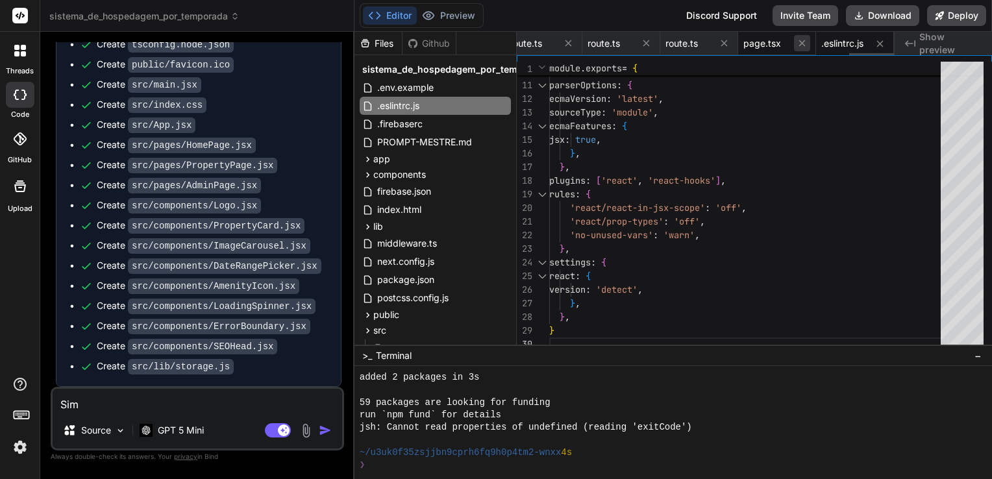
click at [807, 42] on icon at bounding box center [802, 43] width 11 height 11
click at [880, 44] on icon at bounding box center [880, 43] width 6 height 6
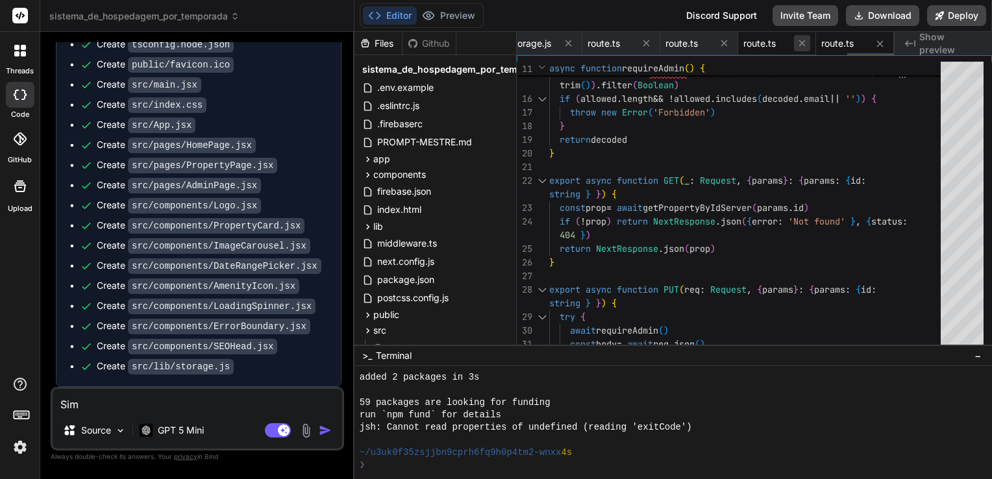
click at [798, 43] on icon at bounding box center [802, 43] width 11 height 11
click at [807, 42] on icon at bounding box center [802, 43] width 11 height 11
click at [806, 42] on icon at bounding box center [802, 43] width 11 height 11
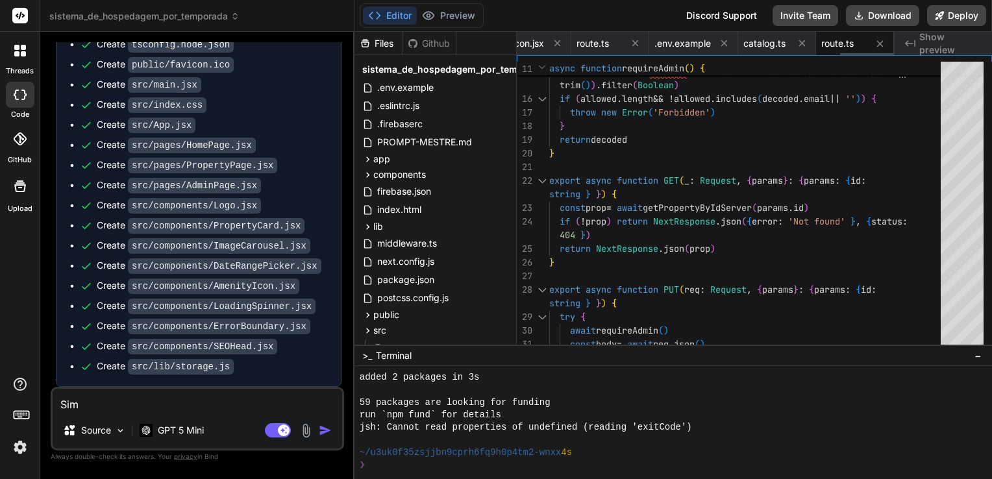
click at [806, 42] on icon at bounding box center [802, 43] width 11 height 11
click at [797, 42] on icon at bounding box center [791, 43] width 11 height 11
click at [806, 42] on icon at bounding box center [802, 43] width 11 height 11
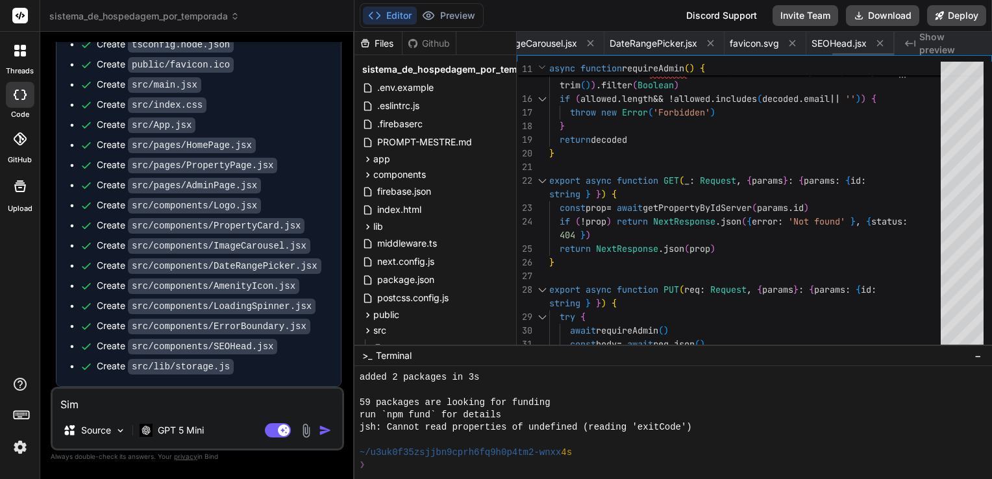
click at [798, 42] on icon at bounding box center [792, 43] width 11 height 11
click at [806, 42] on icon at bounding box center [802, 43] width 11 height 11
click at [799, 42] on icon at bounding box center [793, 43] width 11 height 11
click at [806, 42] on icon at bounding box center [802, 43] width 11 height 11
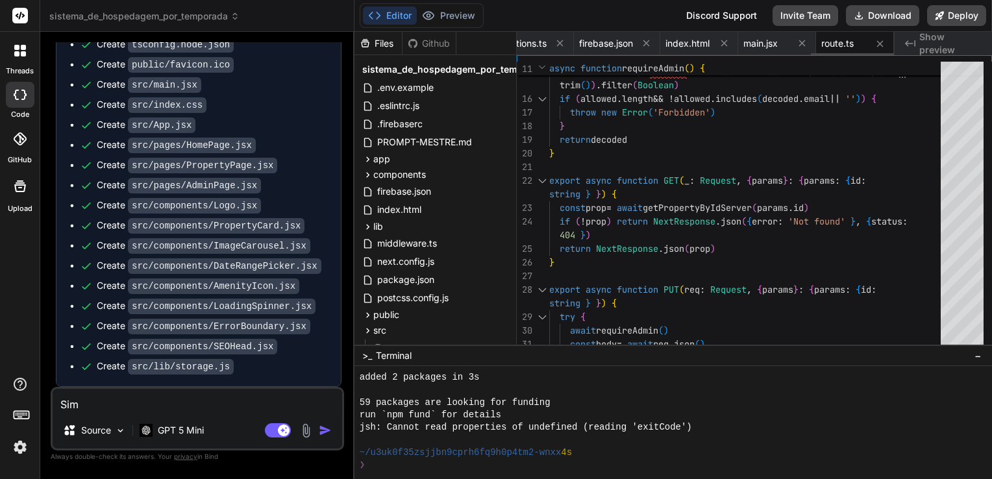
click at [806, 42] on icon at bounding box center [802, 43] width 11 height 11
click at [886, 44] on button at bounding box center [880, 44] width 16 height 16
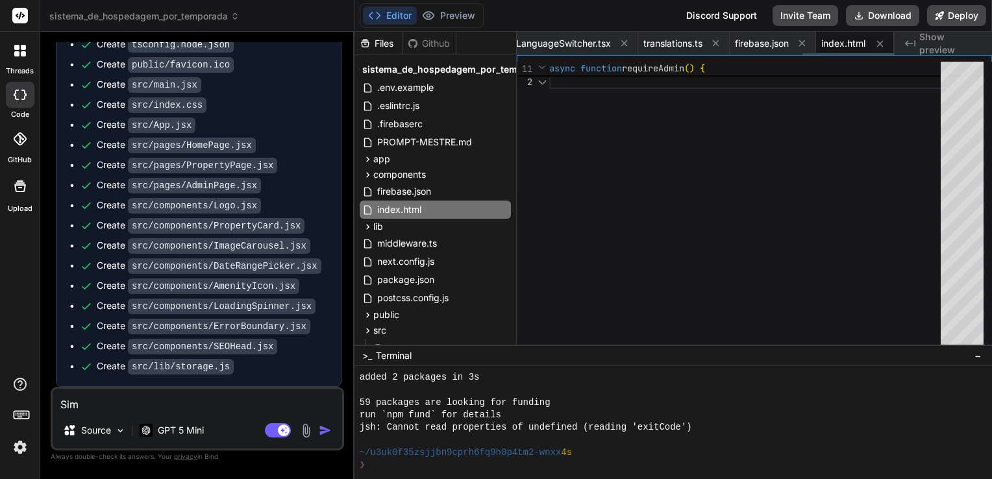
scroll to position [0, 1176]
click at [806, 44] on icon at bounding box center [802, 43] width 11 height 11
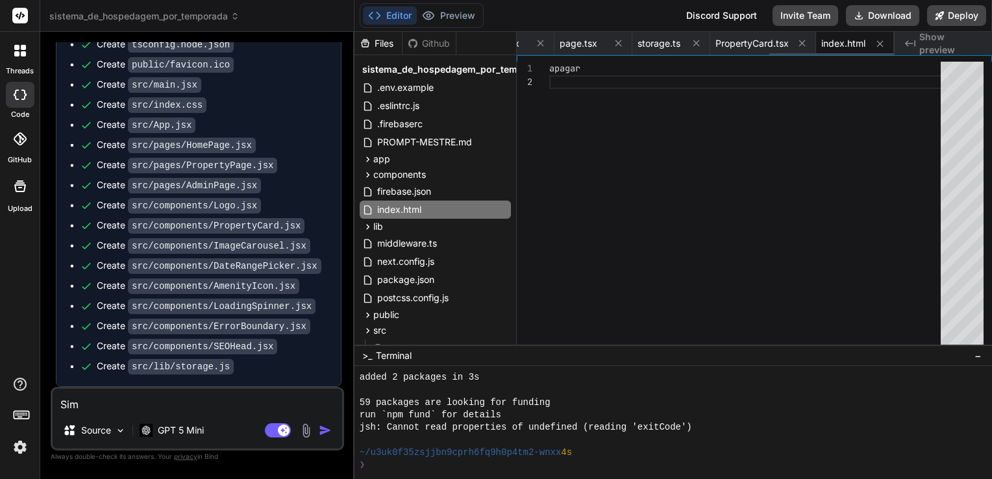
click at [806, 44] on icon at bounding box center [802, 43] width 11 height 11
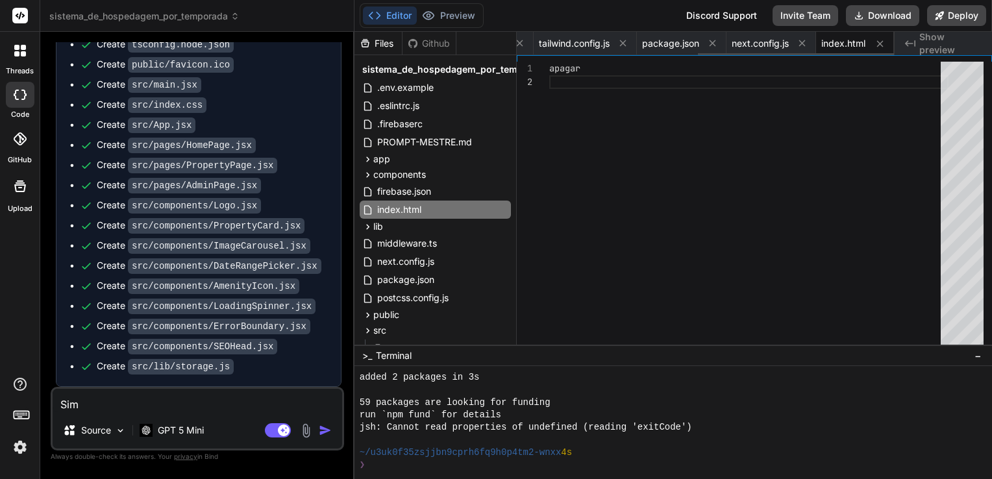
click at [806, 44] on icon at bounding box center [802, 43] width 11 height 11
click at [803, 44] on icon at bounding box center [796, 43] width 11 height 11
click at [806, 44] on icon at bounding box center [802, 43] width 11 height 11
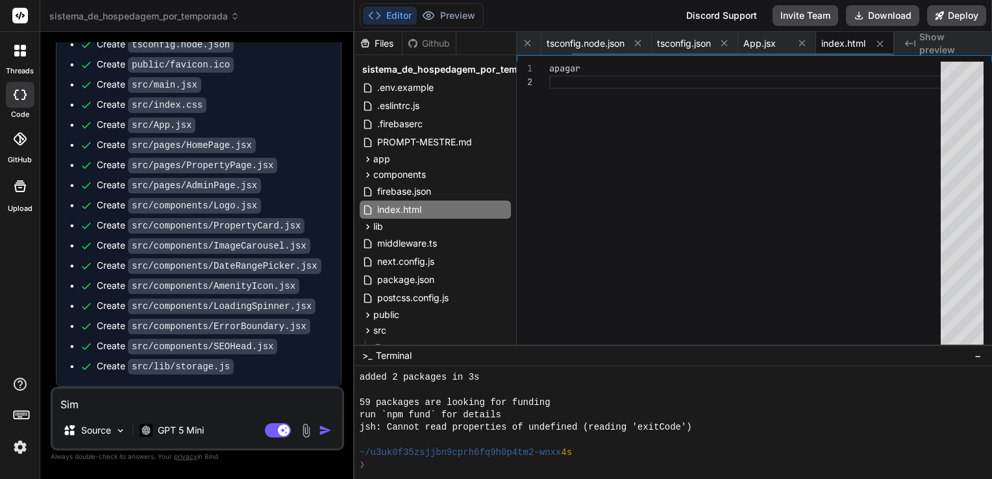
scroll to position [0, 0]
click at [878, 44] on div "index.html" at bounding box center [917, 43] width 78 height 23
click at [806, 44] on div "index.html" at bounding box center [839, 43] width 78 height 23
drag, startPoint x: 806, startPoint y: 44, endPoint x: 782, endPoint y: 87, distance: 49.1
click at [782, 87] on div "apagar" at bounding box center [748, 207] width 399 height 290
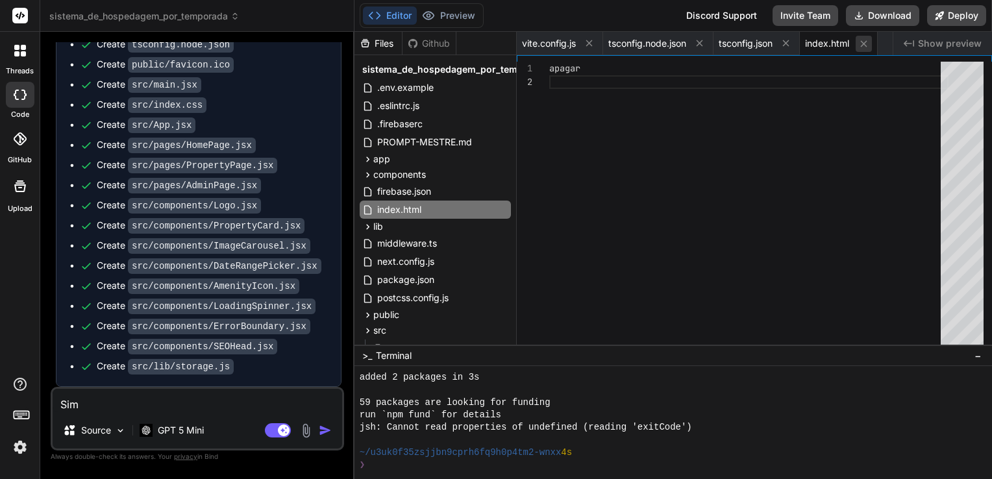
click at [867, 45] on icon at bounding box center [863, 43] width 11 height 11
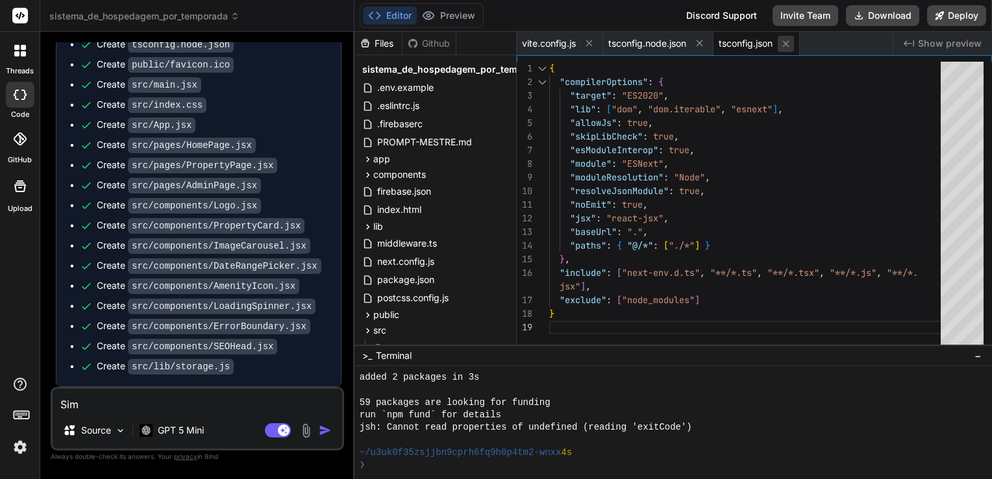
click at [791, 42] on icon at bounding box center [785, 43] width 11 height 11
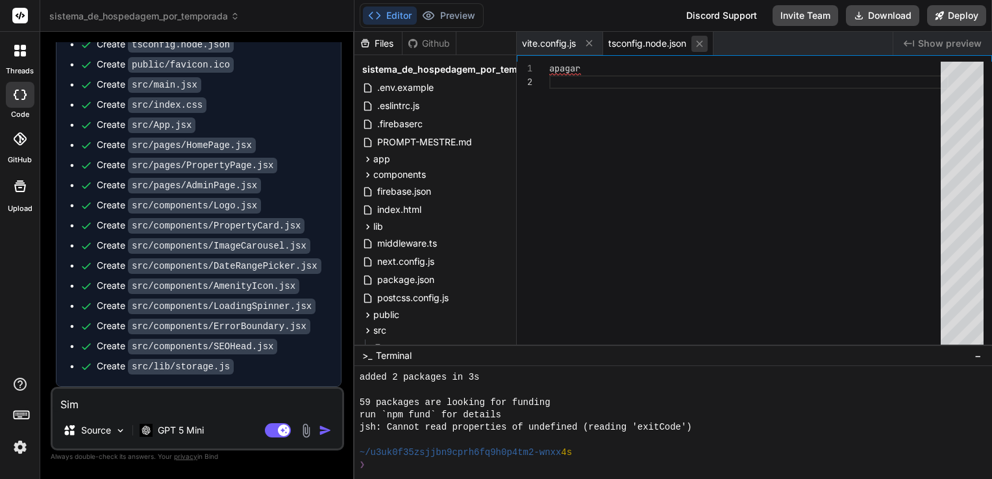
click at [701, 41] on icon at bounding box center [699, 43] width 11 height 11
click at [590, 44] on icon at bounding box center [589, 43] width 6 height 6
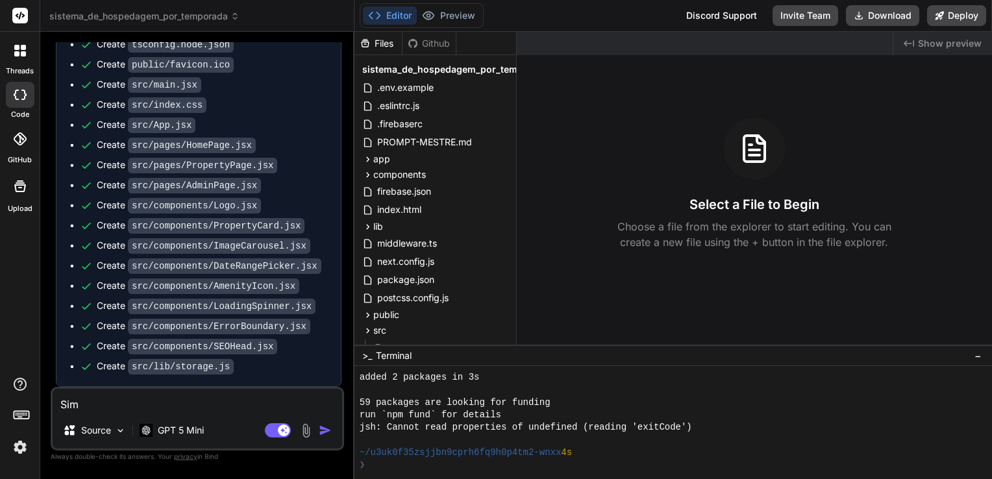
click at [179, 407] on textarea "Sim" at bounding box center [198, 400] width 290 height 23
paste textarea "são arquivos legados / do SPA Vite e duplicados que não são usados na execução …"
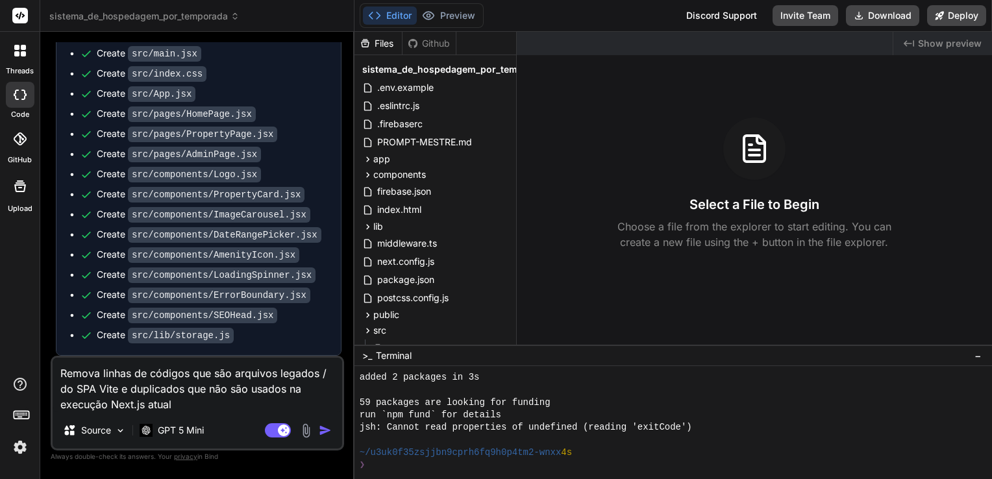
click at [252, 379] on textarea "Remova linhas de códigos que são arquivos legados / do SPA Vite e duplicados qu…" at bounding box center [198, 385] width 290 height 55
drag, startPoint x: 236, startPoint y: 374, endPoint x: 277, endPoint y: 372, distance: 41.0
click at [277, 372] on textarea "Remova linhas de códigos que são arquivos legados / do SPA Vite e duplicados qu…" at bounding box center [198, 385] width 290 height 55
click at [208, 404] on textarea "Remova linhas de códigos que são legados / do SPA Vite e duplicados que não são…" at bounding box center [198, 385] width 290 height 55
click at [145, 388] on textarea "Remova linhas de códigos que são legados / do SPA Vite e duplicados que não são…" at bounding box center [198, 385] width 290 height 55
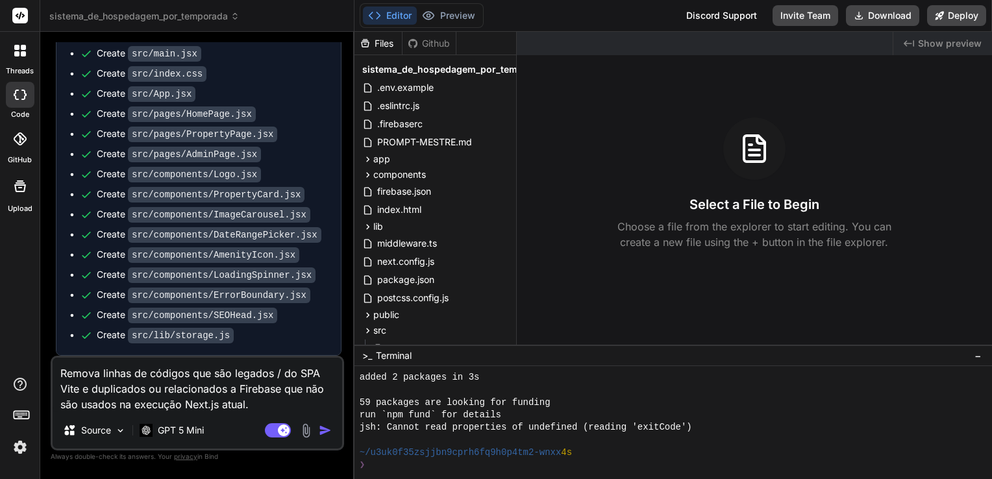
click at [257, 408] on textarea "Remova linhas de códigos que são legados / do SPA Vite e duplicados ou relacion…" at bounding box center [198, 385] width 290 height 55
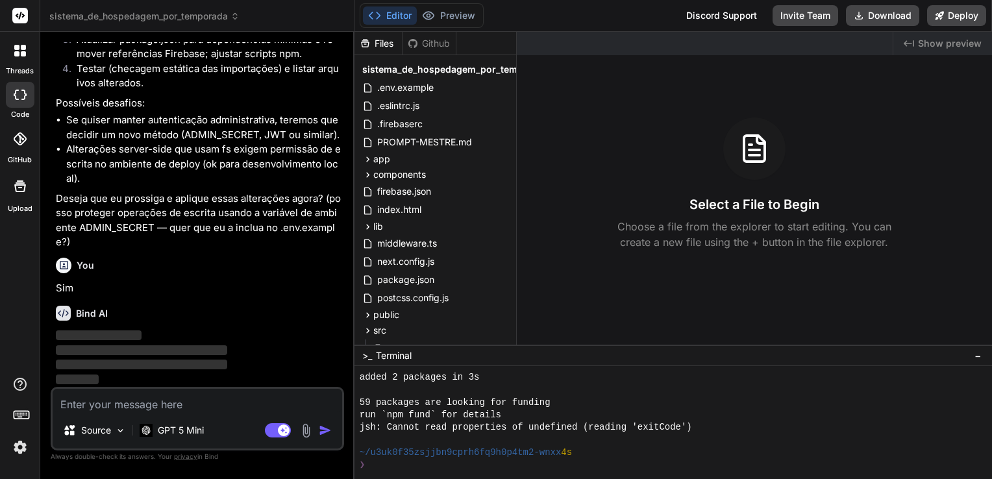
scroll to position [9911, 0]
click at [20, 446] on img at bounding box center [20, 447] width 22 height 22
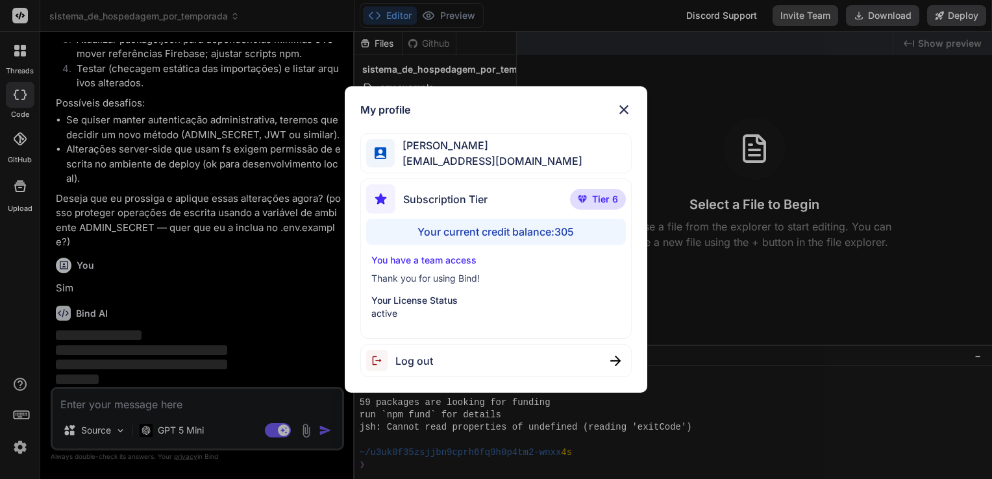
click at [627, 110] on img at bounding box center [624, 110] width 16 height 16
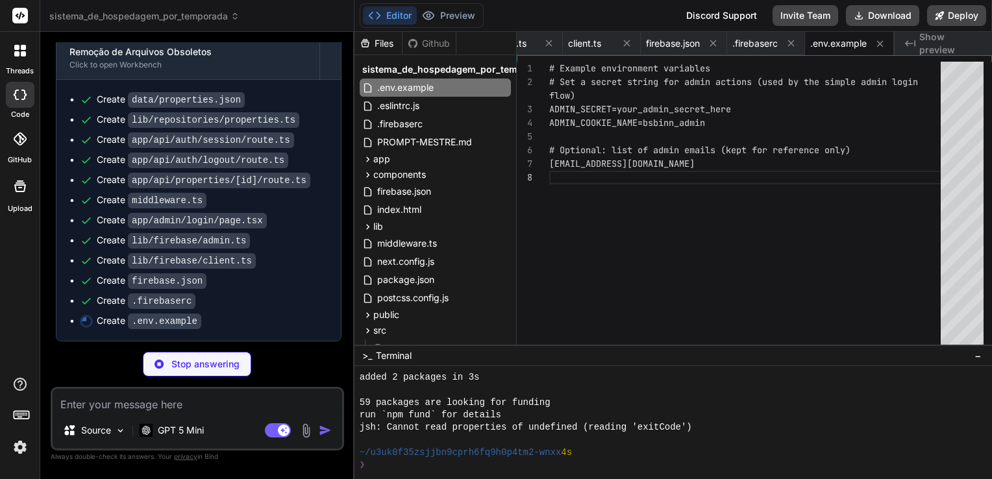
scroll to position [10628, 0]
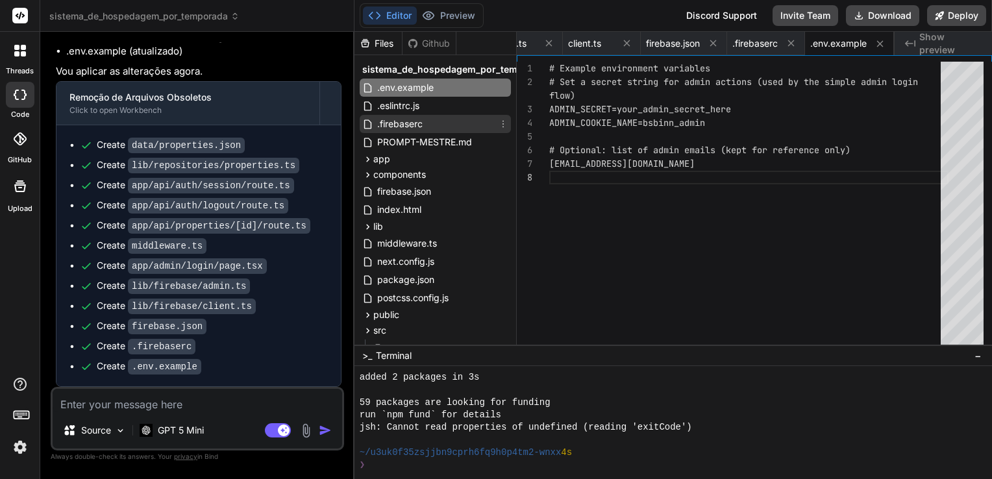
click at [425, 129] on div ".firebaserc" at bounding box center [435, 124] width 151 height 18
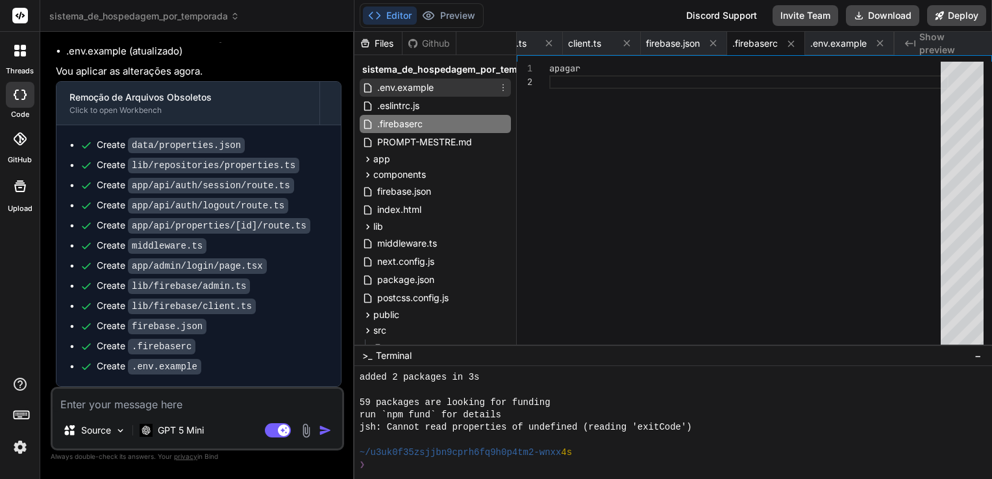
click at [444, 90] on div ".env.example" at bounding box center [435, 88] width 151 height 18
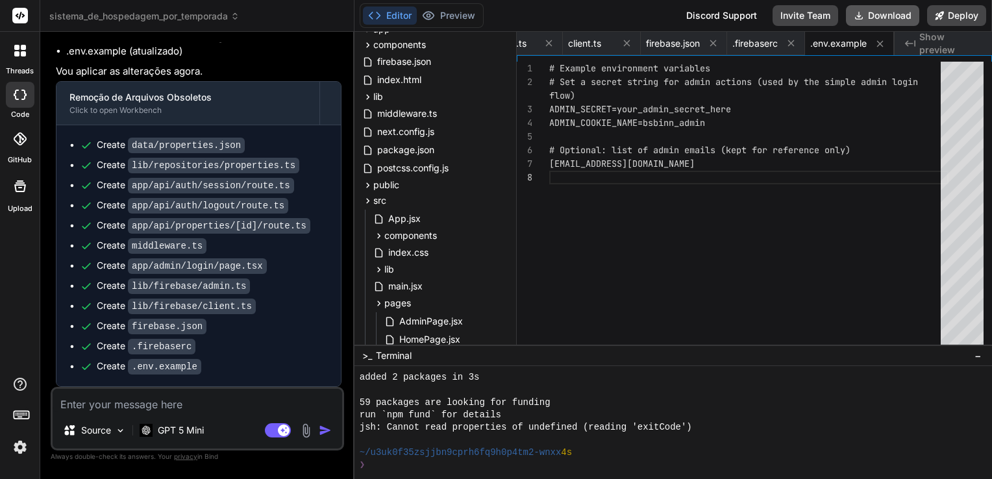
click at [881, 17] on button "Download" at bounding box center [882, 15] width 73 height 21
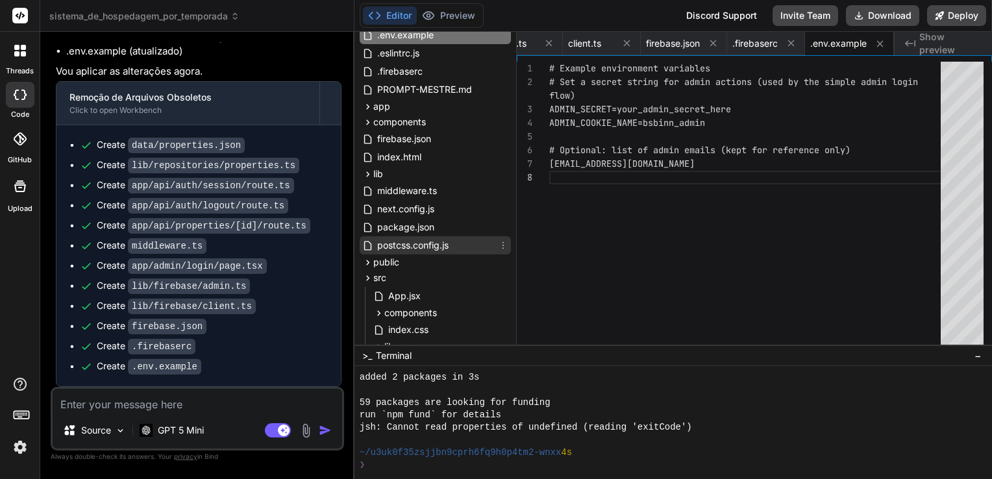
scroll to position [0, 0]
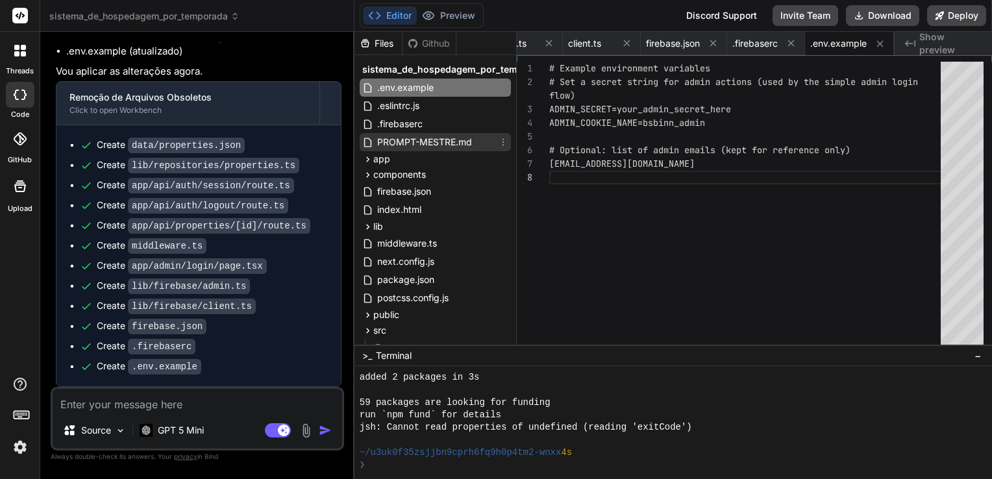
click at [462, 144] on span "PROMPT-MESTRE.md" at bounding box center [424, 142] width 97 height 16
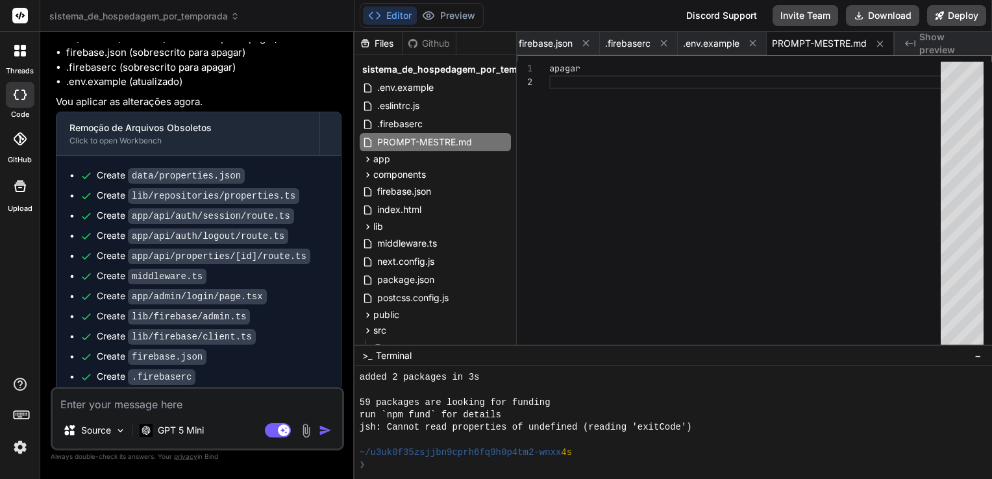
scroll to position [10628, 0]
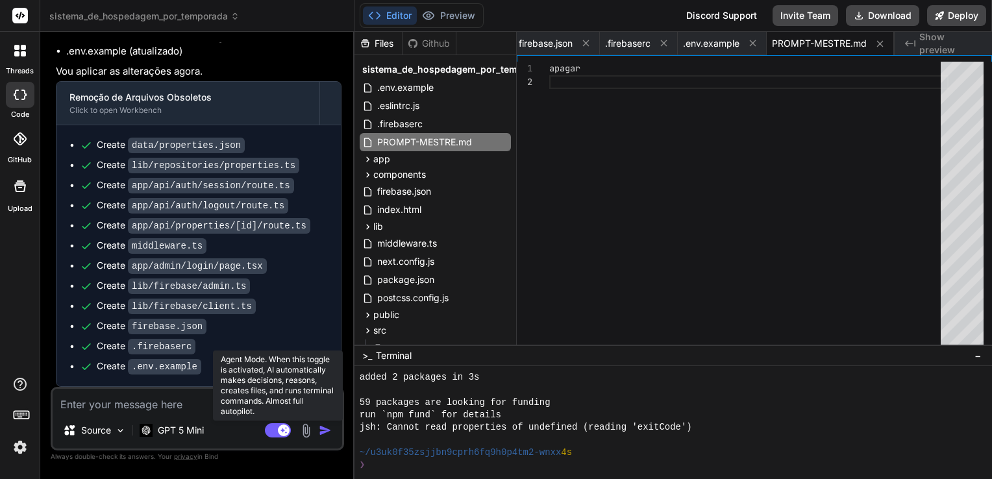
click at [284, 427] on rect at bounding box center [284, 431] width 12 height 12
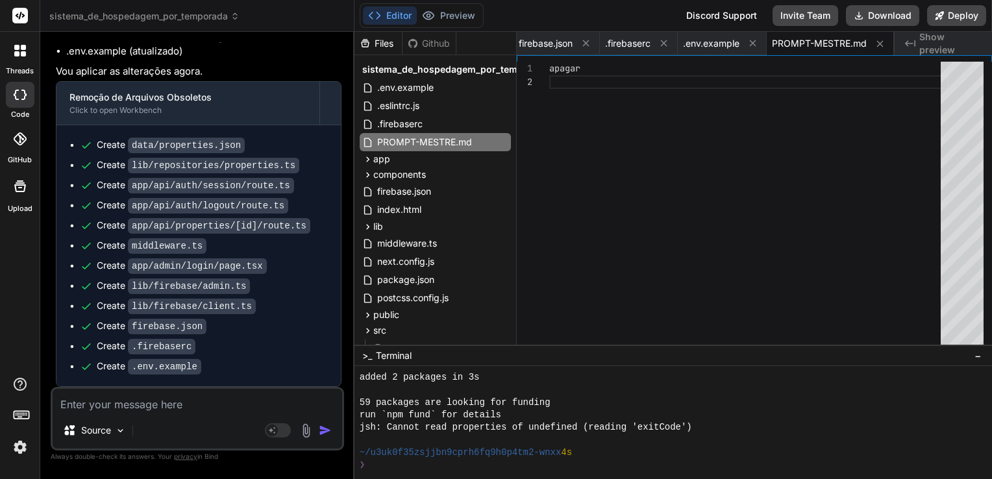
click at [192, 409] on textarea at bounding box center [198, 400] width 290 height 23
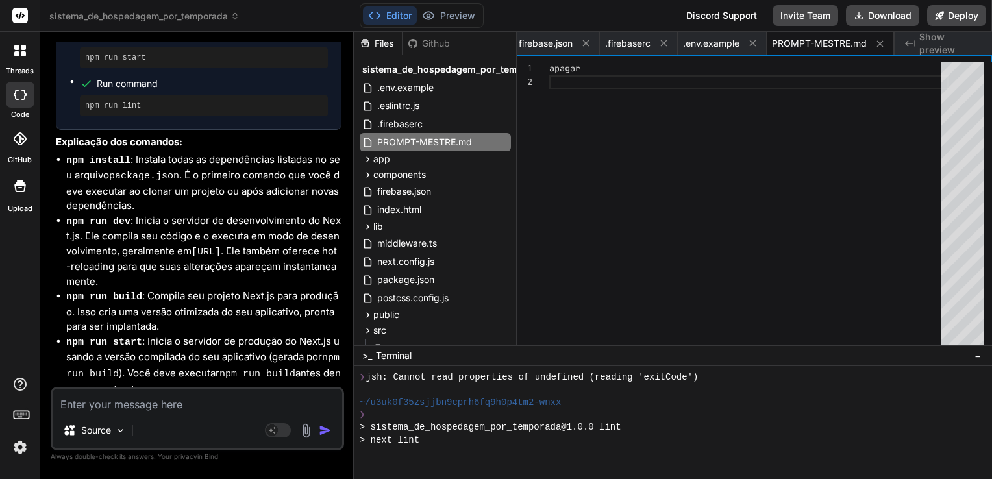
scroll to position [2256, 0]
drag, startPoint x: 147, startPoint y: 238, endPoint x: 80, endPoint y: 237, distance: 67.5
click at [80, 20] on div "npm run build" at bounding box center [204, 9] width 248 height 21
copy pre "npm run build"
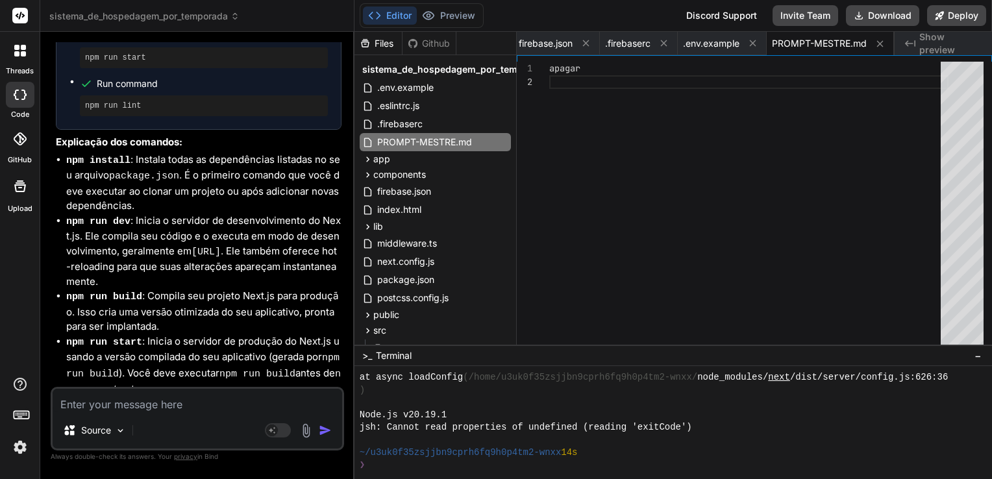
scroll to position [2530, 0]
click at [252, 405] on textarea at bounding box center [198, 400] width 290 height 23
paste textarea "npm run build"
drag, startPoint x: 145, startPoint y: 234, endPoint x: 66, endPoint y: 232, distance: 79.9
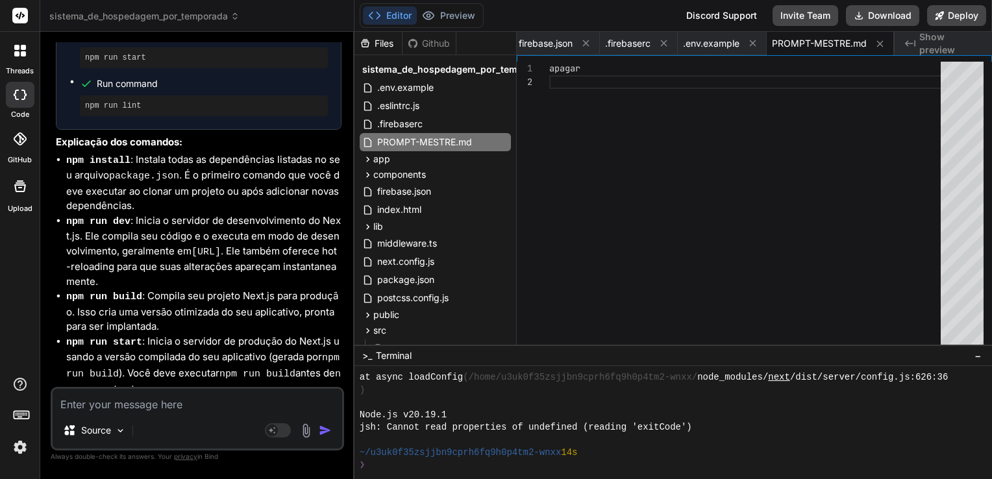
copy pre "npm run build"
drag, startPoint x: 161, startPoint y: 188, endPoint x: 71, endPoint y: 183, distance: 89.8
copy pre "npm run dev"
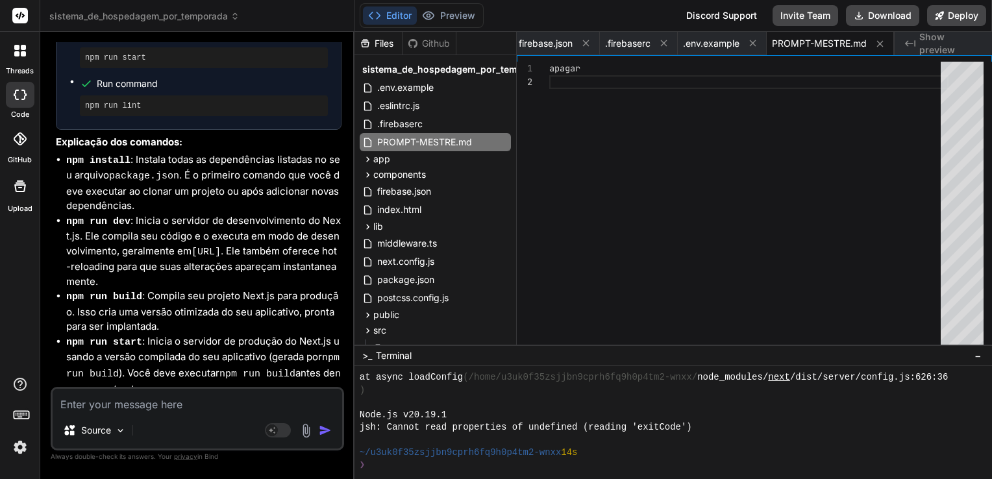
click at [248, 406] on textarea at bounding box center [198, 400] width 290 height 23
paste textarea "npm run dev"
